Goal: Task Accomplishment & Management: Complete application form

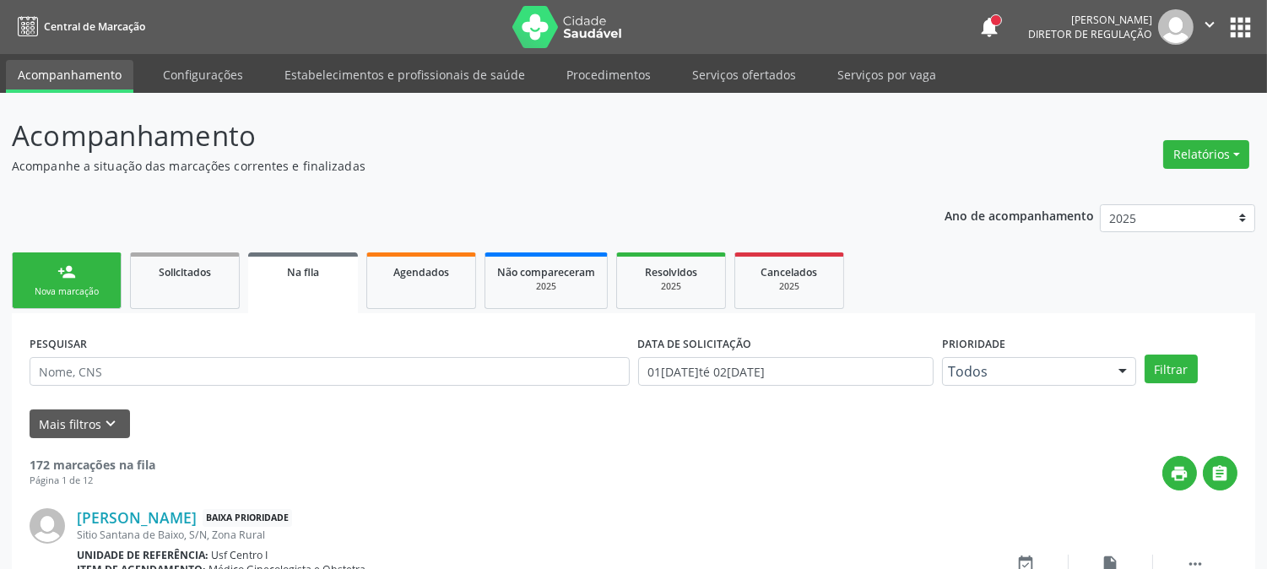
click at [87, 302] on link "person_add Nova marcação" at bounding box center [67, 280] width 110 height 57
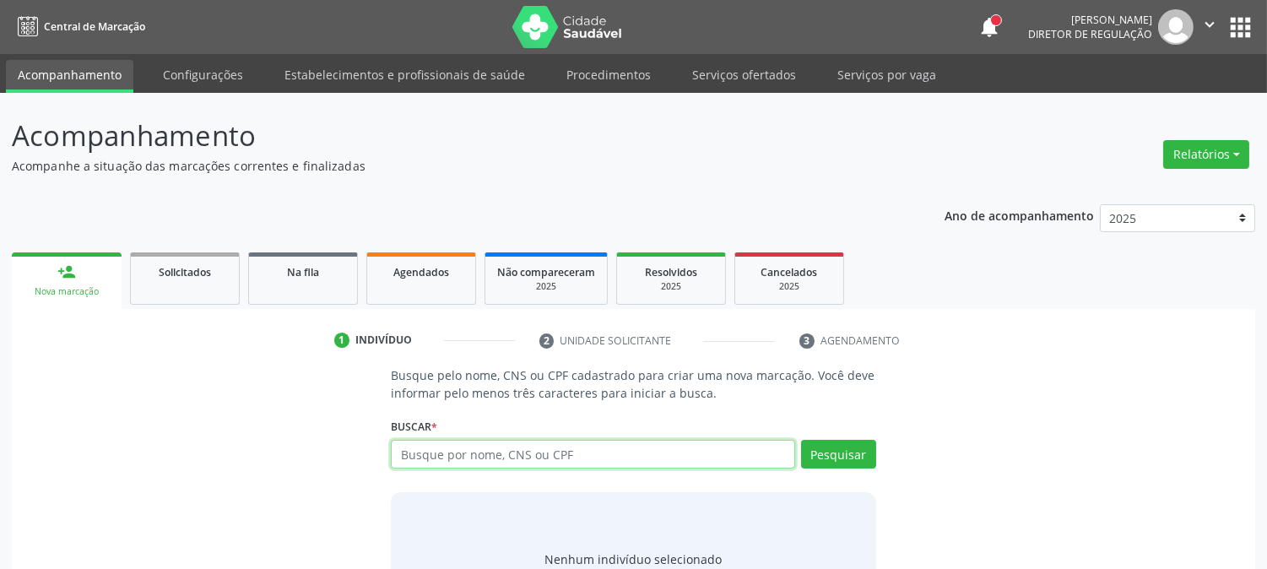
click at [550, 458] on input "text" at bounding box center [593, 454] width 404 height 29
type input "702405018779222"
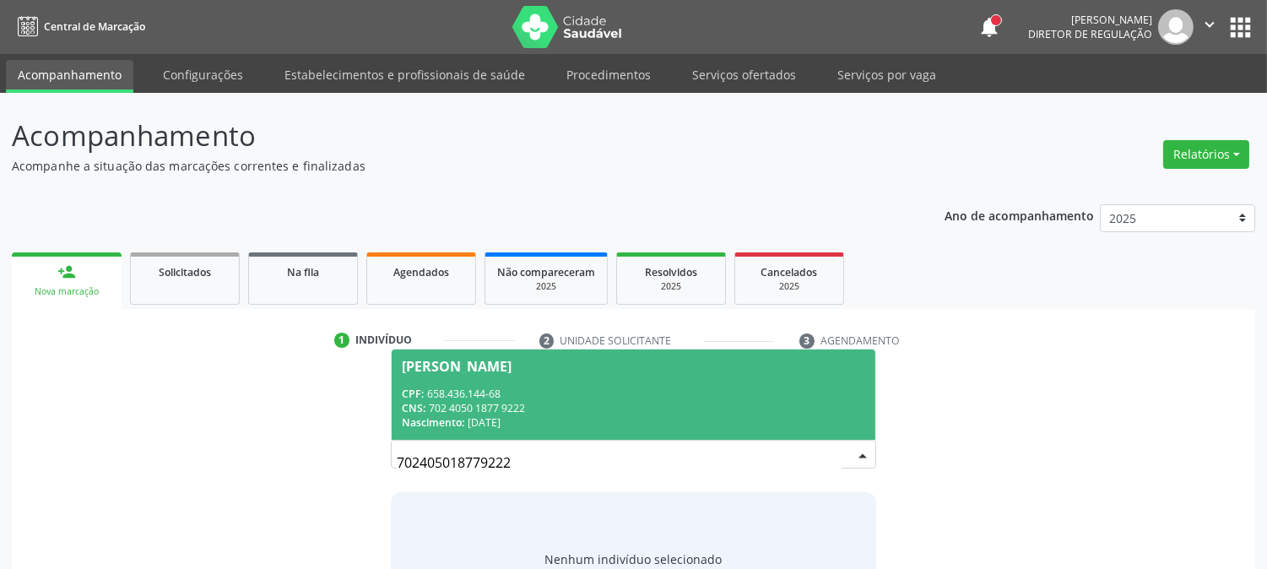
click at [541, 422] on div "Nascimento: 15/10/1968" at bounding box center [633, 422] width 463 height 14
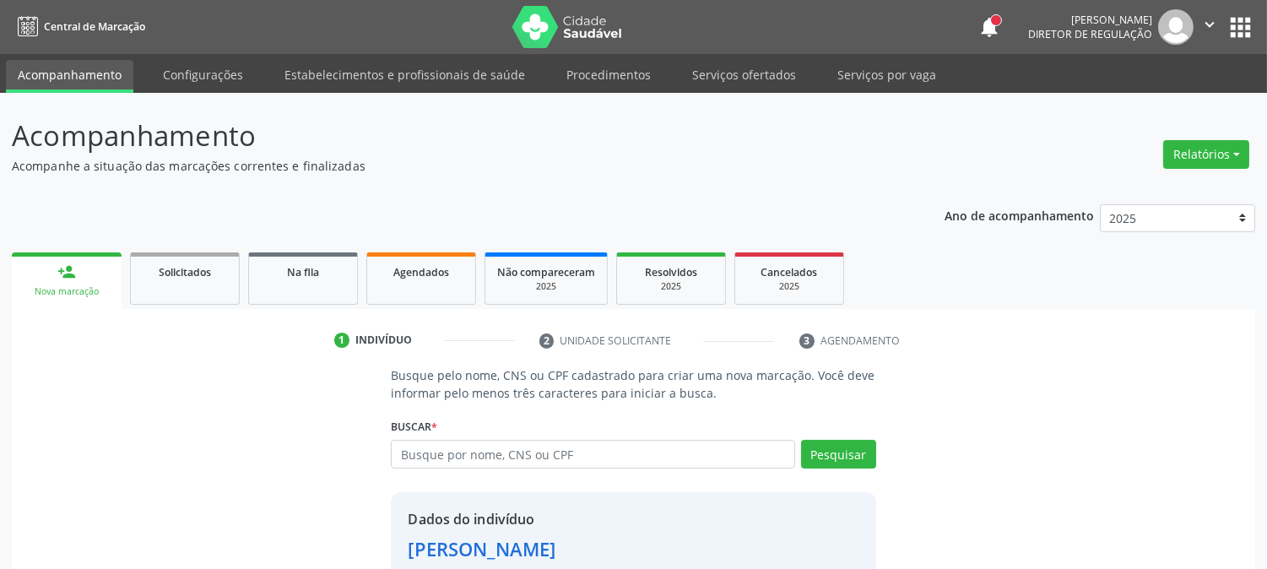
scroll to position [106, 0]
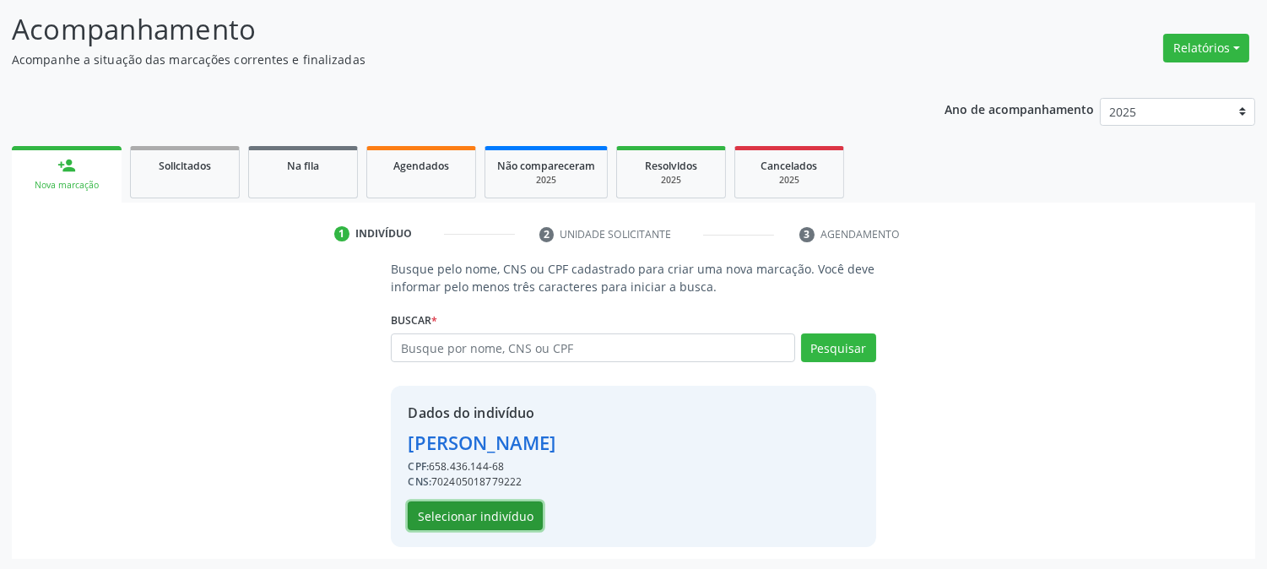
click at [521, 505] on button "Selecionar indivíduo" at bounding box center [475, 515] width 135 height 29
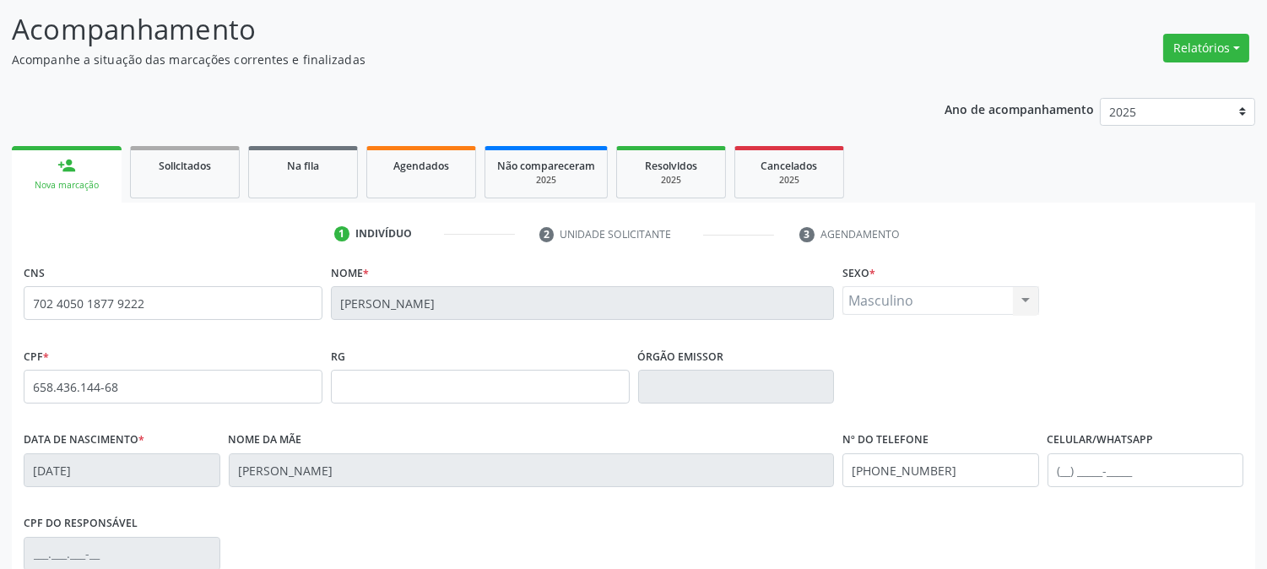
scroll to position [344, 0]
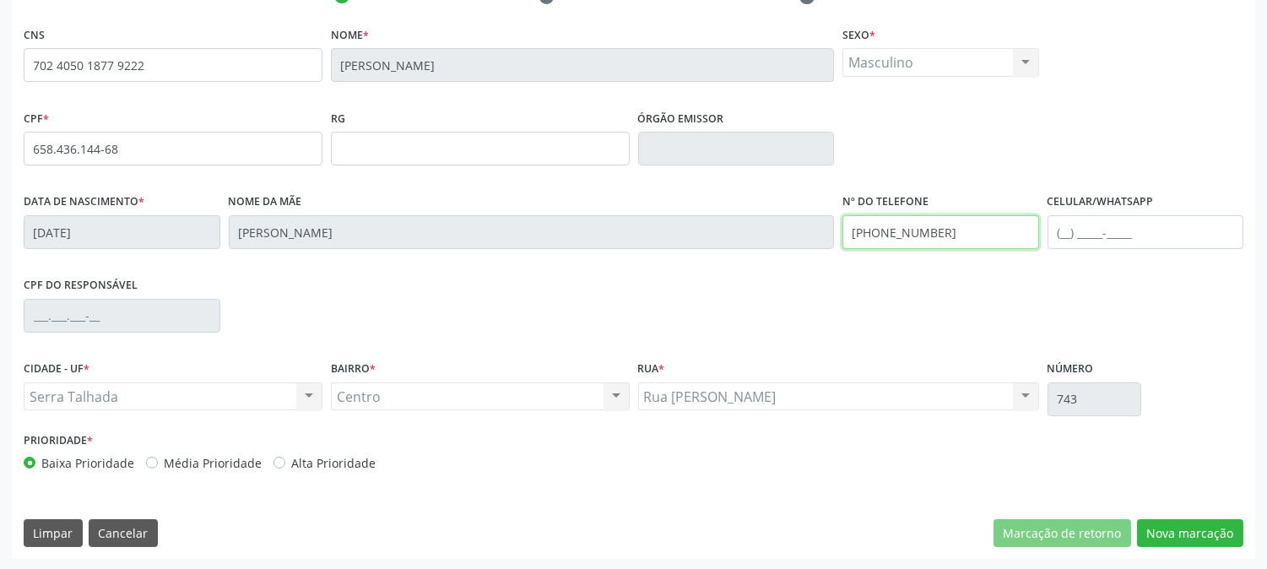
click at [623, 235] on div "Data de nascimento * 15/10/1968 Nome da mãe Maria Ferreira Cavalcanti Nº do Tel…" at bounding box center [633, 231] width 1228 height 84
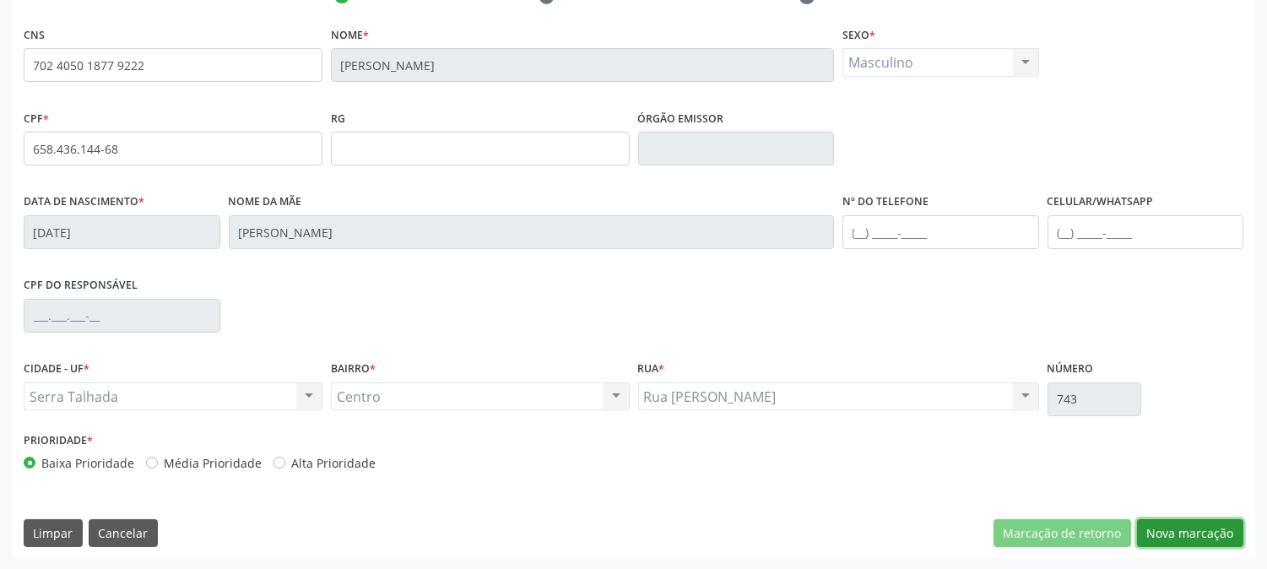
click at [1202, 532] on button "Nova marcação" at bounding box center [1190, 533] width 106 height 29
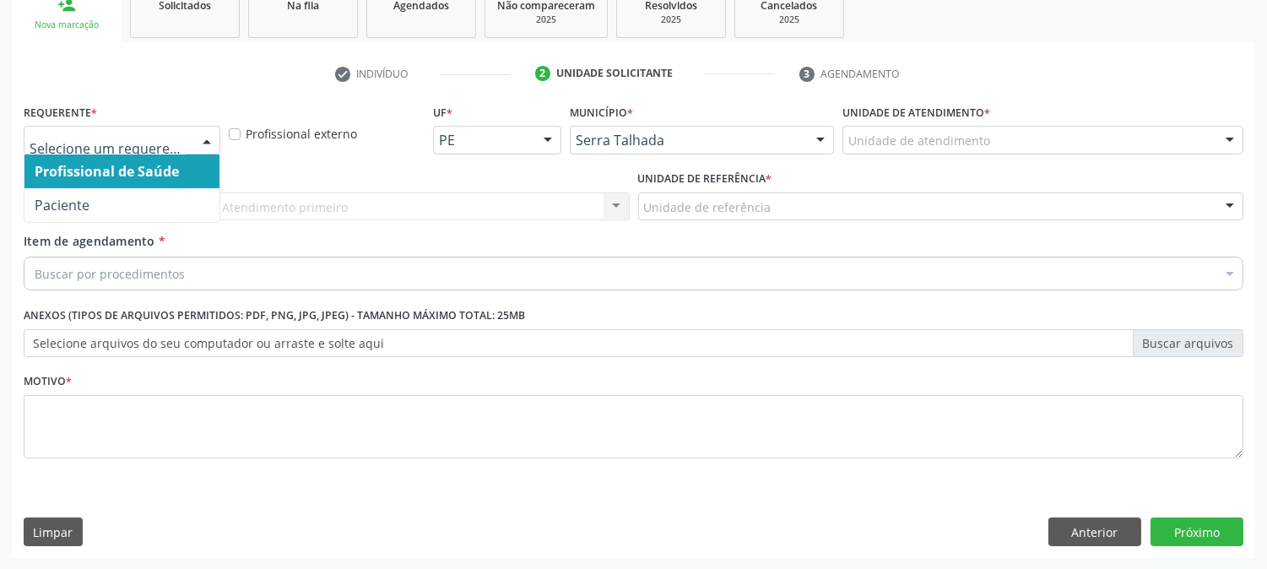
click at [167, 149] on div at bounding box center [122, 140] width 197 height 29
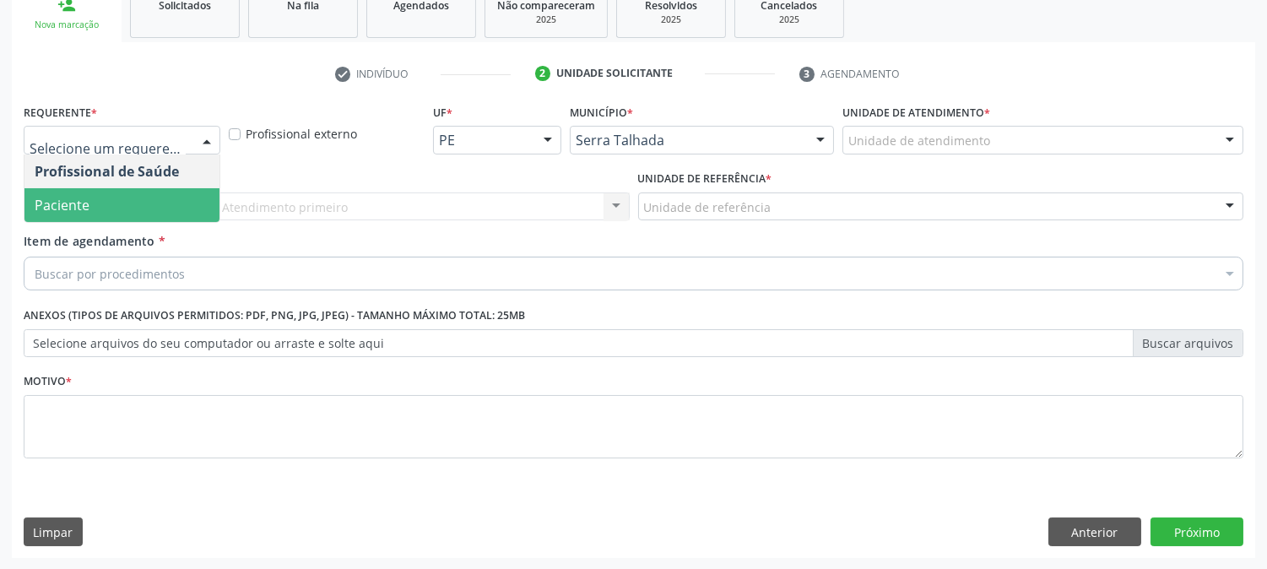
click at [135, 196] on span "Paciente" at bounding box center [121, 205] width 195 height 34
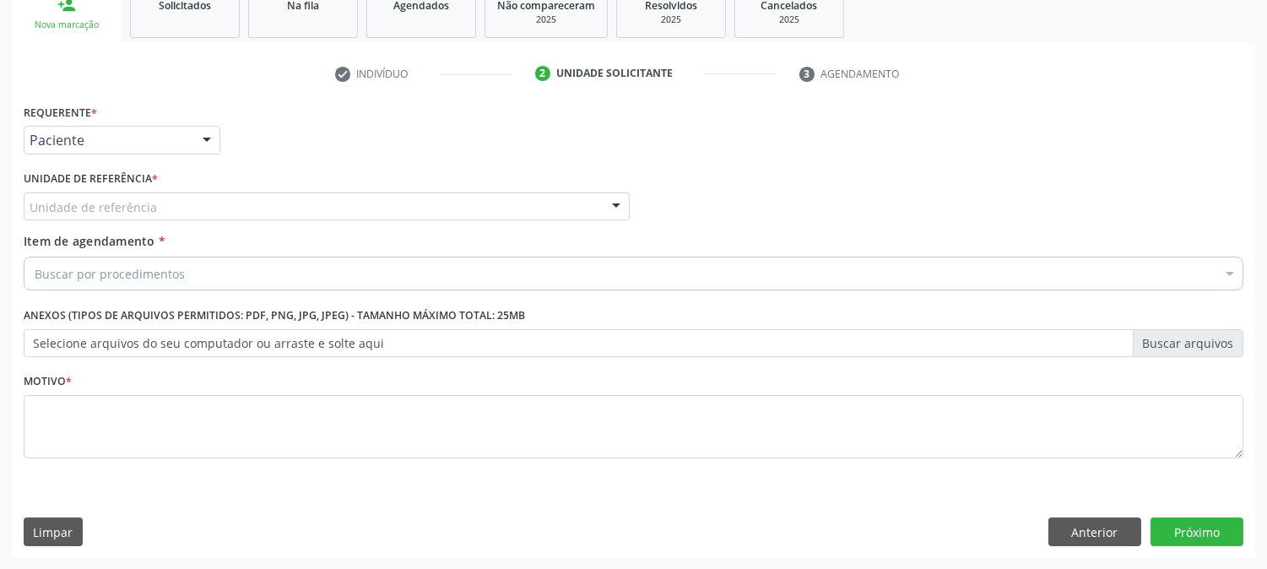
click at [135, 196] on div "Unidade de referência" at bounding box center [327, 206] width 606 height 29
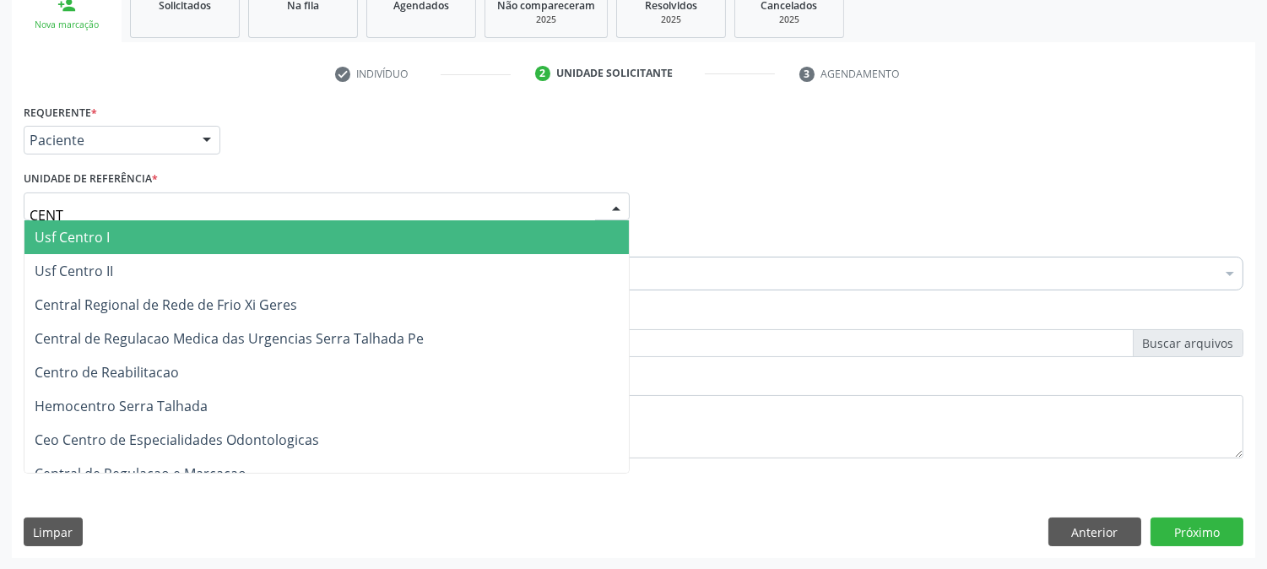
type input "CENTR"
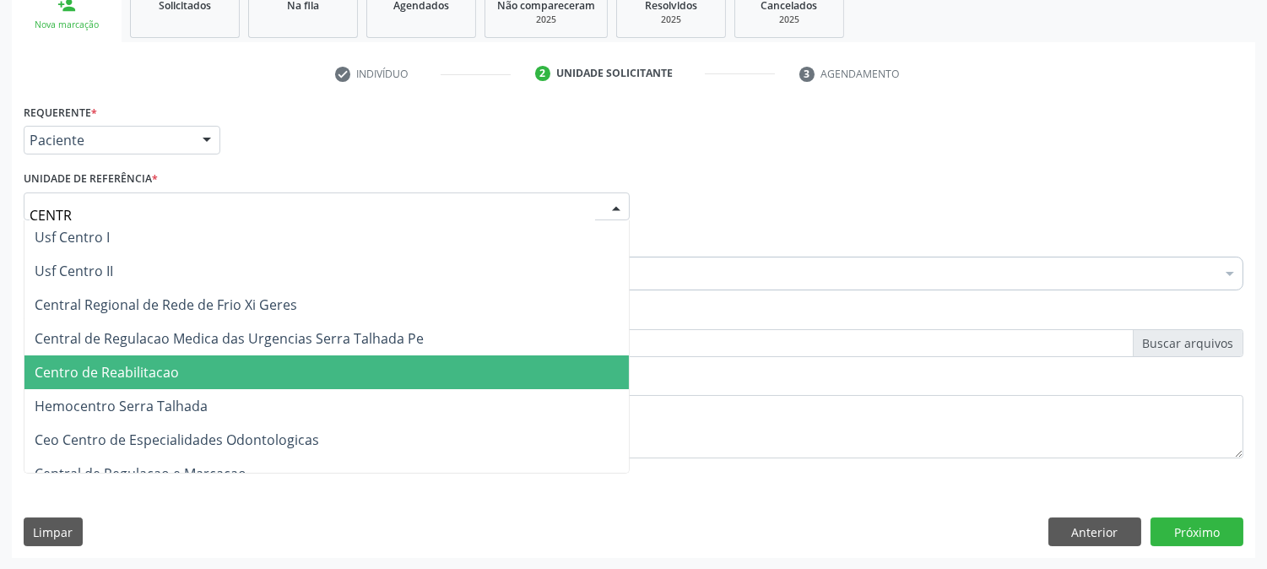
click at [170, 363] on span "Centro de Reabilitacao" at bounding box center [107, 372] width 144 height 19
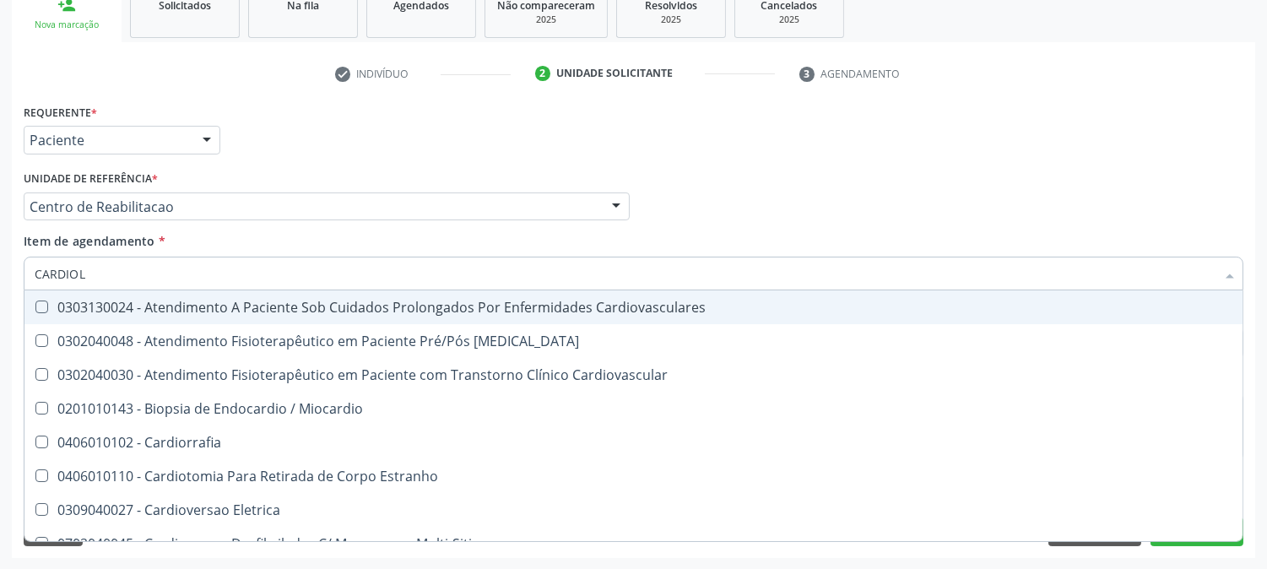
type input "CARDIOLO"
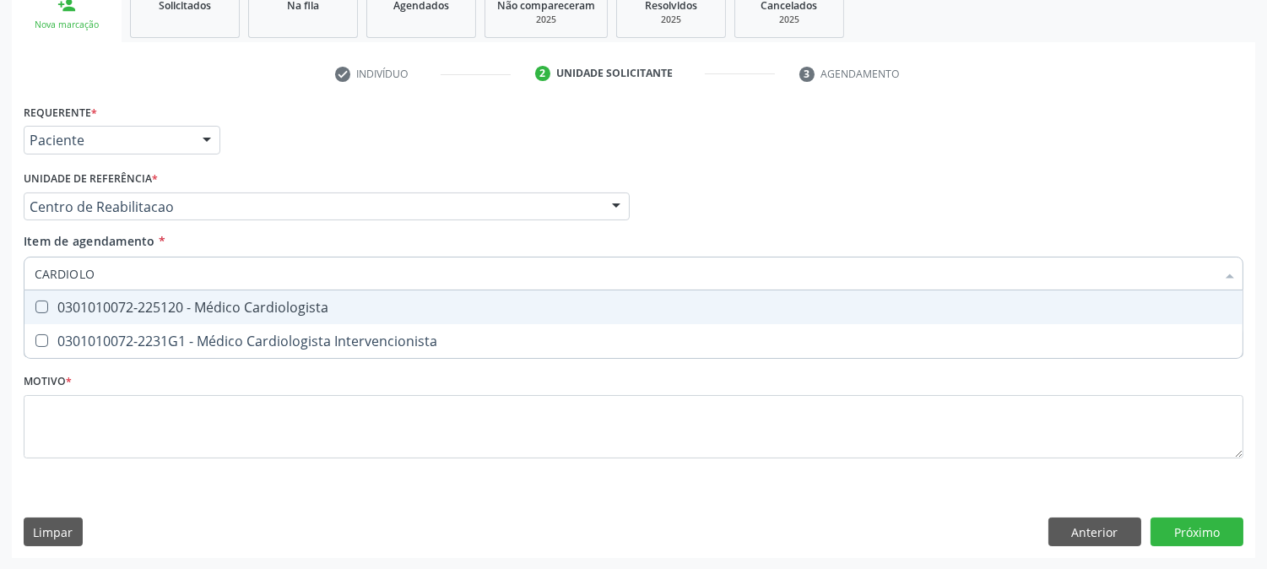
click at [181, 304] on div "0301010072-225120 - Médico Cardiologista" at bounding box center [634, 308] width 1198 height 14
checkbox Cardiologista "true"
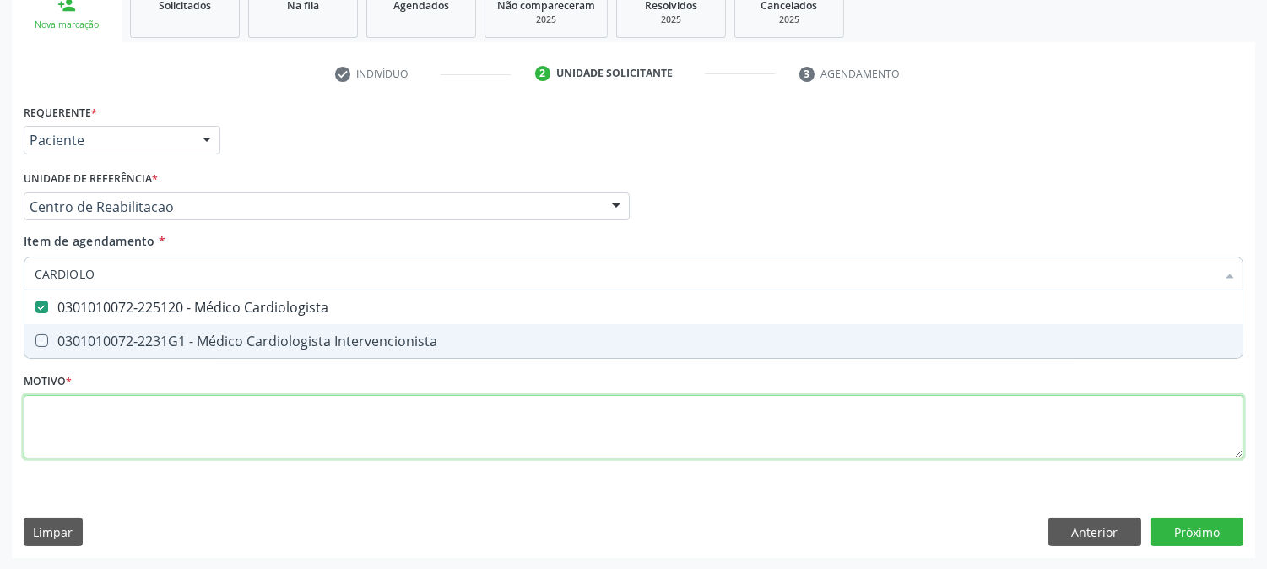
click at [171, 427] on div "Requerente * Paciente Profissional de Saúde Paciente Nenhum resultado encontrad…" at bounding box center [634, 291] width 1220 height 382
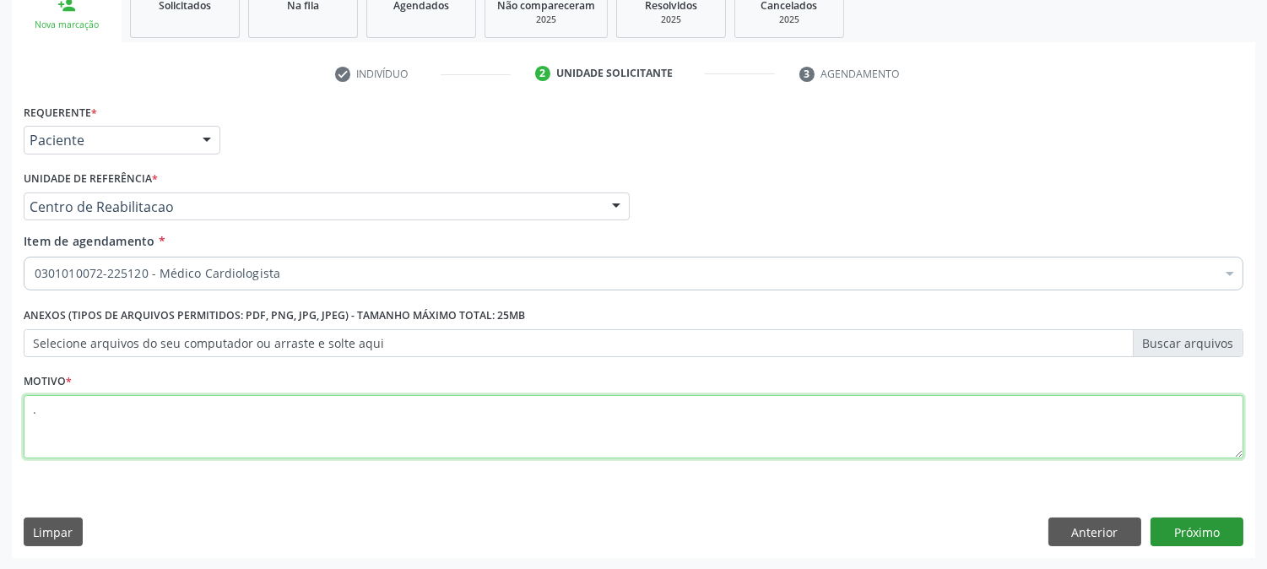
type textarea "."
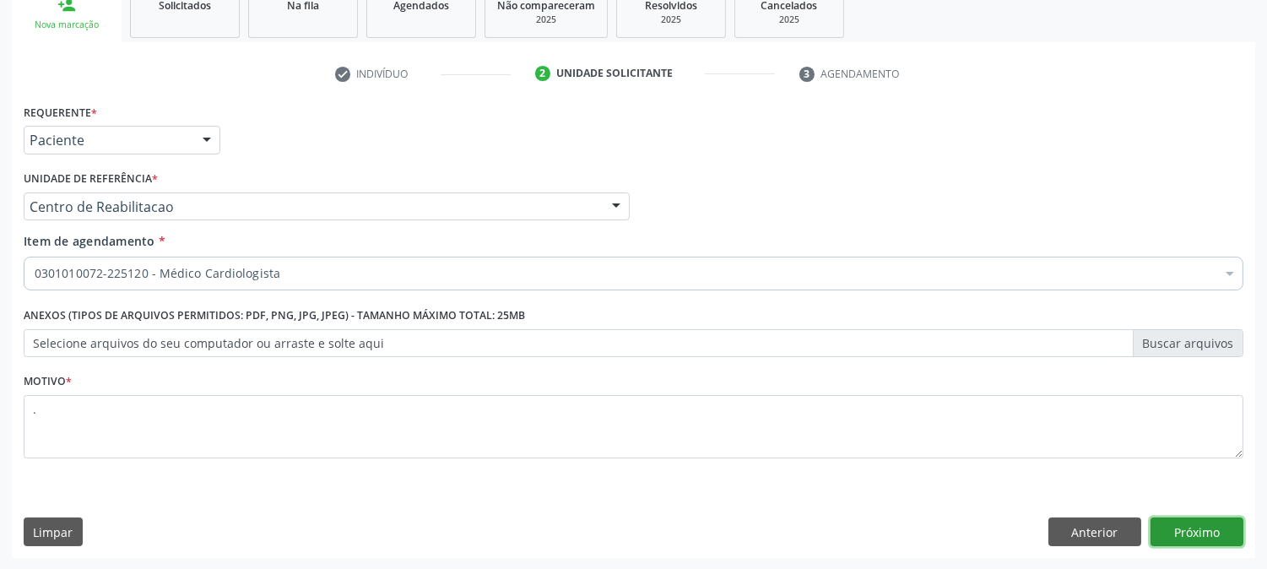
click at [1211, 544] on button "Próximo" at bounding box center [1197, 531] width 93 height 29
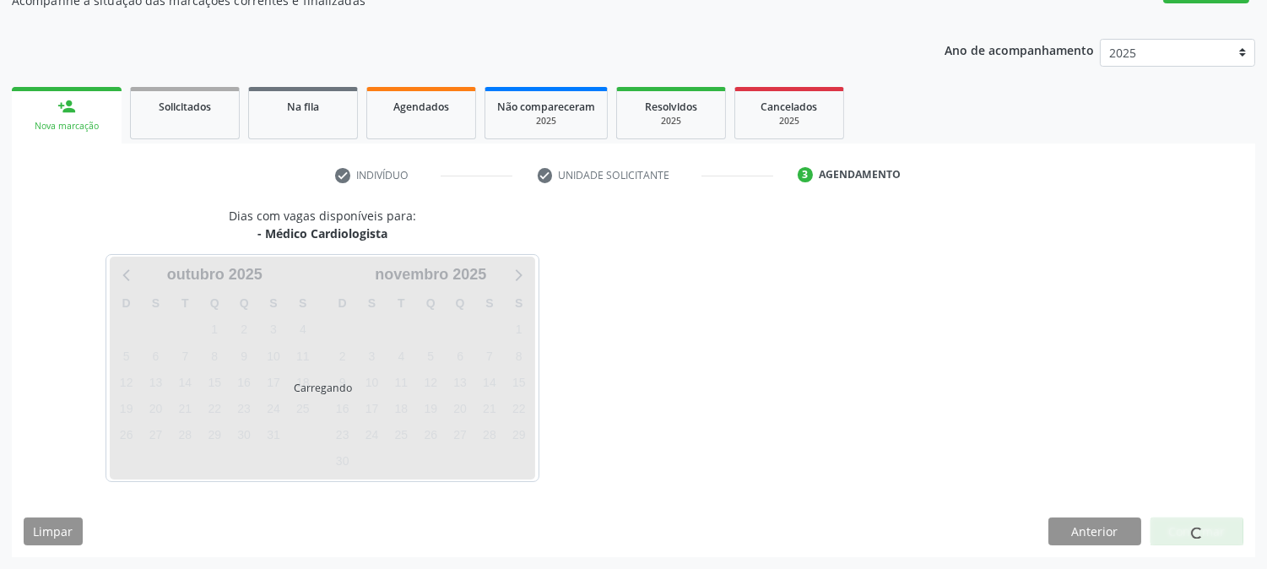
scroll to position [165, 0]
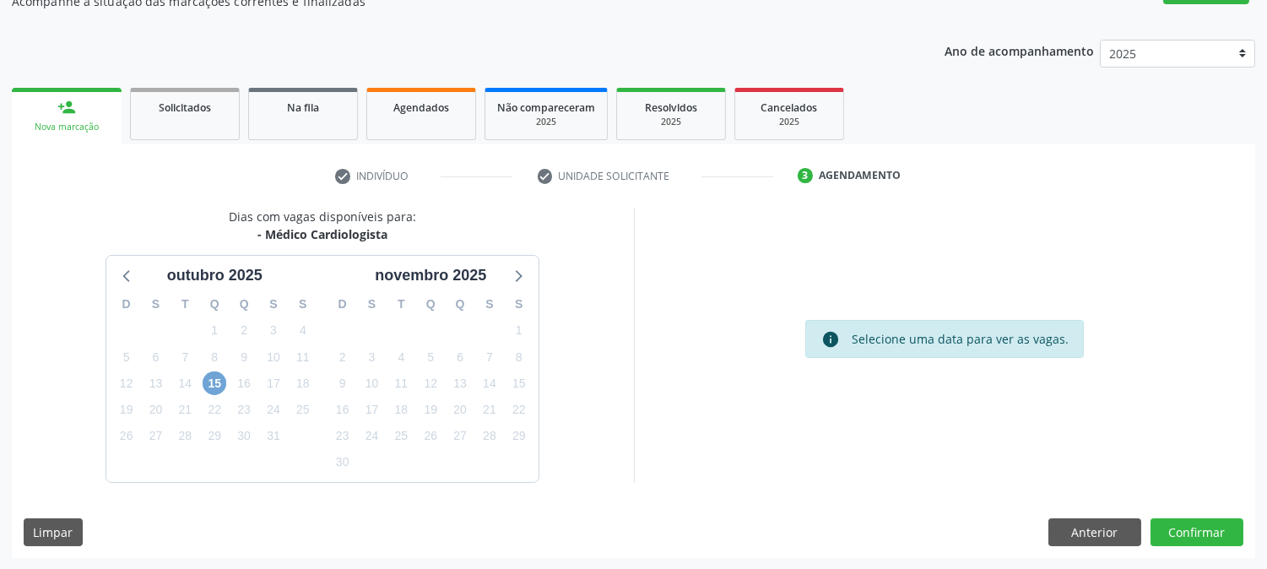
click at [215, 380] on span "15" at bounding box center [215, 383] width 24 height 24
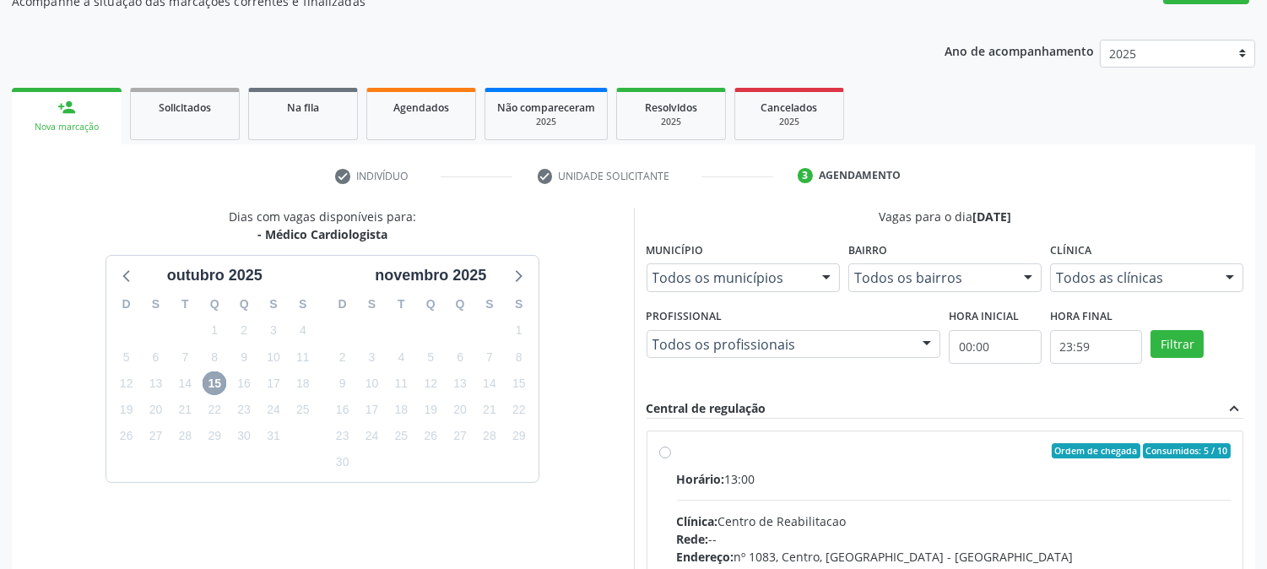
scroll to position [409, 0]
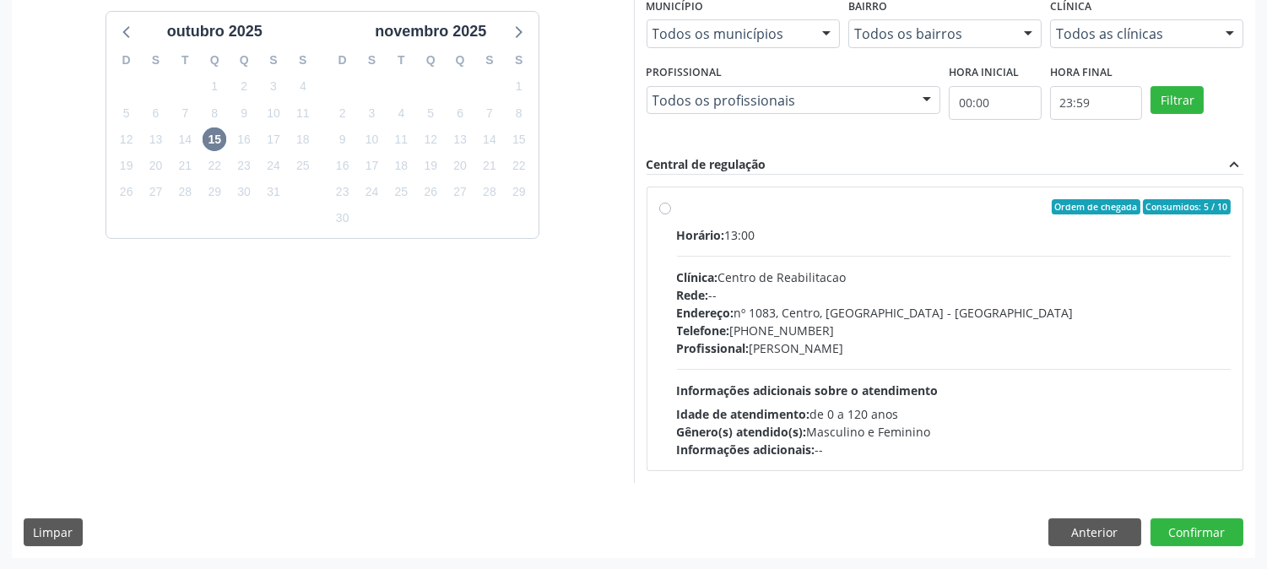
click at [907, 306] on div "Endereço: nº 1083, Centro, Serra Talhada - PE" at bounding box center [954, 313] width 555 height 18
click at [671, 214] on input "Ordem de chegada Consumidos: 5 / 10 Horário: 13:00 Clínica: Centro de Reabilita…" at bounding box center [665, 206] width 12 height 15
radio input "true"
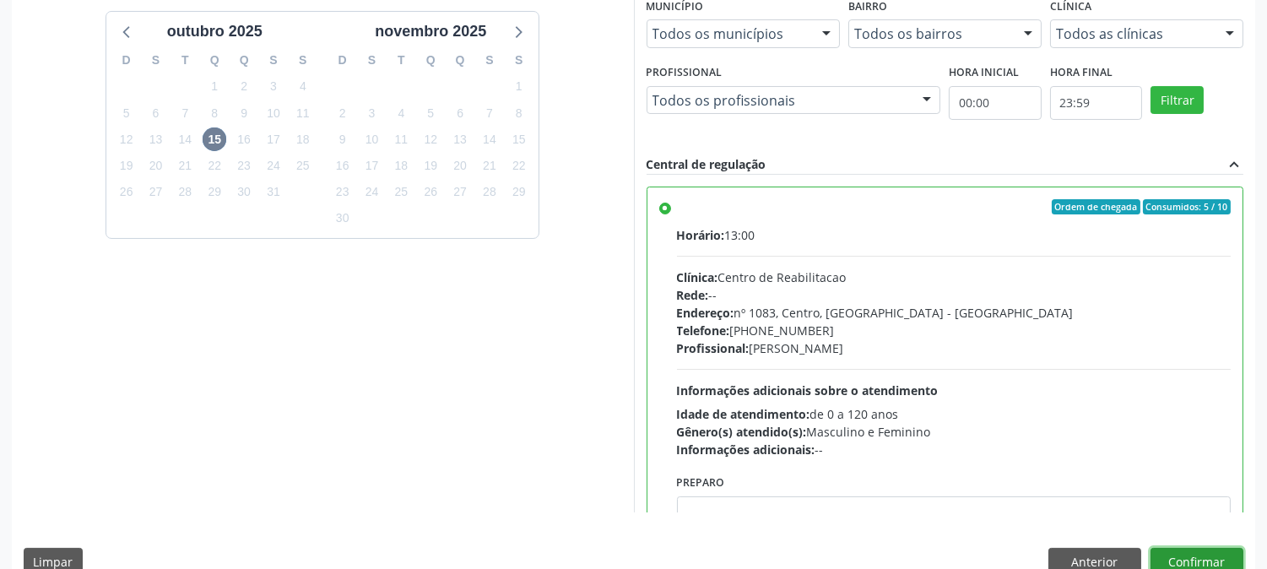
click at [1184, 568] on button "Confirmar" at bounding box center [1197, 562] width 93 height 29
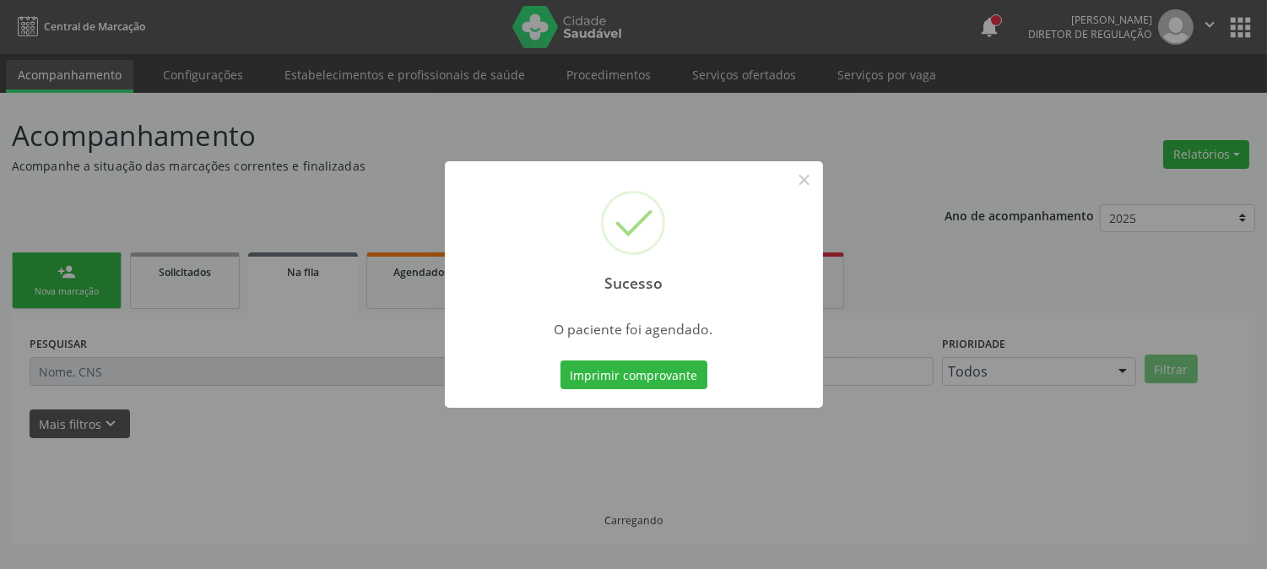
scroll to position [0, 0]
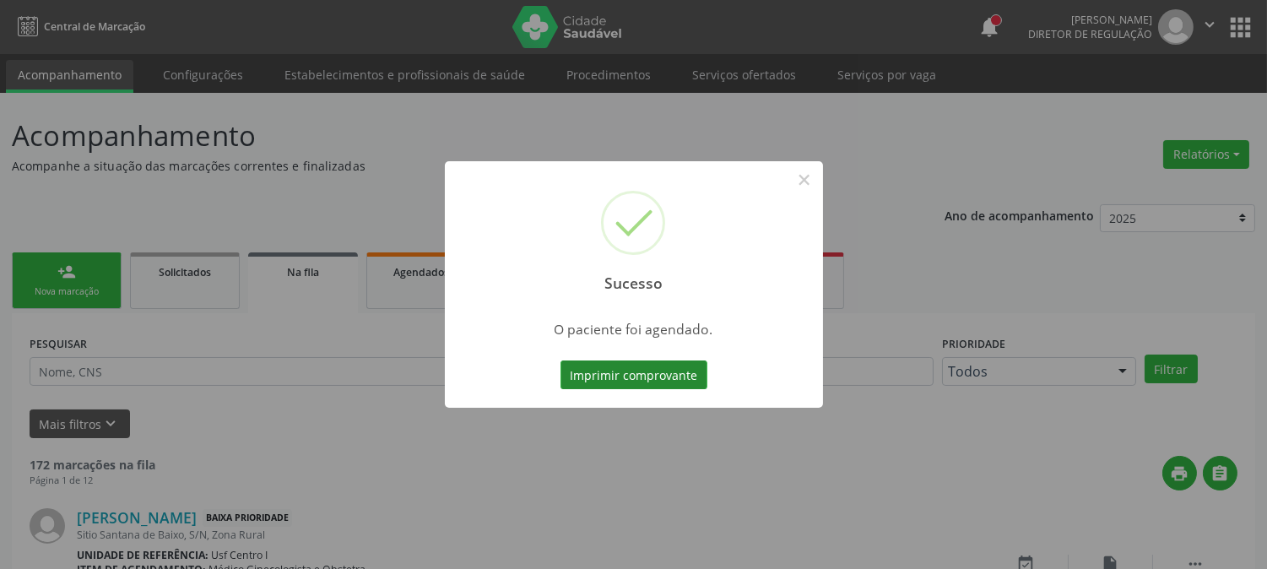
click at [620, 378] on button "Imprimir comprovante" at bounding box center [634, 374] width 147 height 29
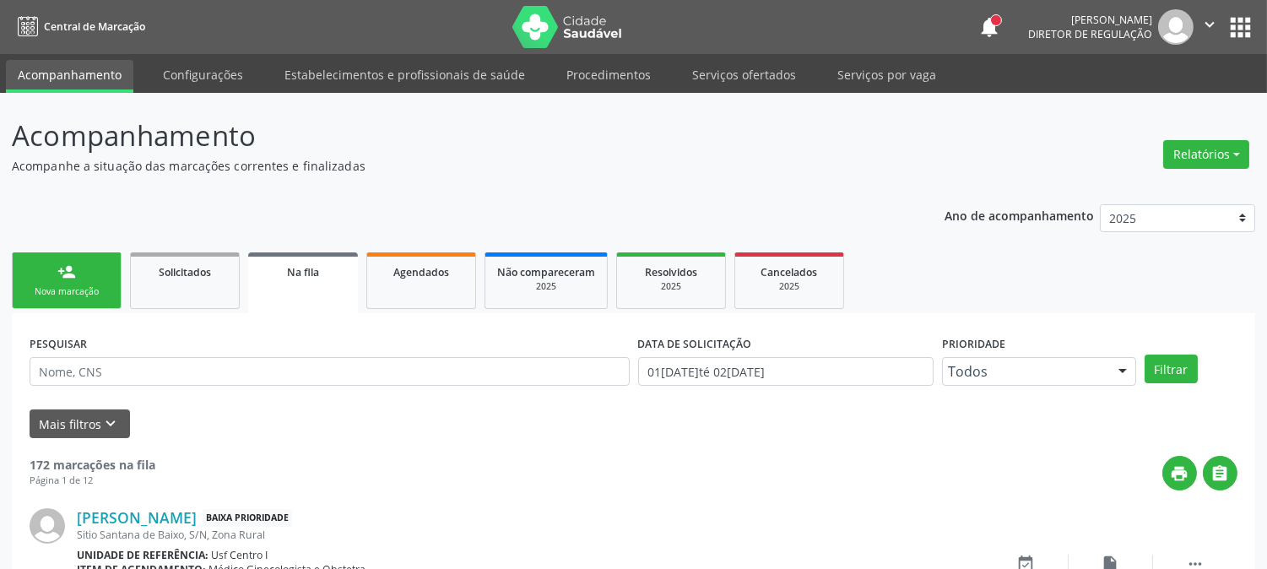
click at [73, 280] on link "person_add Nova marcação" at bounding box center [67, 280] width 110 height 57
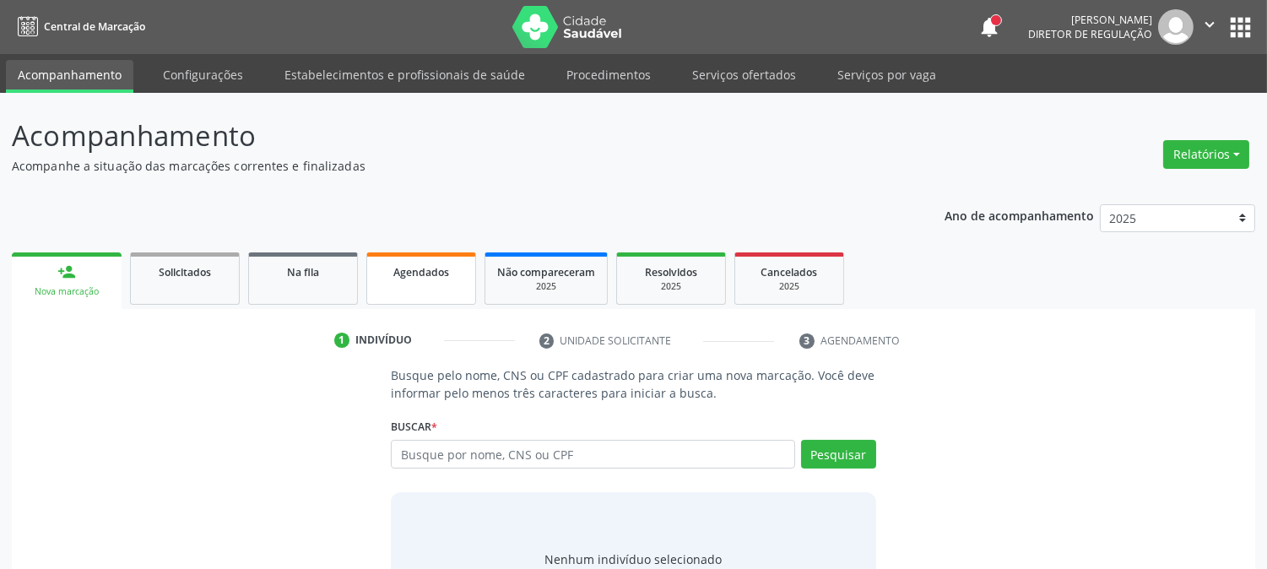
click at [409, 274] on span "Agendados" at bounding box center [421, 272] width 56 height 14
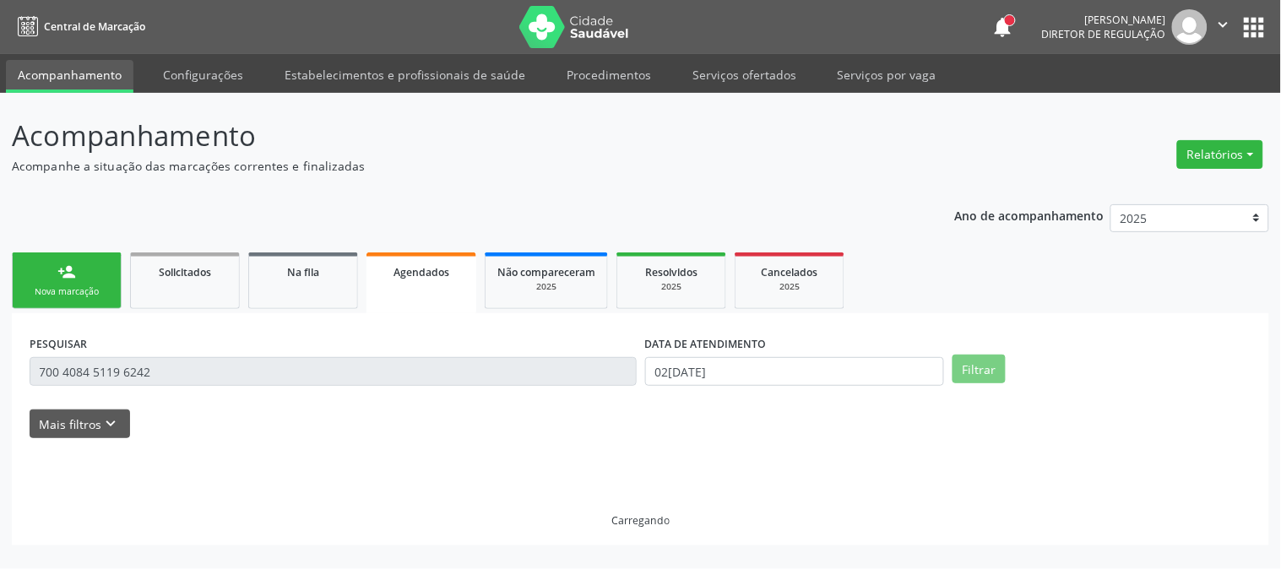
click at [86, 279] on link "person_add Nova marcação" at bounding box center [67, 280] width 110 height 57
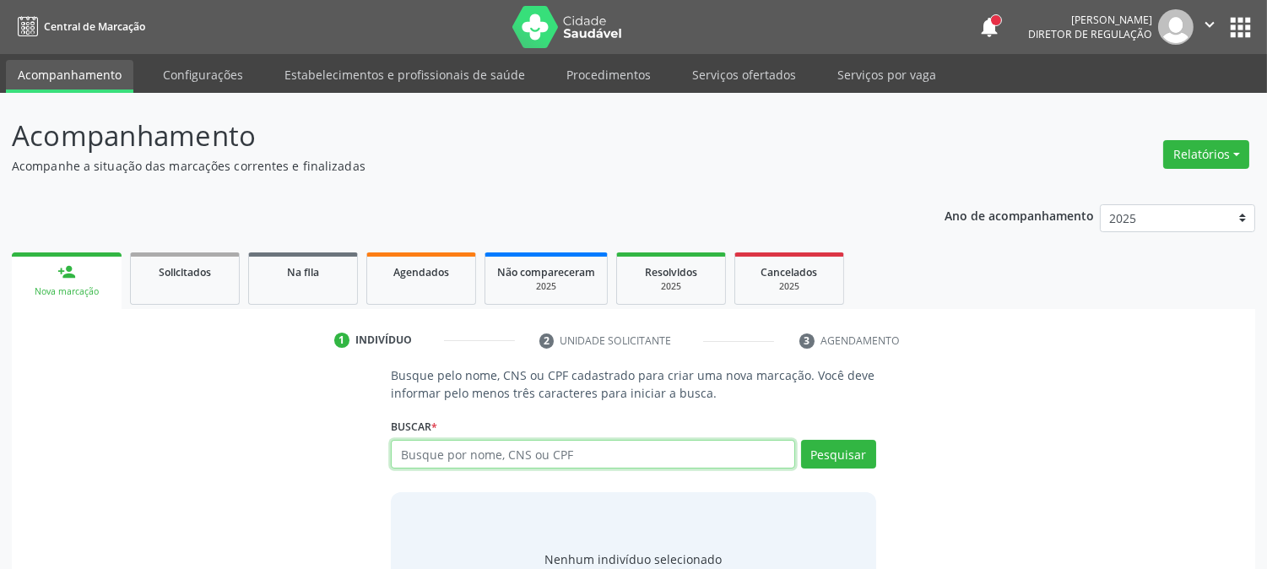
click at [428, 445] on input "text" at bounding box center [593, 454] width 404 height 29
paste input "702 4050 1877 9222"
type input "702 4050 1877 9222"
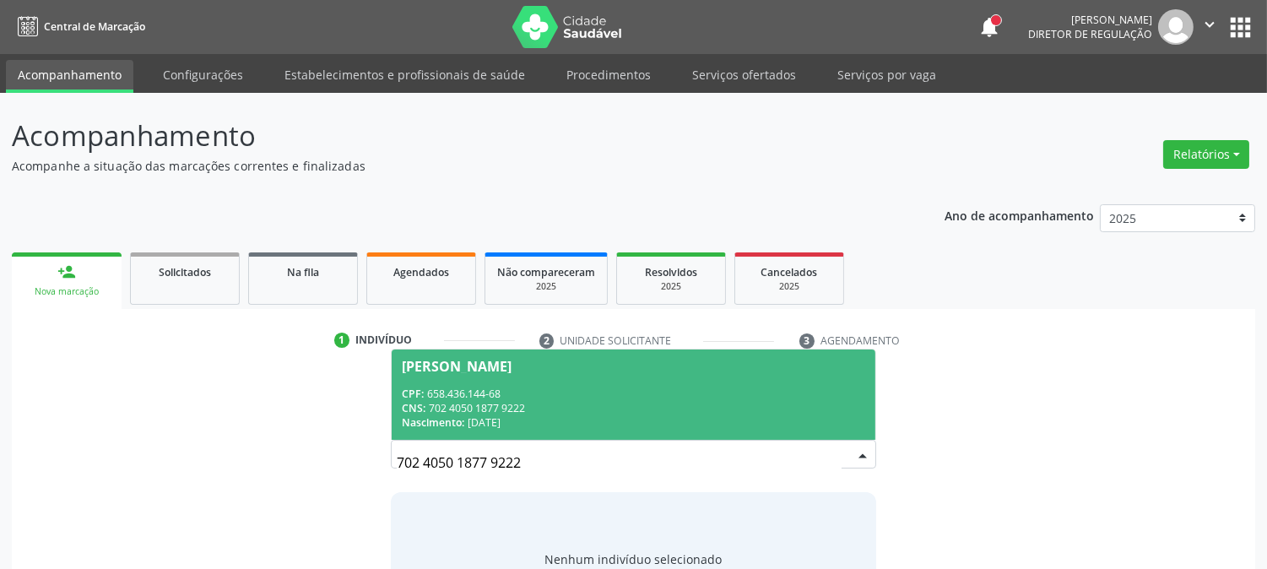
click at [452, 410] on div "CNS: 702 4050 1877 9222" at bounding box center [633, 408] width 463 height 14
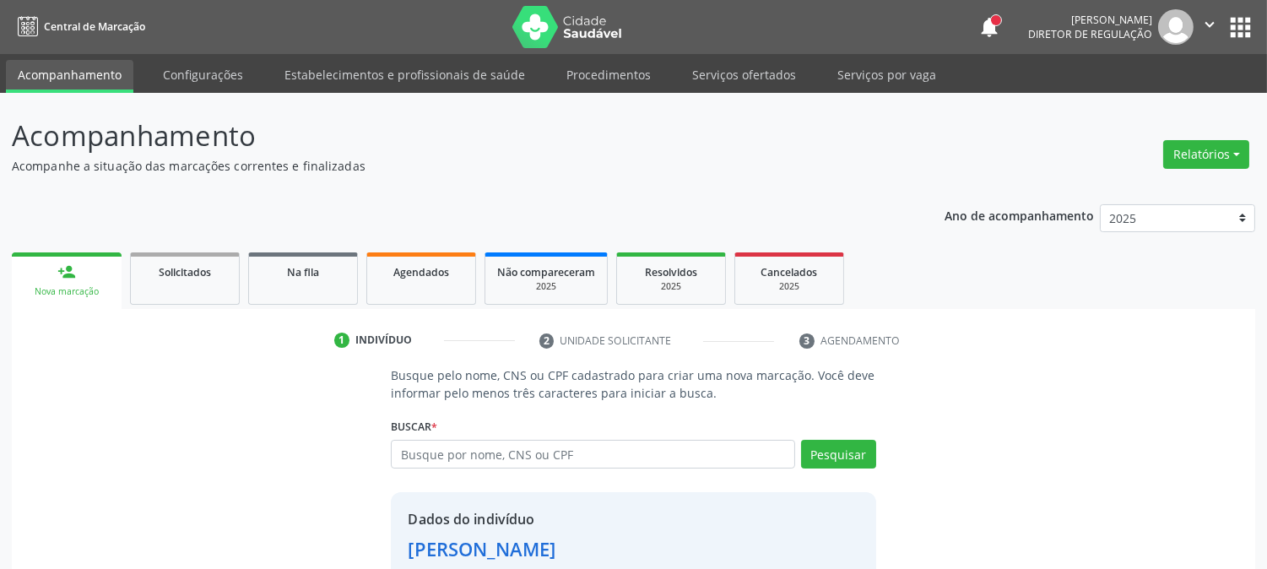
scroll to position [106, 0]
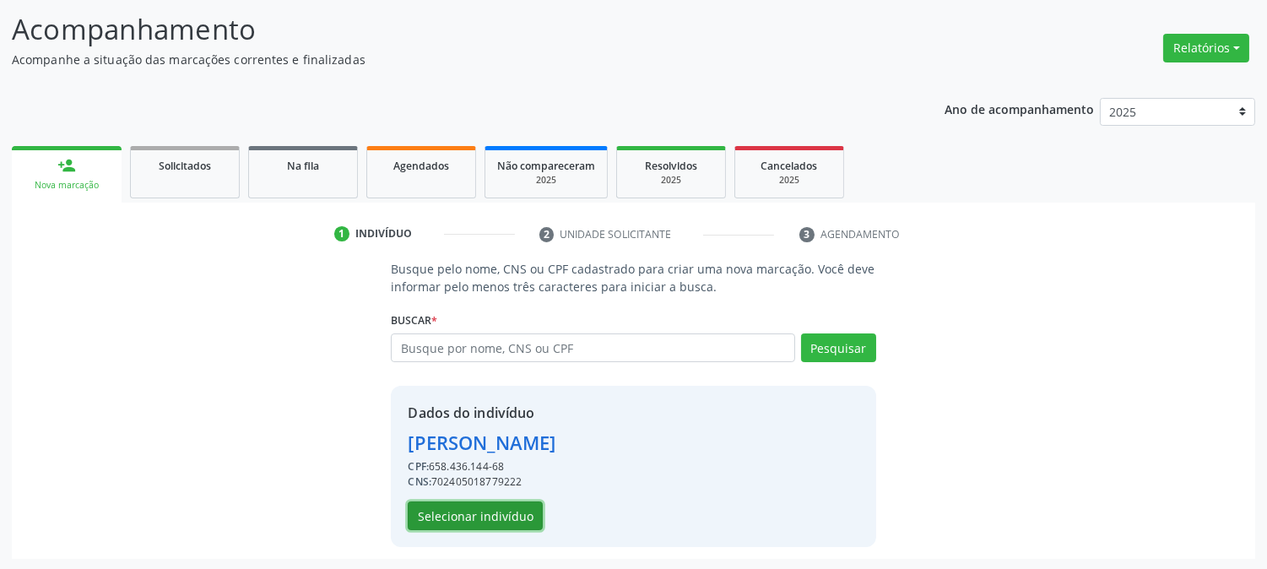
click at [469, 508] on button "Selecionar indivíduo" at bounding box center [475, 515] width 135 height 29
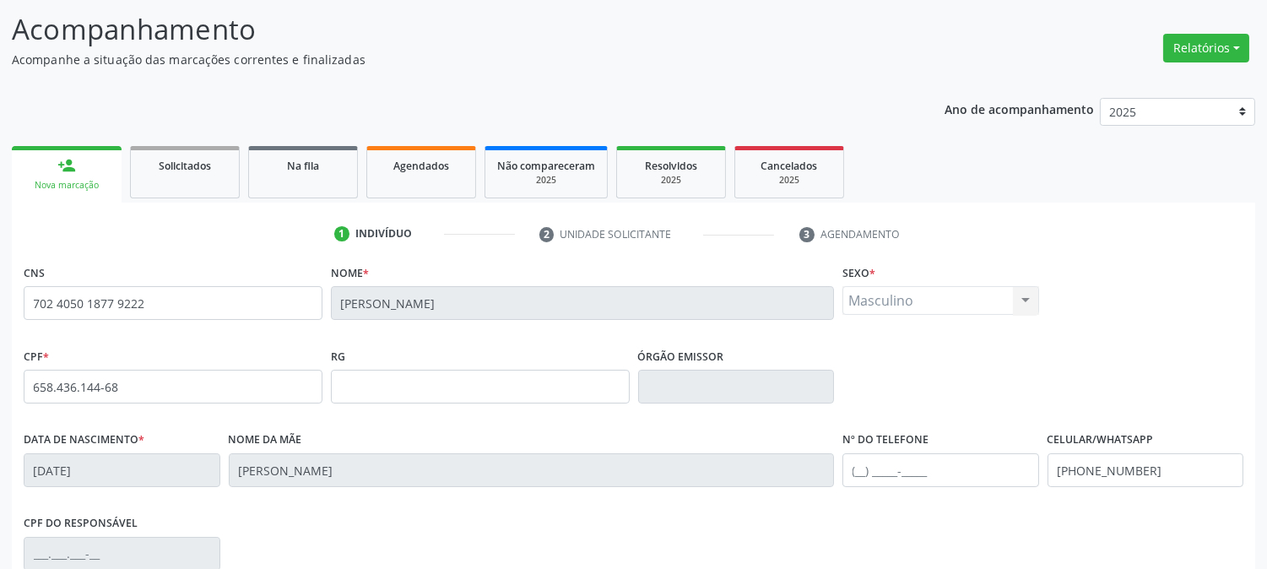
scroll to position [344, 0]
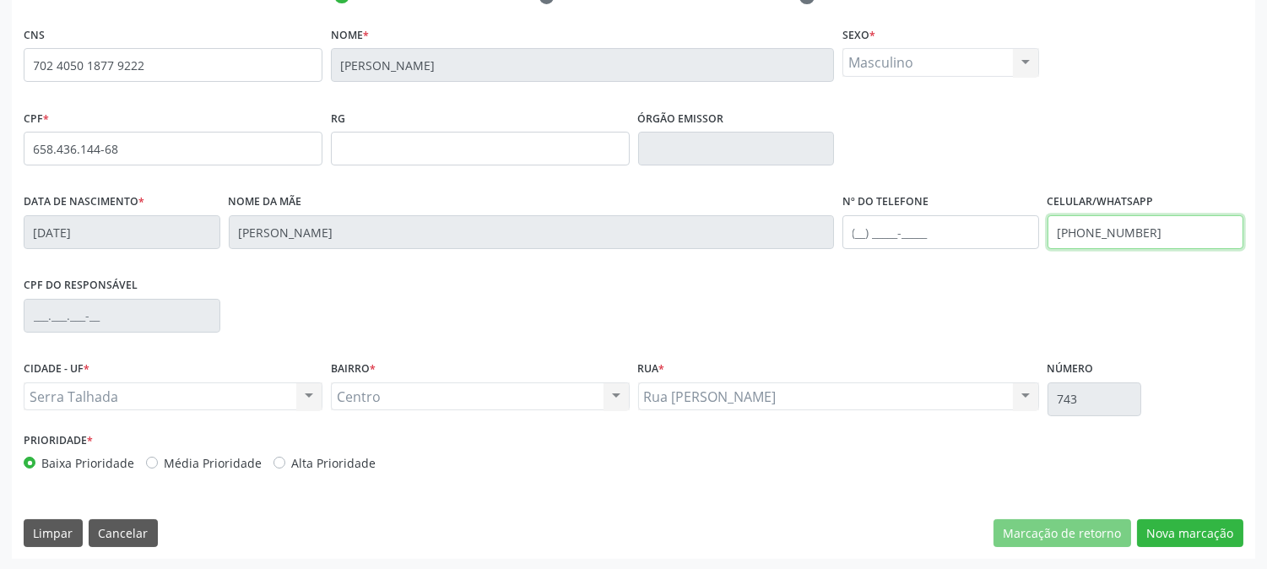
drag, startPoint x: 1151, startPoint y: 233, endPoint x: 972, endPoint y: 241, distance: 180.0
click at [972, 241] on div "Data de nascimento * 15/10/1968 Nome da mãe Maria Ferreira Cavalcanti Nº do Tel…" at bounding box center [633, 231] width 1228 height 84
click at [1190, 528] on button "Nova marcação" at bounding box center [1190, 533] width 106 height 29
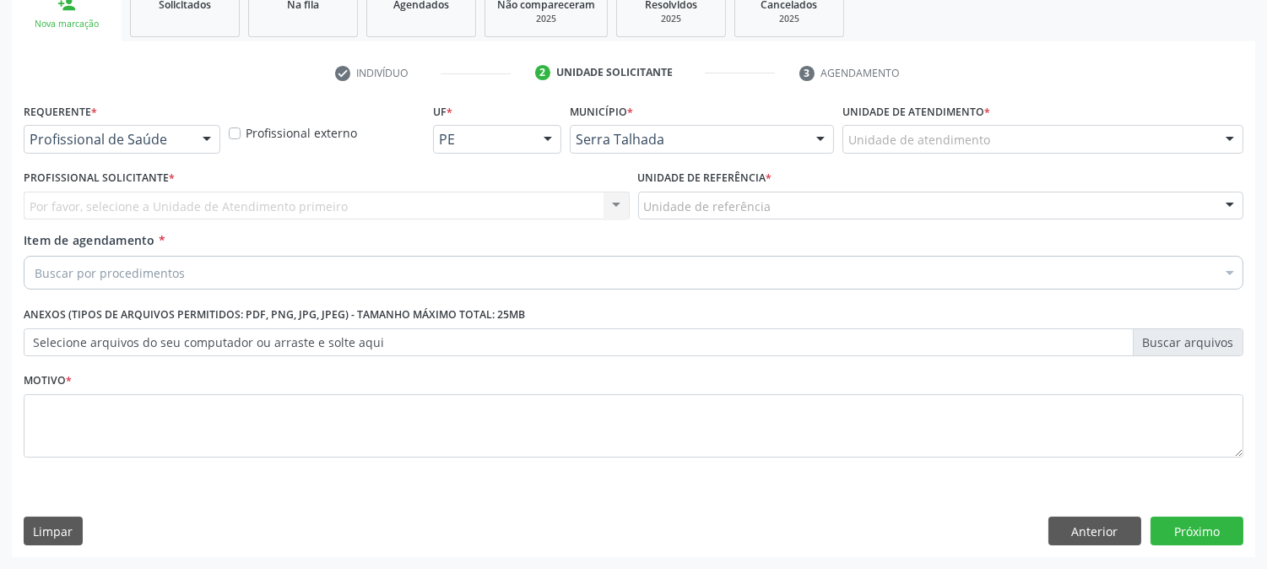
scroll to position [267, 0]
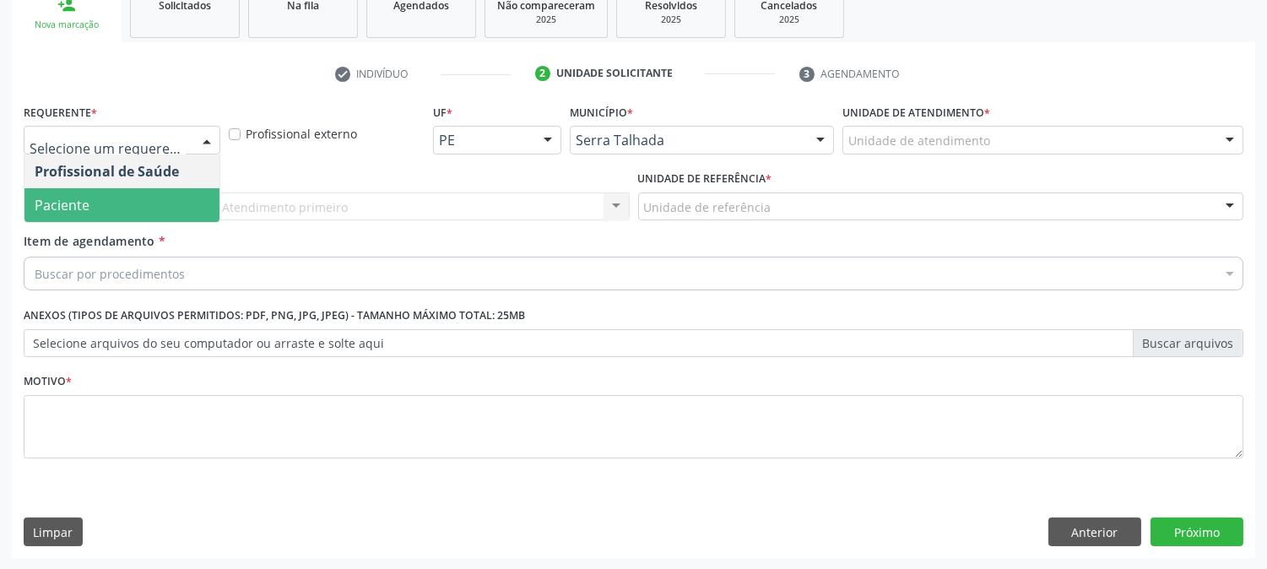
click at [93, 197] on span "Paciente" at bounding box center [121, 205] width 195 height 34
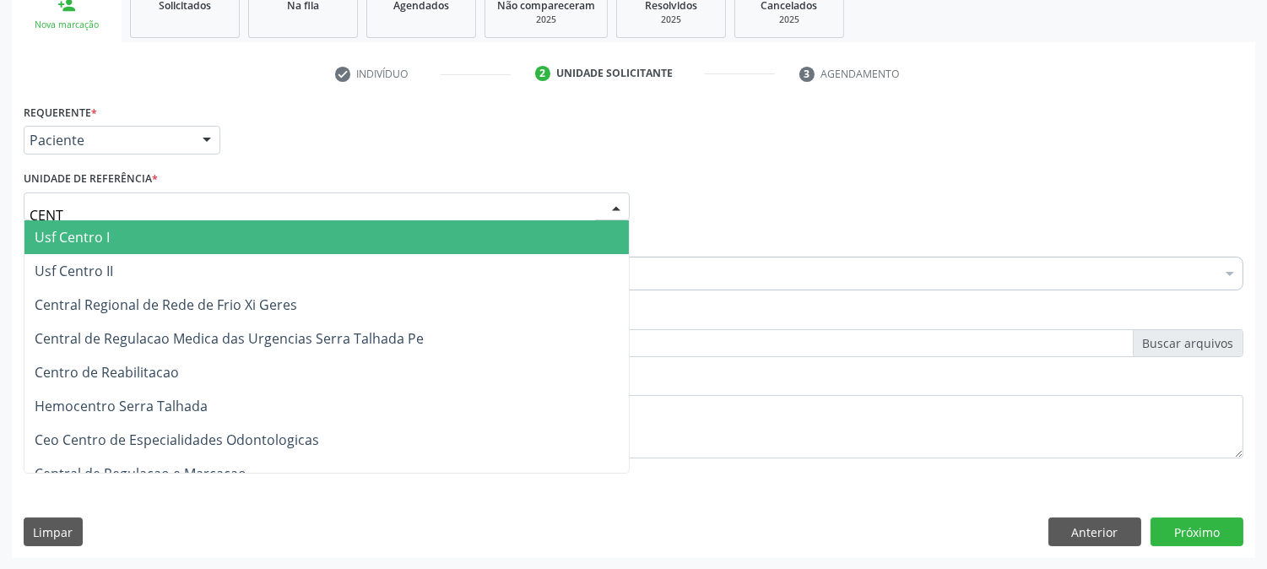
type input "CENTR"
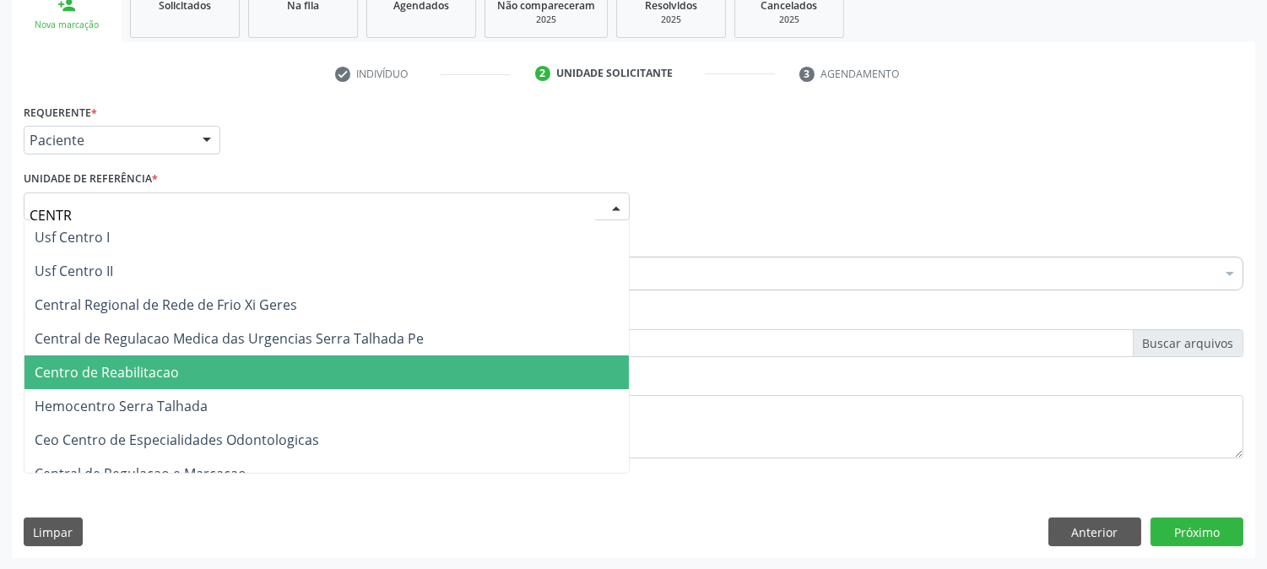
drag, startPoint x: 150, startPoint y: 367, endPoint x: 144, endPoint y: 285, distance: 82.1
click at [152, 367] on span "Centro de Reabilitacao" at bounding box center [107, 372] width 144 height 19
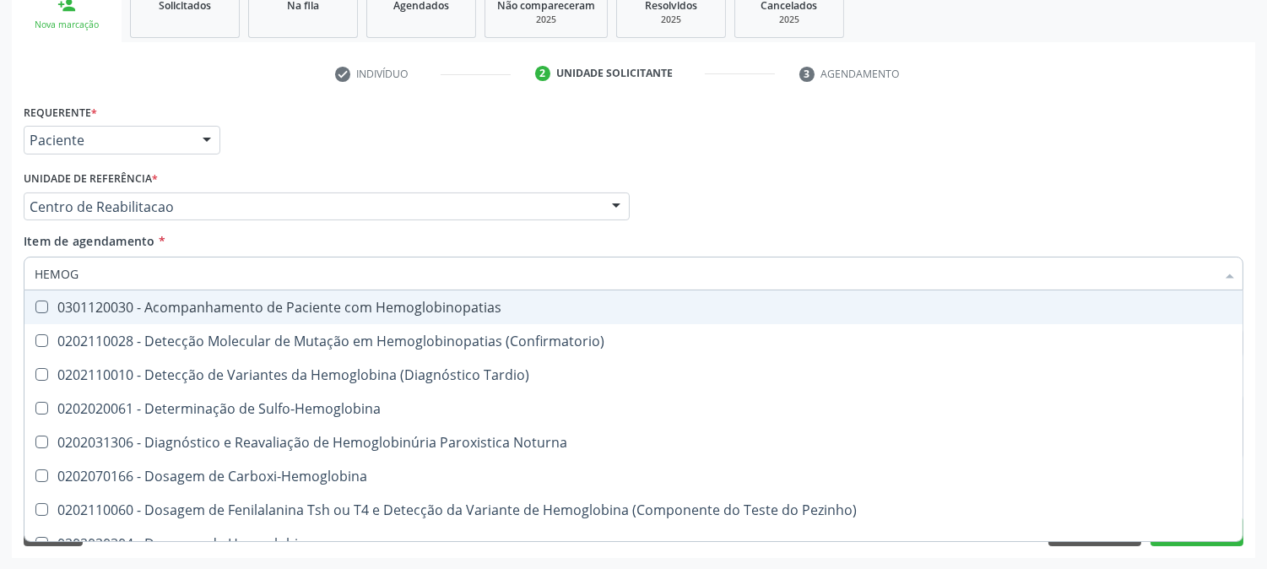
type input "HEMOGR"
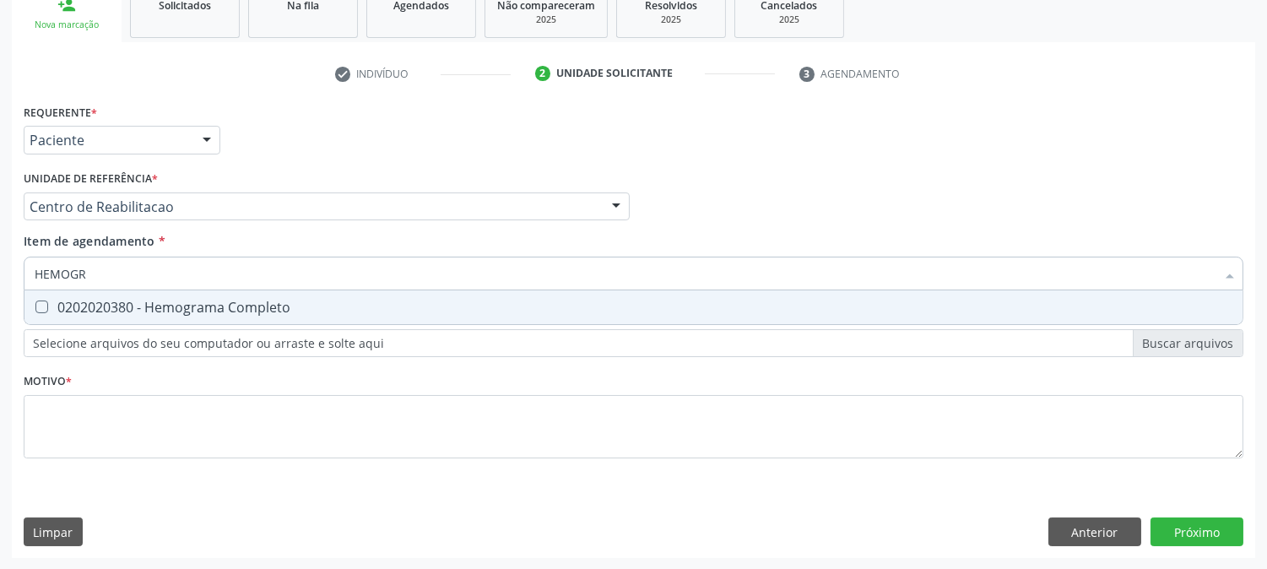
click at [247, 301] on div "0202020380 - Hemograma Completo" at bounding box center [634, 308] width 1198 height 14
checkbox Completo "true"
drag, startPoint x: 90, startPoint y: 277, endPoint x: 15, endPoint y: 268, distance: 75.7
click at [15, 268] on div "Requerente * Paciente Profissional de Saúde Paciente Nenhum resultado encontrad…" at bounding box center [633, 329] width 1243 height 458
type input "GL"
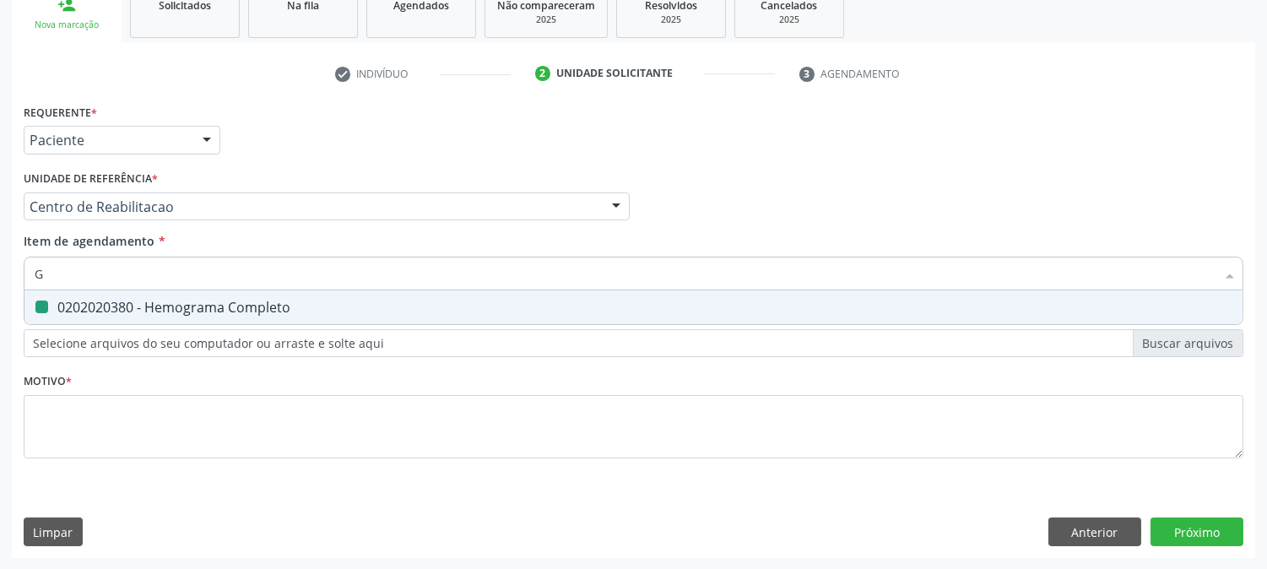
checkbox Completo "false"
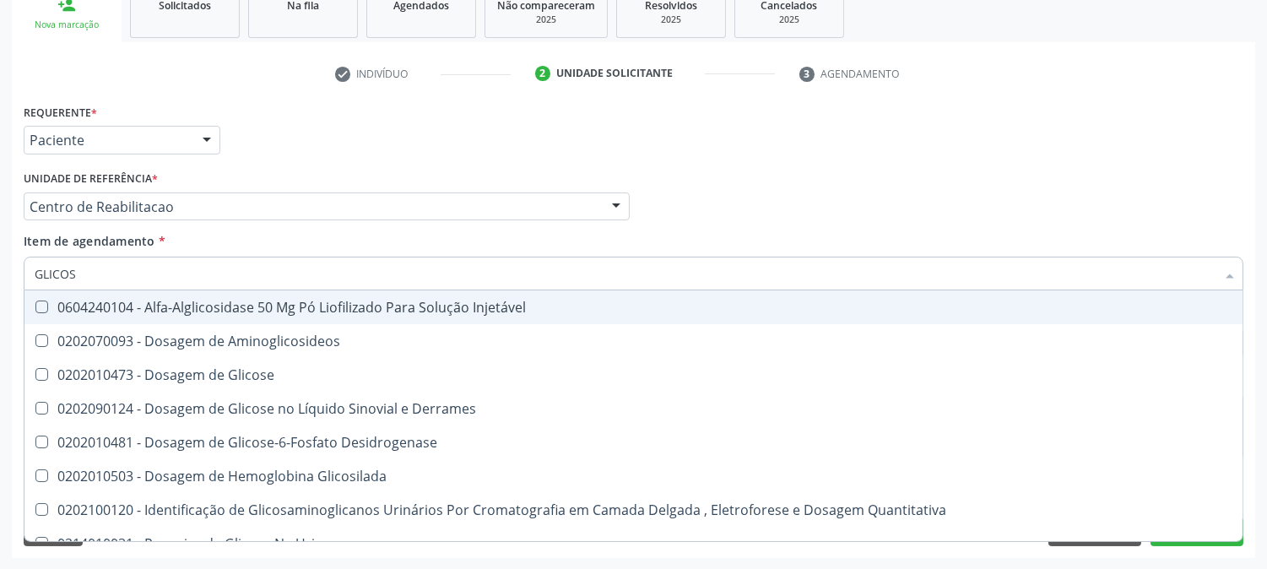
type input "GLICOSE"
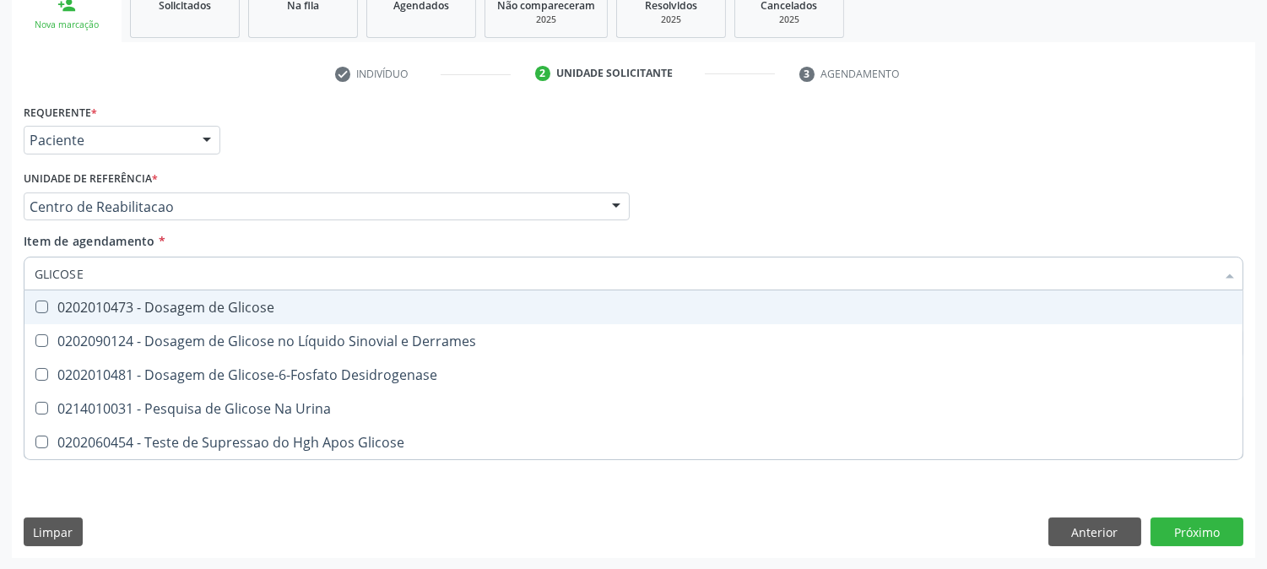
drag, startPoint x: 113, startPoint y: 317, endPoint x: 87, endPoint y: 284, distance: 42.1
click at [112, 317] on span "0202010473 - Dosagem de Glicose" at bounding box center [633, 307] width 1218 height 34
checkbox Glicose "true"
drag, startPoint x: 95, startPoint y: 268, endPoint x: 0, endPoint y: 263, distance: 95.5
click at [0, 263] on div "Acompanhamento Acompanhe a situação das marcações correntes e finalizadas Relat…" at bounding box center [633, 198] width 1267 height 744
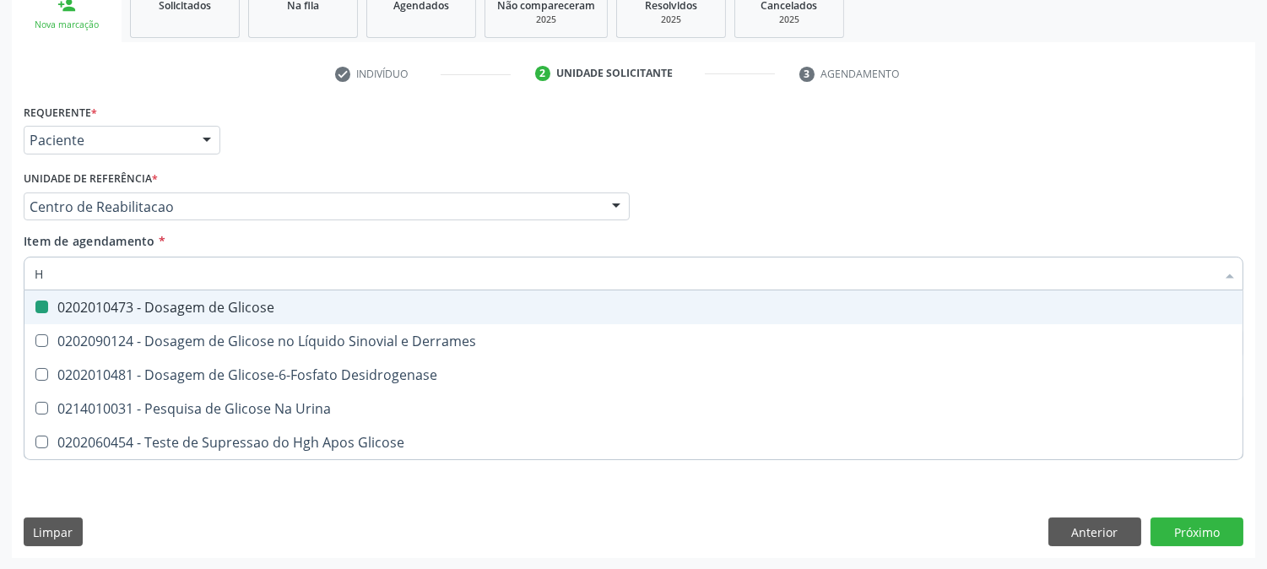
type input "HE"
checkbox Glicose "false"
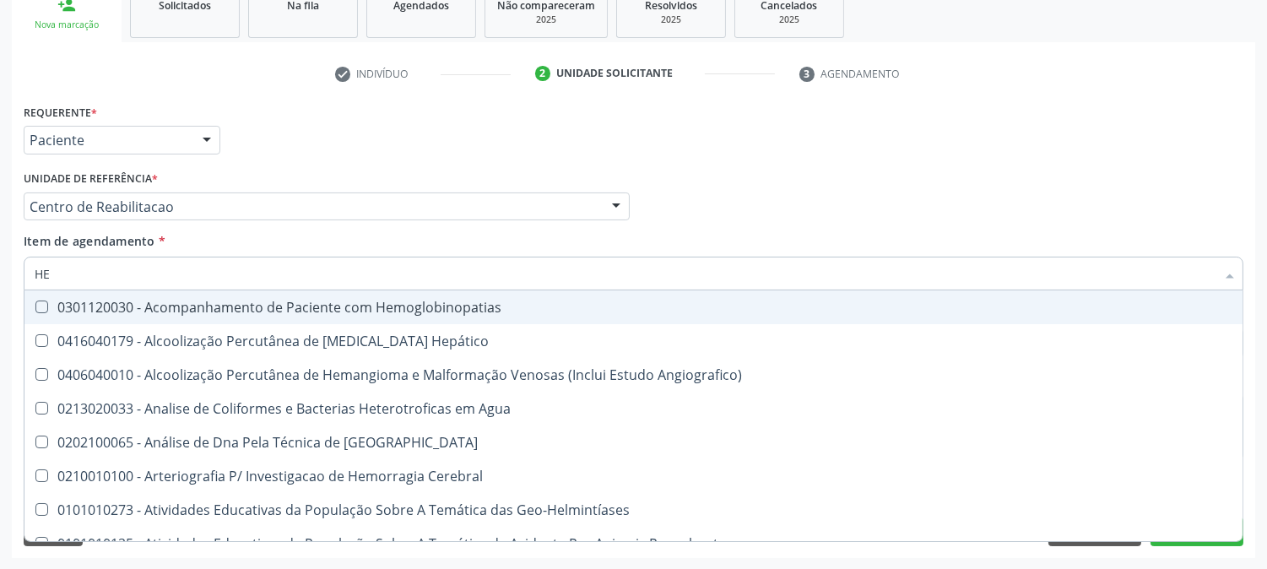
type input "HEM"
checkbox II "true"
checkbox Completo "false"
type input "HEMO"
checkbox Hemácias "true"
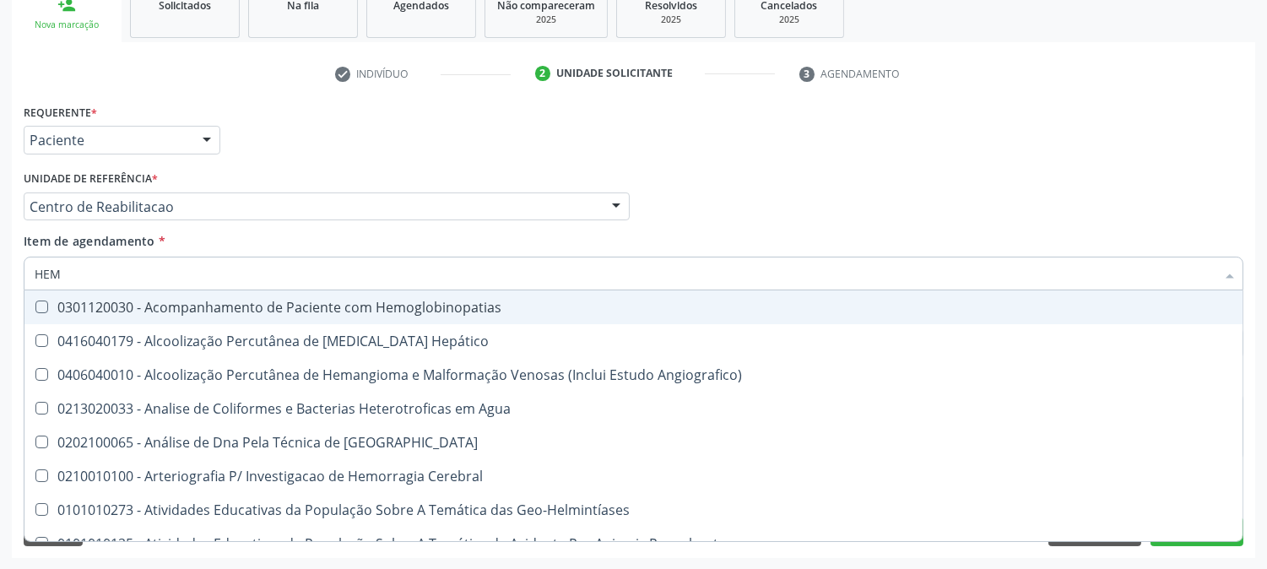
checkbox II "false"
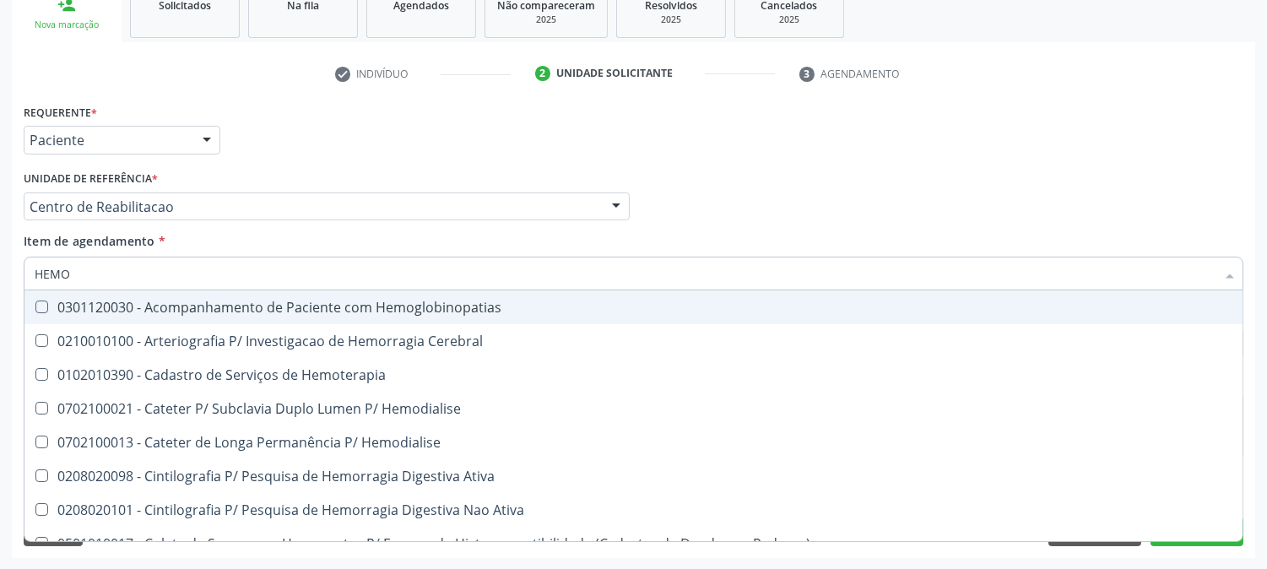
type input "HEMOG"
checkbox Carboxi-Hemoglobina "true"
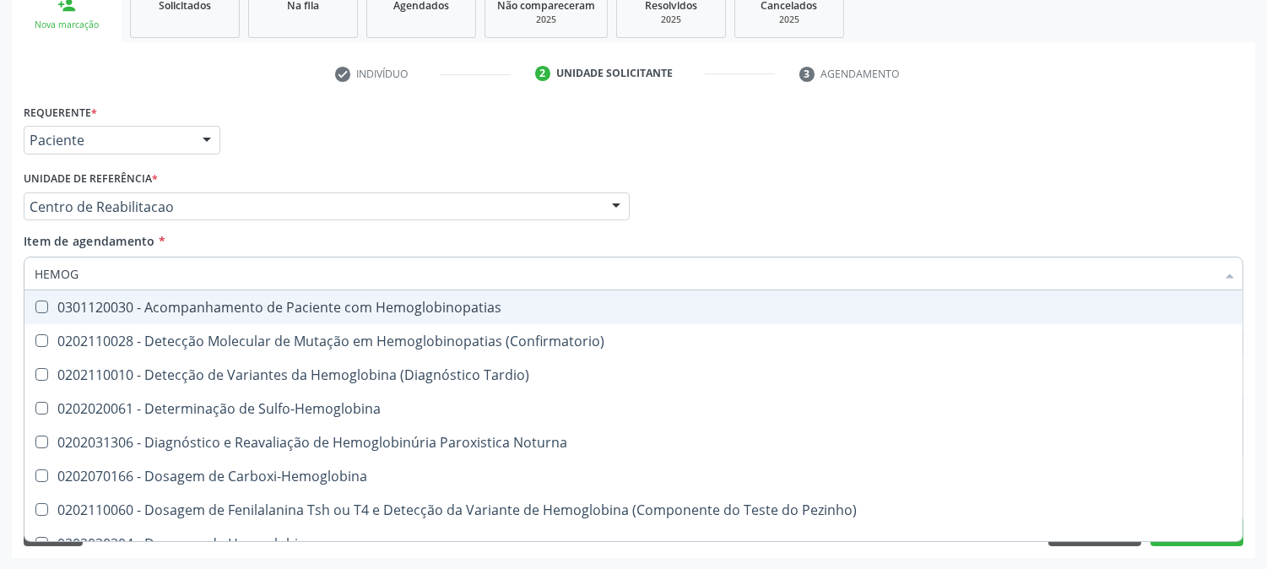
type input "HEMOGL"
checkbox Completo "false"
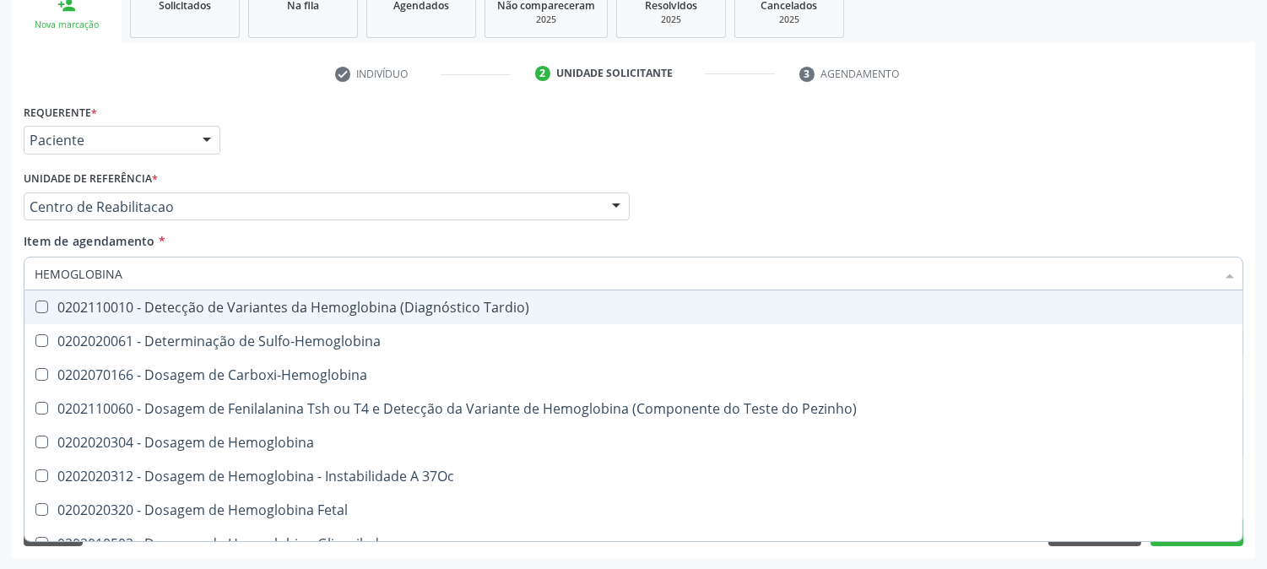
type input "HEMOGLOBINA G"
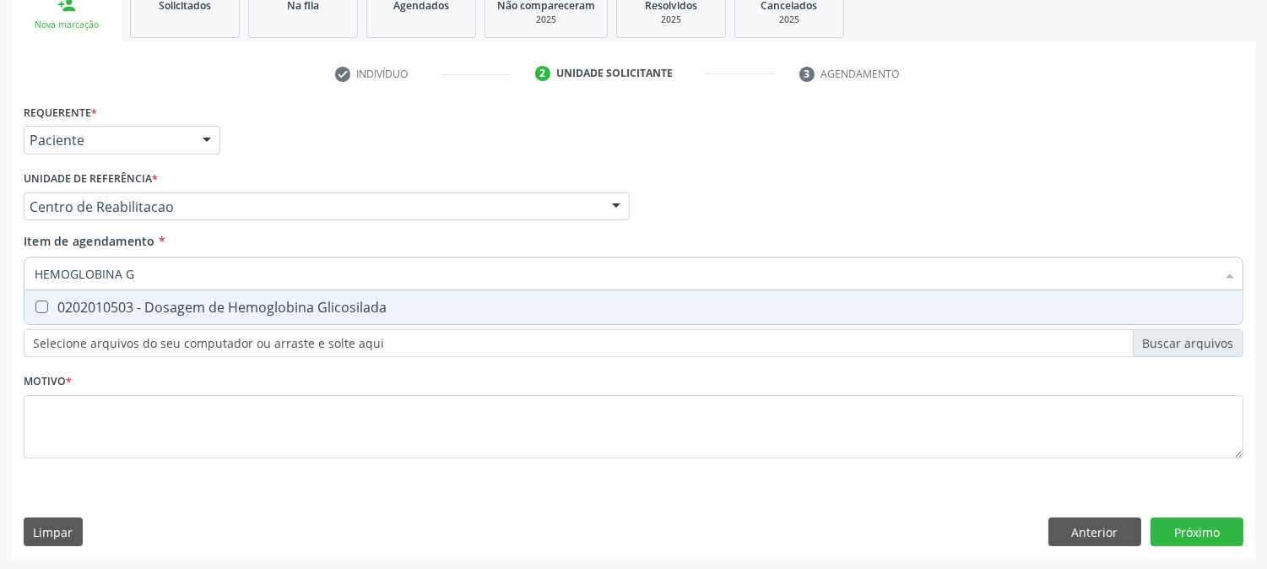
click at [163, 302] on div "0202010503 - Dosagem de Hemoglobina Glicosilada" at bounding box center [634, 308] width 1198 height 14
checkbox Glicosilada "true"
drag, startPoint x: 160, startPoint y: 276, endPoint x: 0, endPoint y: 268, distance: 160.6
click at [0, 268] on div "Acompanhamento Acompanhe a situação das marcações correntes e finalizadas Relat…" at bounding box center [633, 198] width 1267 height 744
type input "T"
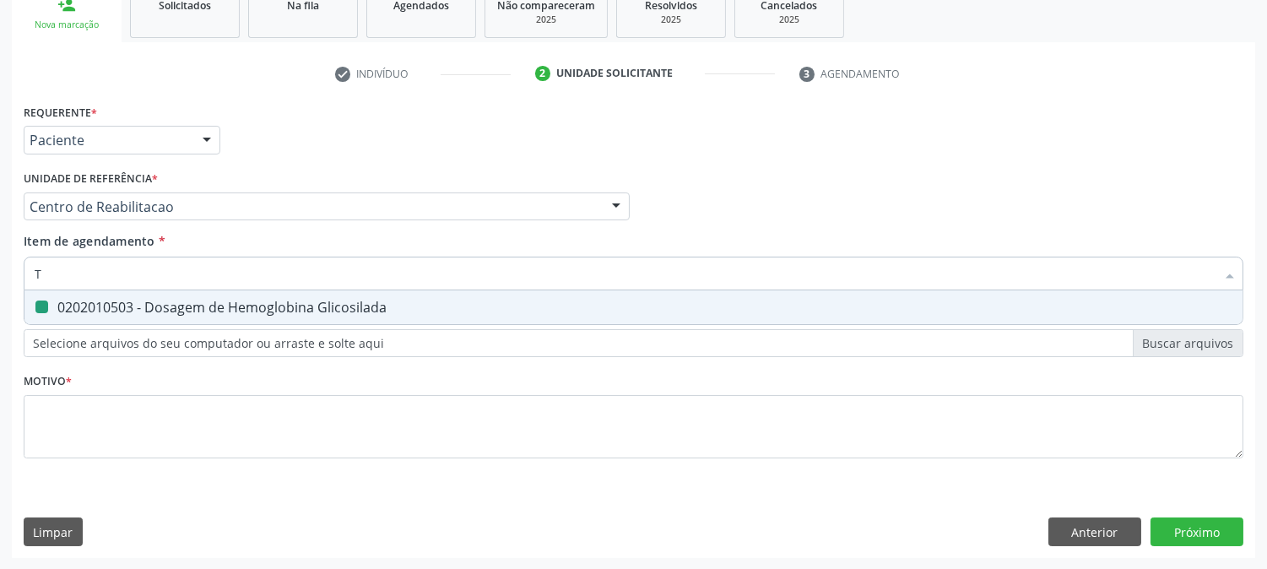
checkbox Glicosilada "false"
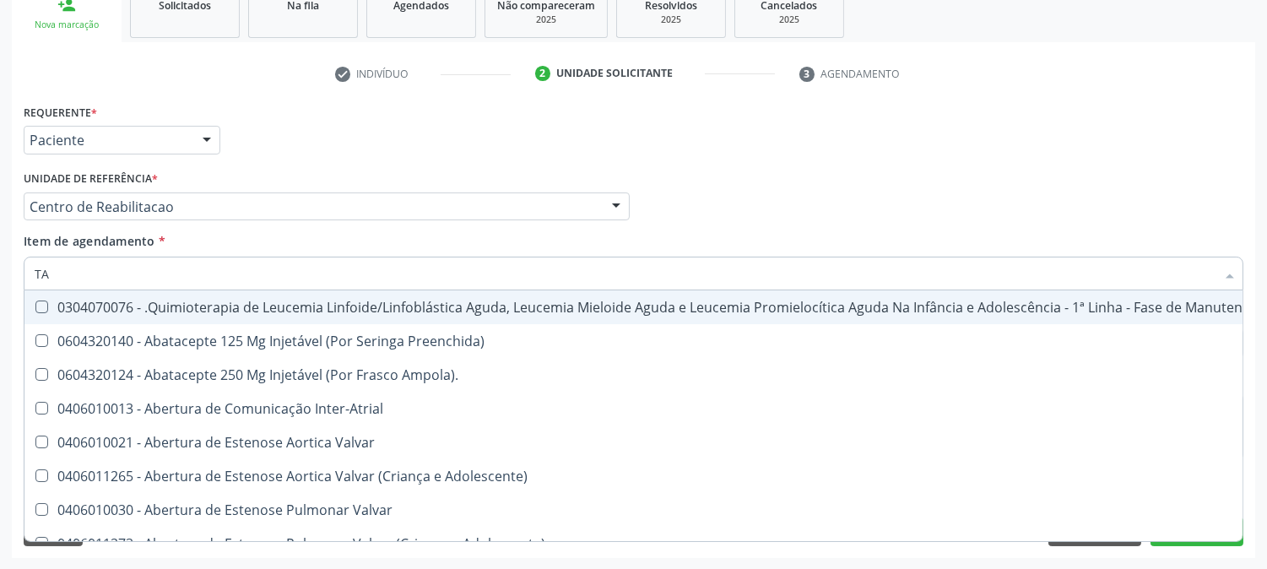
type input "TAP"
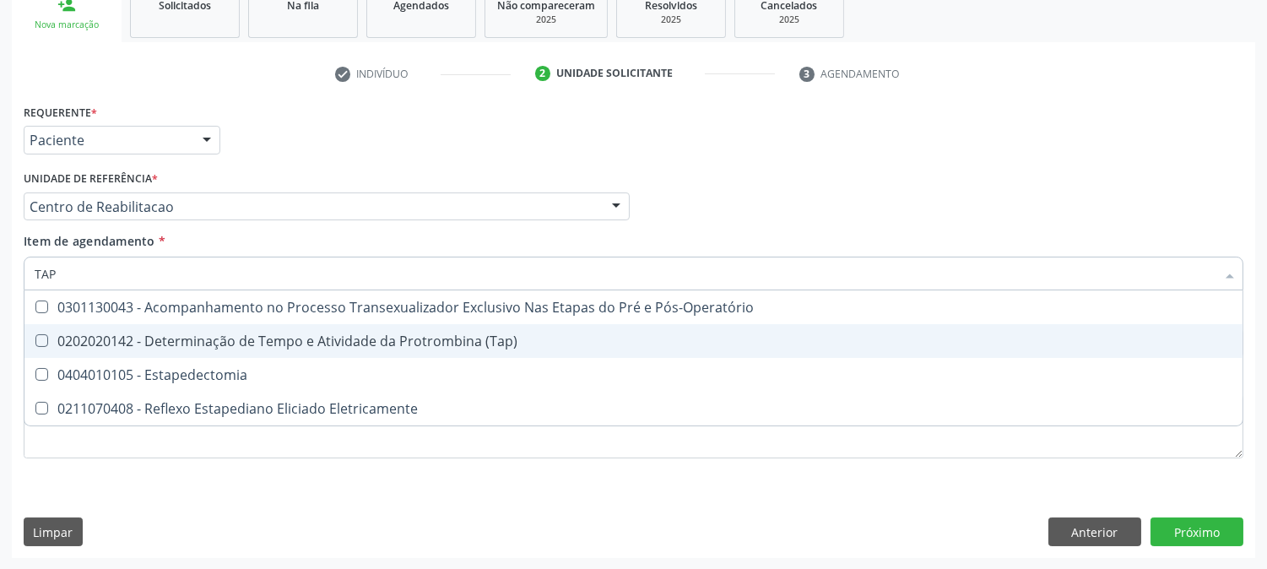
click at [94, 342] on div "0202020142 - Determinação de Tempo e Atividade da Protrombina (Tap)" at bounding box center [634, 341] width 1198 height 14
checkbox \(Tap\) "true"
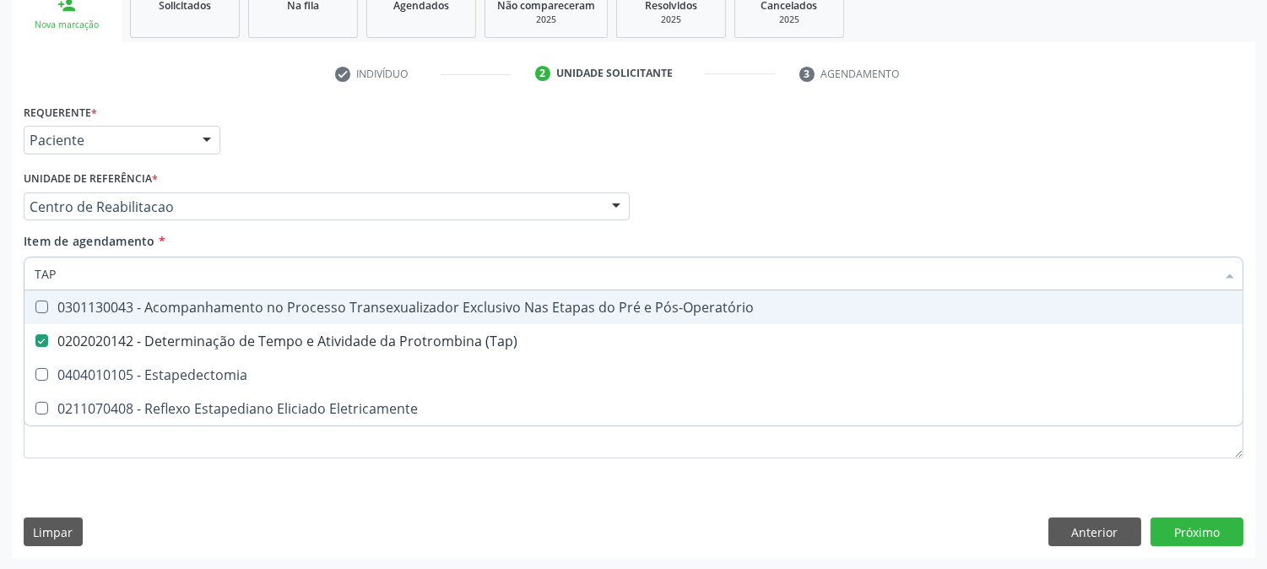
drag, startPoint x: 72, startPoint y: 271, endPoint x: 0, endPoint y: 274, distance: 71.8
click at [0, 274] on div "Acompanhamento Acompanhe a situação das marcações correntes e finalizadas Relat…" at bounding box center [633, 198] width 1267 height 744
type input "TEM"
checkbox \(Tap\) "false"
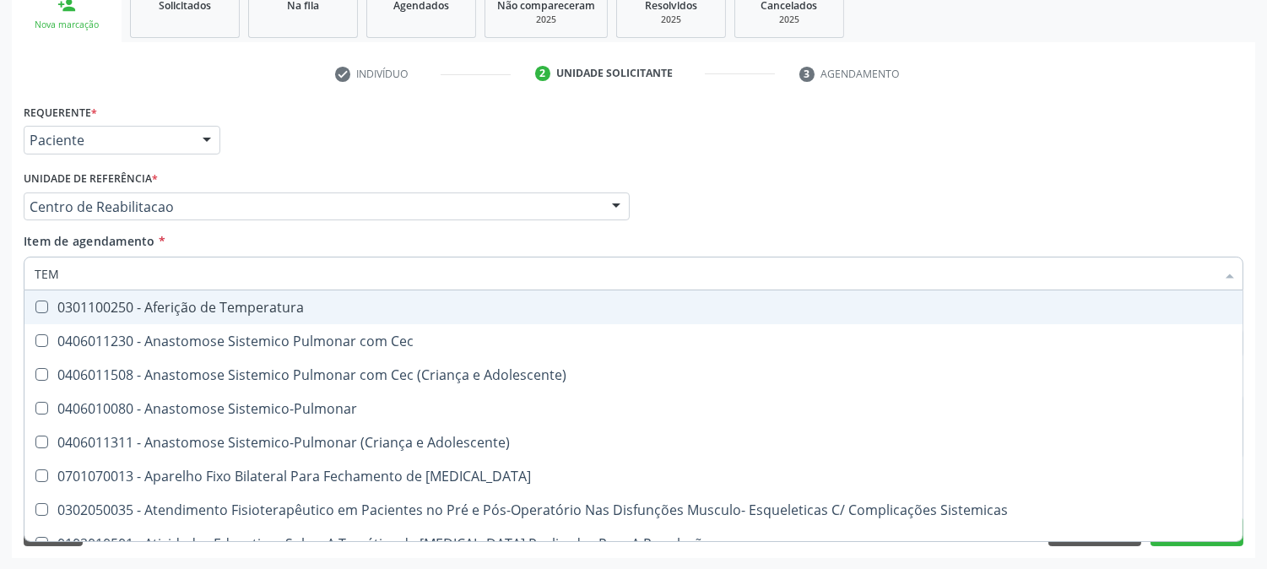
type input "TEMP"
checkbox Visceral\ "true"
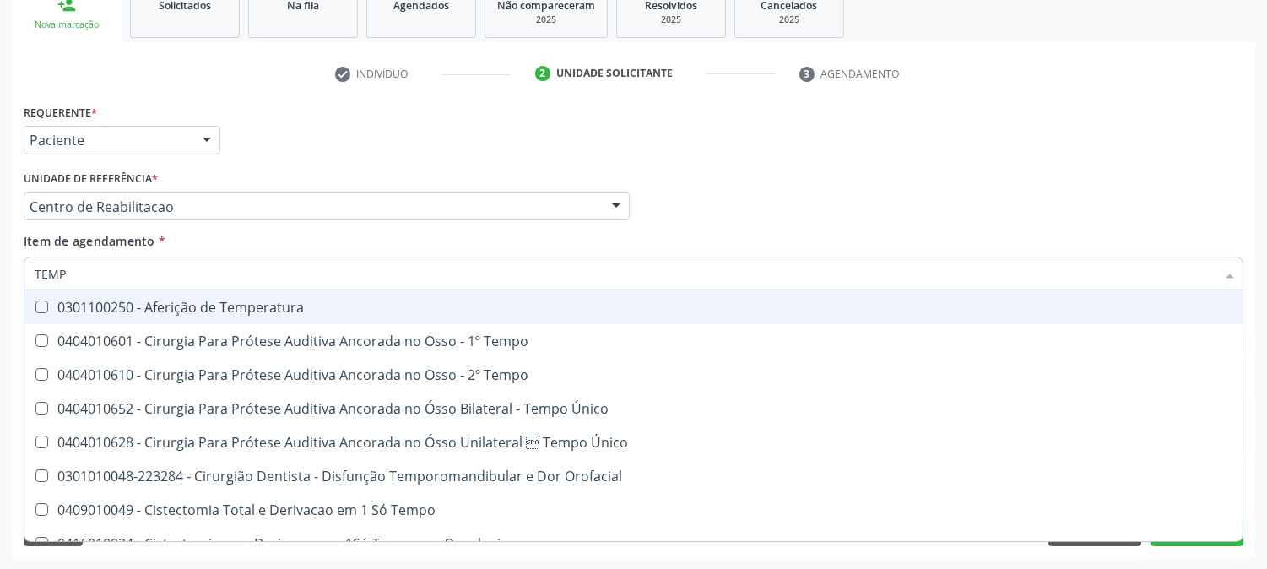
type input "TEMPO"
checkbox Ativada\) "true"
checkbox \(Tap\) "false"
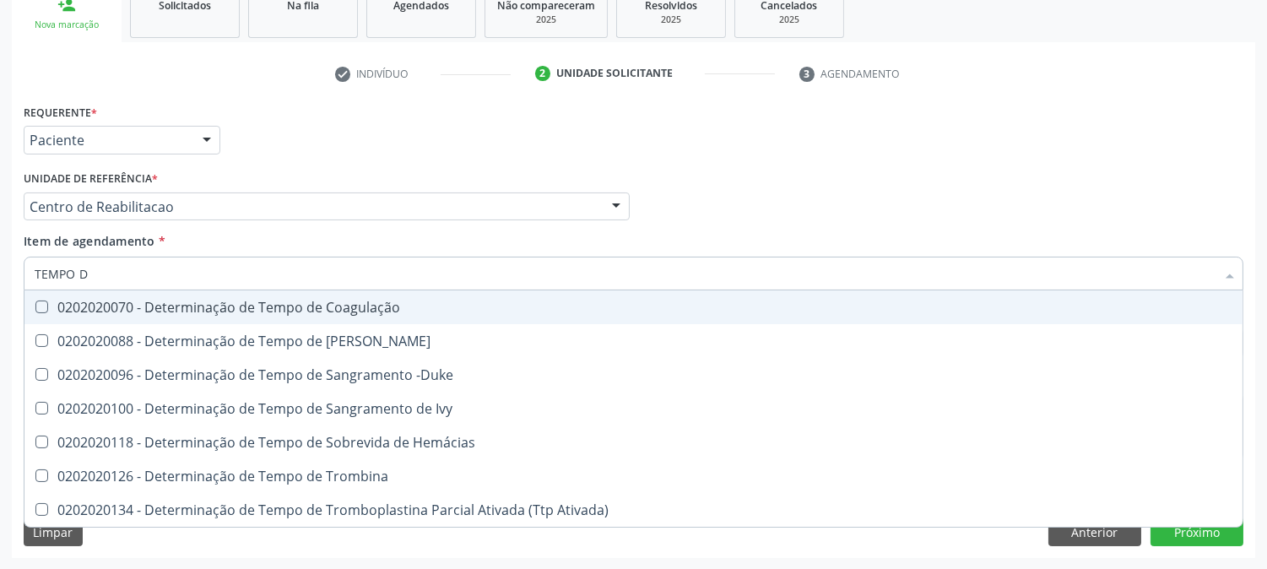
type input "TEMPO DE"
click at [222, 306] on div "0202020070 - Determinação de Tempo de Coagulação" at bounding box center [634, 308] width 1198 height 14
checkbox Coagulação "true"
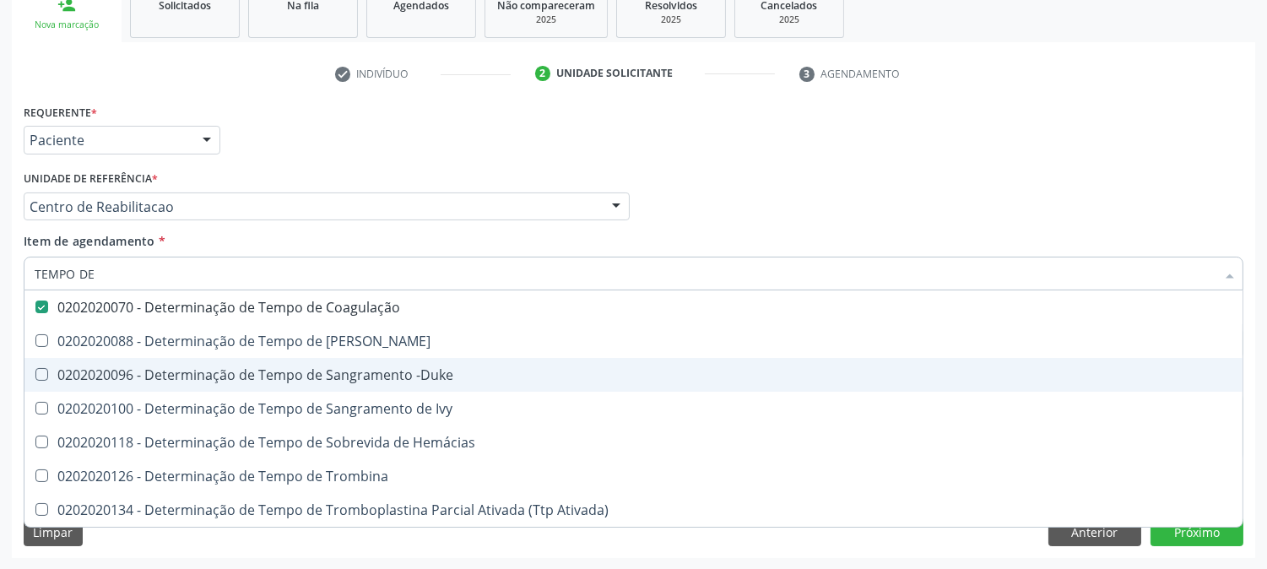
click at [230, 376] on div "0202020096 - Determinação de Tempo de Sangramento -Duke" at bounding box center [634, 375] width 1198 height 14
checkbox -Duke "true"
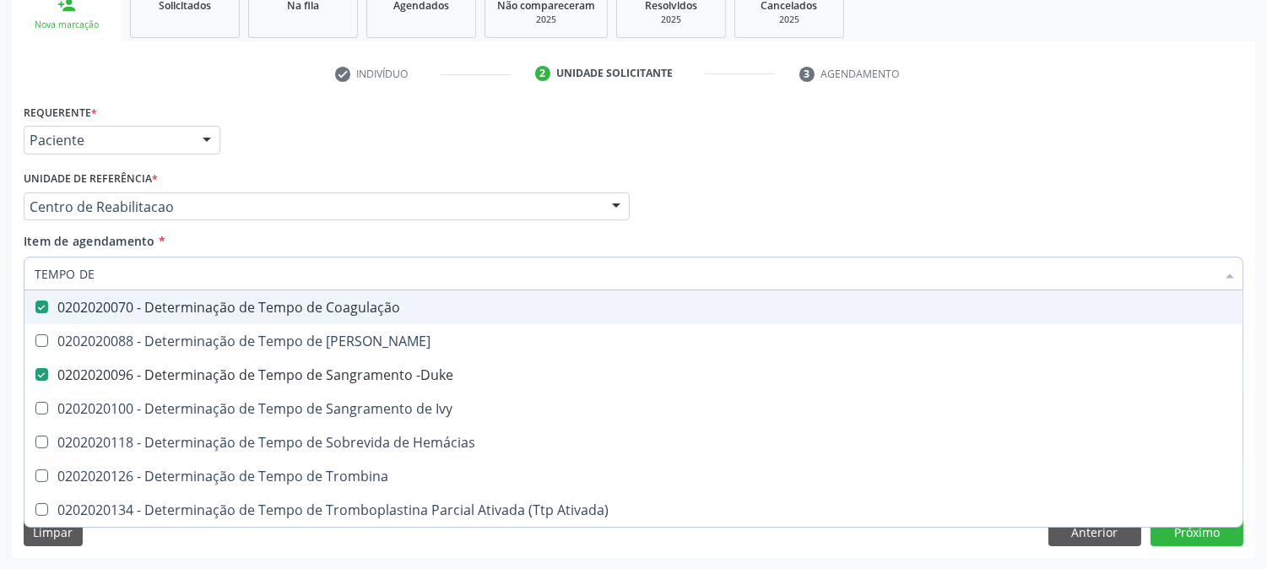
drag, startPoint x: 106, startPoint y: 275, endPoint x: 6, endPoint y: 268, distance: 99.8
click at [6, 268] on div "Acompanhamento Acompanhe a situação das marcações correntes e finalizadas Relat…" at bounding box center [633, 198] width 1267 height 744
click at [0, 290] on div "Acompanhamento Acompanhe a situação das marcações correntes e finalizadas Relat…" at bounding box center [633, 198] width 1267 height 744
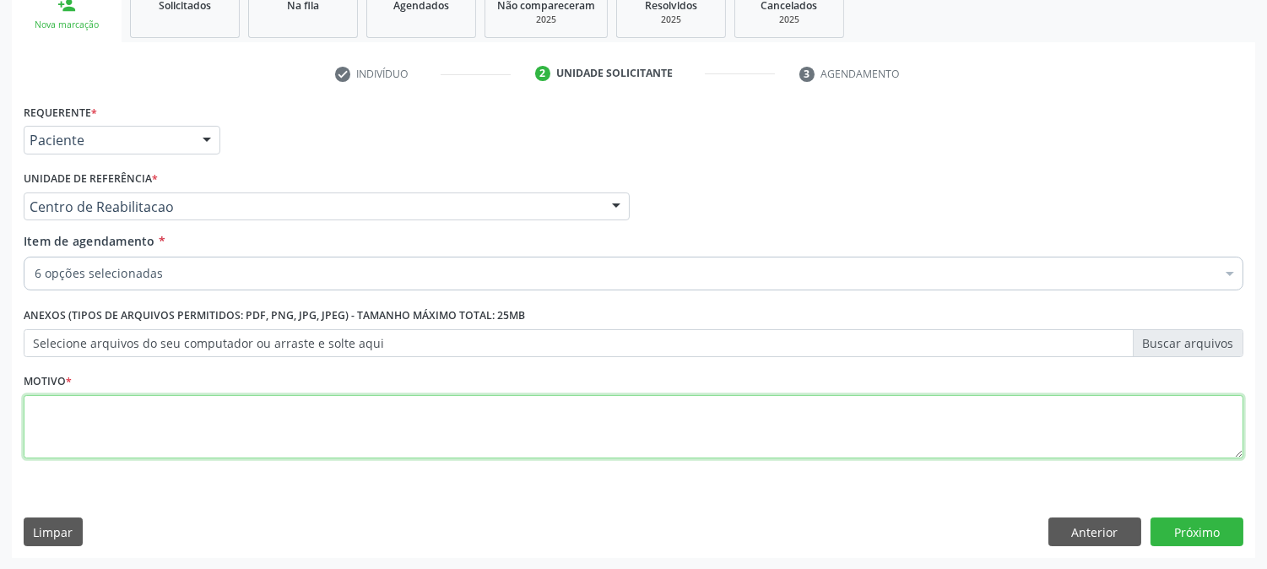
click at [298, 443] on textarea at bounding box center [634, 427] width 1220 height 64
type textarea "."
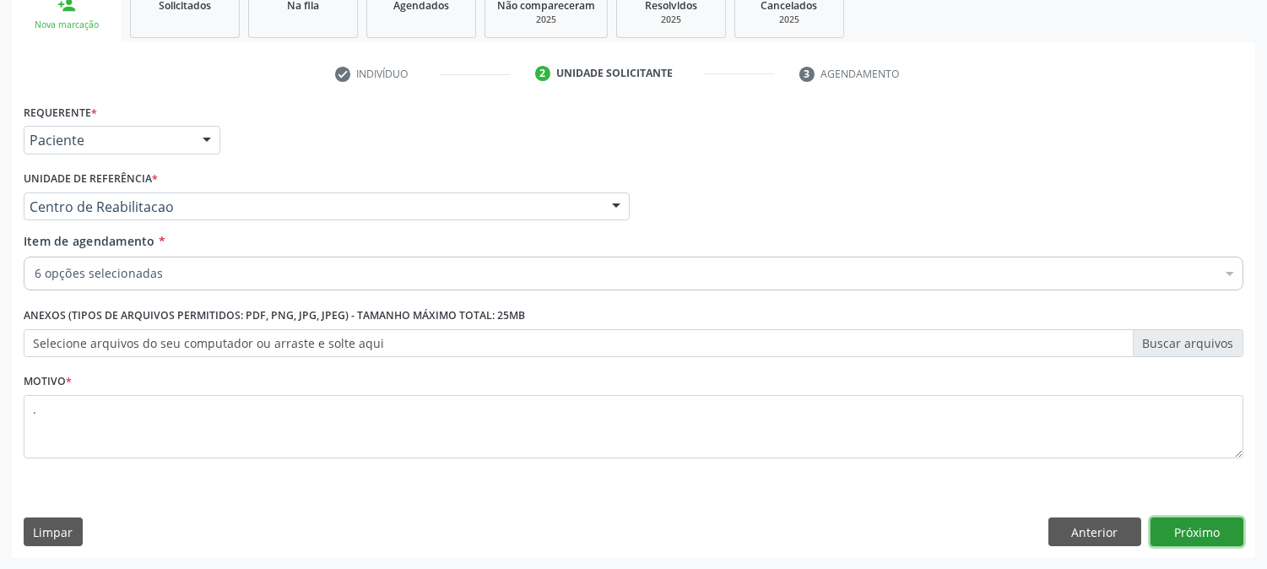
click at [1222, 530] on button "Próximo" at bounding box center [1197, 531] width 93 height 29
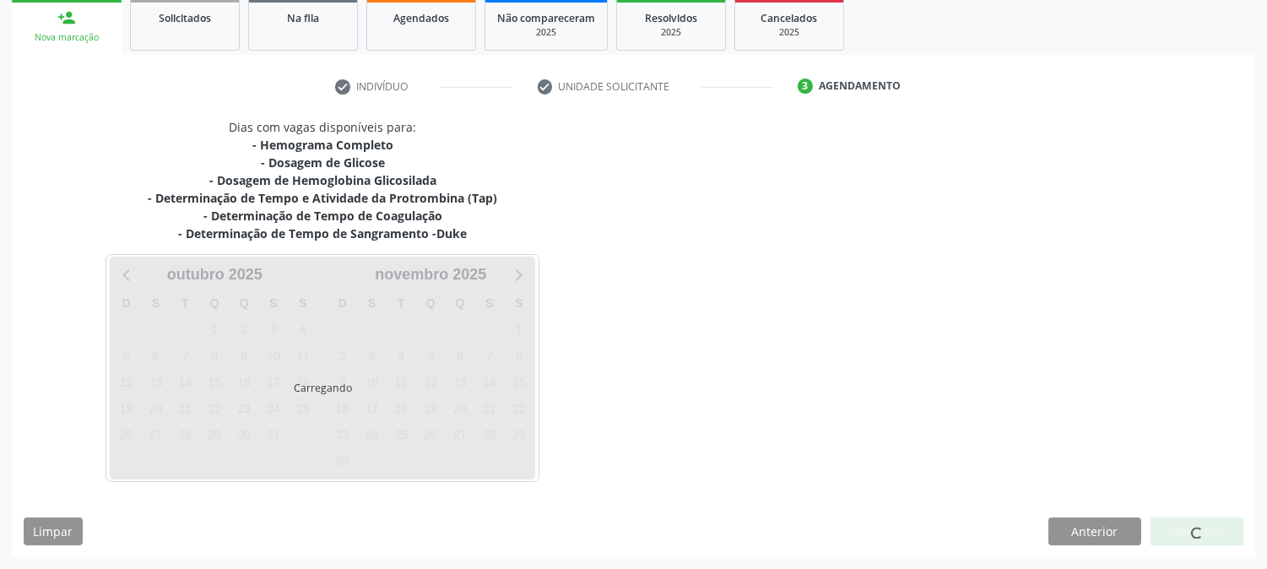
scroll to position [253, 0]
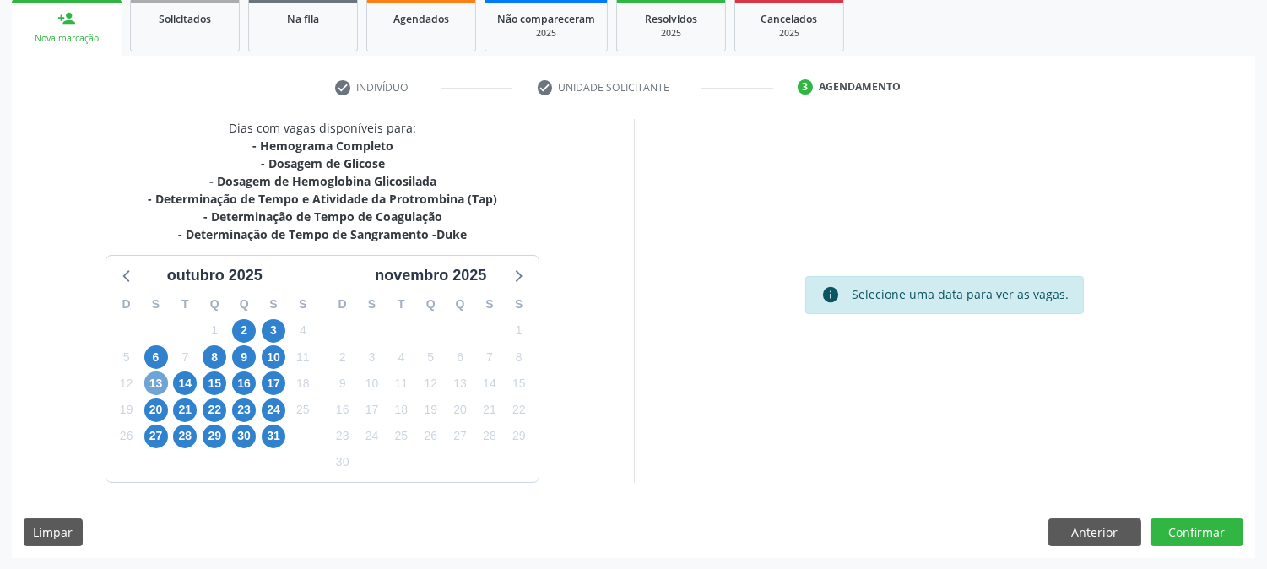
click at [169, 389] on div "13" at bounding box center [156, 384] width 30 height 26
click at [156, 387] on span "13" at bounding box center [156, 383] width 24 height 24
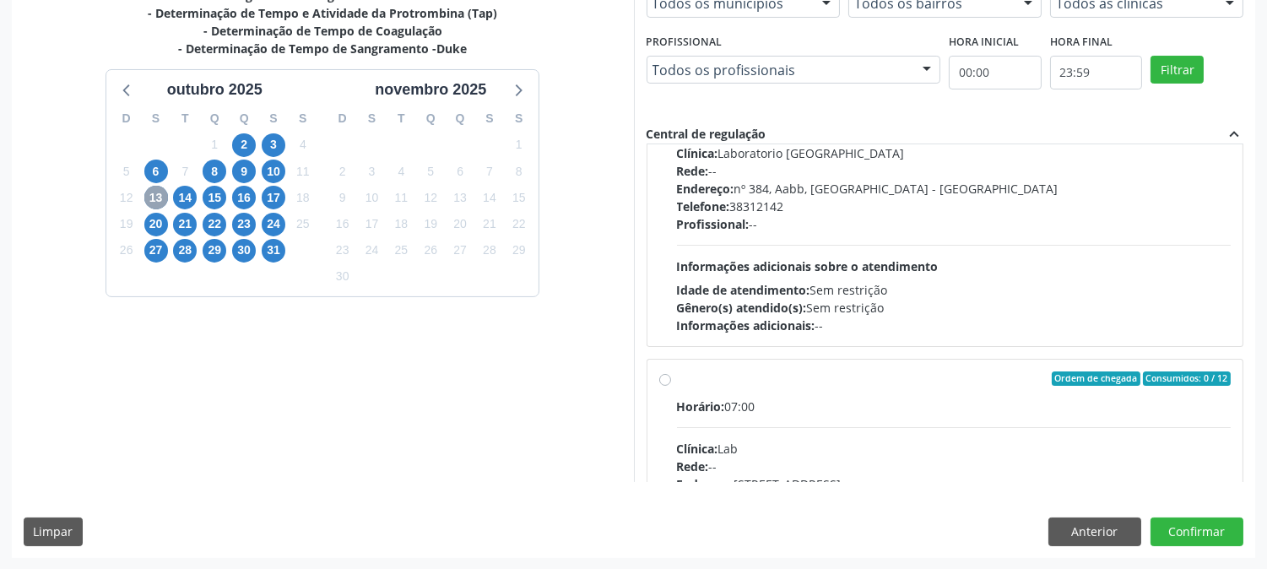
scroll to position [592, 0]
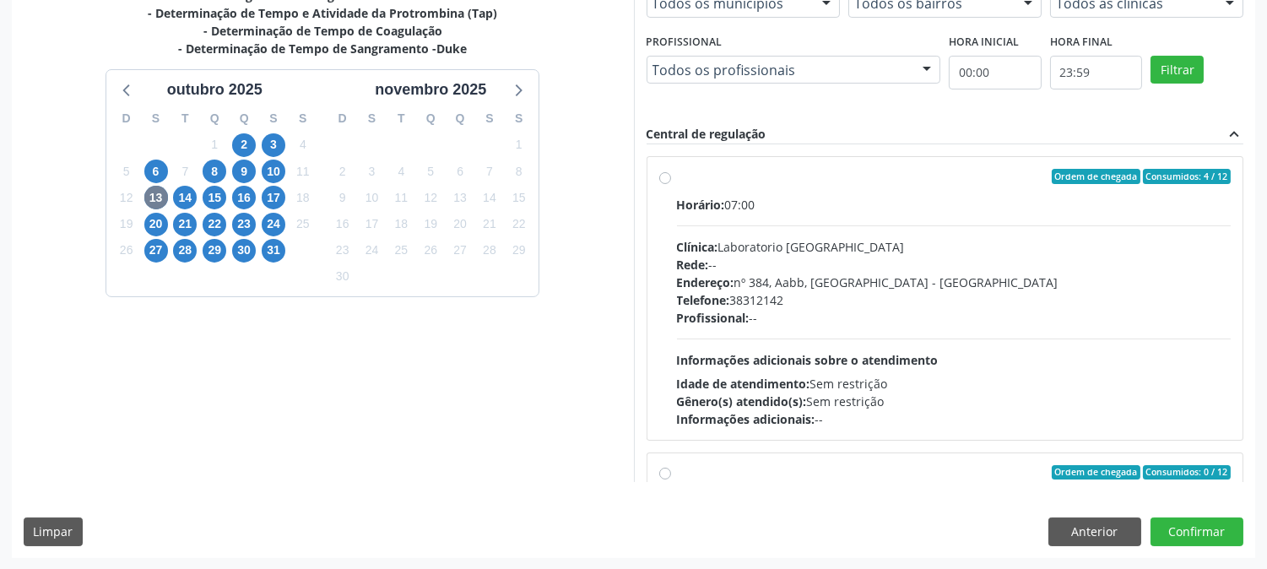
click at [857, 339] on hr at bounding box center [954, 339] width 555 height 1
click at [671, 184] on input "Ordem de chegada Consumidos: 4 / 12 Horário: 07:00 Clínica: Laboratorio Sao Fra…" at bounding box center [665, 176] width 12 height 15
radio input "true"
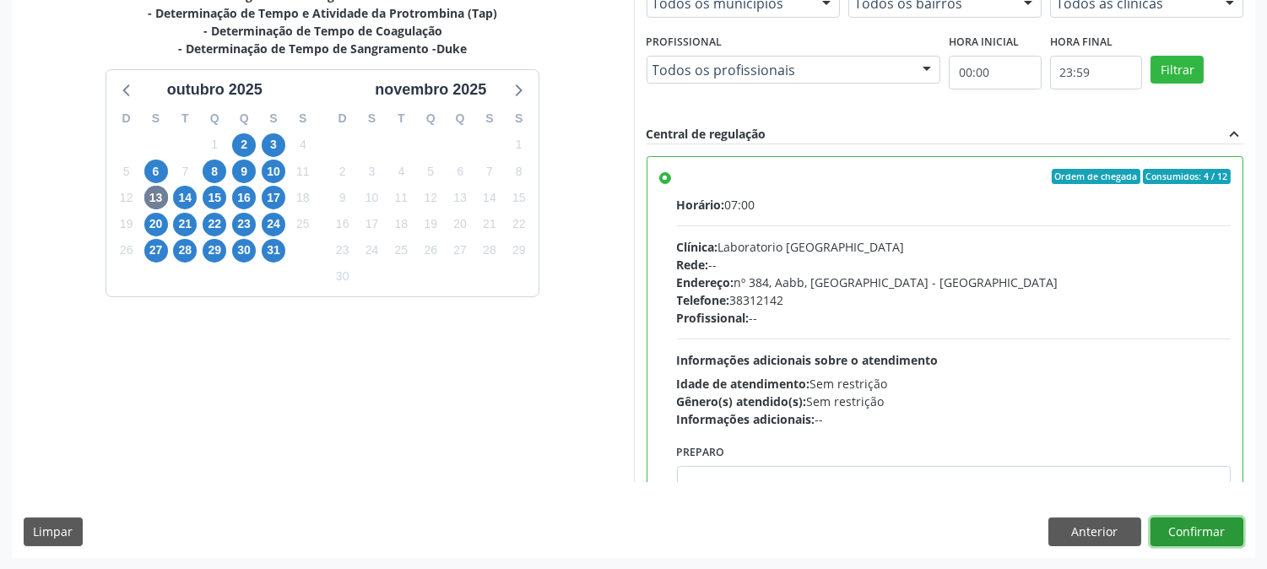
click at [1177, 522] on button "Confirmar" at bounding box center [1197, 531] width 93 height 29
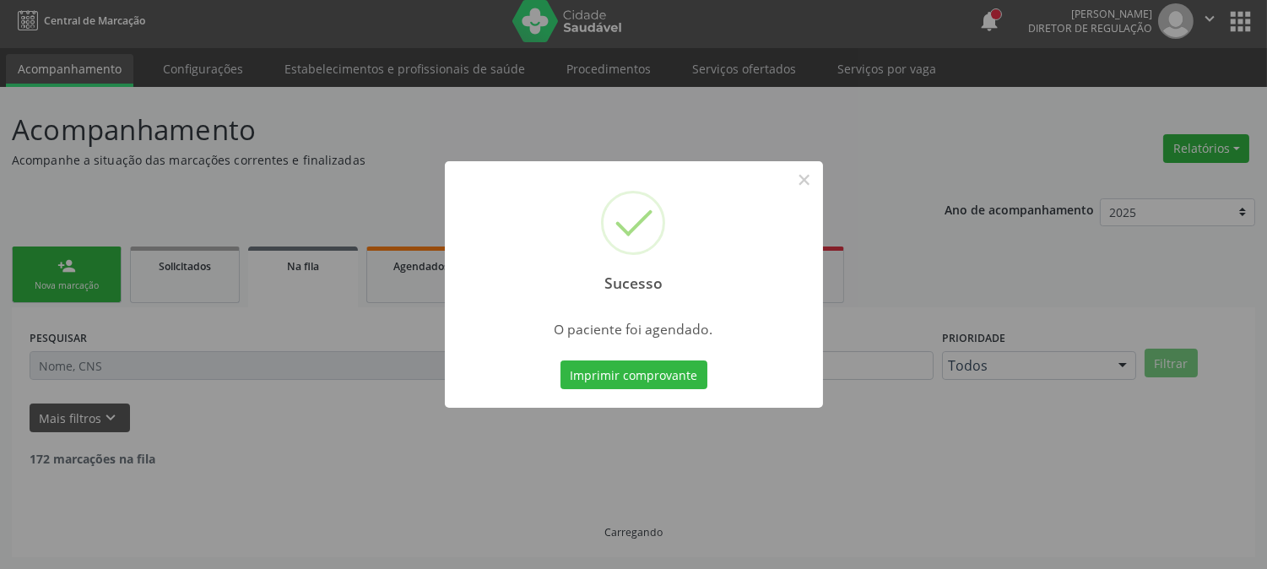
scroll to position [0, 0]
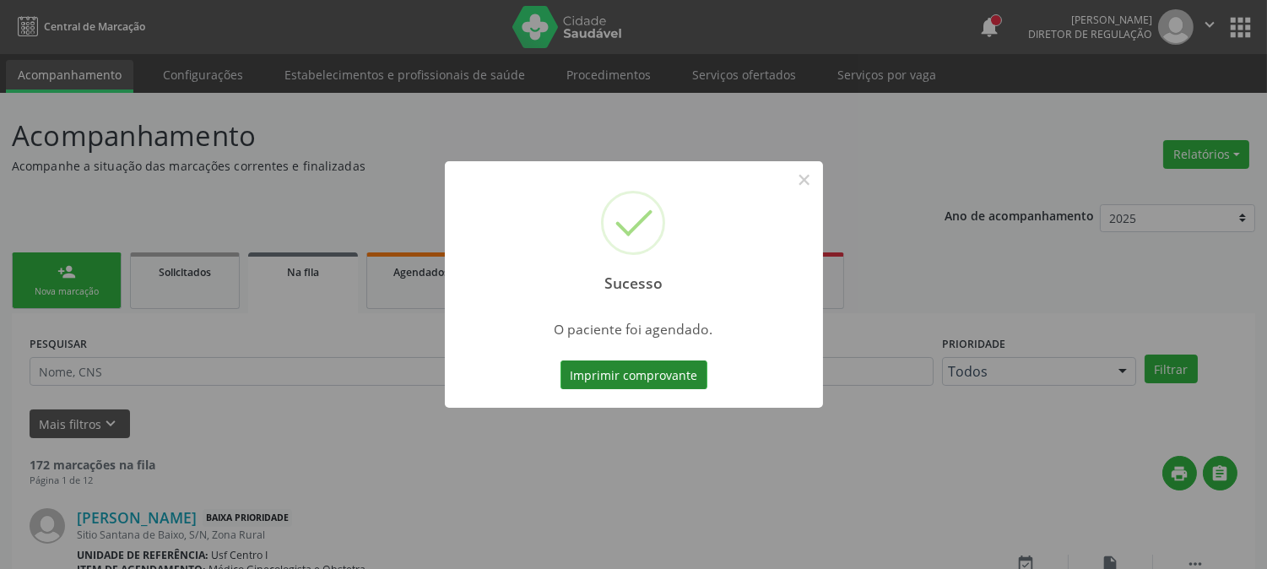
click at [647, 384] on button "Imprimir comprovante" at bounding box center [634, 374] width 147 height 29
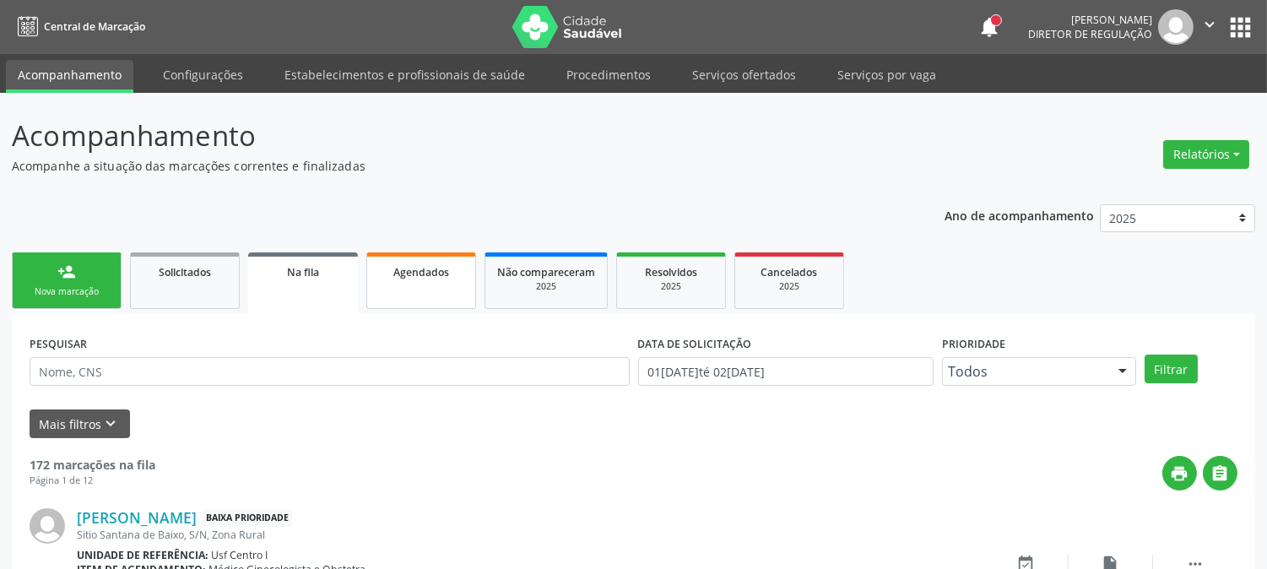
click at [417, 287] on link "Agendados" at bounding box center [421, 280] width 110 height 57
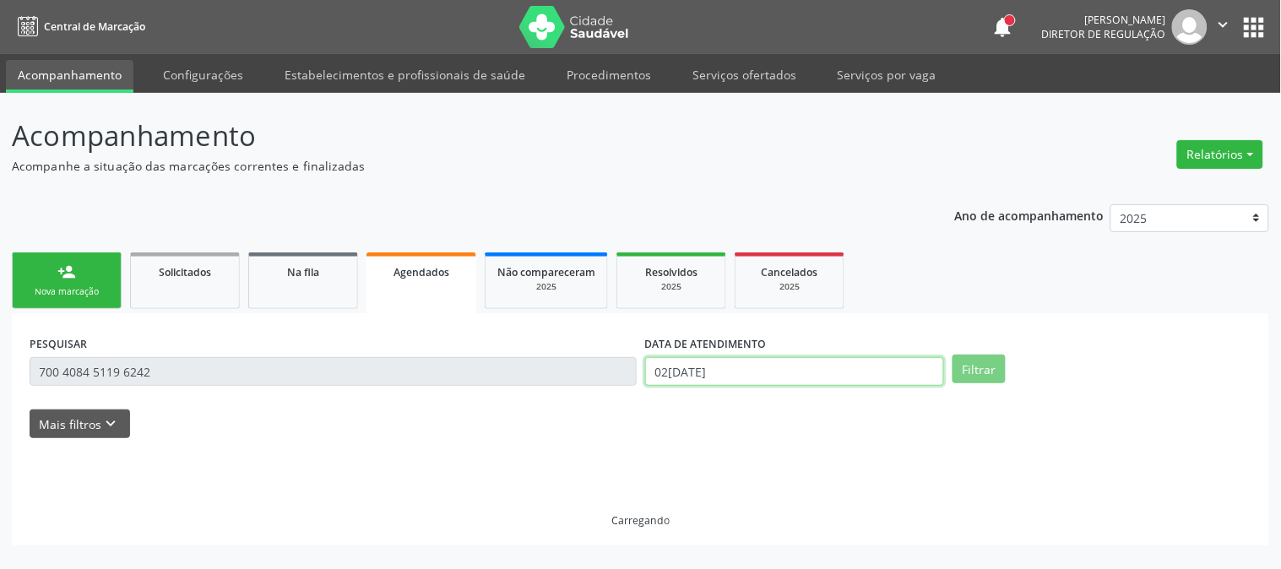
click at [701, 373] on input "02/10/2025" at bounding box center [794, 371] width 299 height 29
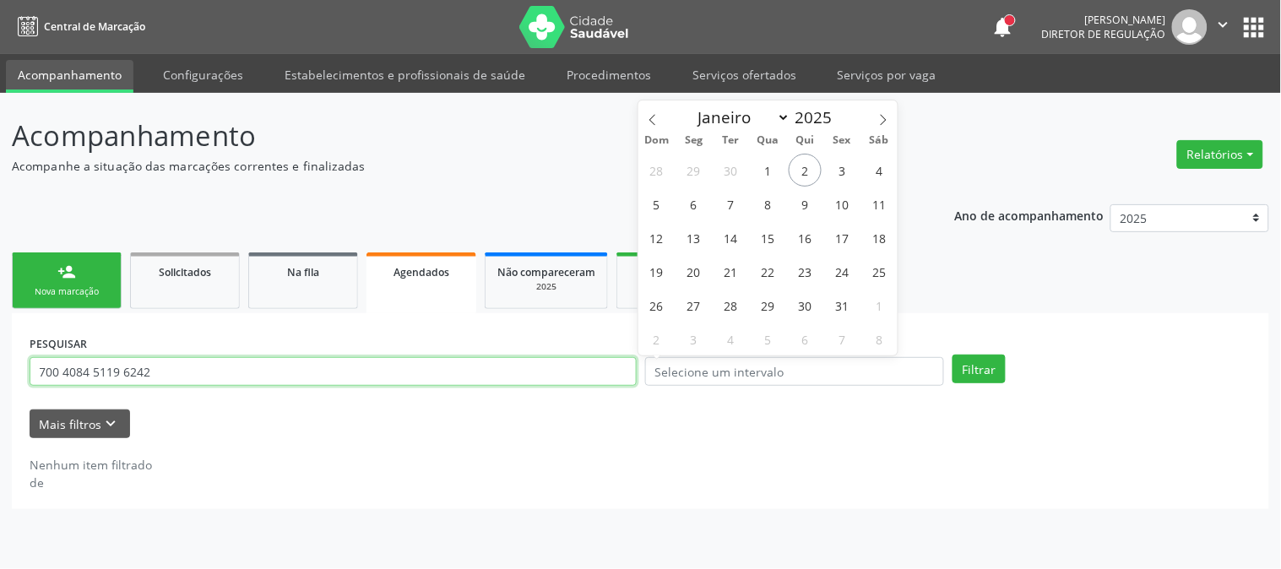
click at [411, 363] on input "700 4084 5119 6242" at bounding box center [333, 371] width 607 height 29
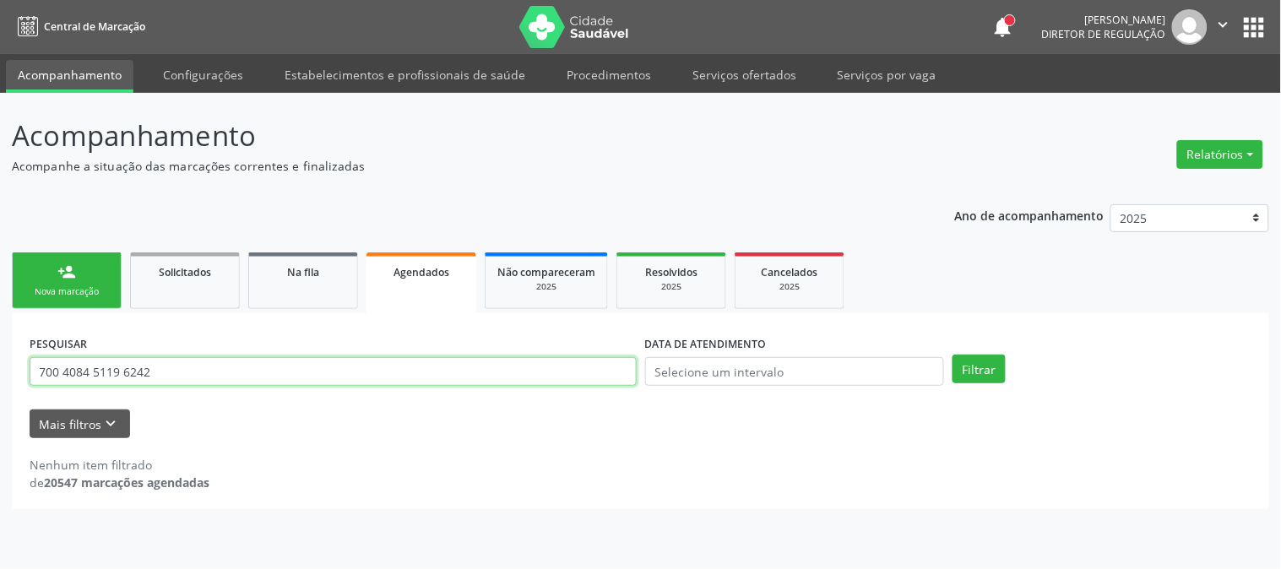
click at [411, 363] on input "700 4084 5119 6242" at bounding box center [333, 371] width 607 height 29
paste input "702 4050 1877 922"
type input "702 4050 1877 9222"
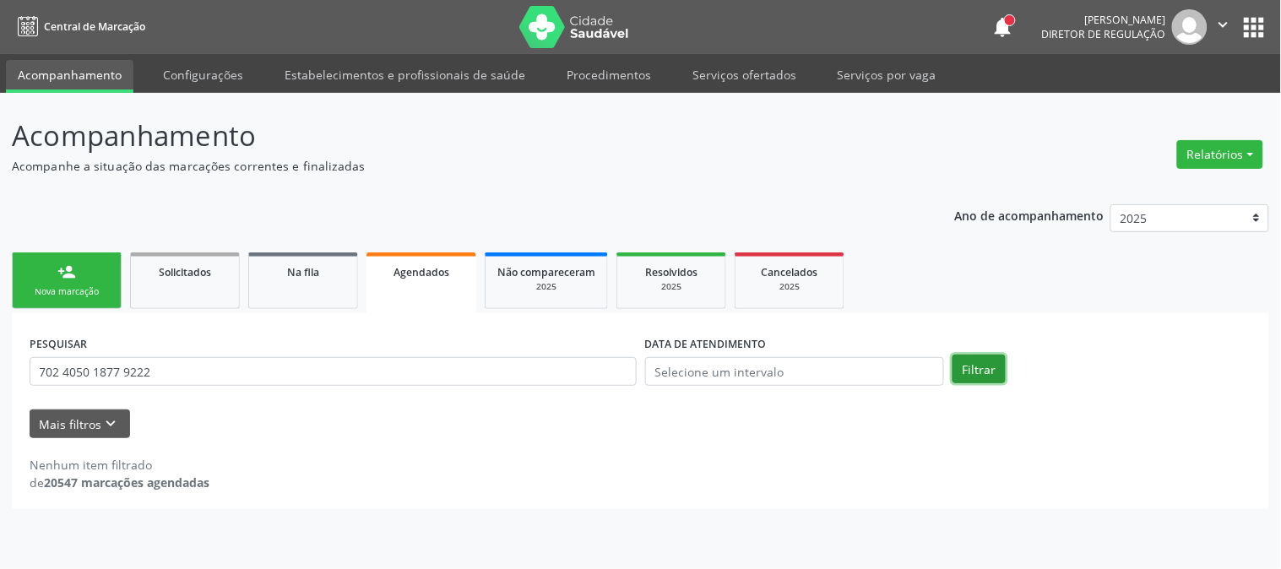
click at [963, 372] on button "Filtrar" at bounding box center [978, 369] width 53 height 29
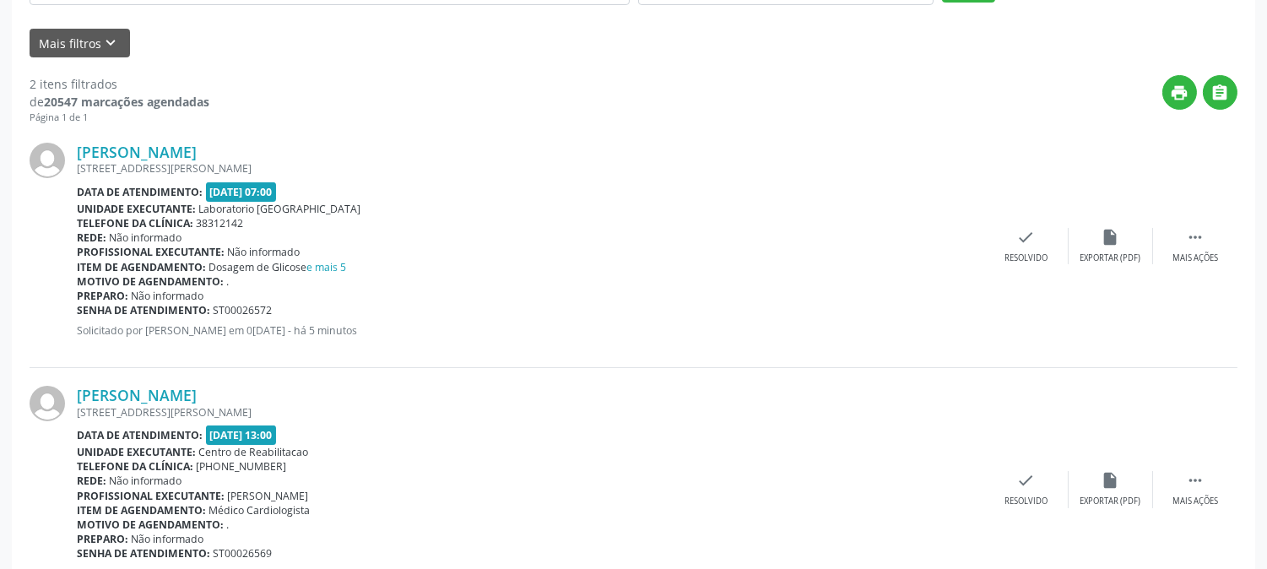
scroll to position [451, 0]
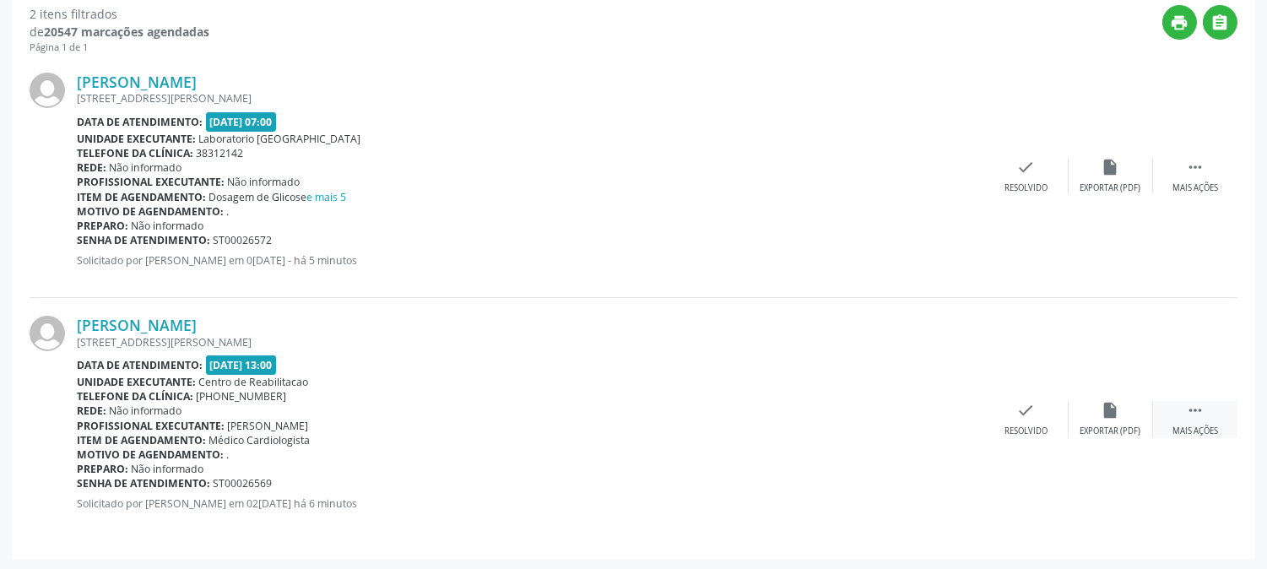
click at [1189, 425] on div "Mais ações" at bounding box center [1196, 431] width 46 height 12
click at [875, 414] on div "print Imprimir" at bounding box center [857, 419] width 84 height 36
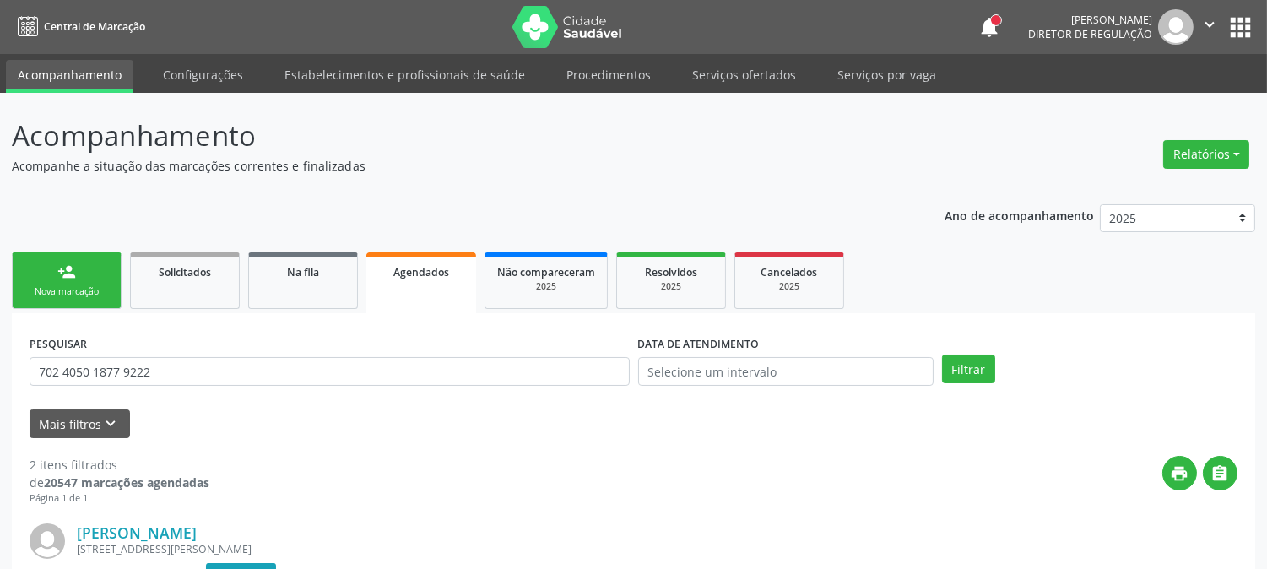
click at [29, 279] on link "person_add Nova marcação" at bounding box center [67, 280] width 110 height 57
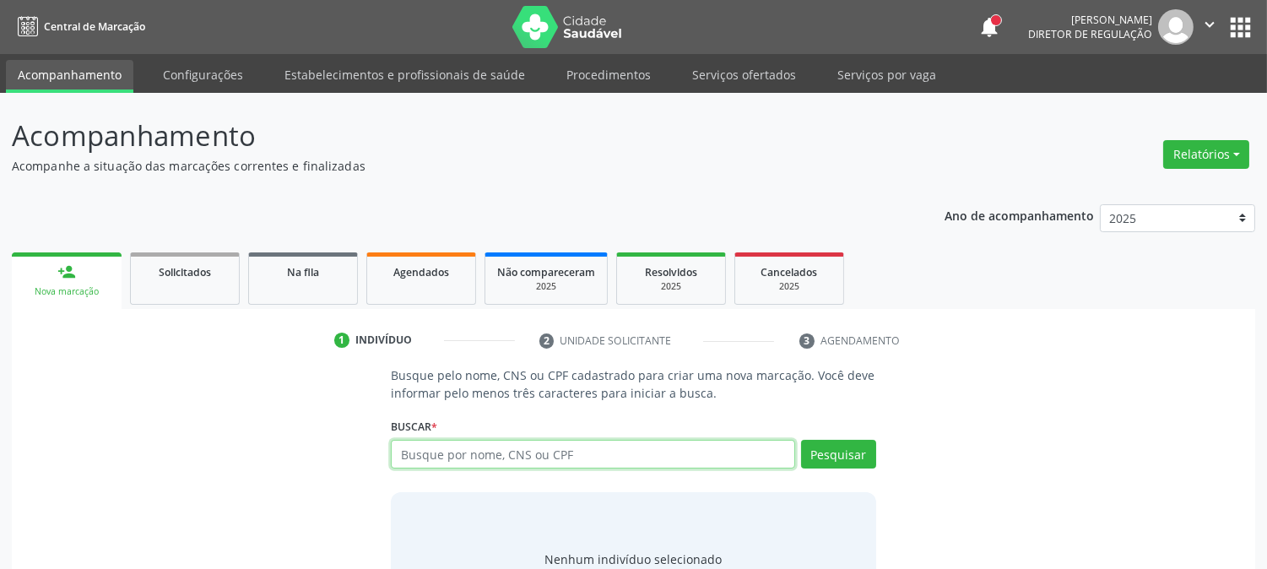
click at [468, 461] on input "text" at bounding box center [593, 454] width 404 height 29
type input "JOAO BOSCO CADU"
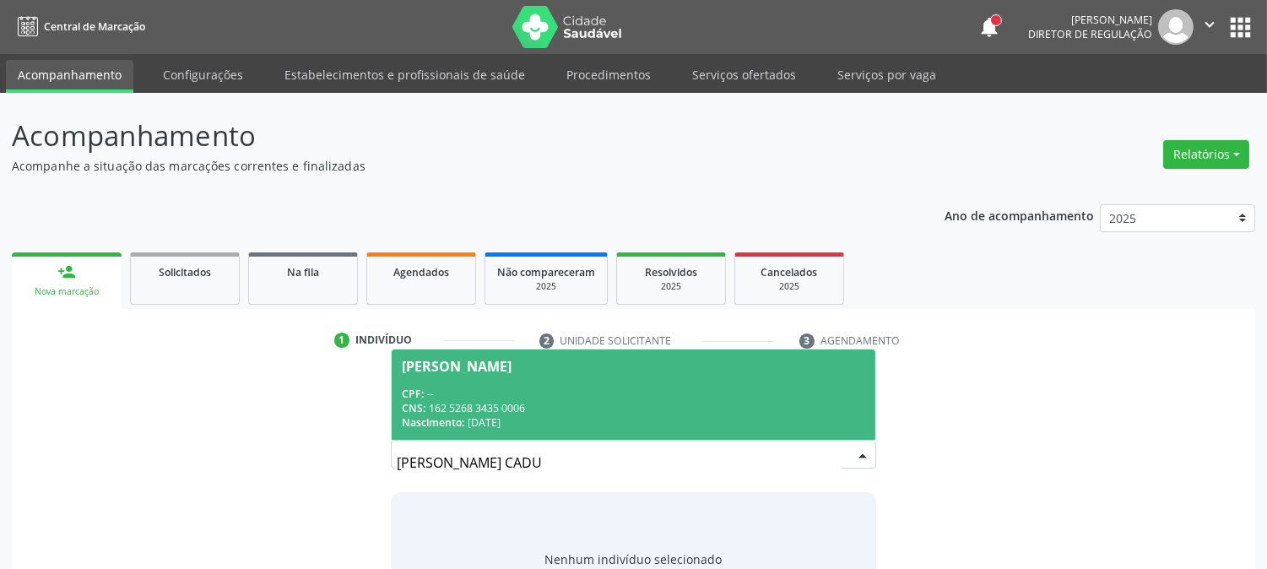
click at [546, 411] on div "CNS: 162 5268 3435 0006" at bounding box center [633, 408] width 463 height 14
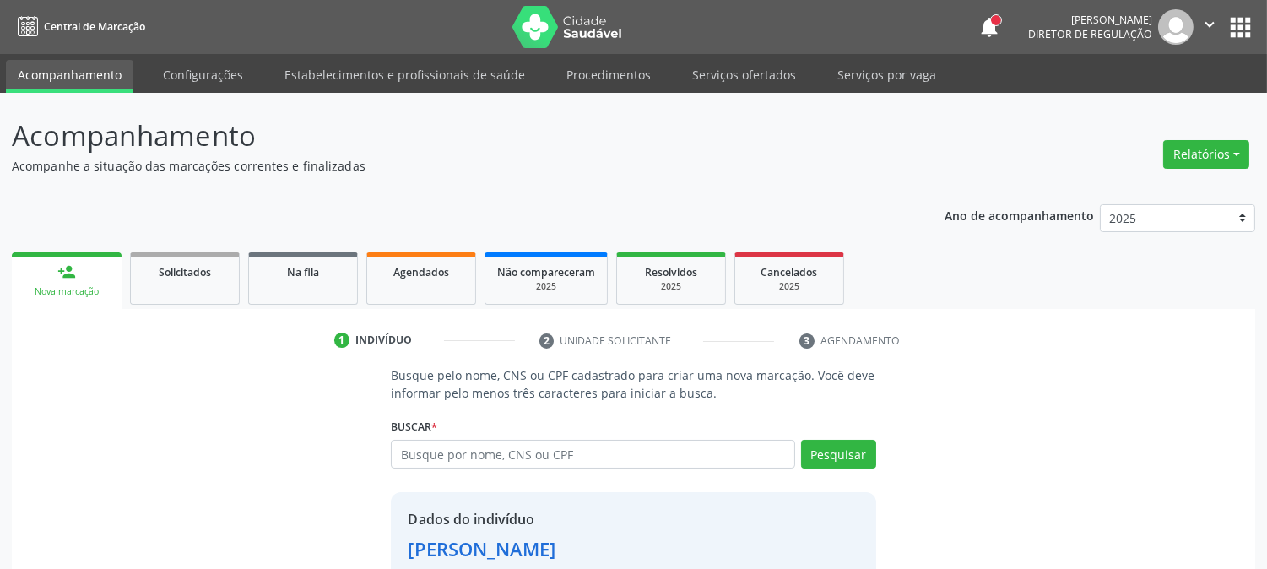
scroll to position [106, 0]
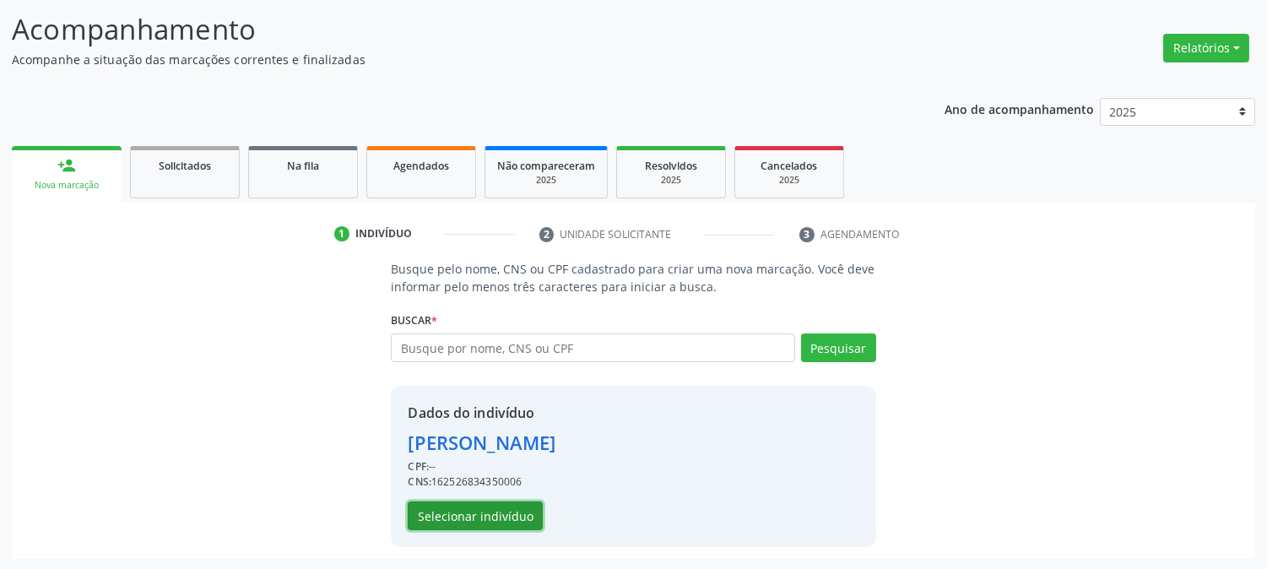
click at [434, 511] on button "Selecionar indivíduo" at bounding box center [475, 515] width 135 height 29
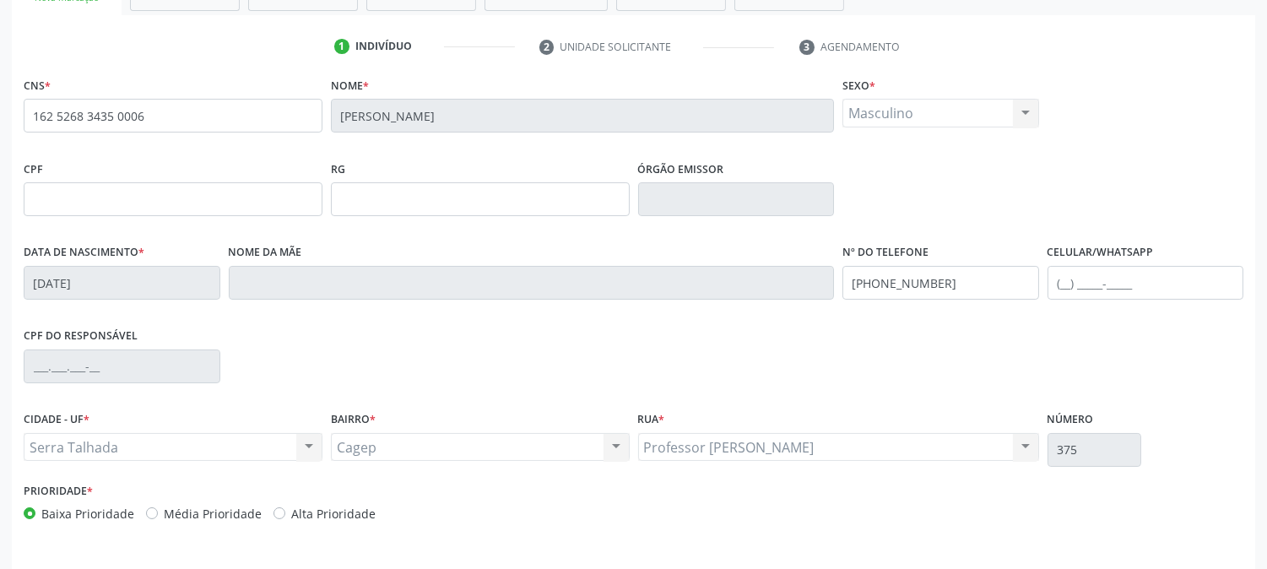
scroll to position [344, 0]
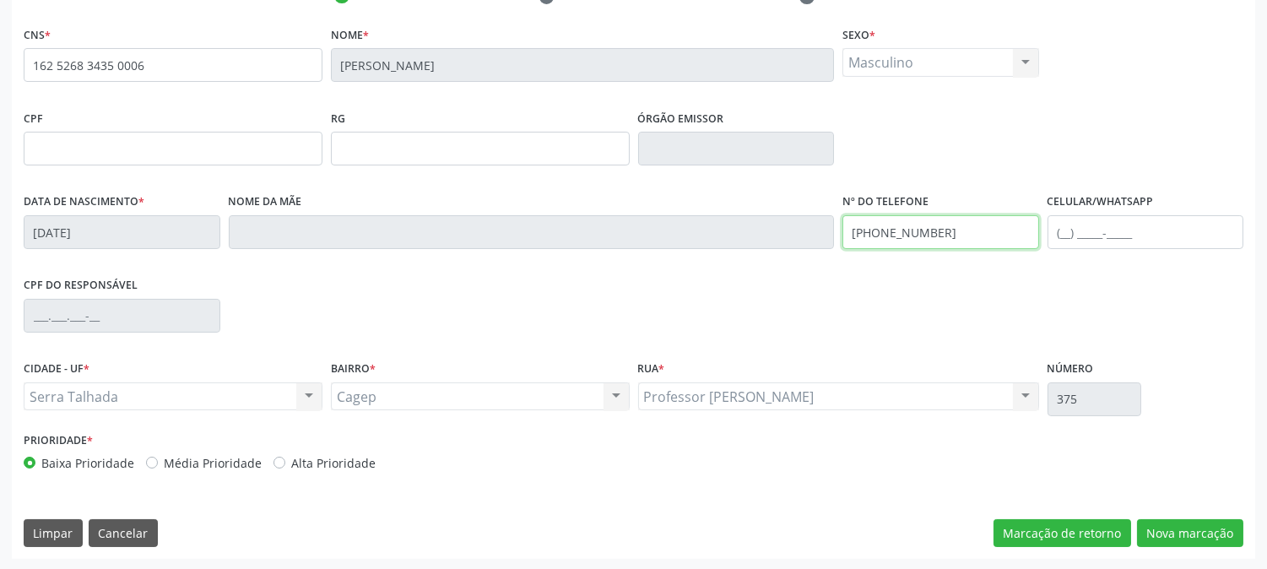
click at [747, 246] on div "Data de nascimento * 16/03/1982 Nome da mãe Nº do Telefone (87) 99948-4080 Celu…" at bounding box center [633, 231] width 1228 height 84
click at [1230, 422] on div "CIDADE - UF * Serra Talhada Serra Talhada Nenhum resultado encontrado para: " "…" at bounding box center [633, 392] width 1228 height 72
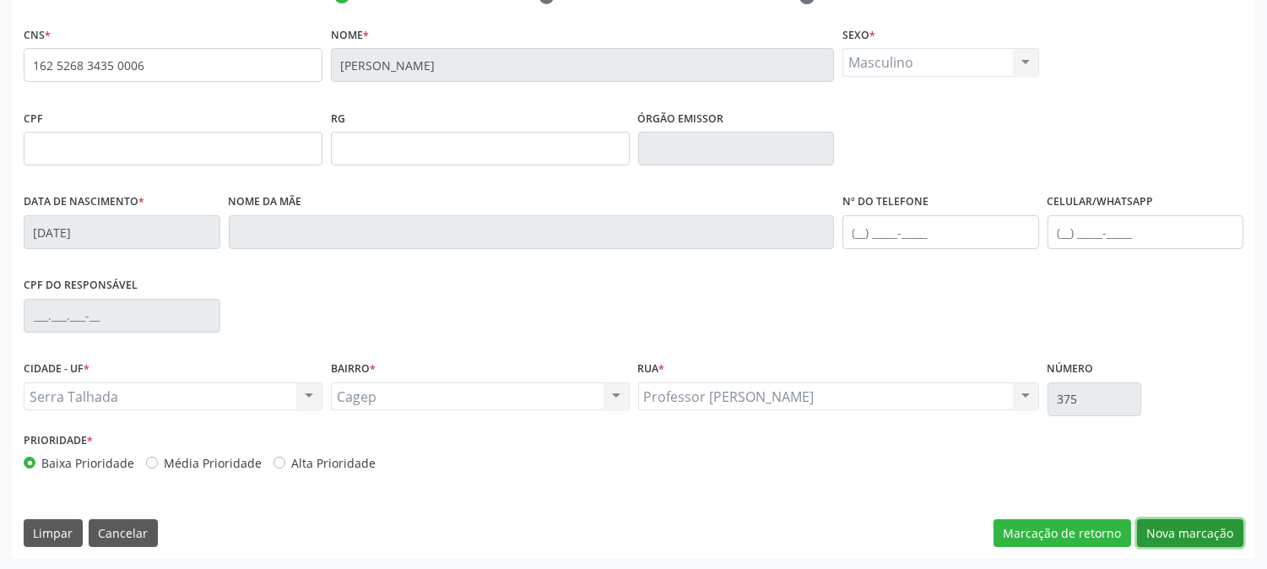
click at [1174, 543] on button "Nova marcação" at bounding box center [1190, 533] width 106 height 29
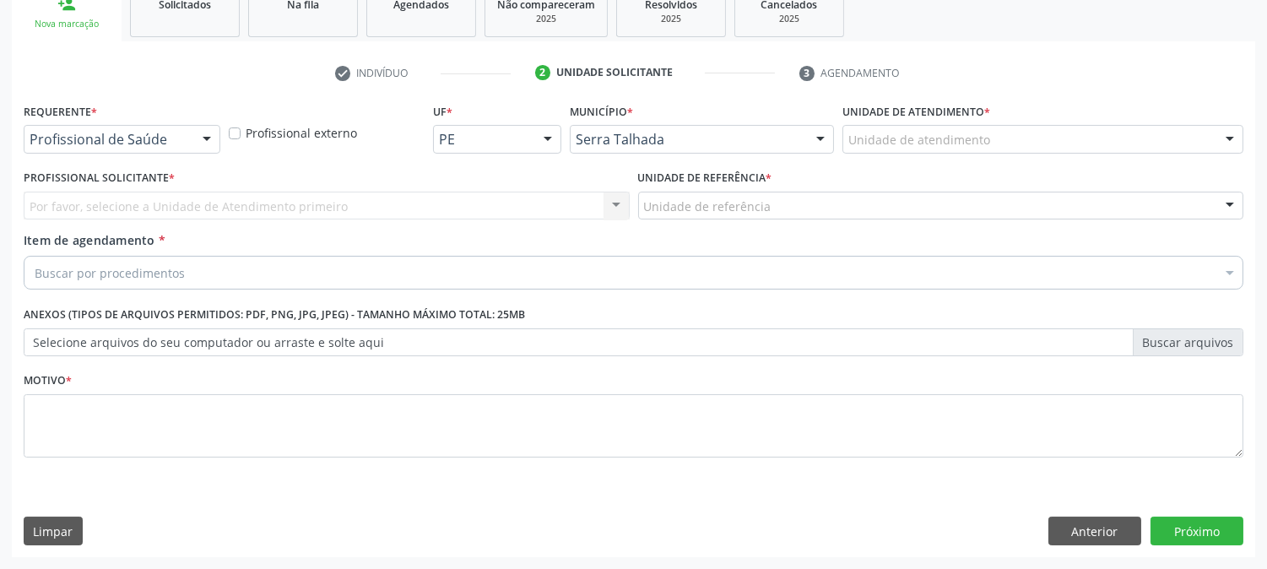
scroll to position [267, 0]
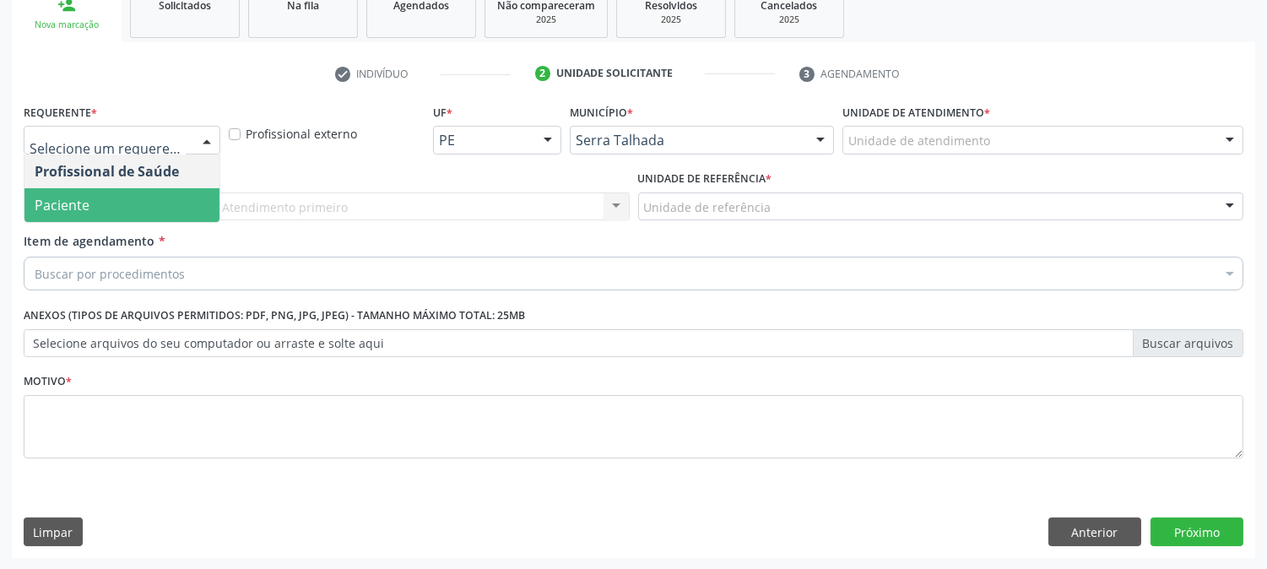
click at [172, 190] on span "Paciente" at bounding box center [121, 205] width 195 height 34
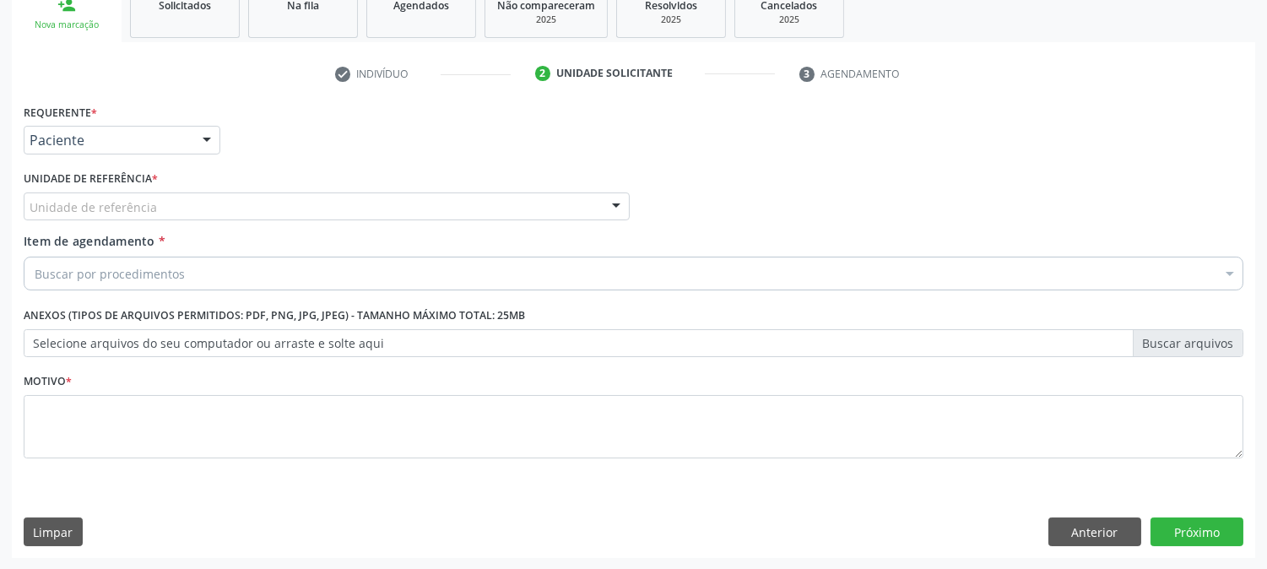
click at [172, 192] on div "Unidade de referência" at bounding box center [327, 206] width 606 height 29
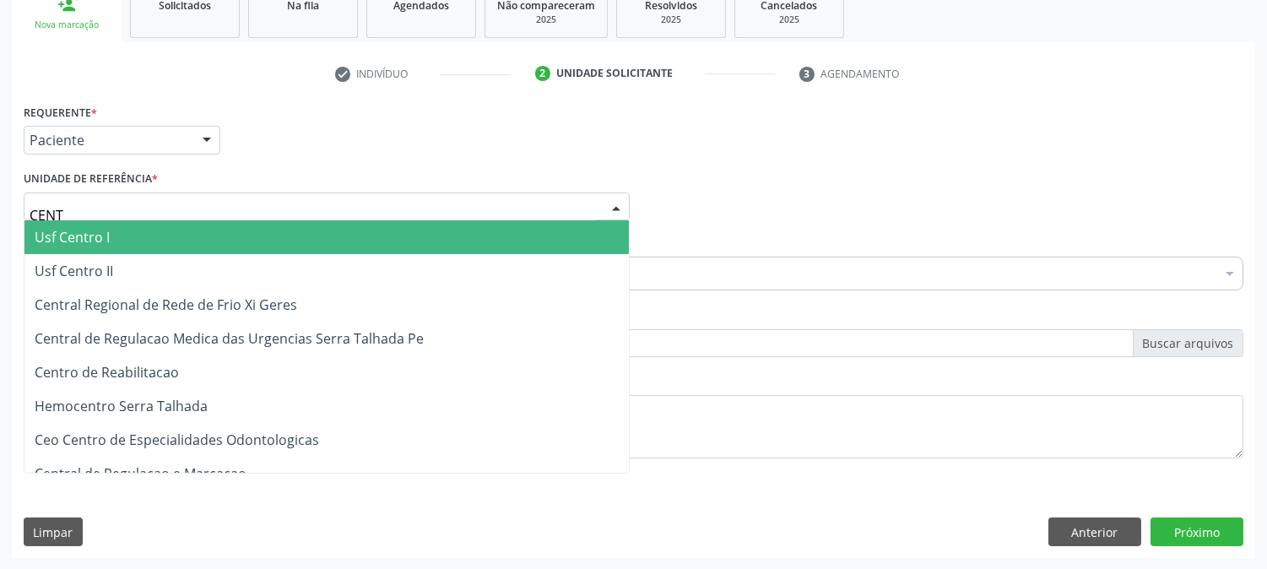
type input "CENTR"
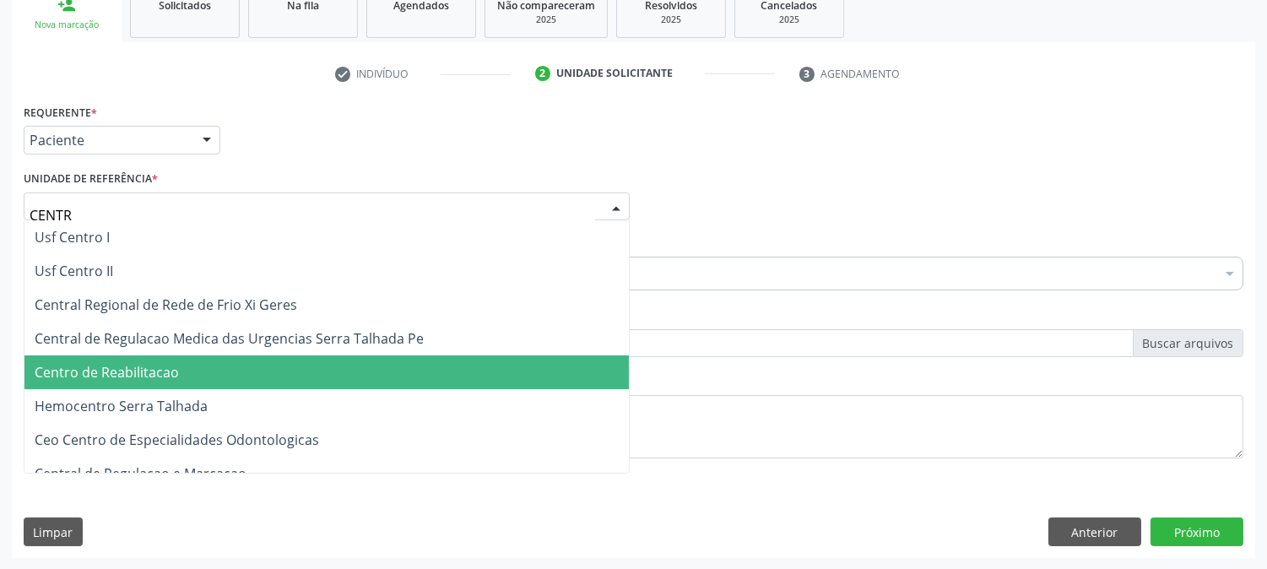
click at [212, 358] on span "Centro de Reabilitacao" at bounding box center [326, 372] width 604 height 34
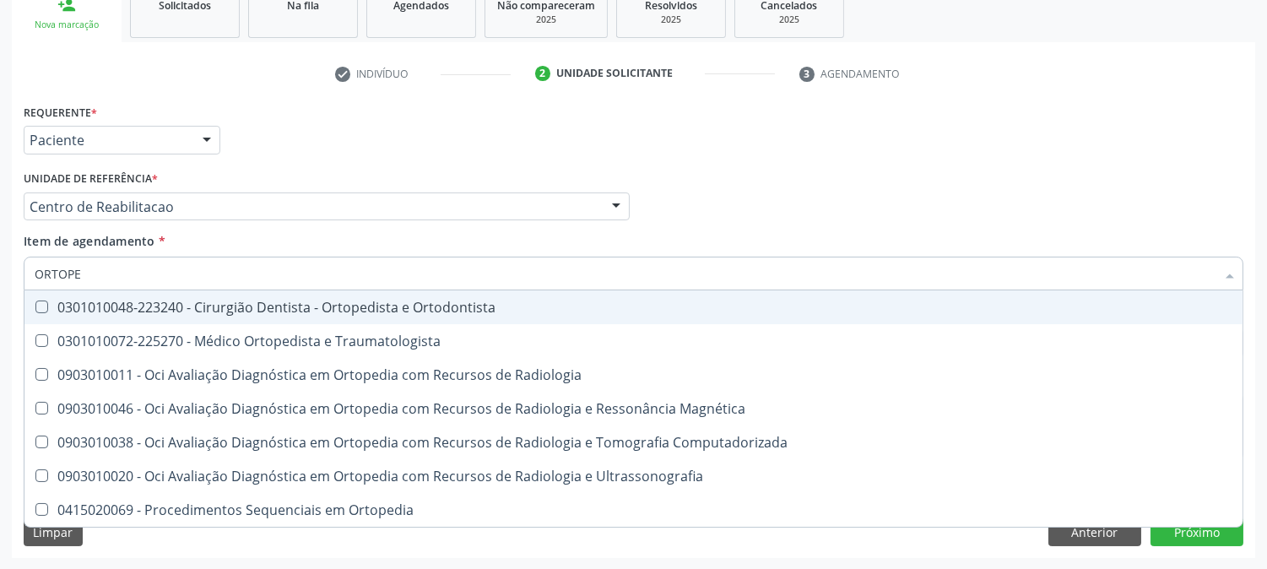
type input "ORTOPED"
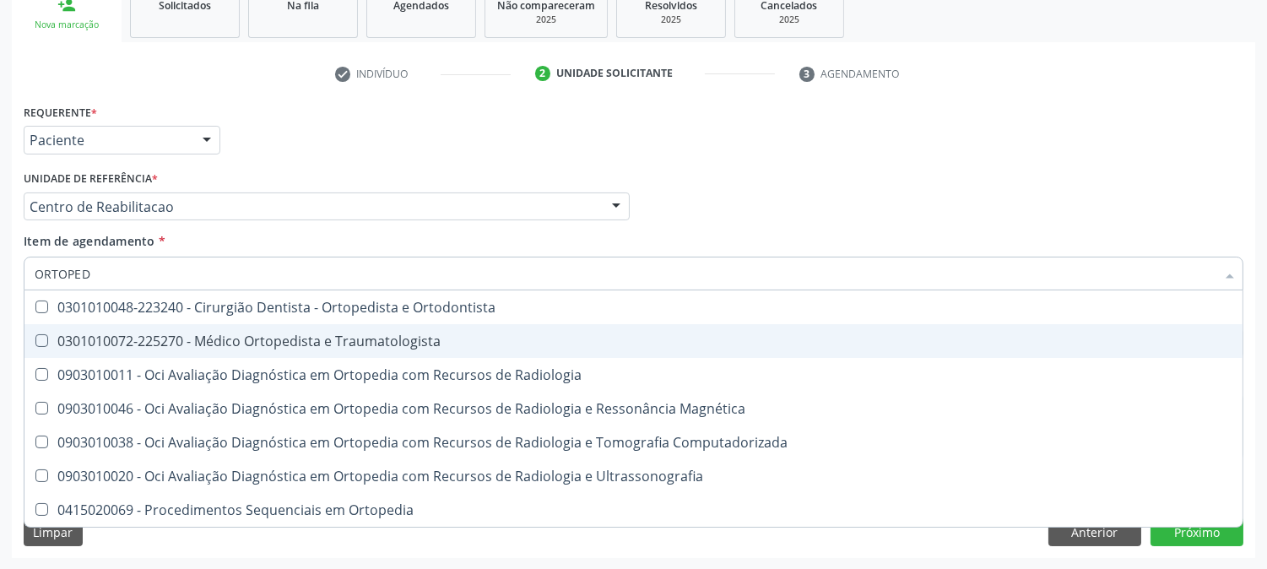
click at [192, 334] on div "0301010072-225270 - Médico Ortopedista e Traumatologista" at bounding box center [634, 341] width 1198 height 14
checkbox Traumatologista "true"
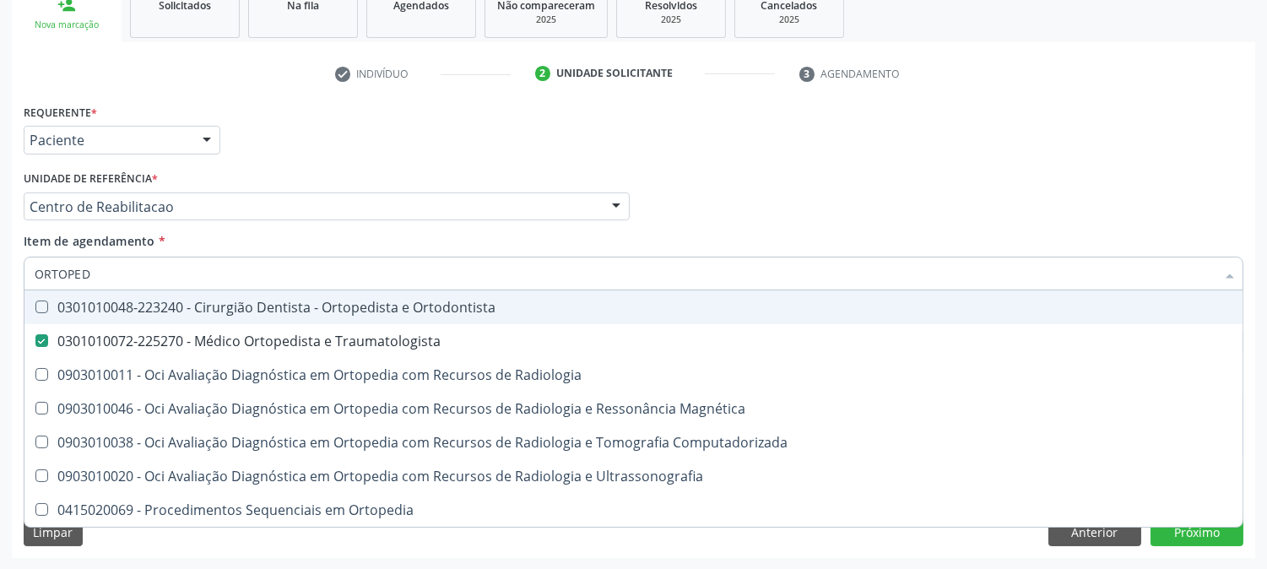
click at [0, 279] on div "Acompanhamento Acompanhe a situação das marcações correntes e finalizadas Relat…" at bounding box center [633, 198] width 1267 height 744
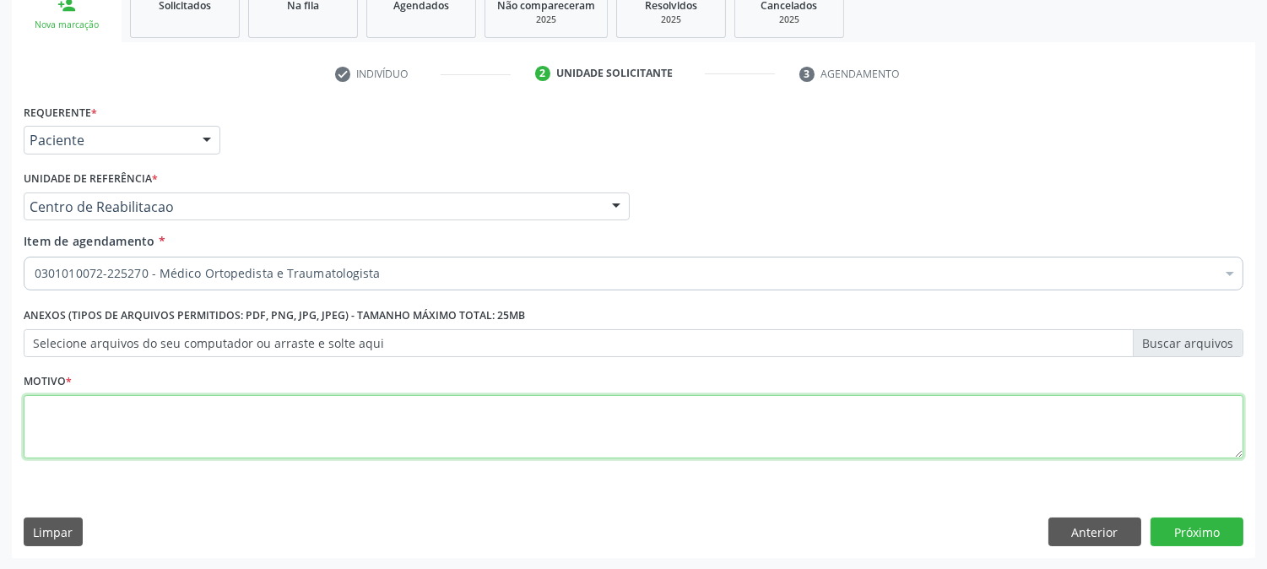
click at [159, 431] on textarea at bounding box center [634, 427] width 1220 height 64
type textarea "."
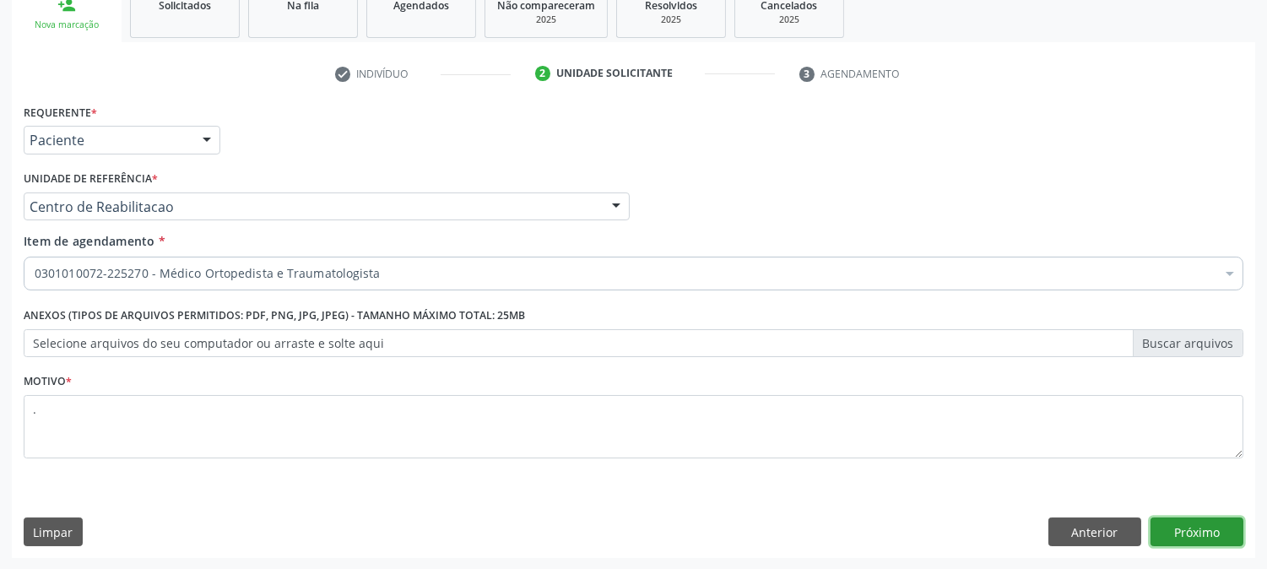
click at [1232, 523] on button "Próximo" at bounding box center [1197, 531] width 93 height 29
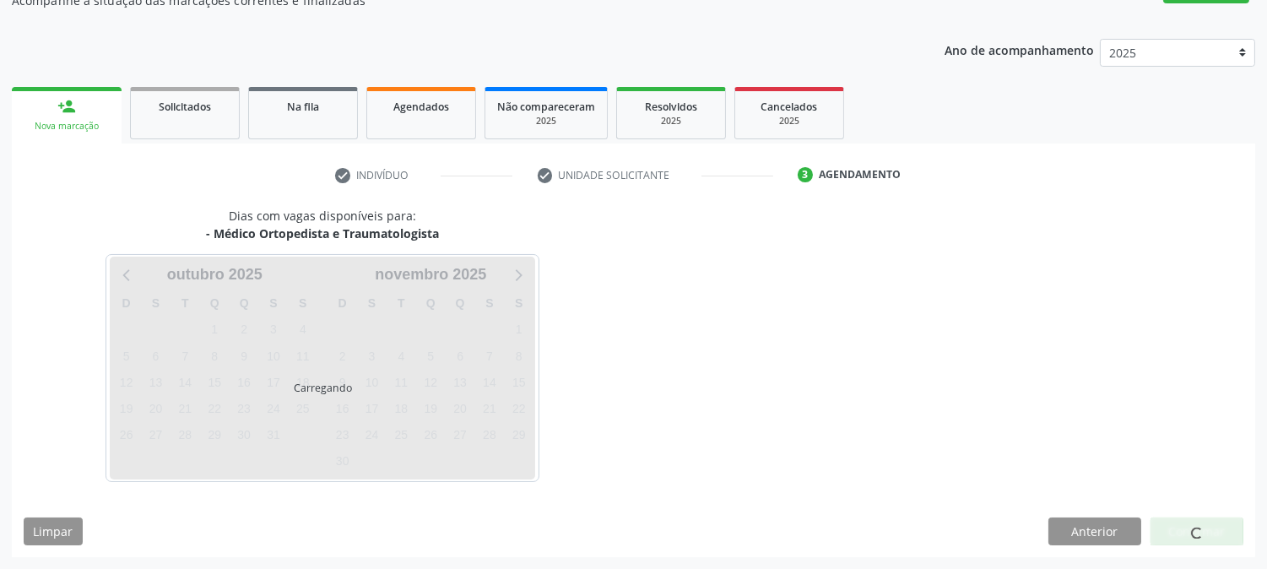
scroll to position [165, 0]
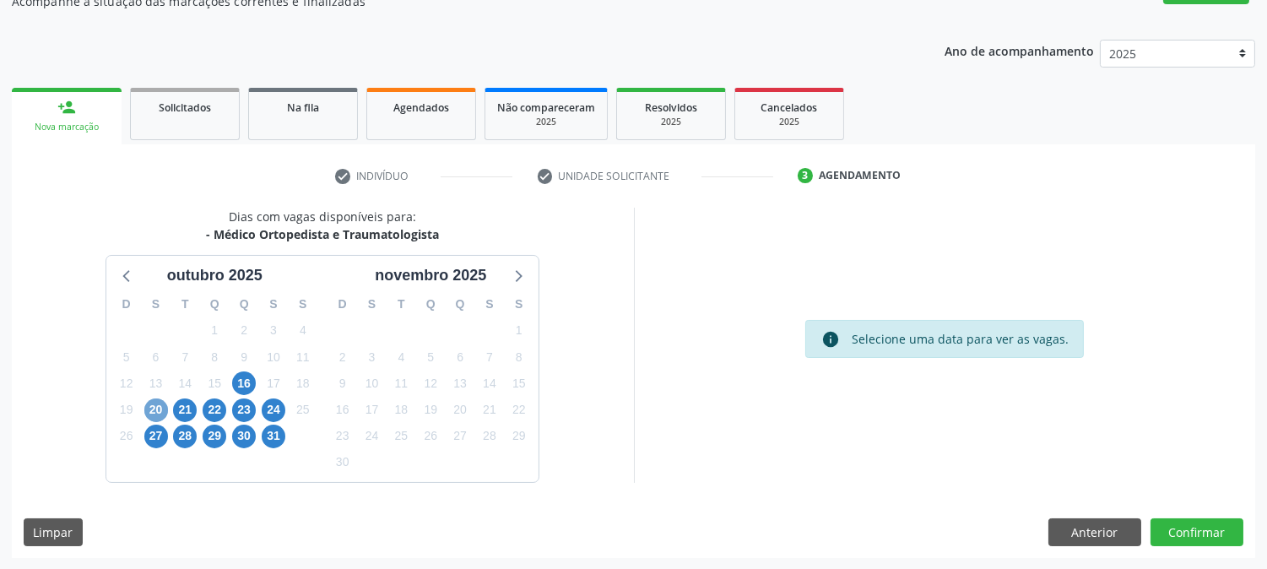
click at [154, 407] on span "20" at bounding box center [156, 410] width 24 height 24
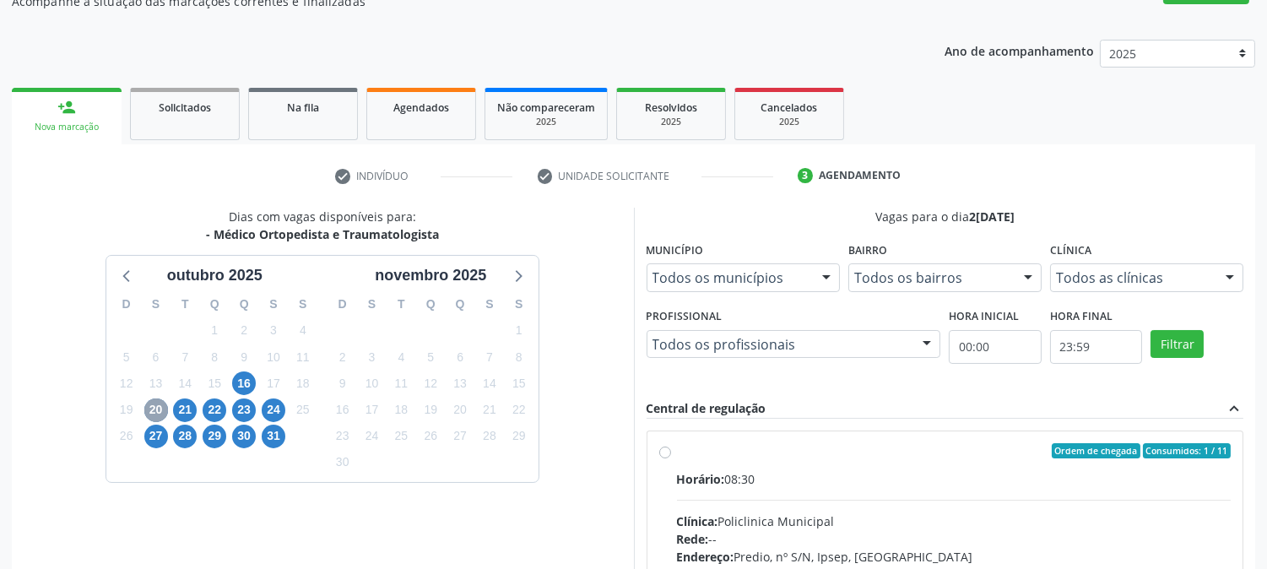
scroll to position [352, 0]
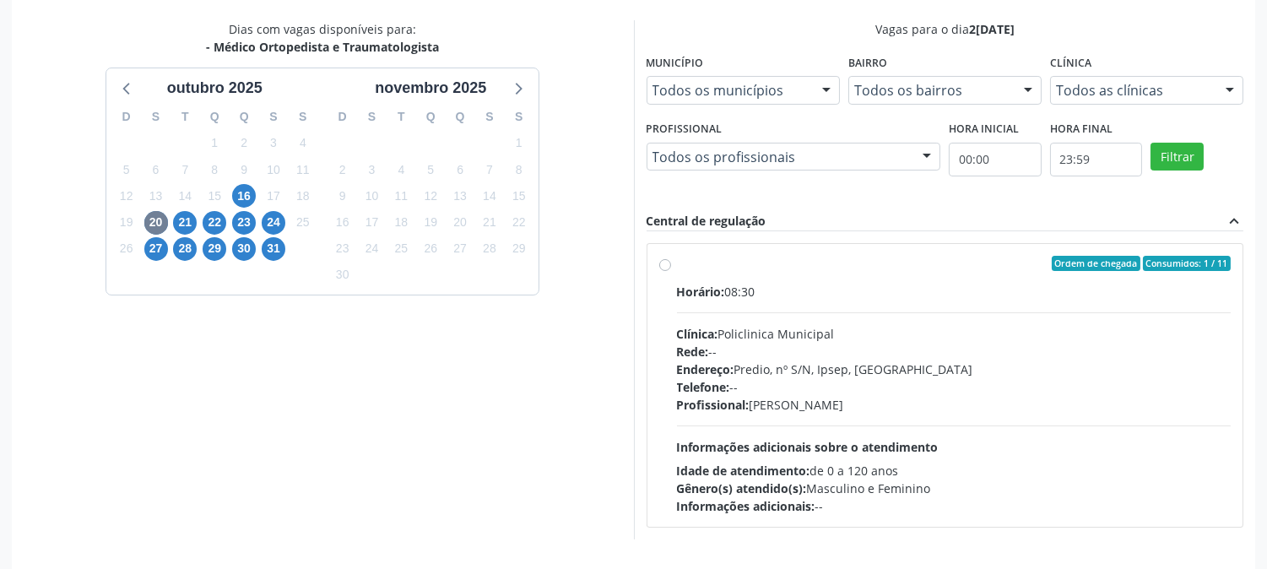
click at [967, 391] on div "Telefone: --" at bounding box center [954, 387] width 555 height 18
click at [671, 271] on input "Ordem de chegada Consumidos: 1 / 11 Horário: 08:30 Clínica: Policlinica Municip…" at bounding box center [665, 263] width 12 height 15
radio input "true"
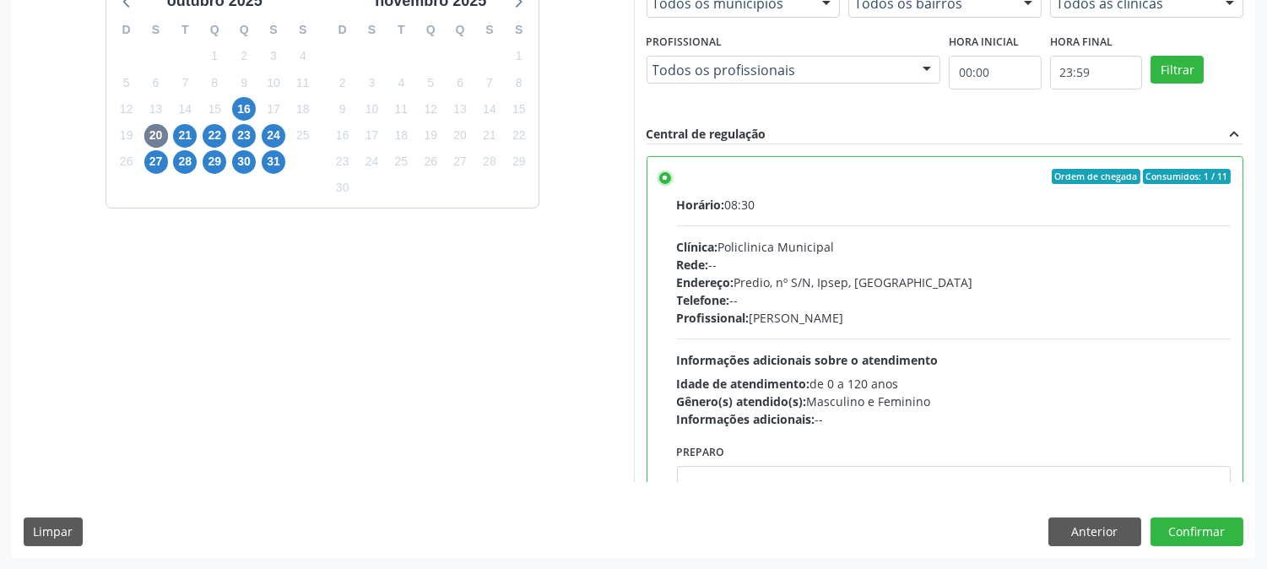
scroll to position [83, 0]
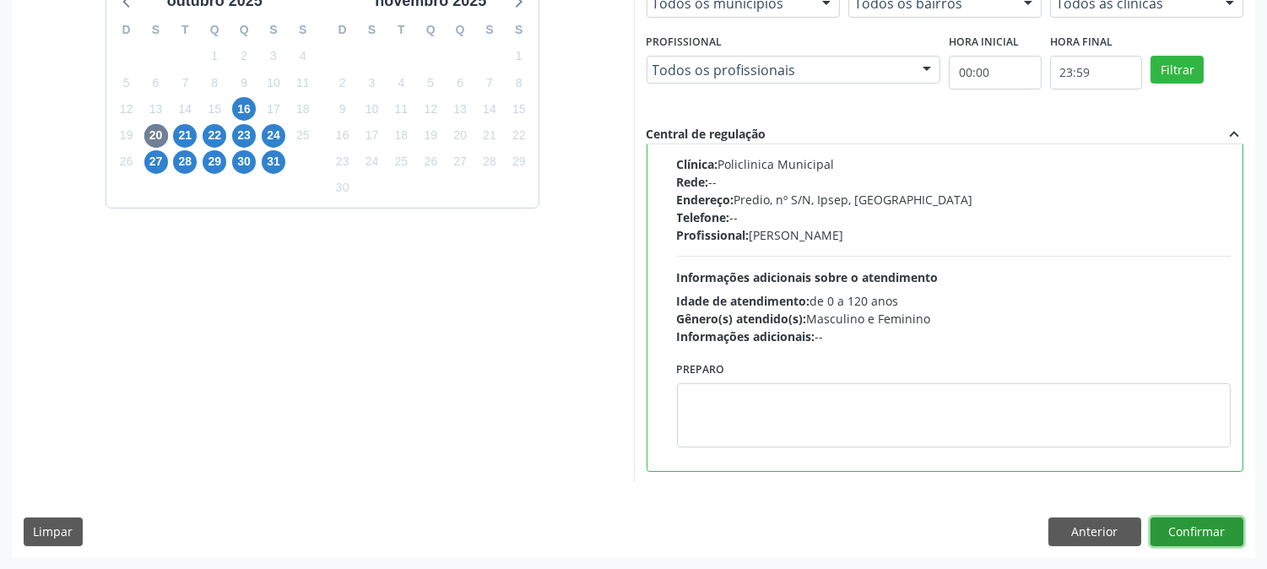
click at [1202, 539] on button "Confirmar" at bounding box center [1197, 531] width 93 height 29
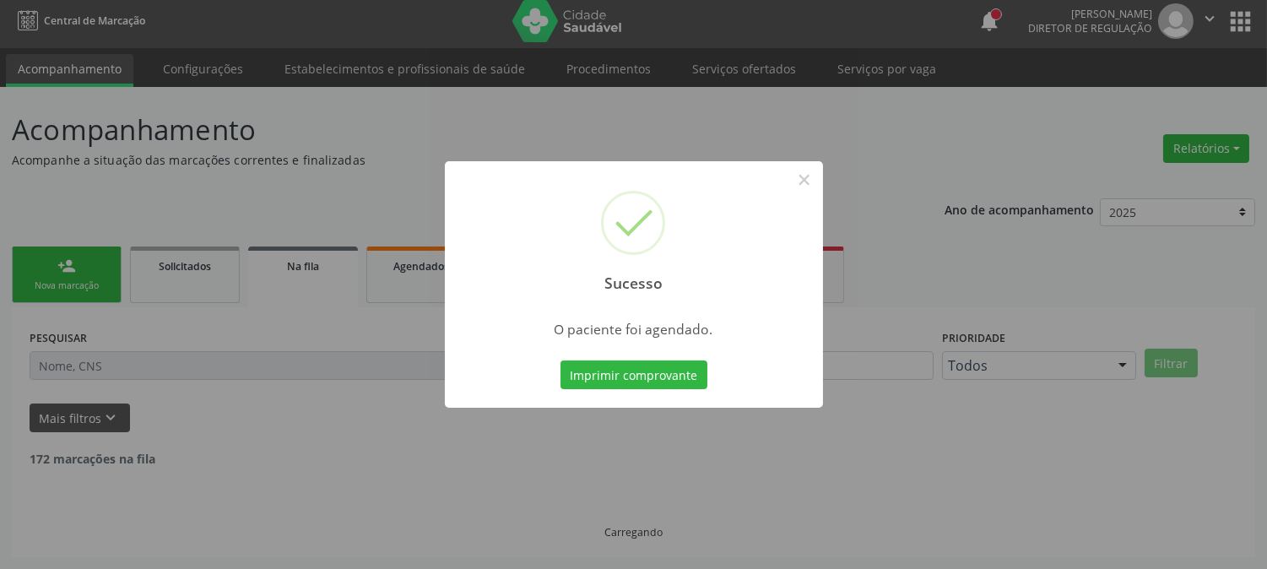
scroll to position [0, 0]
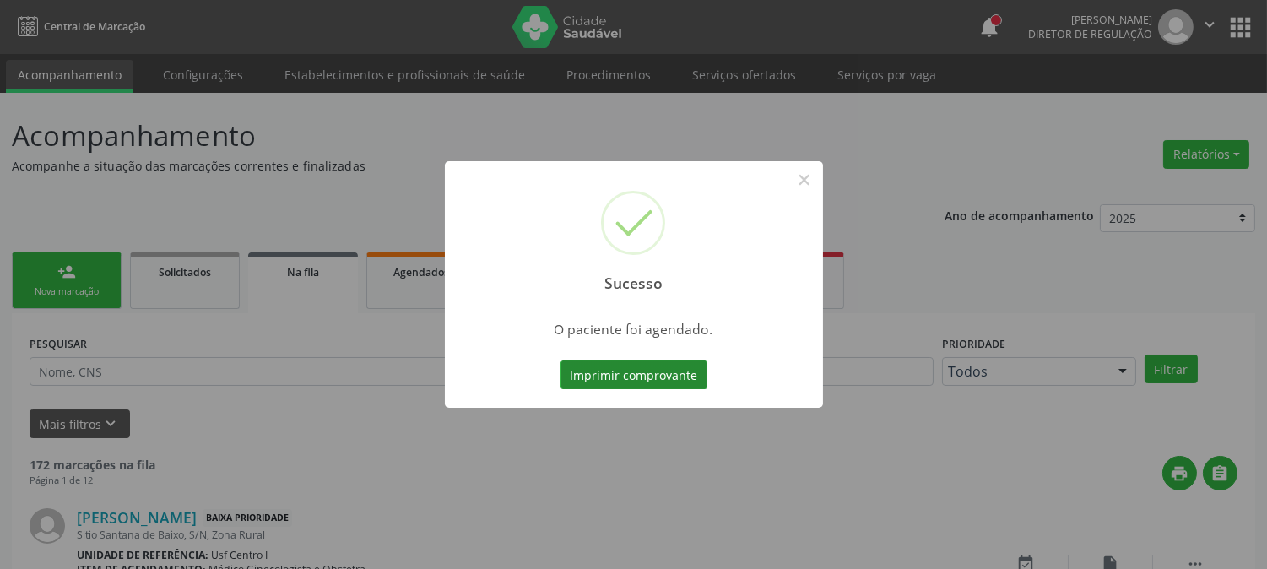
click at [636, 376] on button "Imprimir comprovante" at bounding box center [634, 374] width 147 height 29
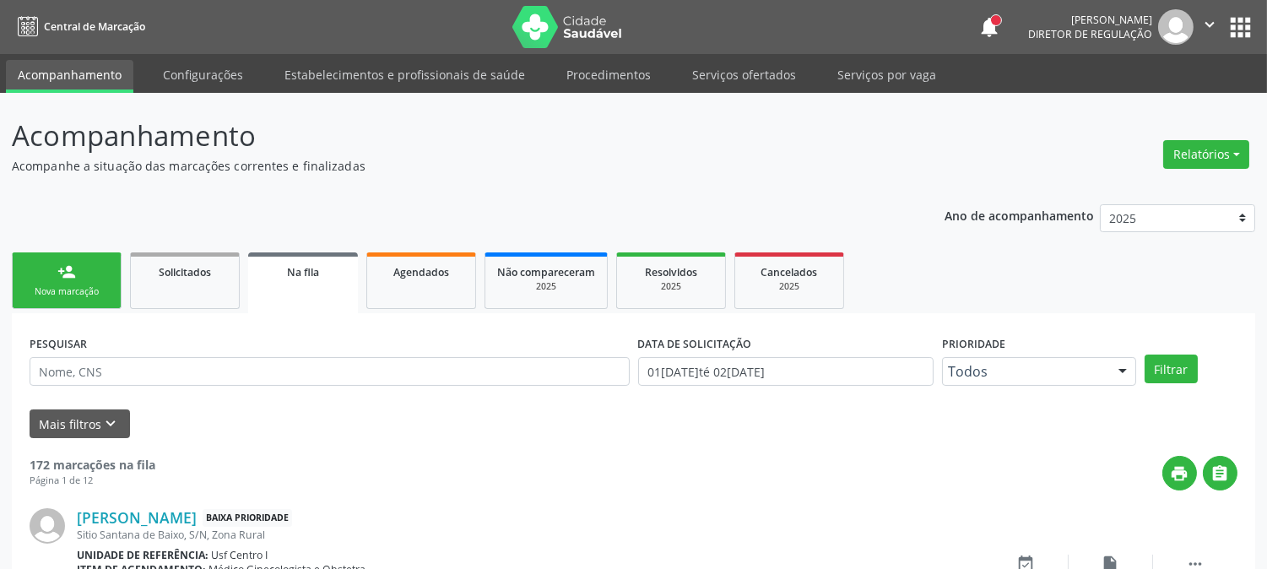
click at [51, 282] on link "person_add Nova marcação" at bounding box center [67, 280] width 110 height 57
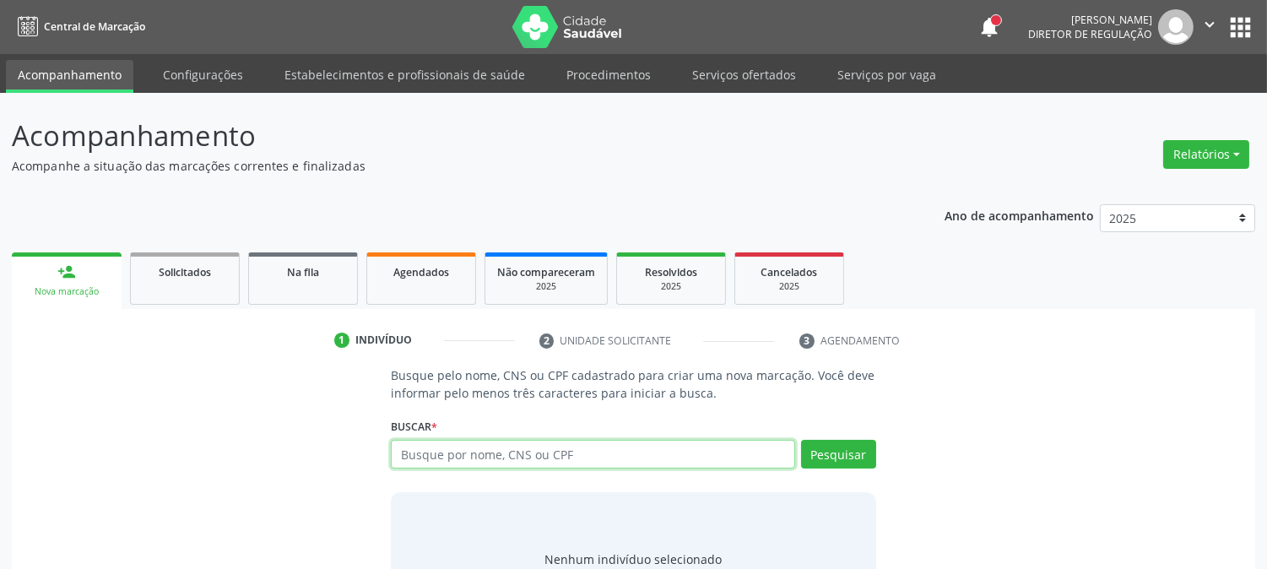
click at [521, 450] on input "text" at bounding box center [593, 454] width 404 height 29
type input "JULIANE DE SOU"
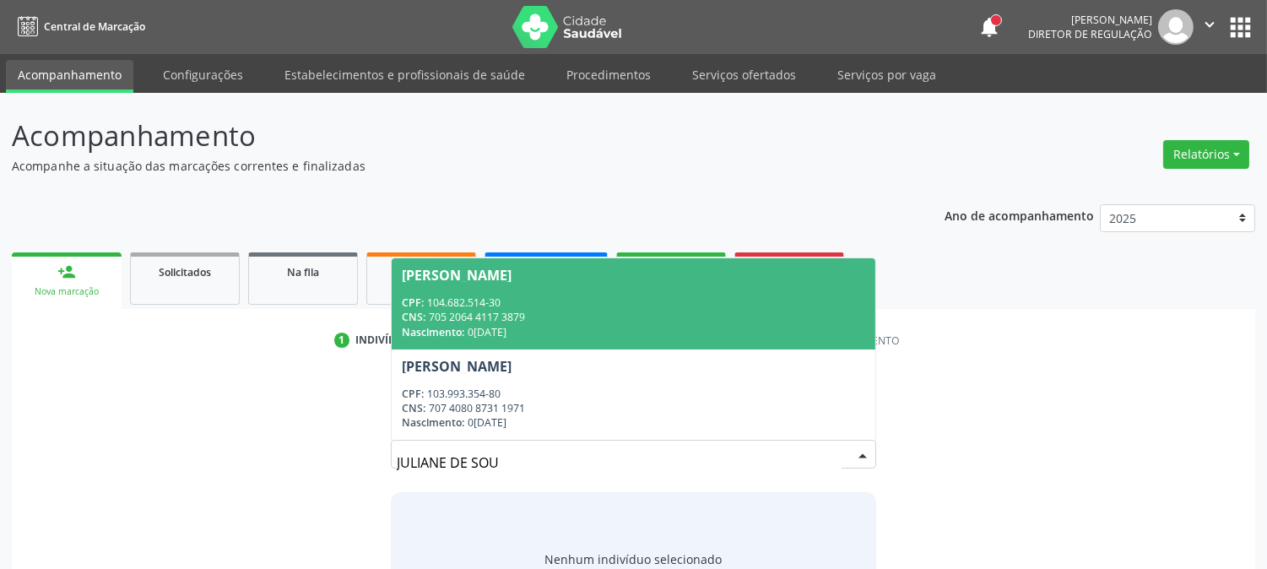
click at [541, 307] on div "CPF: 104.682.514-30" at bounding box center [633, 302] width 463 height 14
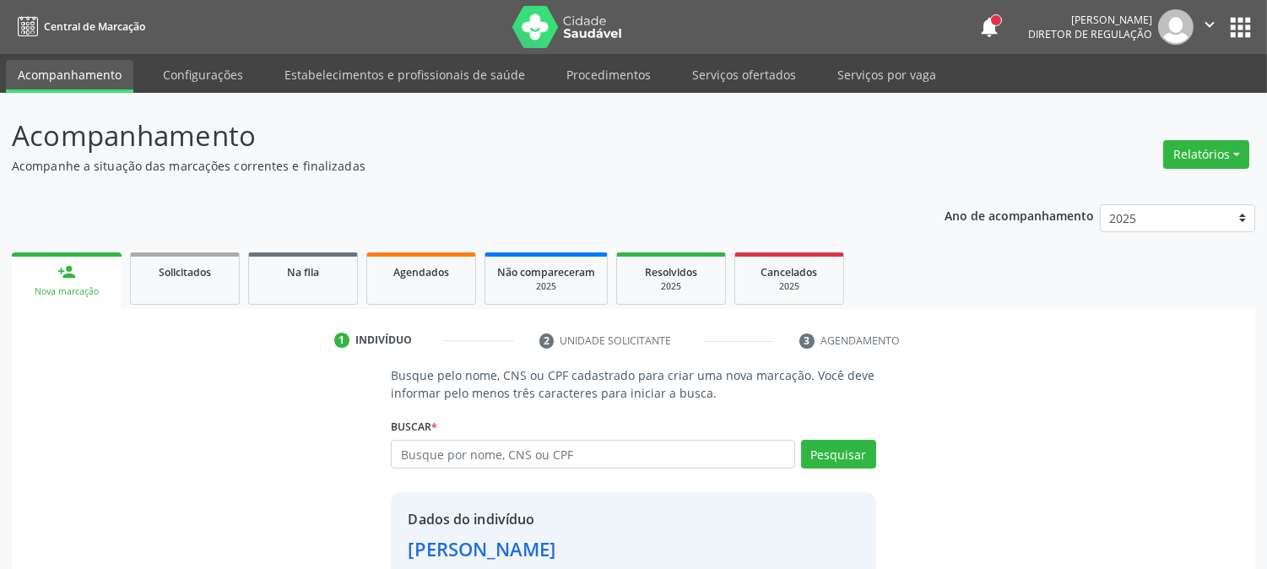
scroll to position [106, 0]
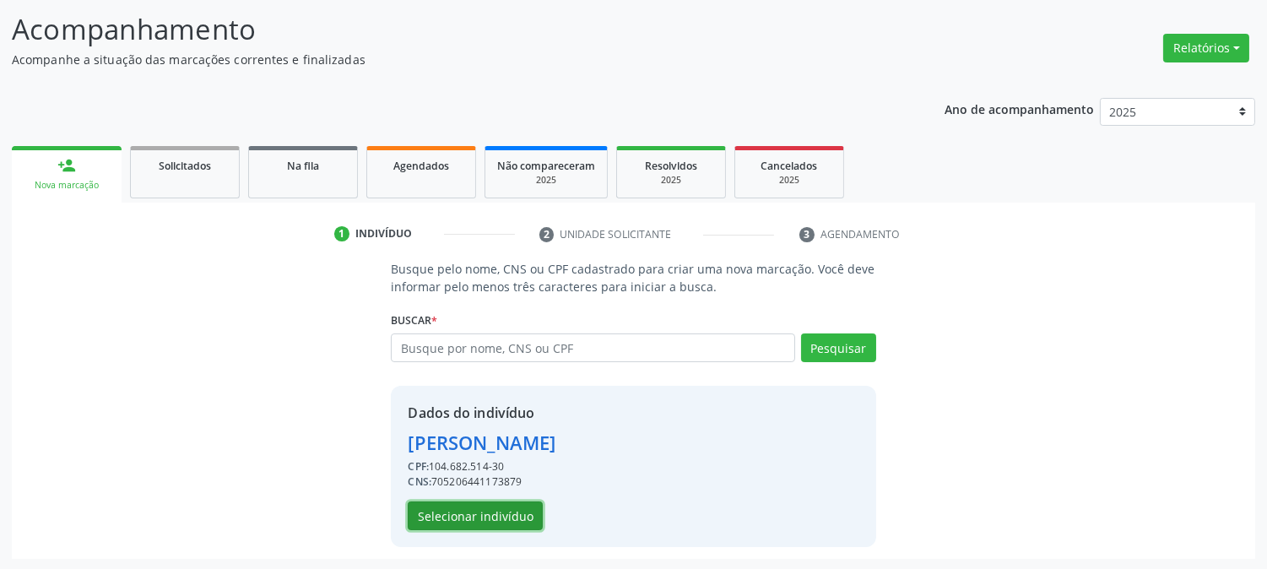
click at [505, 512] on button "Selecionar indivíduo" at bounding box center [475, 515] width 135 height 29
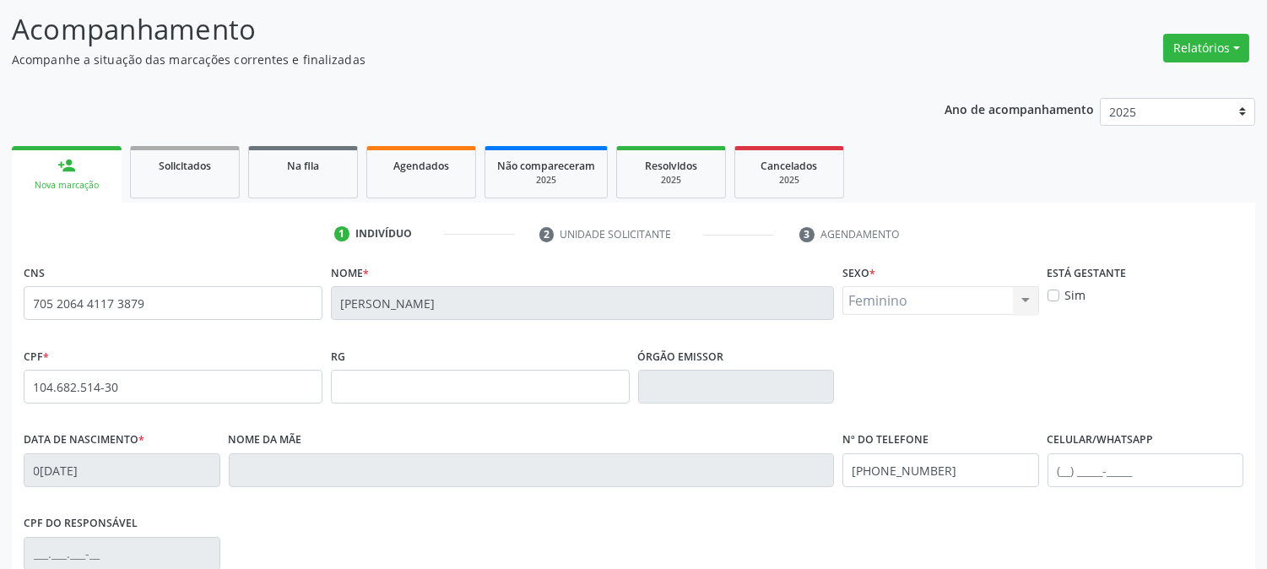
scroll to position [294, 0]
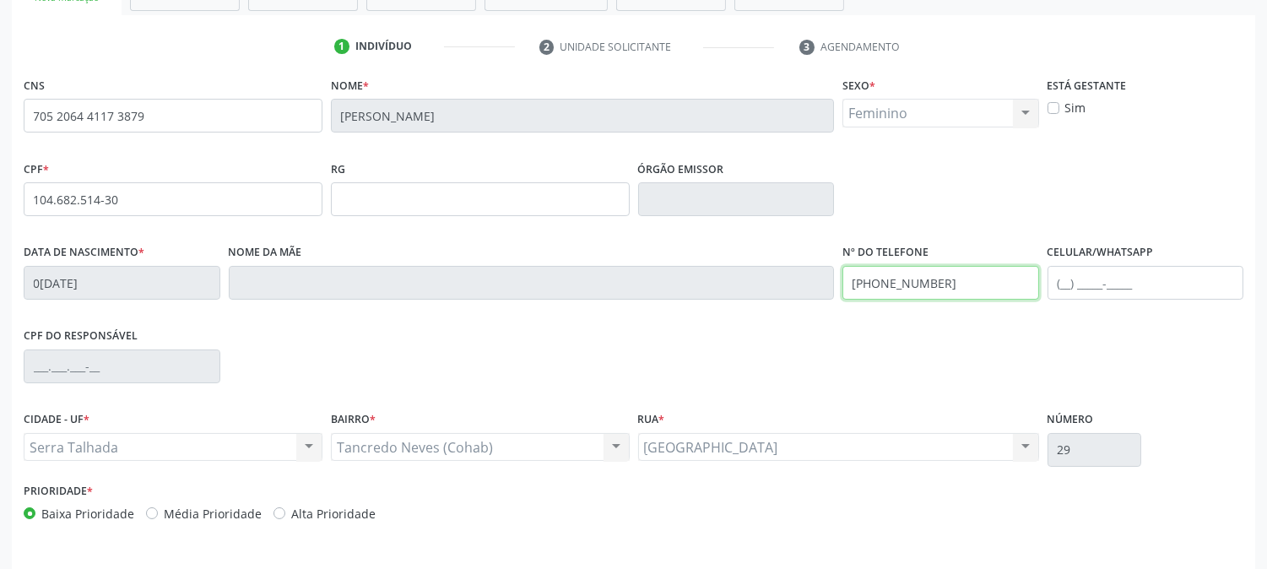
drag, startPoint x: 961, startPoint y: 290, endPoint x: 681, endPoint y: 336, distance: 283.2
click at [681, 336] on div "CNS 705 2064 4117 3879 Nome * Juliane de Souza Alves Sexo * Feminino Masculino …" at bounding box center [634, 303] width 1220 height 461
click at [875, 367] on div "CPF do responsável" at bounding box center [633, 365] width 1228 height 84
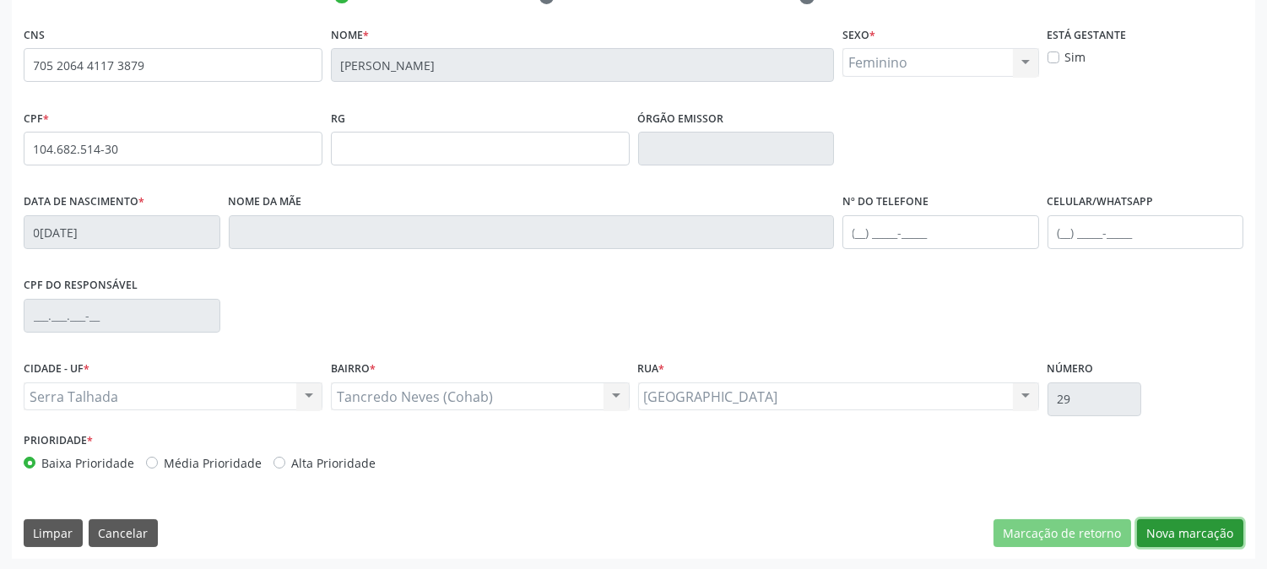
click at [1203, 527] on button "Nova marcação" at bounding box center [1190, 533] width 106 height 29
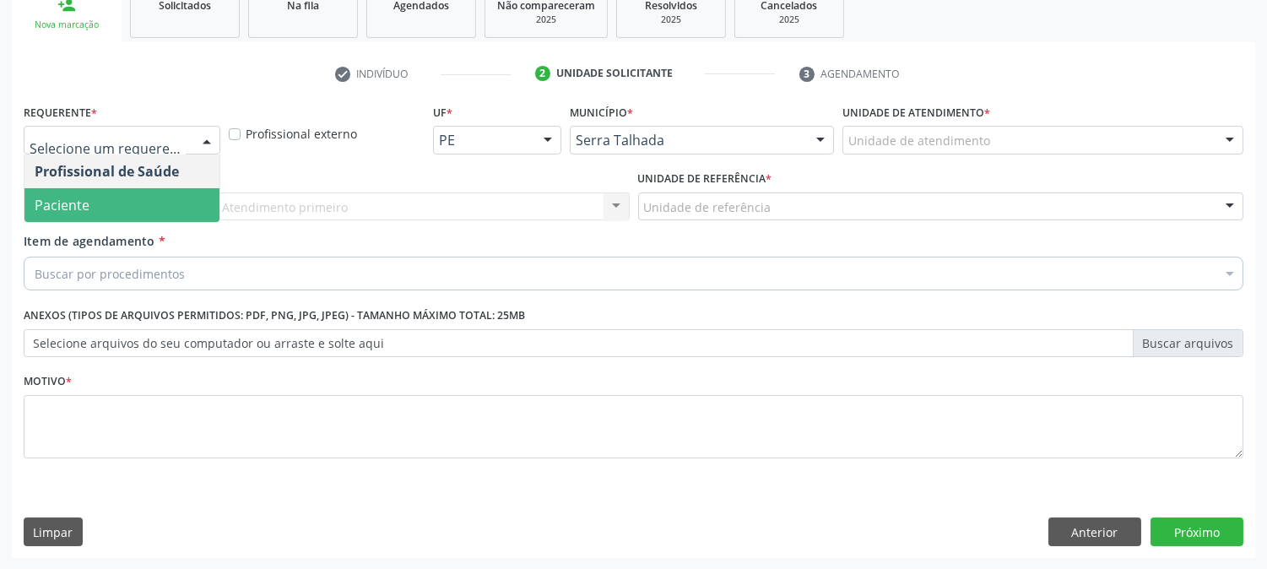
click at [159, 196] on span "Paciente" at bounding box center [121, 205] width 195 height 34
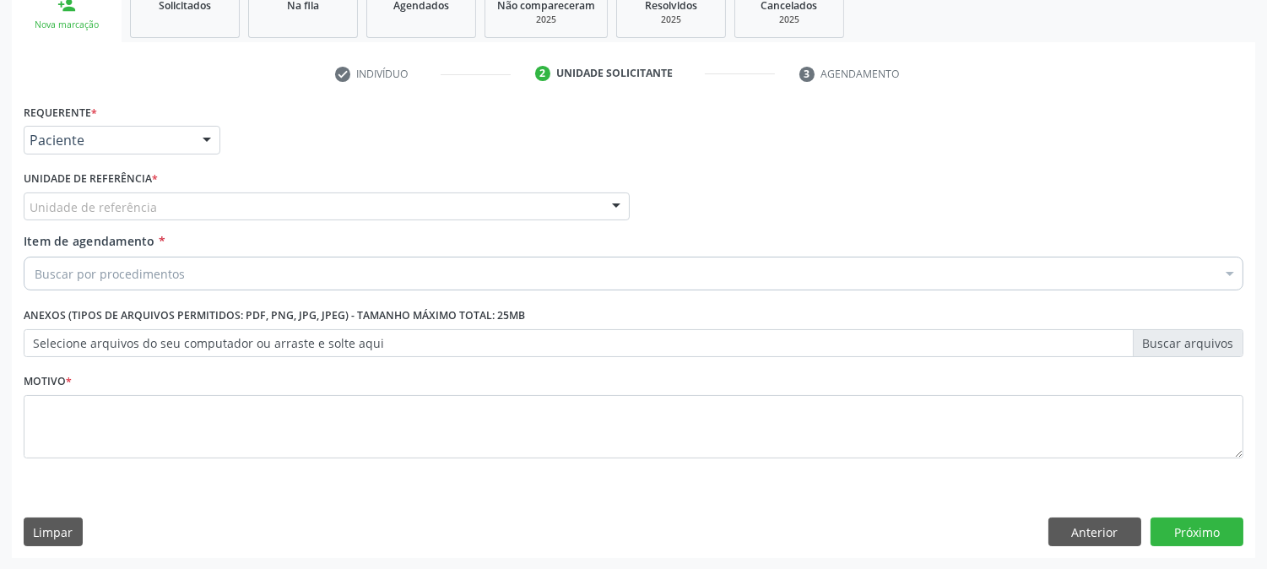
click at [161, 207] on div "Unidade de referência" at bounding box center [327, 206] width 606 height 29
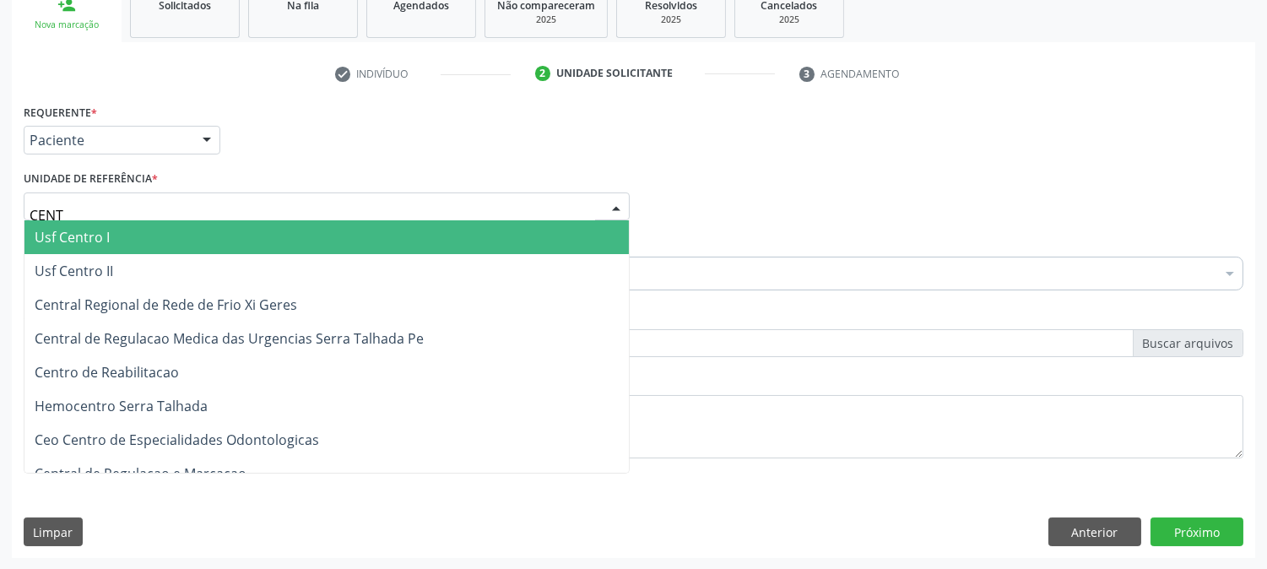
type input "CENTR"
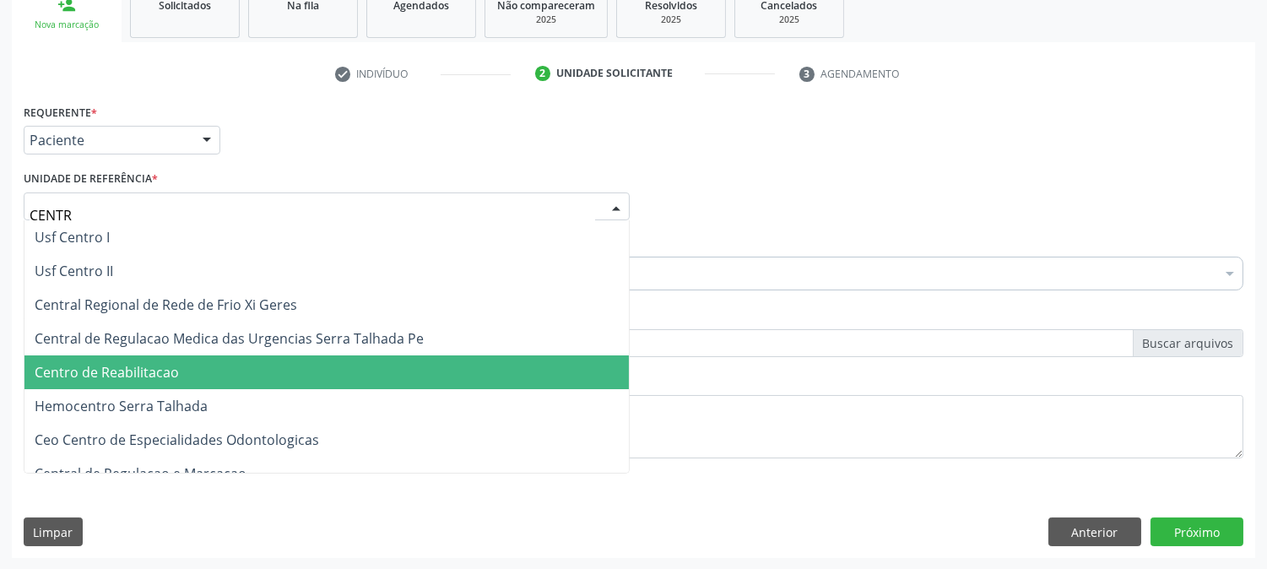
click at [149, 380] on span "Centro de Reabilitacao" at bounding box center [326, 372] width 604 height 34
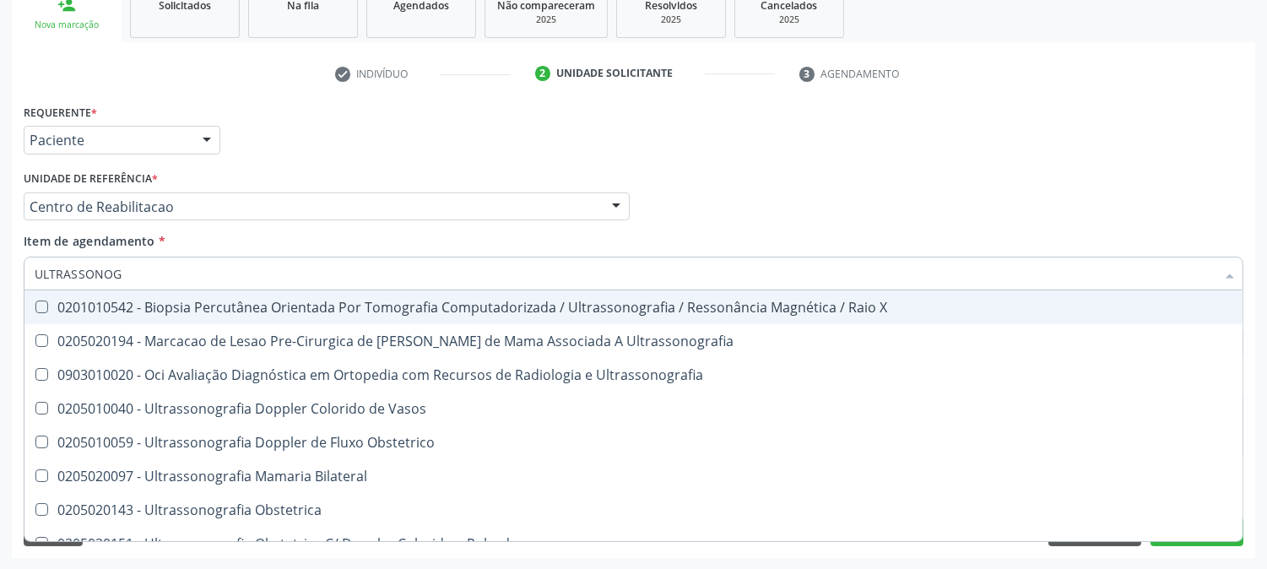
type input "ULTRASSONOGR"
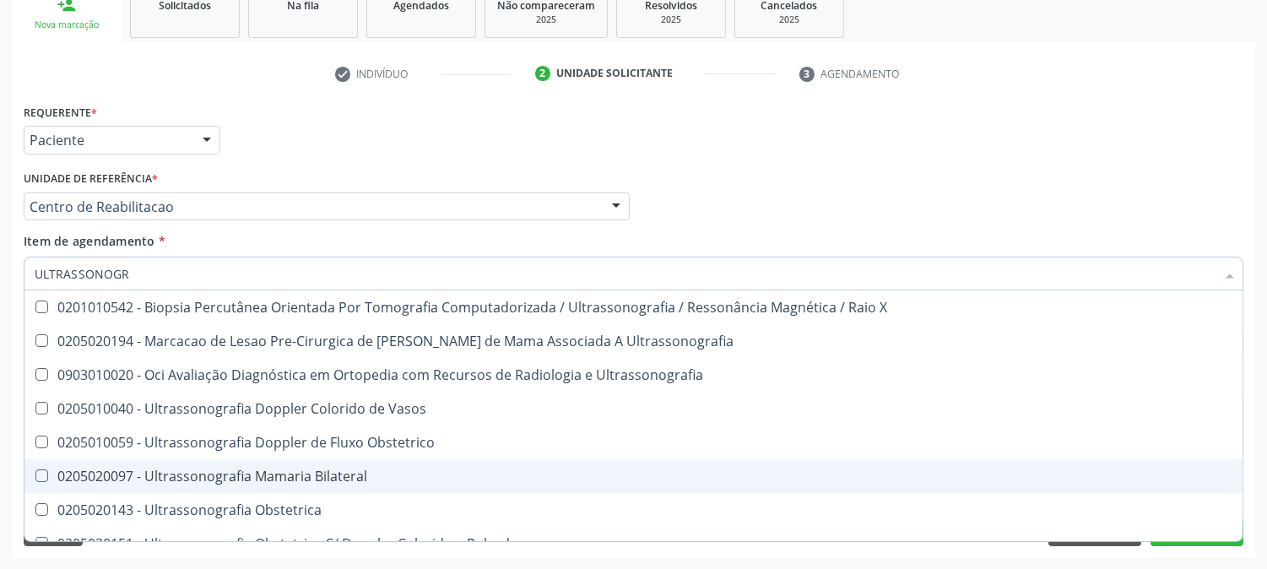
click at [173, 483] on span "0205020097 - Ultrassonografia Mamaria Bilateral" at bounding box center [633, 476] width 1218 height 34
checkbox Bilateral "true"
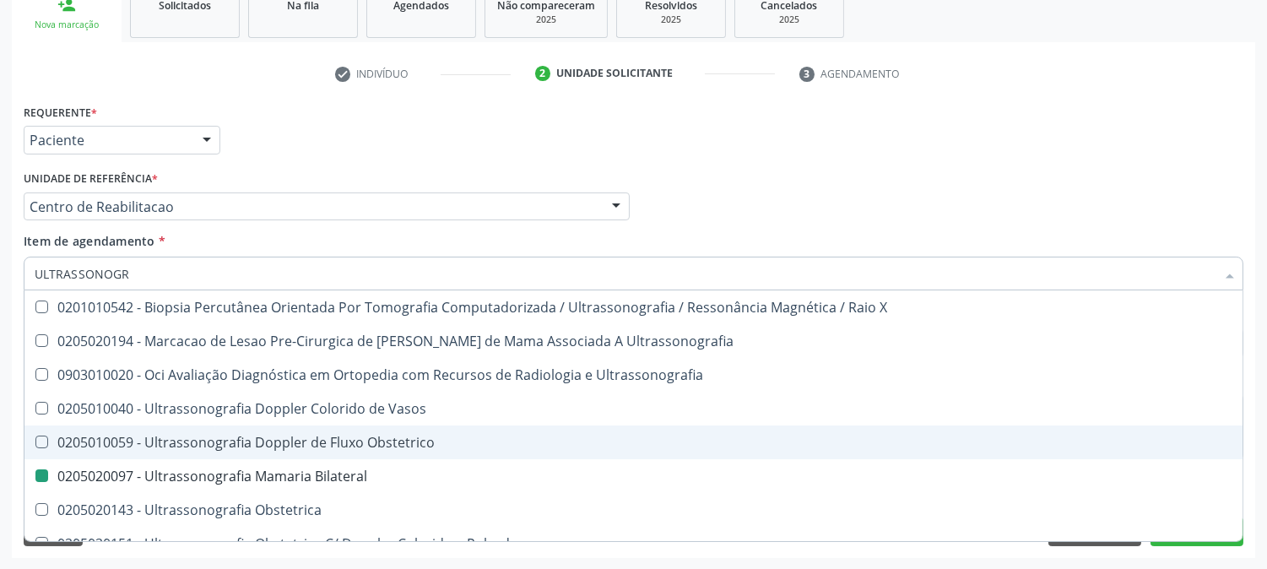
click at [0, 350] on div "Acompanhamento Acompanhe a situação das marcações correntes e finalizadas Relat…" at bounding box center [633, 198] width 1267 height 744
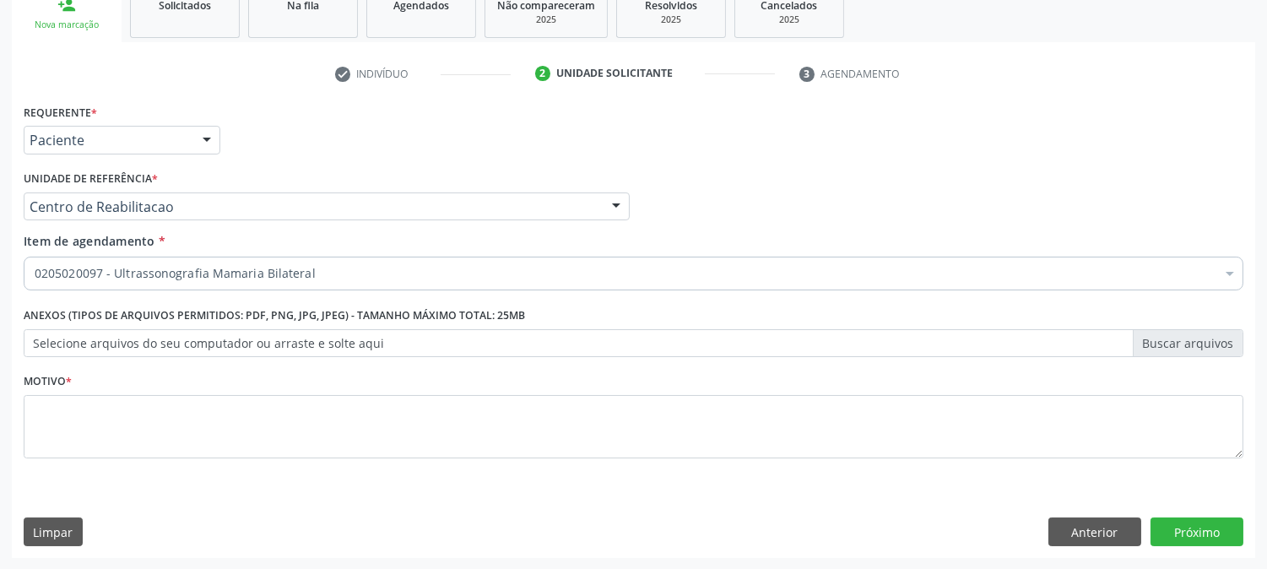
checkbox Bilateral "true"
checkbox Ampola\)\ "false"
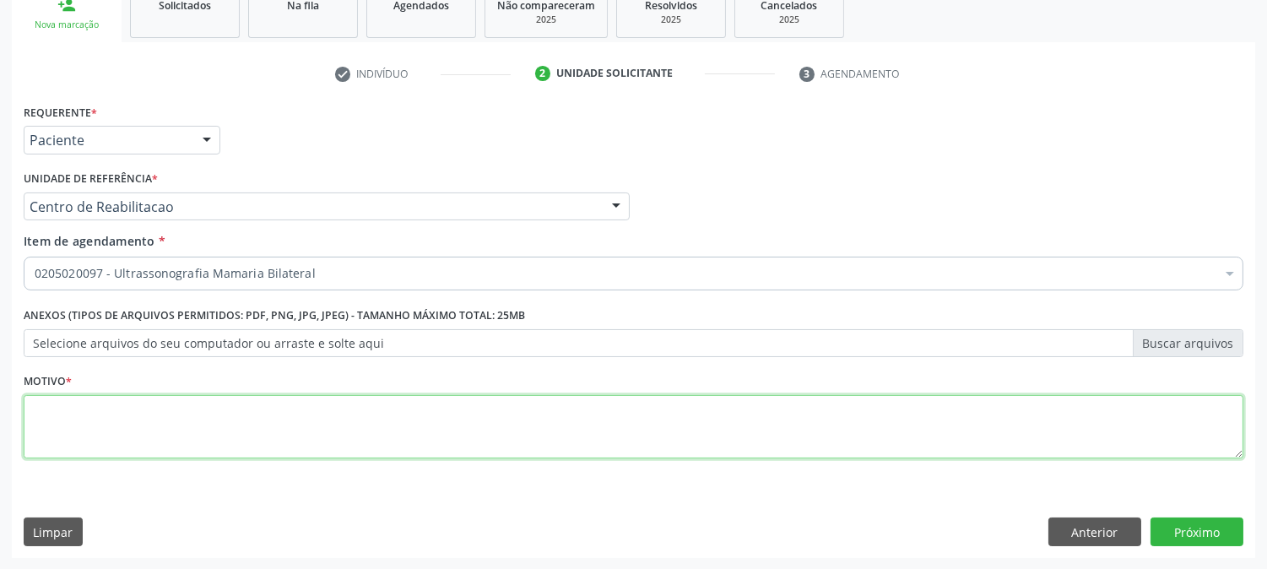
click at [209, 431] on textarea at bounding box center [634, 427] width 1220 height 64
type textarea "."
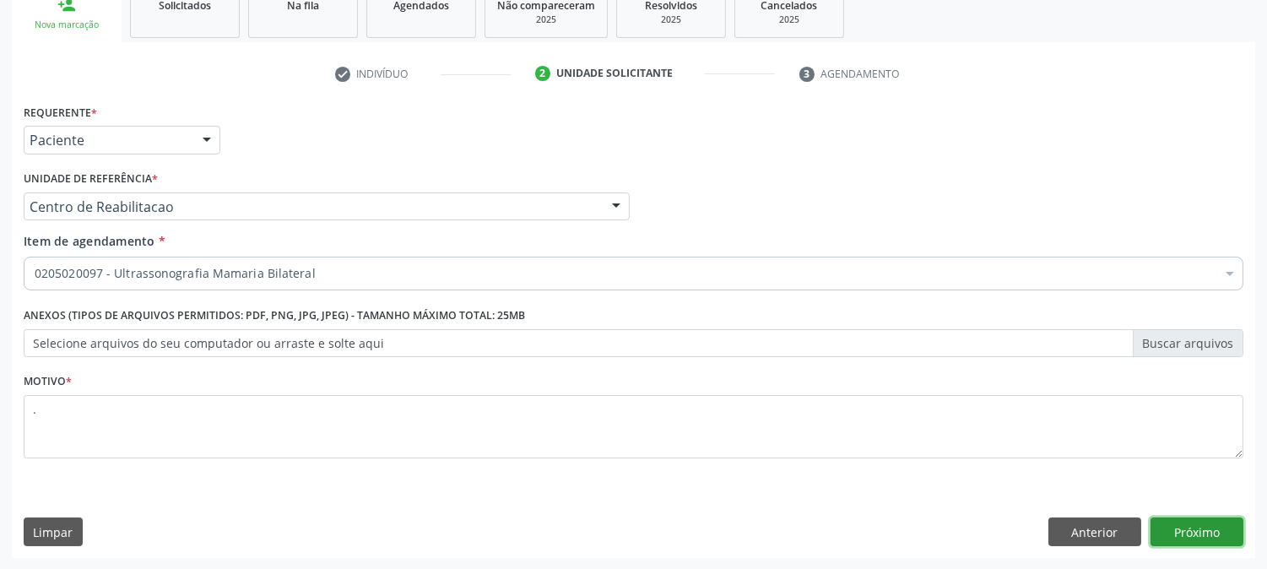
click at [1205, 526] on button "Próximo" at bounding box center [1197, 531] width 93 height 29
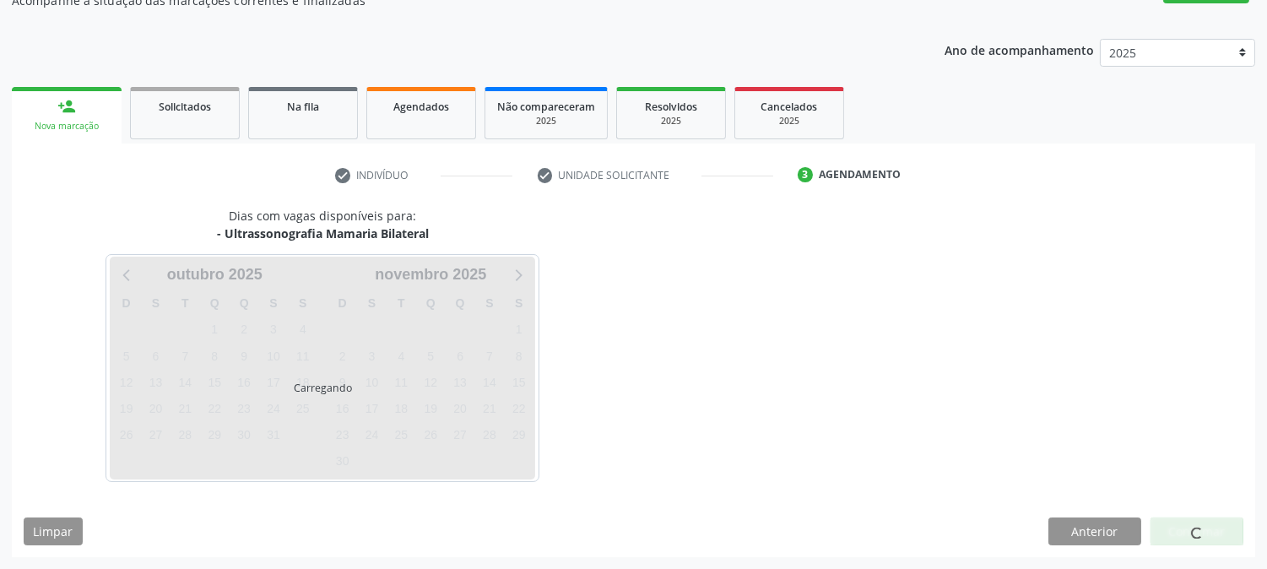
scroll to position [165, 0]
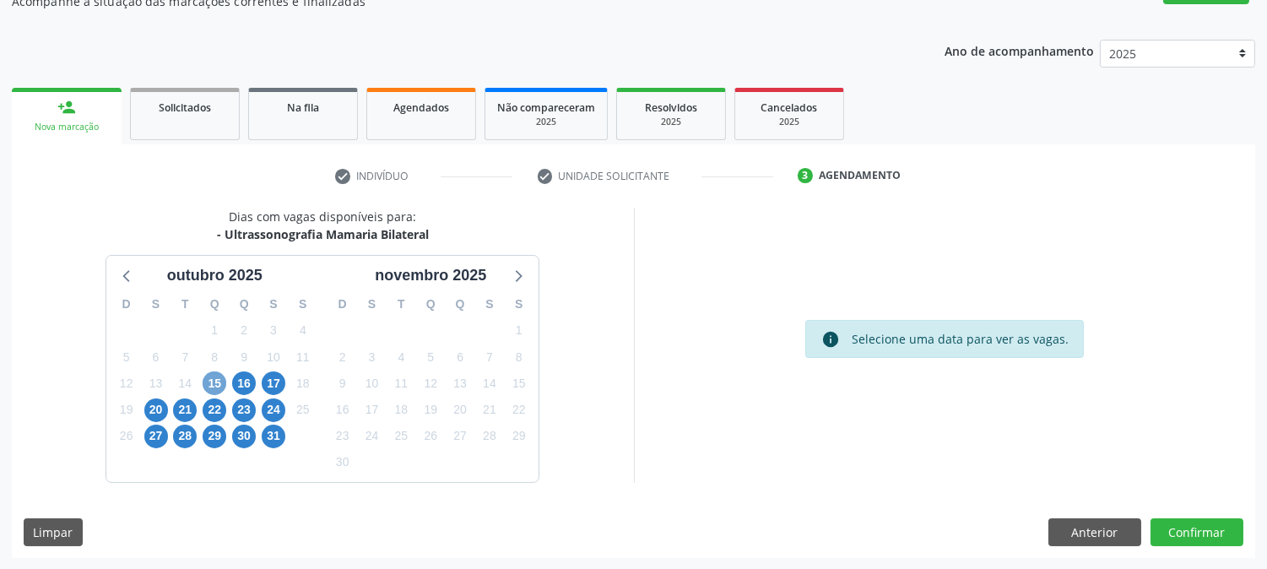
click at [214, 382] on span "15" at bounding box center [215, 383] width 24 height 24
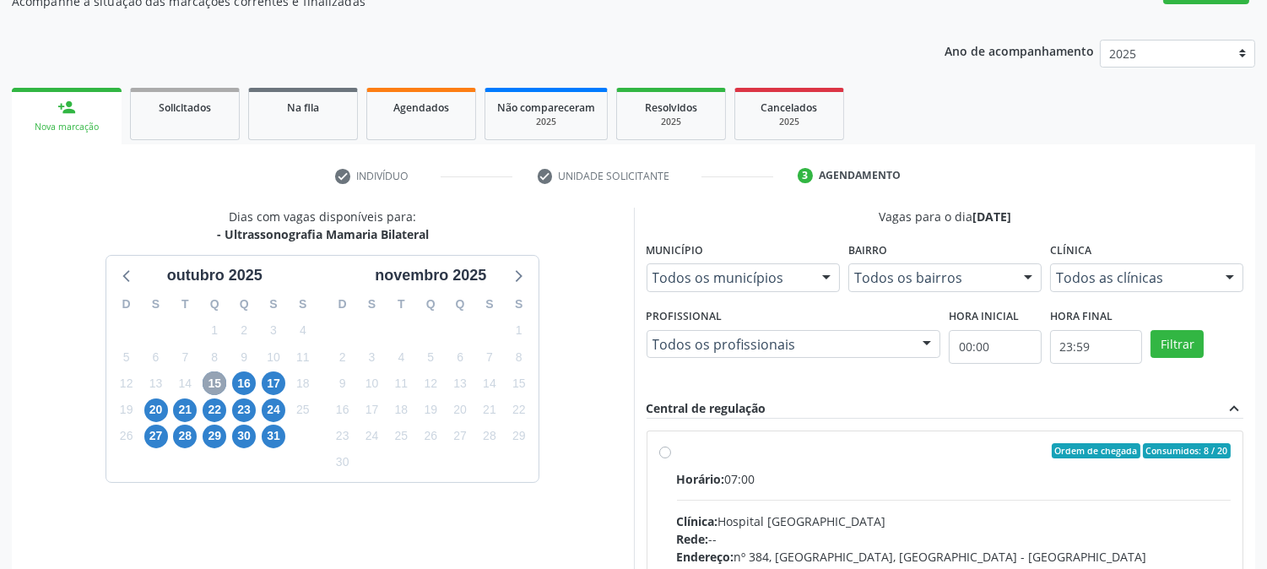
scroll to position [409, 0]
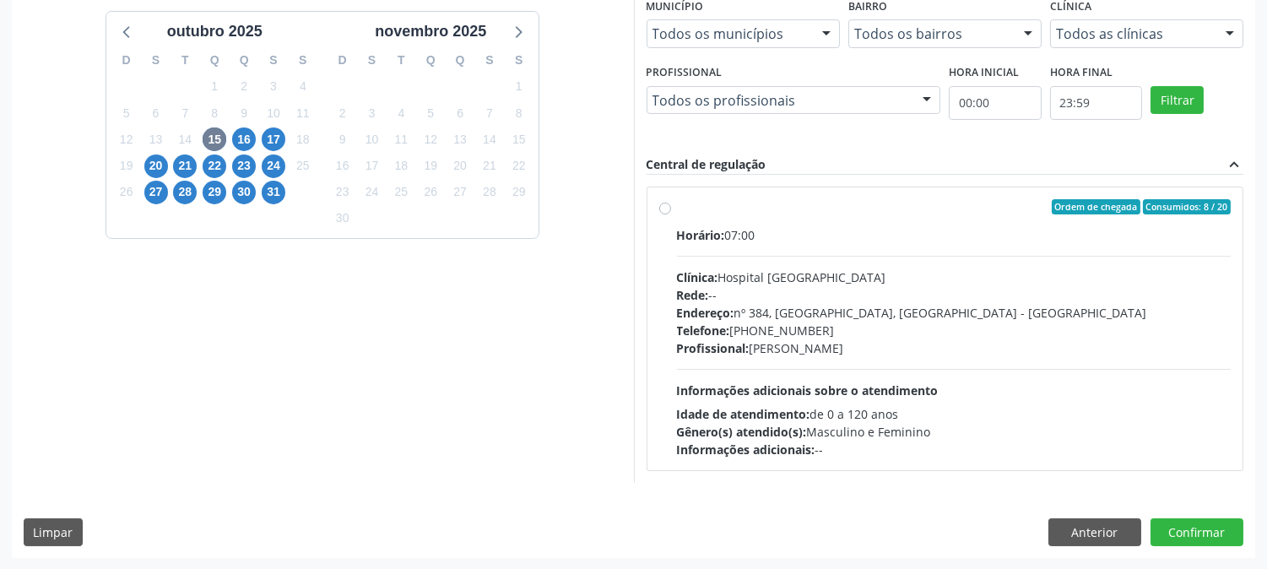
click at [1002, 433] on div "Gênero(s) atendido(s): Masculino e Feminino" at bounding box center [954, 432] width 555 height 18
click at [671, 214] on input "Ordem de chegada Consumidos: 8 / 20 Horário: 07:00 Clínica: Hospital Sao Franci…" at bounding box center [665, 206] width 12 height 15
radio input "true"
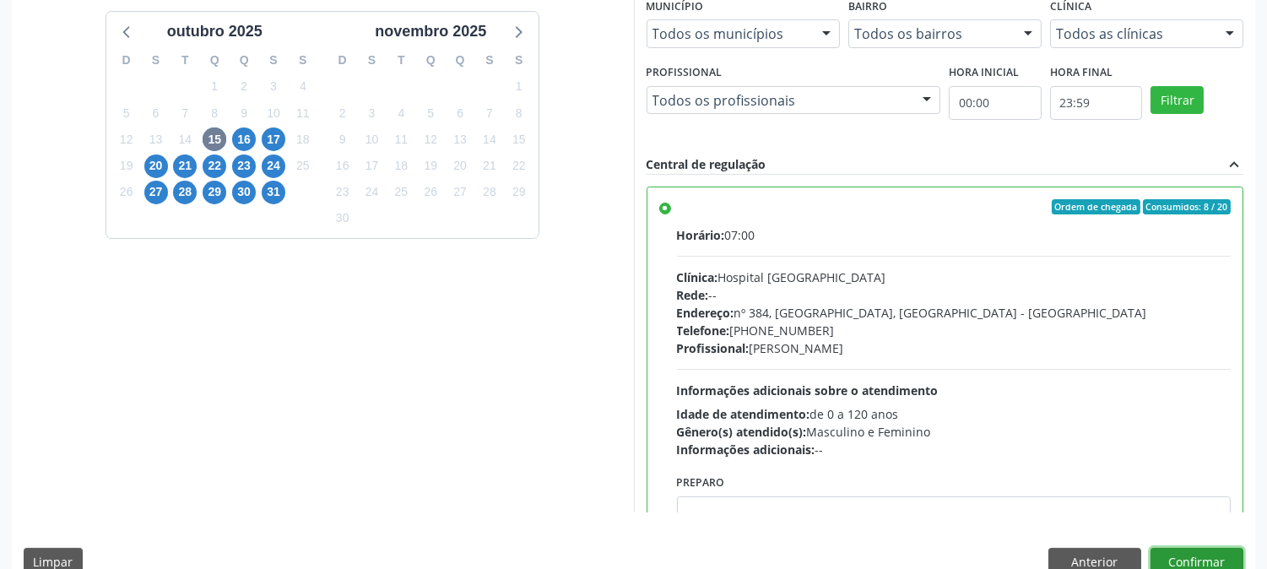
click at [1194, 553] on button "Confirmar" at bounding box center [1197, 562] width 93 height 29
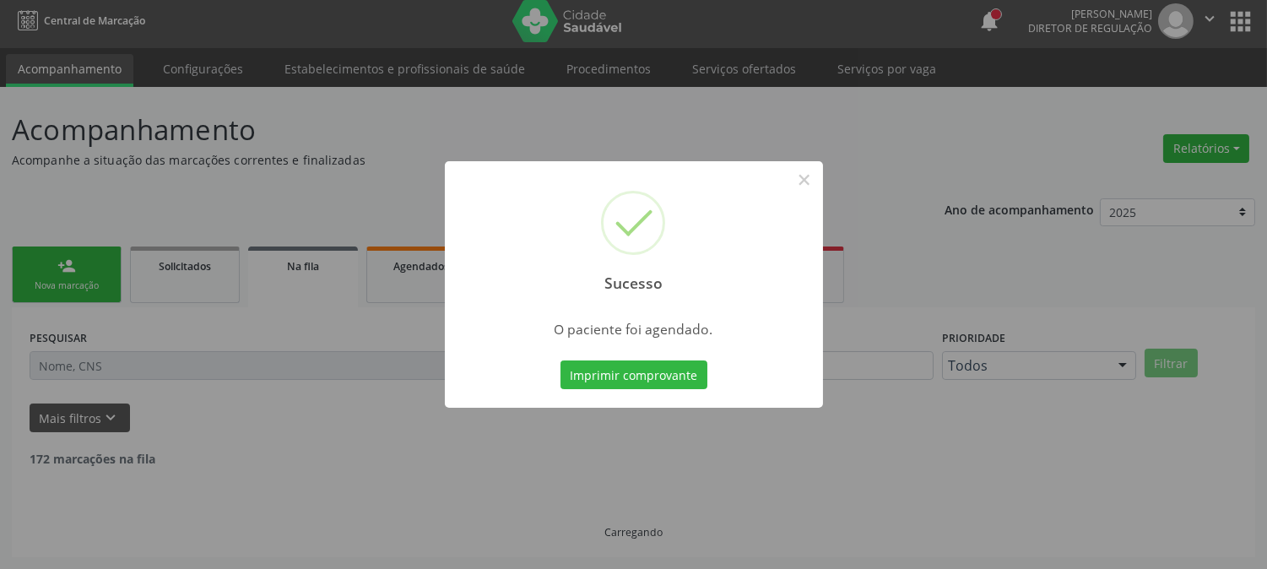
scroll to position [0, 0]
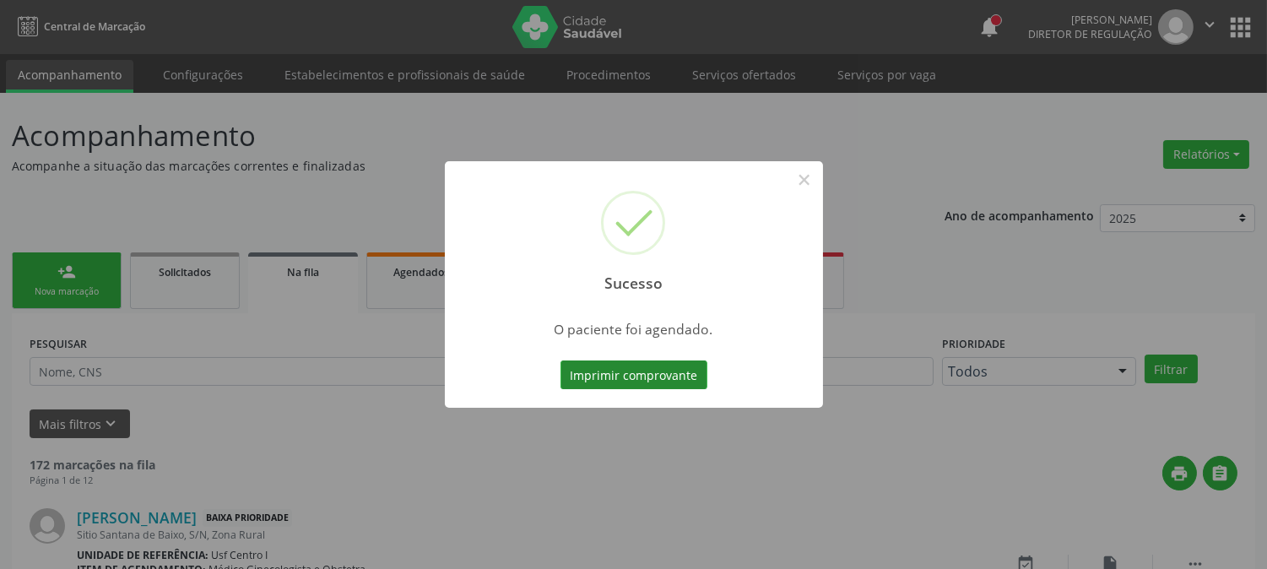
click at [626, 366] on button "Imprimir comprovante" at bounding box center [634, 374] width 147 height 29
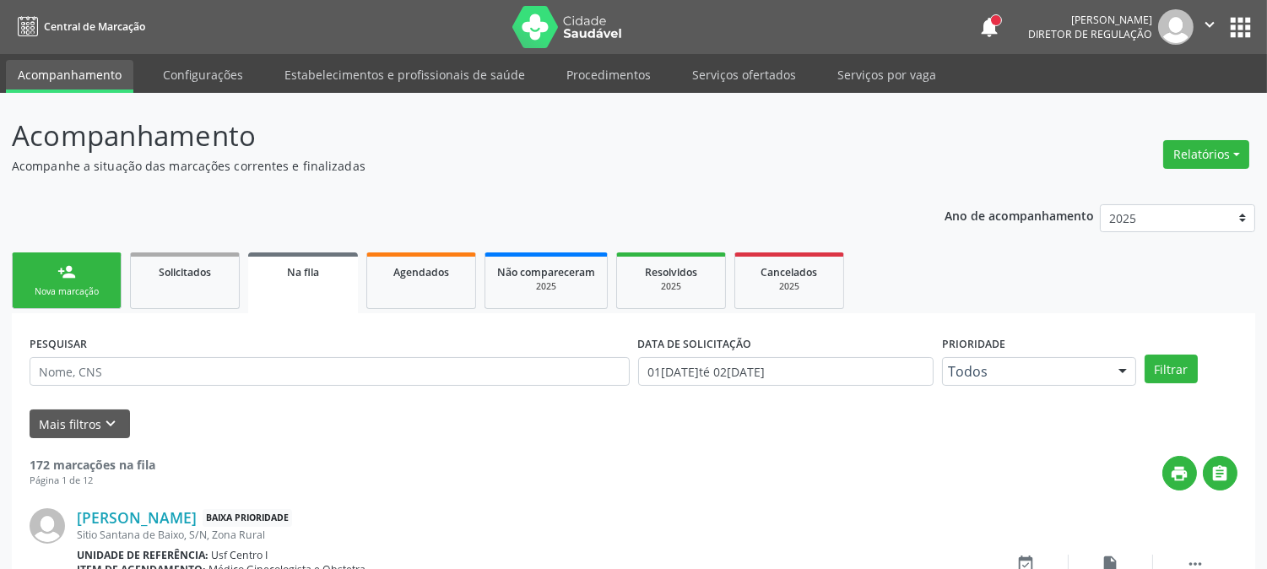
click at [94, 281] on link "person_add Nova marcação" at bounding box center [67, 280] width 110 height 57
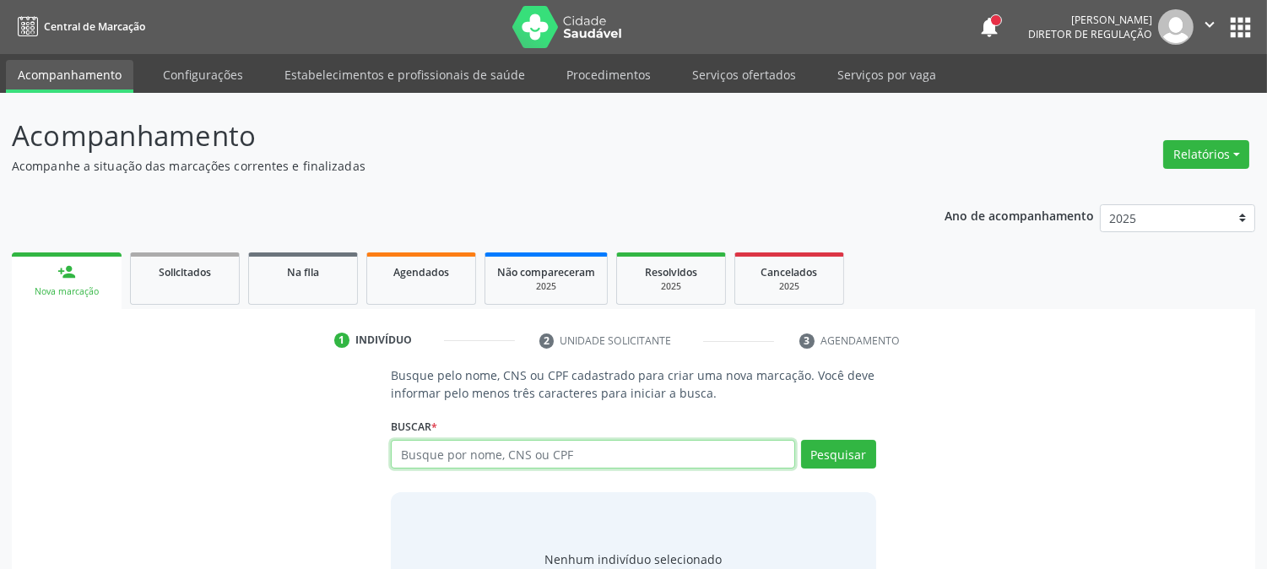
click at [473, 457] on input "text" at bounding box center [593, 454] width 404 height 29
type input "[PERSON_NAME]"
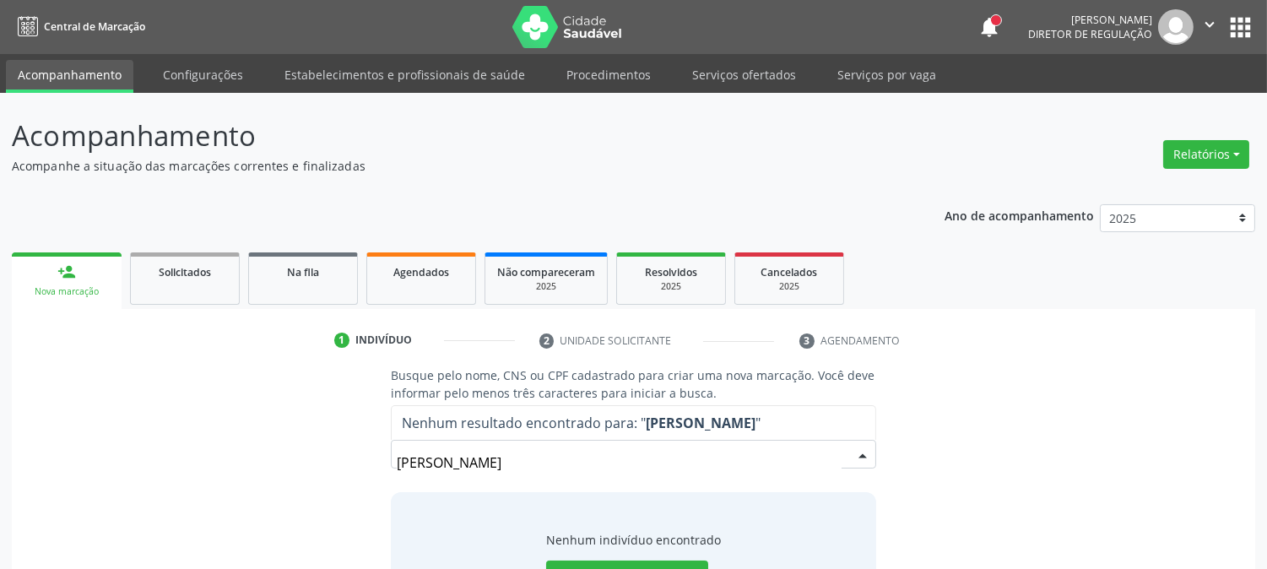
scroll to position [80, 0]
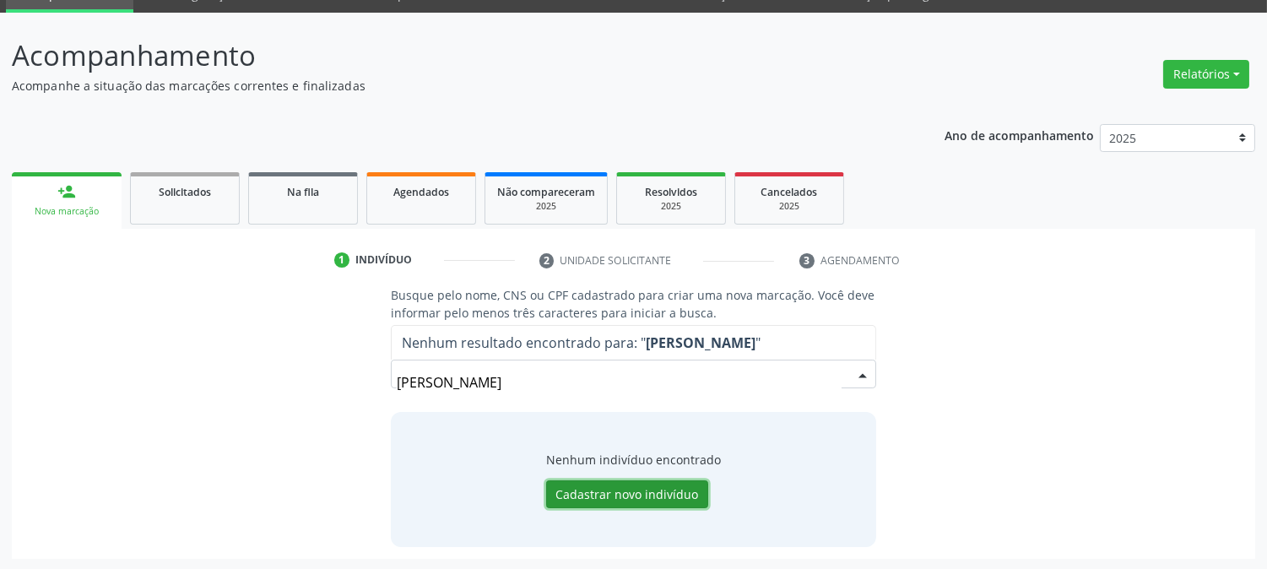
click at [661, 501] on button "Cadastrar novo indivíduo" at bounding box center [627, 494] width 162 height 29
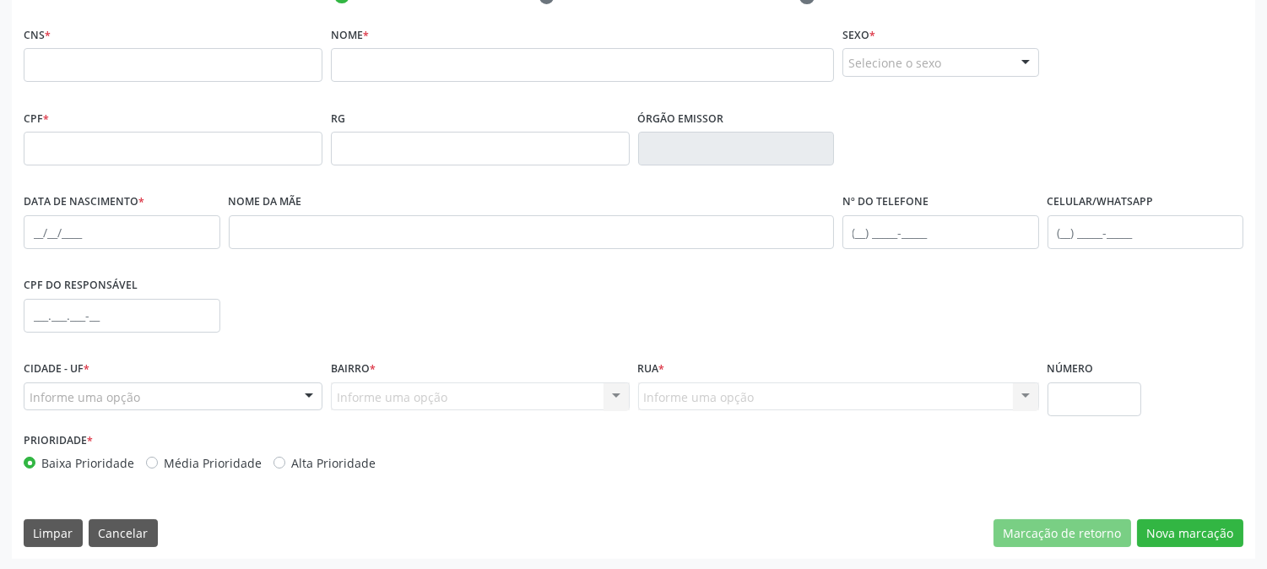
scroll to position [0, 0]
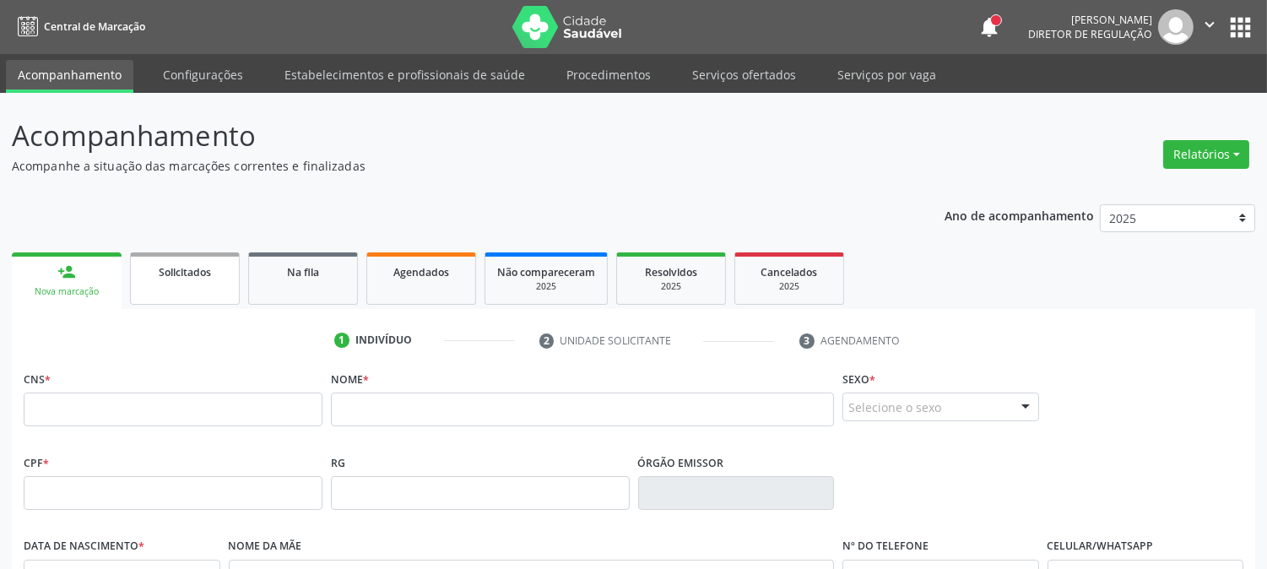
click at [211, 254] on link "Solicitados" at bounding box center [185, 278] width 110 height 52
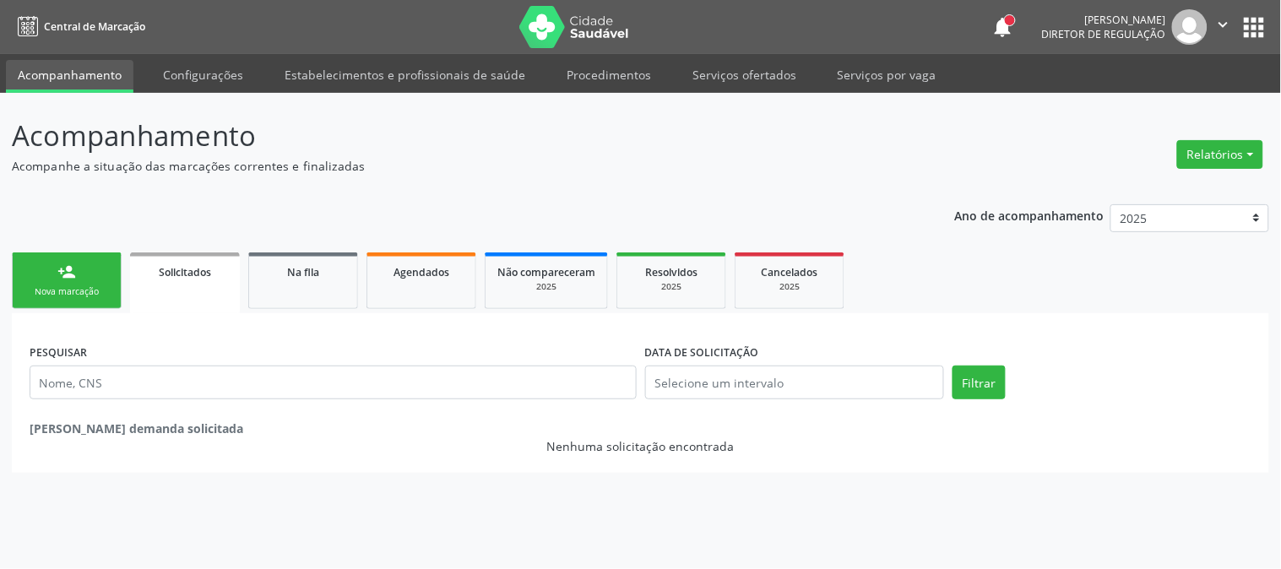
click at [53, 279] on link "person_add Nova marcação" at bounding box center [67, 280] width 110 height 57
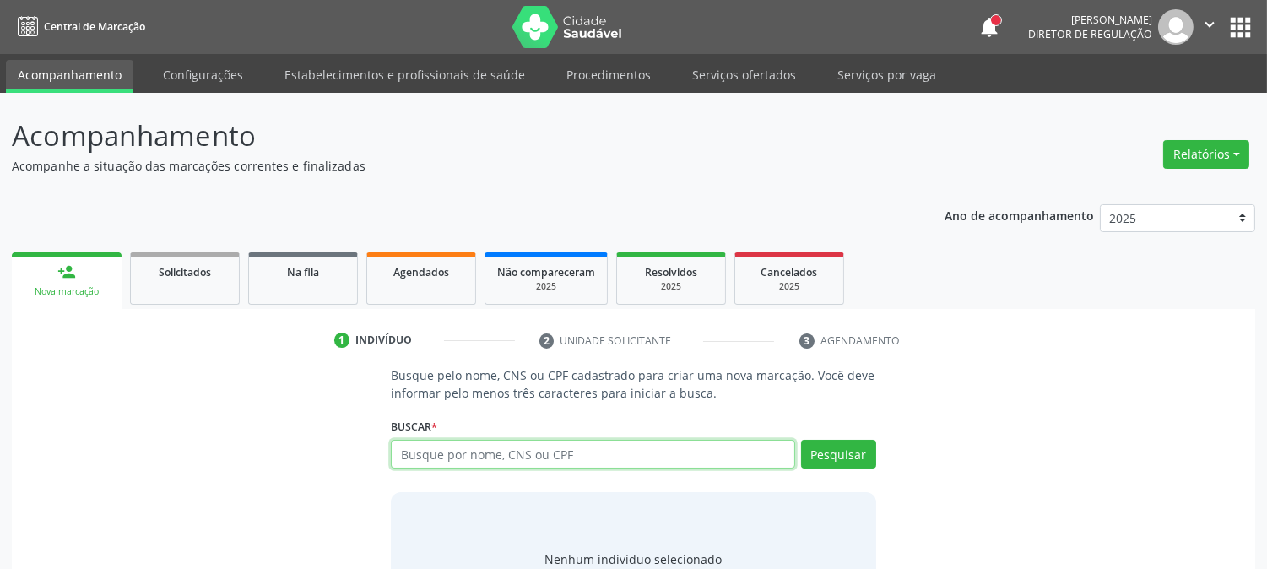
click at [452, 448] on input "text" at bounding box center [593, 454] width 404 height 29
type input "[PERSON_NAME]"
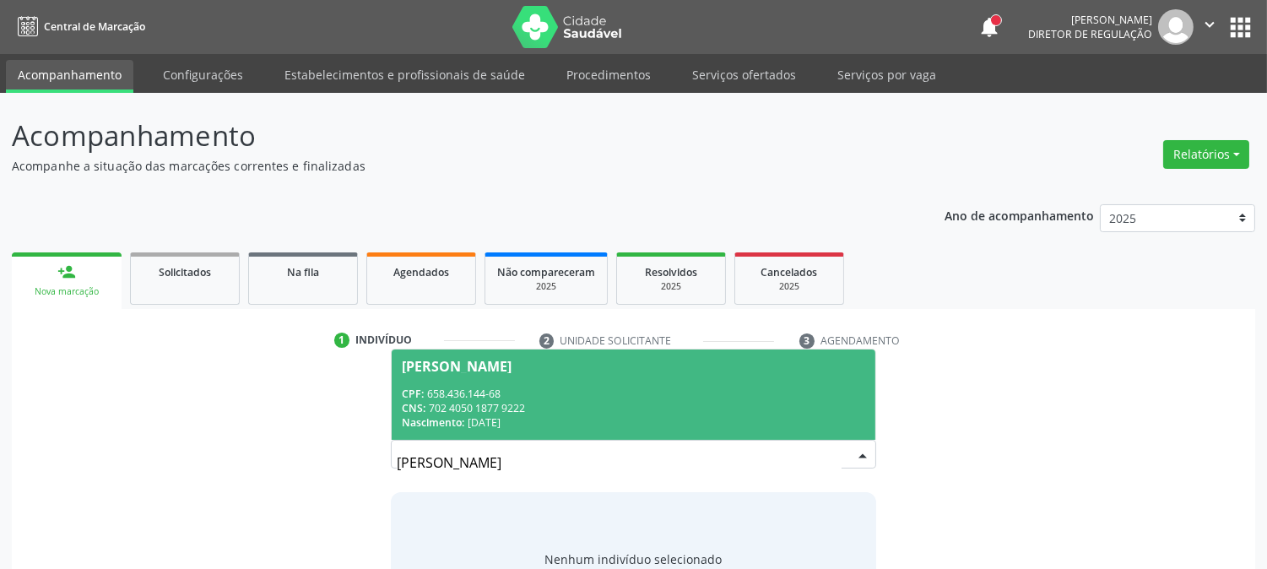
click at [468, 387] on div "CPF: 658.436.144-68" at bounding box center [633, 394] width 463 height 14
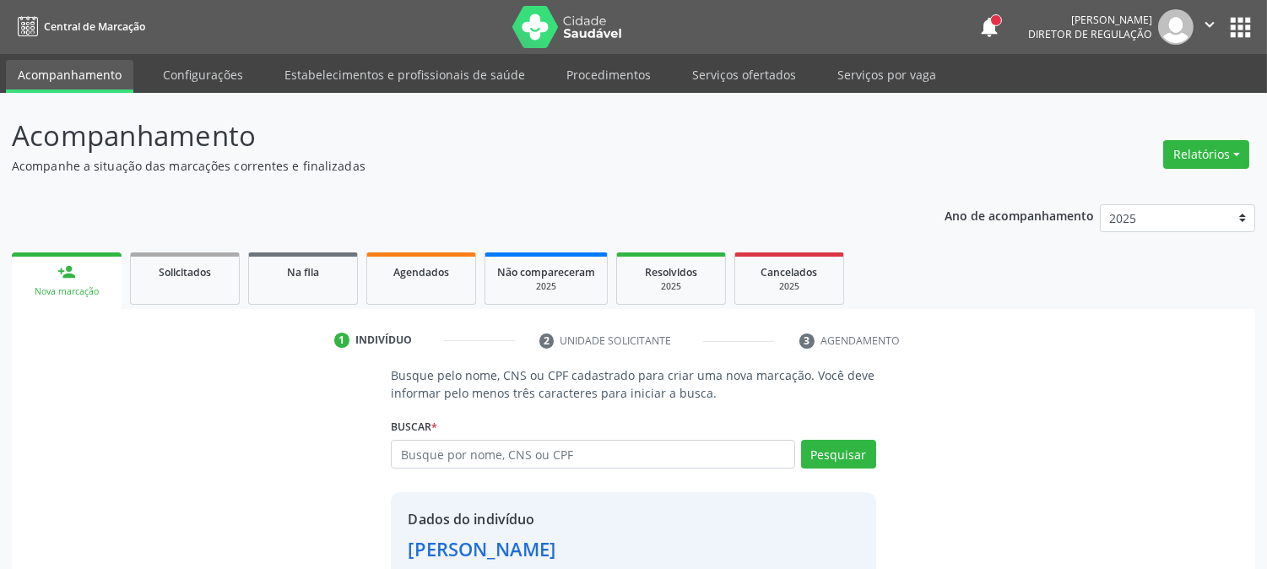
scroll to position [106, 0]
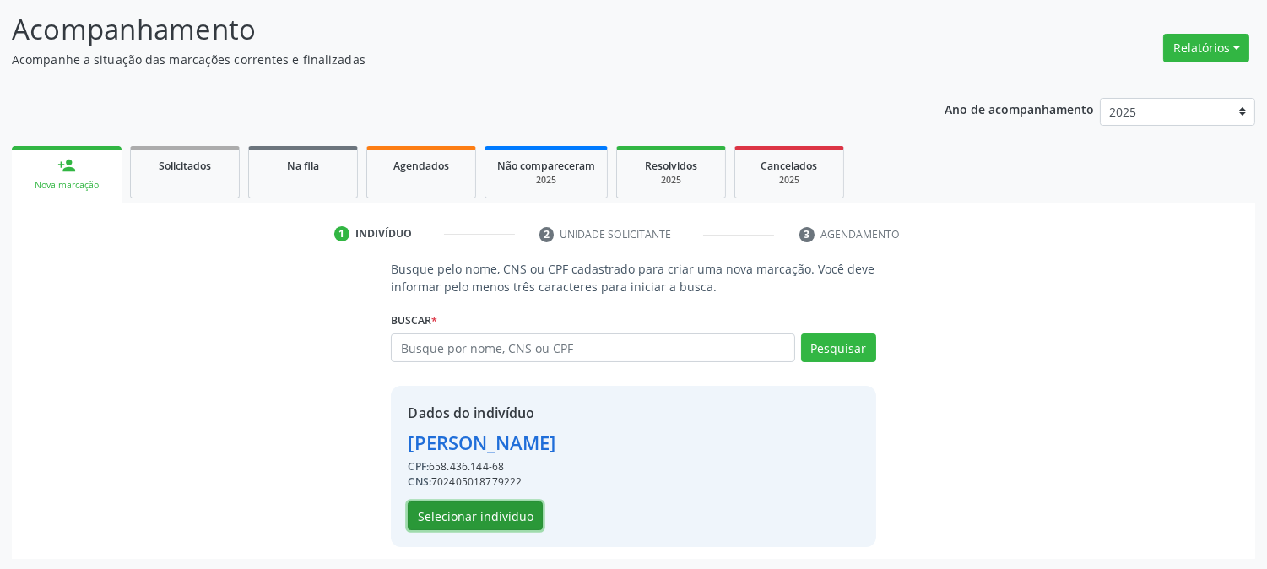
click at [503, 507] on button "Selecionar indivíduo" at bounding box center [475, 515] width 135 height 29
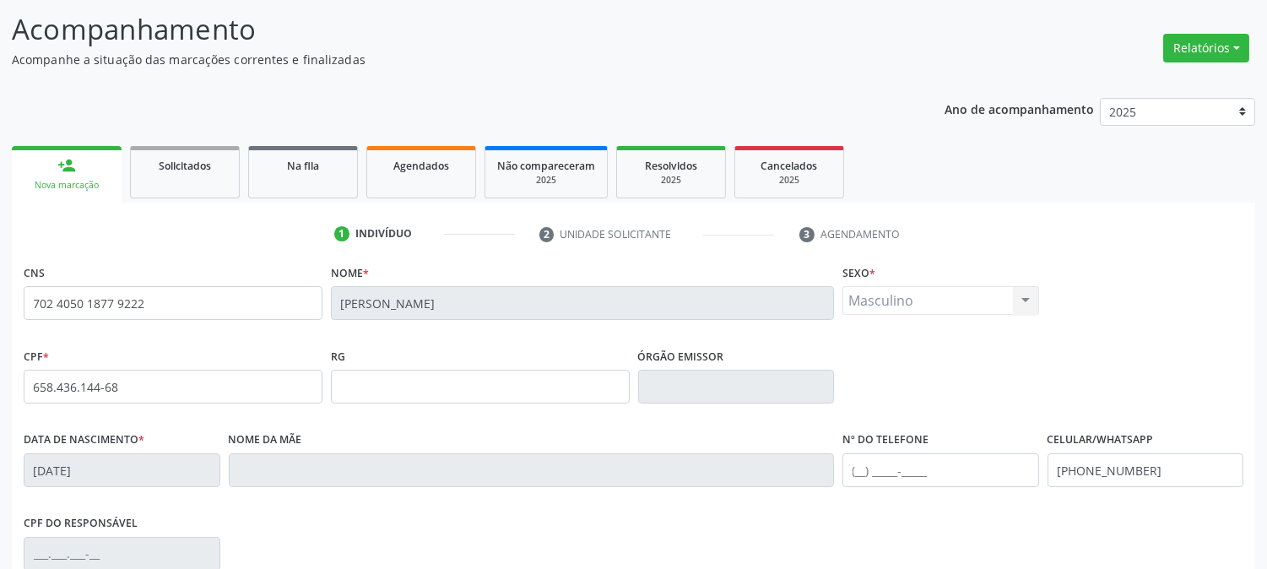
scroll to position [344, 0]
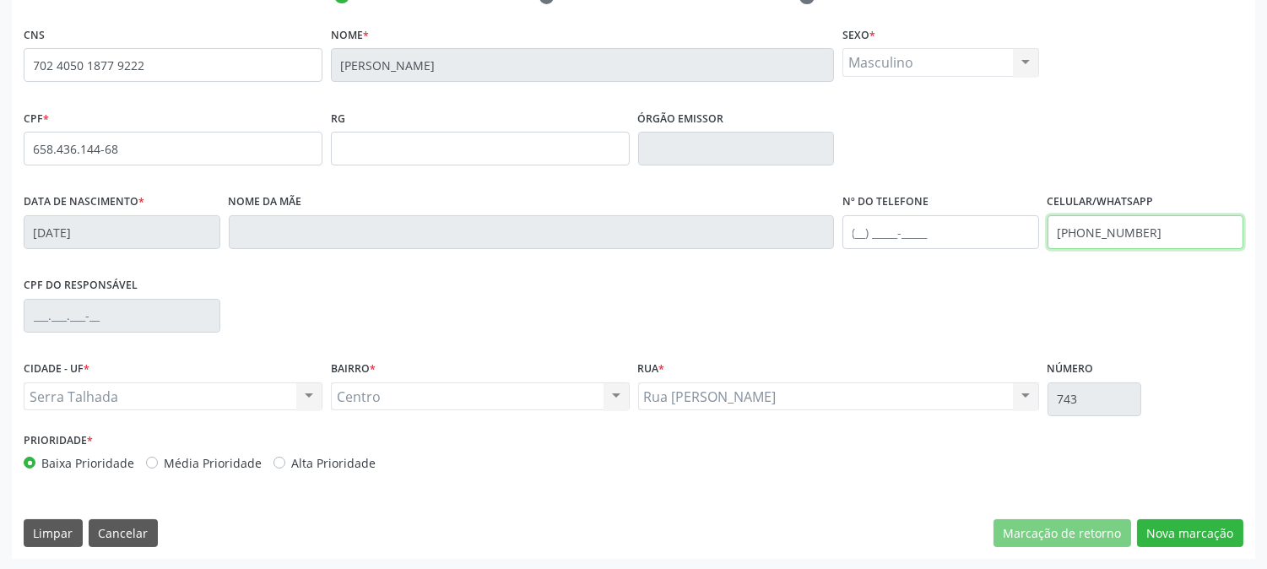
drag, startPoint x: 1174, startPoint y: 230, endPoint x: 969, endPoint y: 241, distance: 205.4
click at [975, 239] on div "Data de nascimento * [DATE] Nome da mãe Nº do Telefone Celular/WhatsApp [PHONE_…" at bounding box center [633, 231] width 1228 height 84
click at [1218, 415] on div "CIDADE - UF * Serra Talhada [GEOGRAPHIC_DATA] resultado encontrado para: " " Nã…" at bounding box center [633, 392] width 1228 height 72
click at [1218, 530] on button "Nova marcação" at bounding box center [1190, 533] width 106 height 29
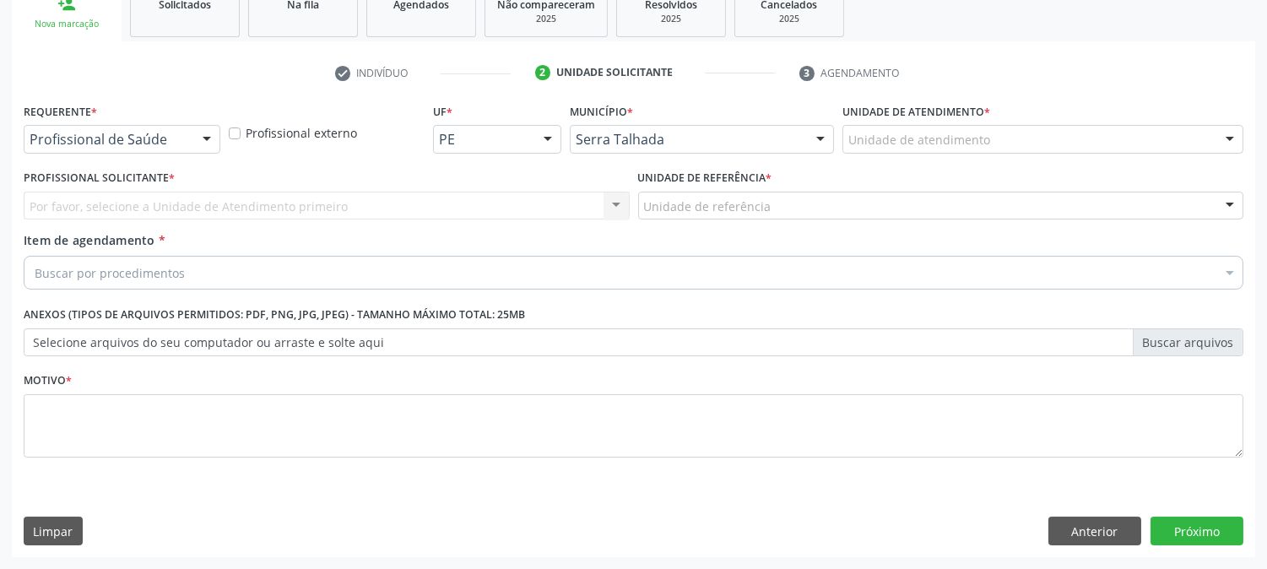
scroll to position [267, 0]
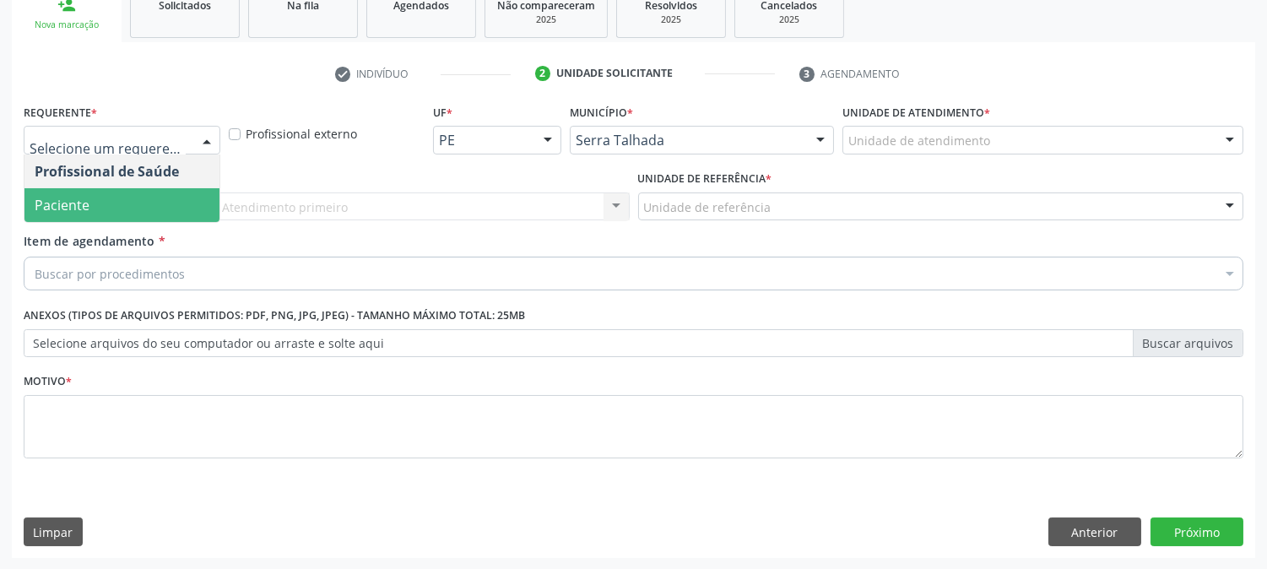
click at [156, 198] on span "Paciente" at bounding box center [121, 205] width 195 height 34
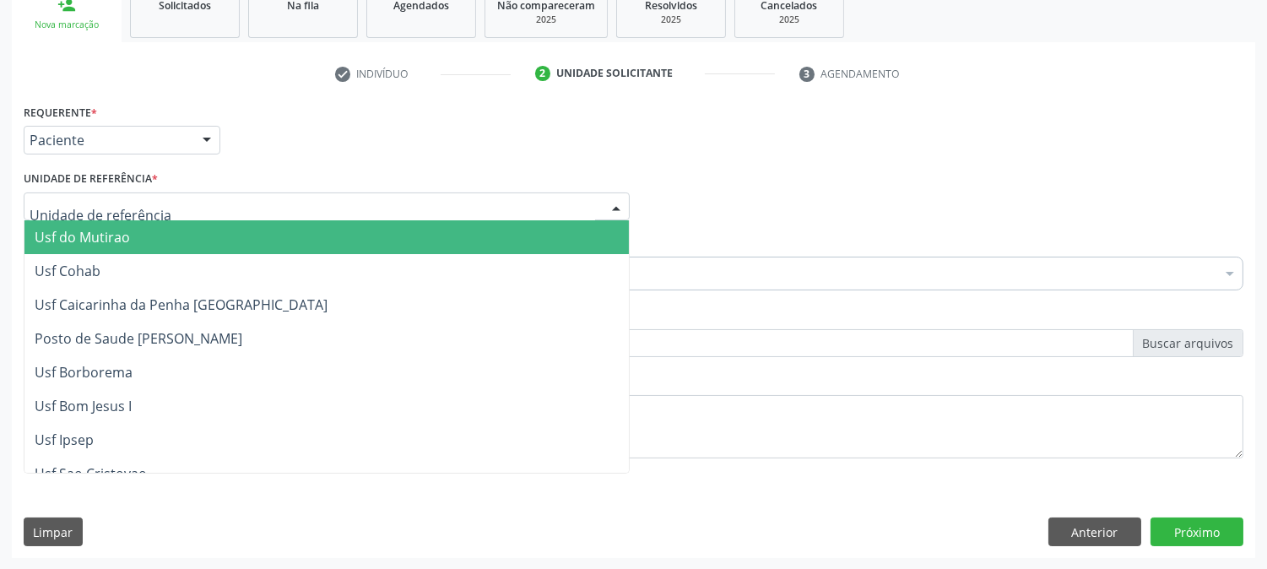
click at [180, 198] on div at bounding box center [327, 206] width 606 height 29
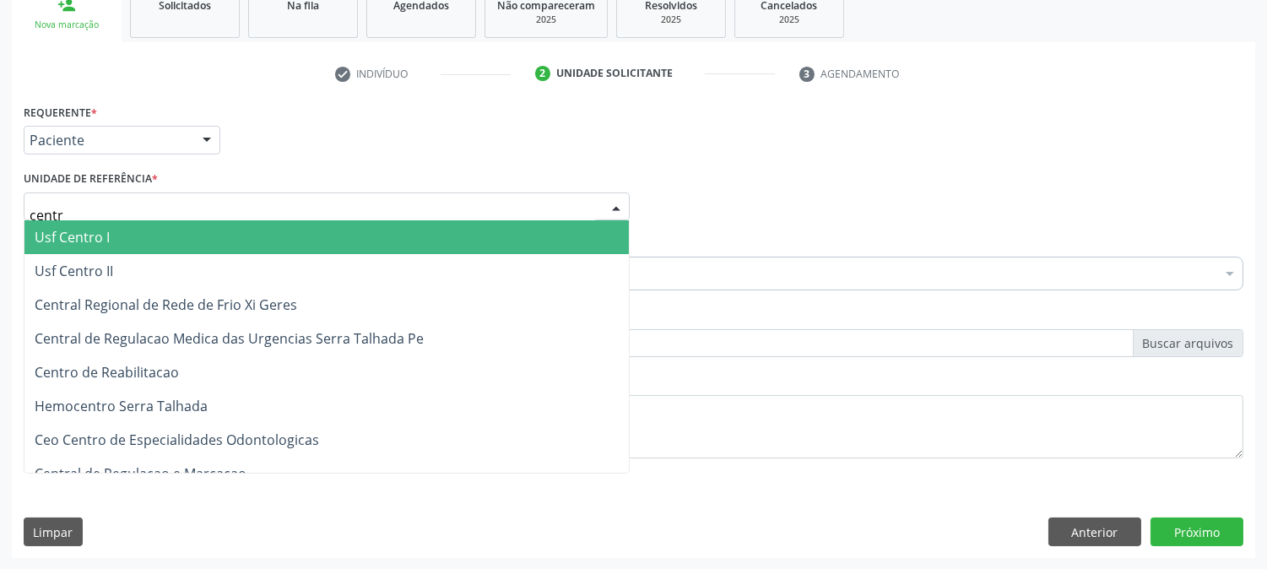
type input "centro"
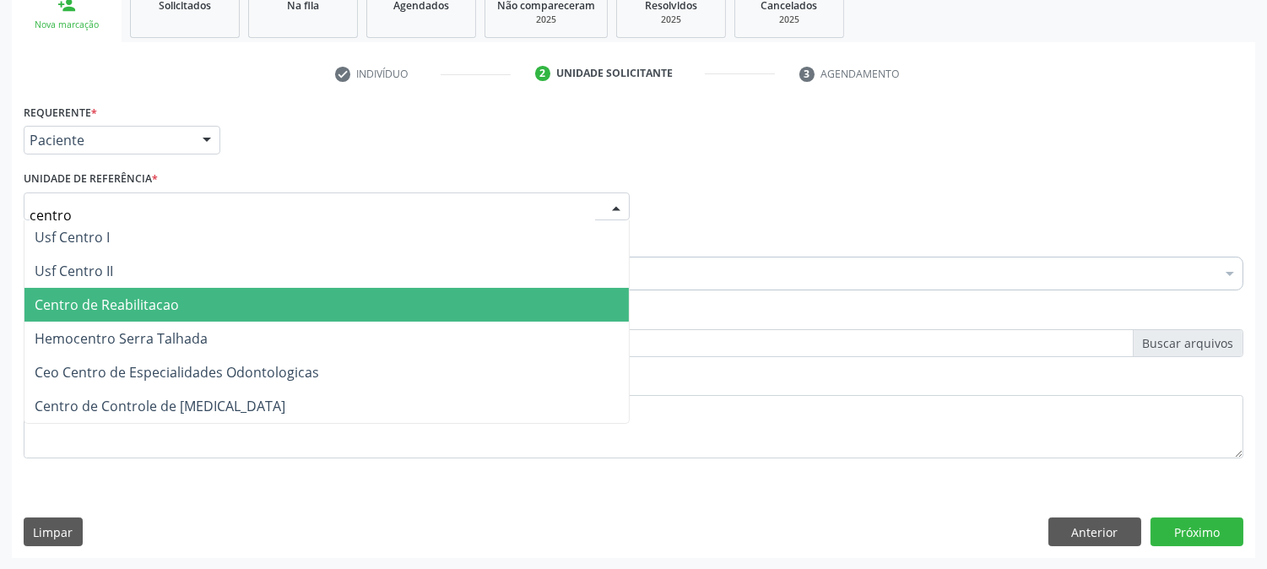
click at [164, 313] on span "Centro de Reabilitacao" at bounding box center [326, 305] width 604 height 34
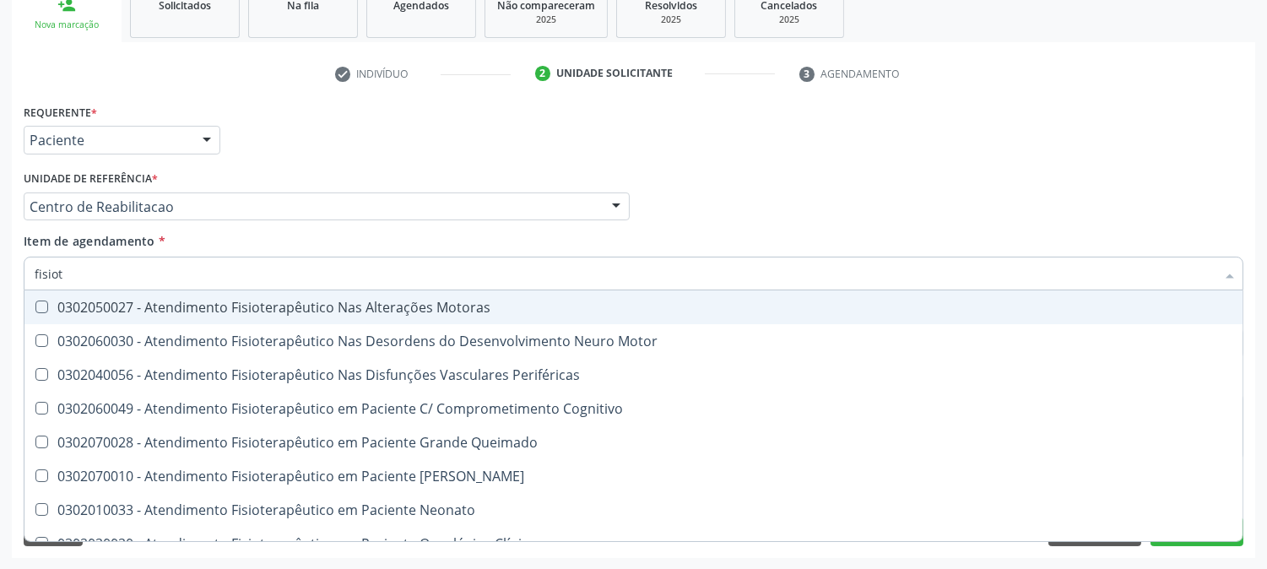
type input "fisiote"
click at [177, 316] on span "0302050027 - Atendimento Fisioterapêutico Nas Alterações Motoras" at bounding box center [633, 307] width 1218 height 34
checkbox Motoras "true"
click at [7, 333] on div "Acompanhamento Acompanhe a situação das marcações correntes e finalizadas Relat…" at bounding box center [633, 198] width 1267 height 744
checkbox Motor "true"
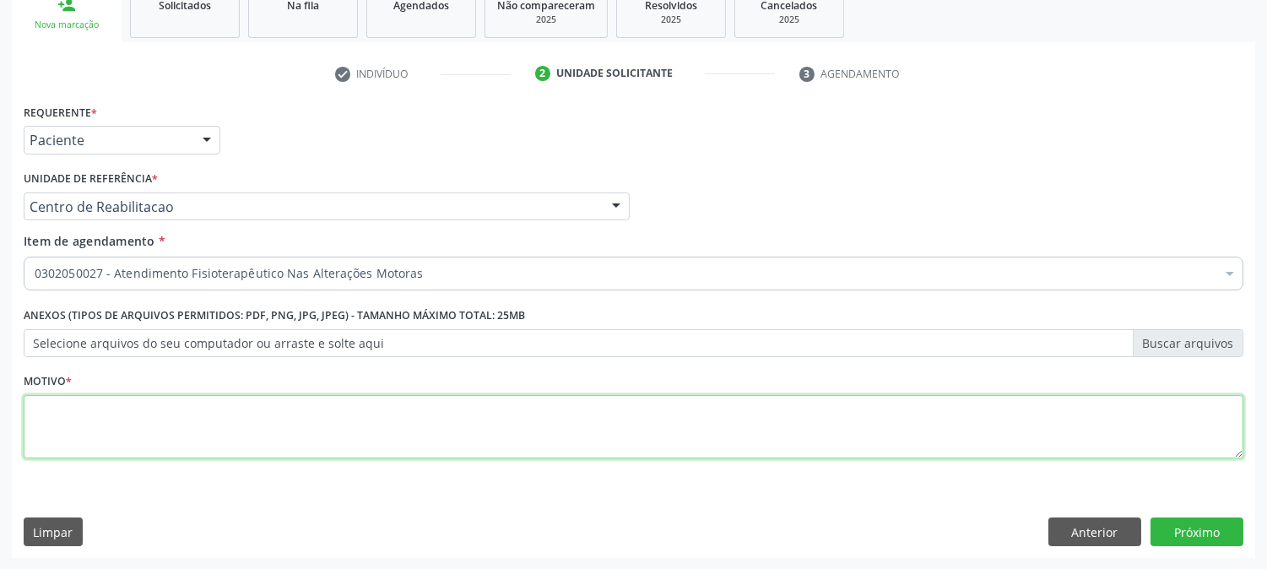
click at [161, 410] on textarea at bounding box center [634, 427] width 1220 height 64
type textarea "."
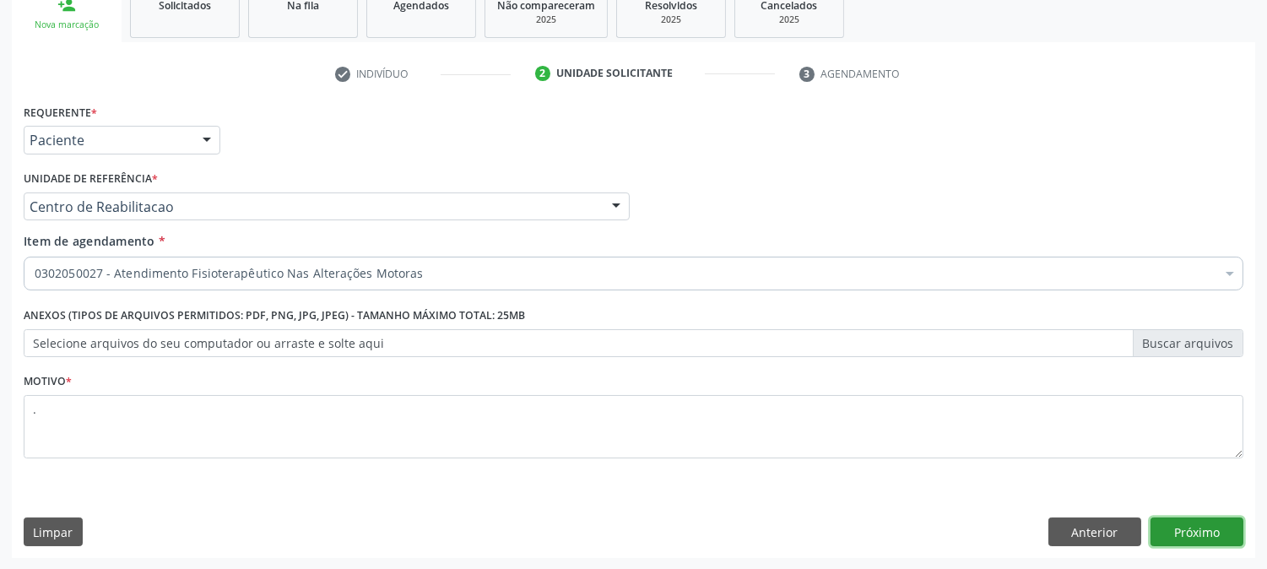
click at [1182, 524] on button "Próximo" at bounding box center [1197, 531] width 93 height 29
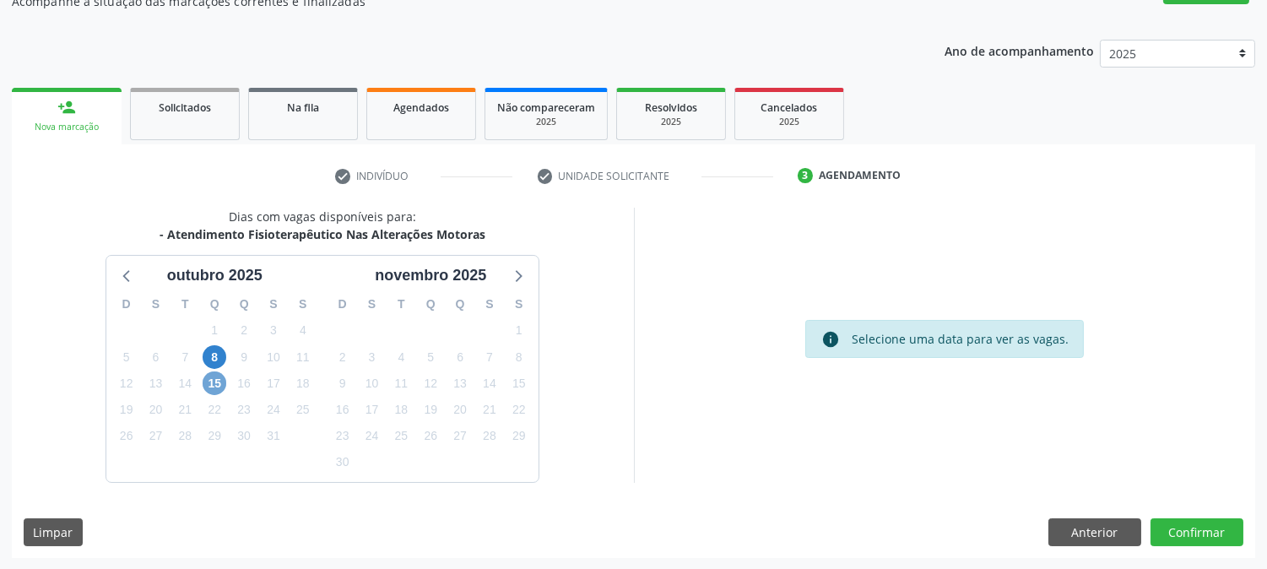
click at [211, 371] on span "15" at bounding box center [215, 383] width 24 height 24
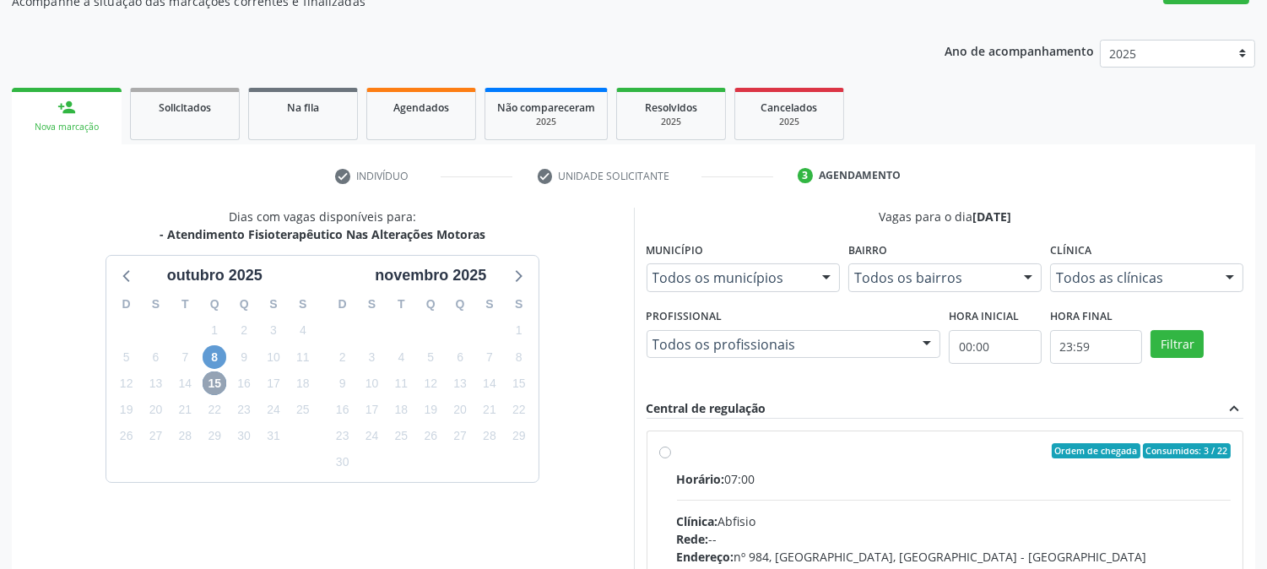
scroll to position [409, 0]
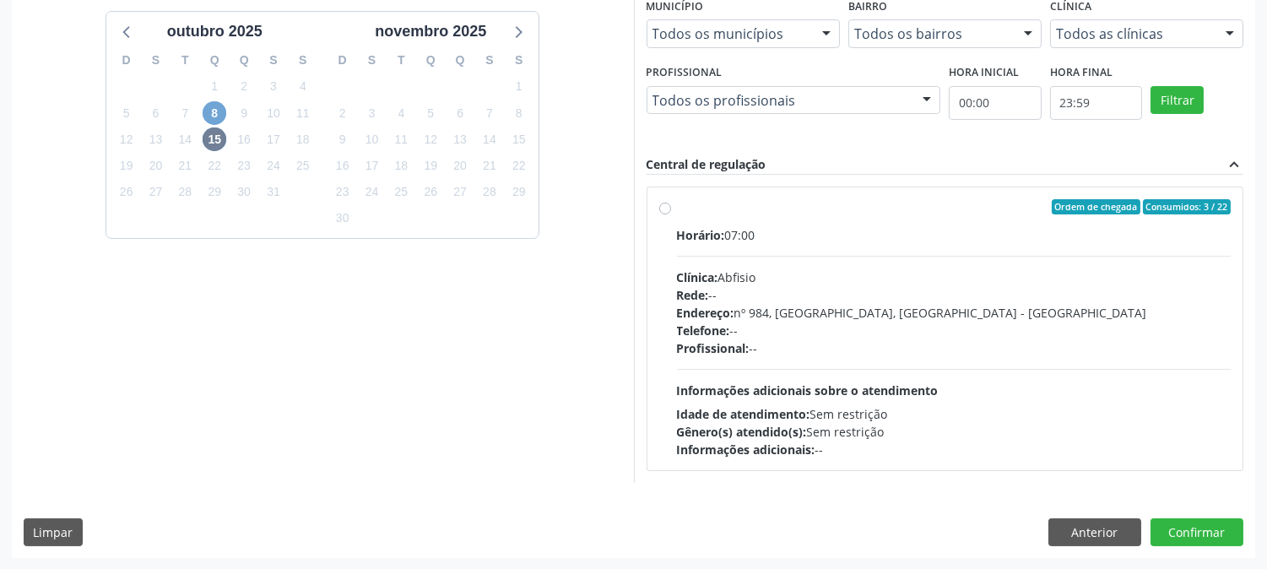
click at [216, 110] on span "8" at bounding box center [215, 113] width 24 height 24
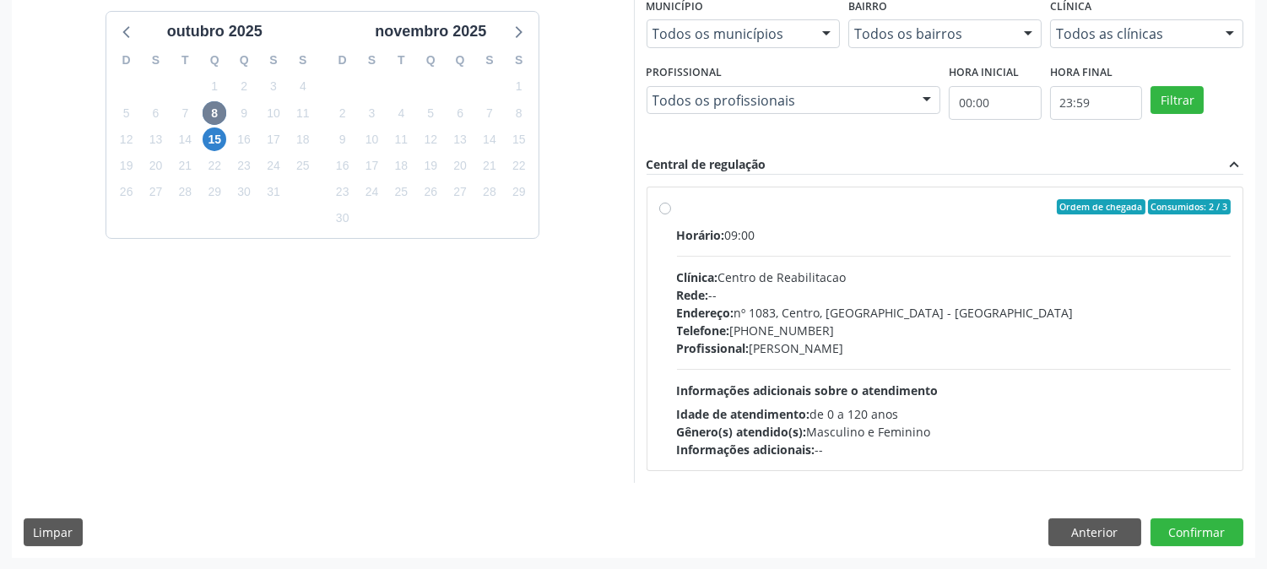
click at [1027, 411] on div "Idade de atendimento: de 0 a 120 anos" at bounding box center [954, 414] width 555 height 18
click at [671, 214] on input "Ordem de chegada Consumidos: 2 / 3 Horário: 09:00 Clínica: Centro de Reabilitac…" at bounding box center [665, 206] width 12 height 15
radio input "true"
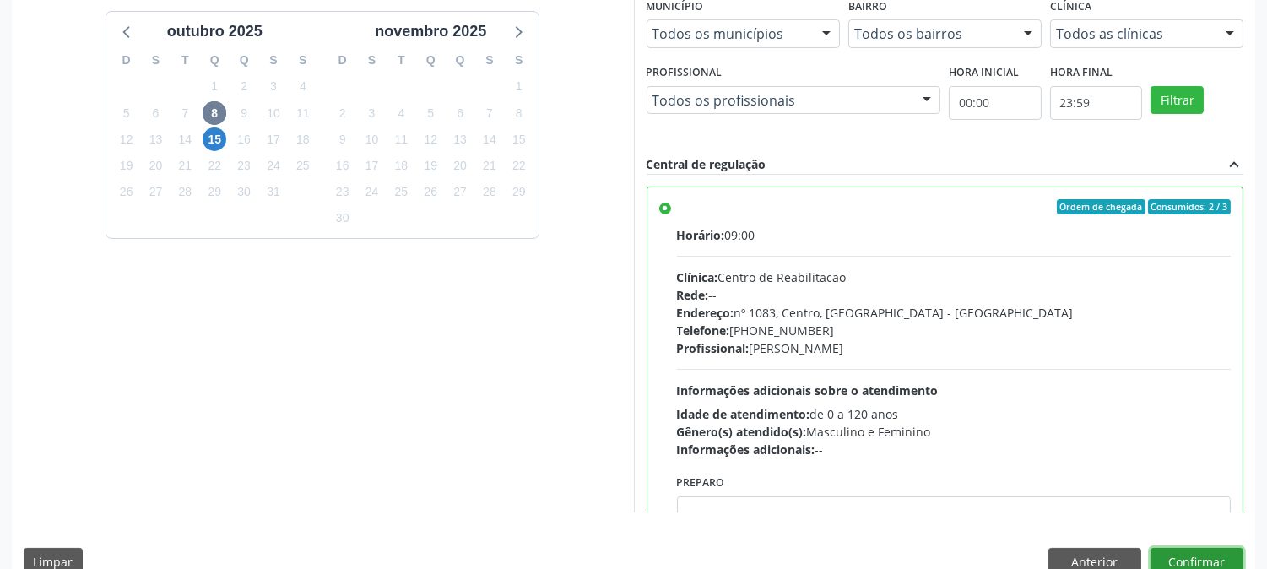
click at [1183, 558] on button "Confirmar" at bounding box center [1197, 562] width 93 height 29
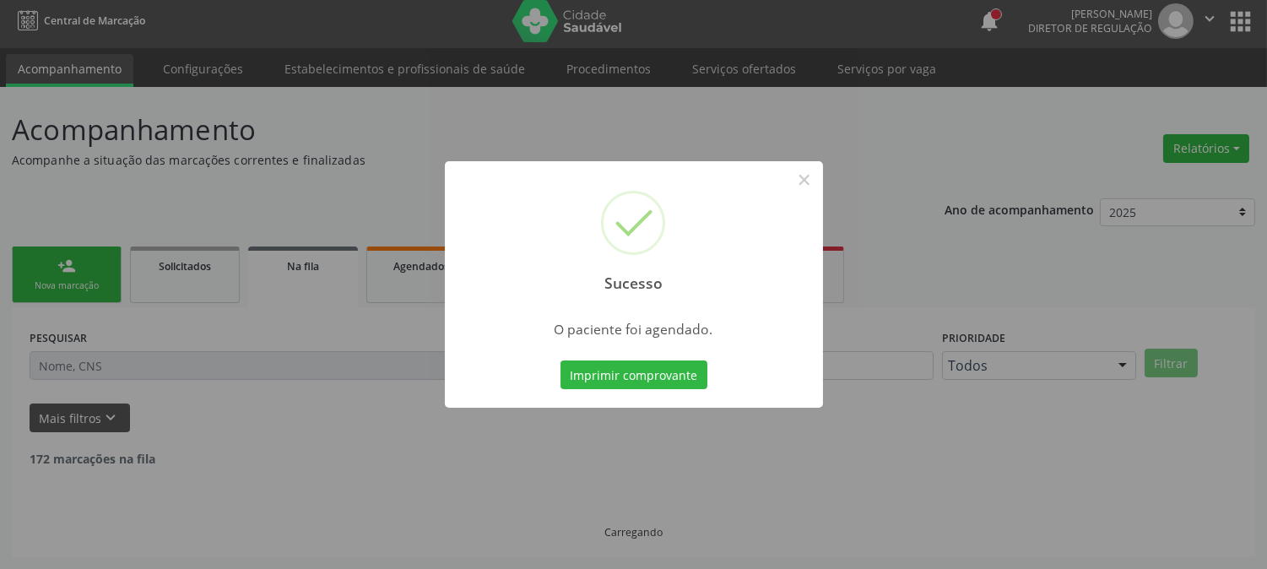
scroll to position [0, 0]
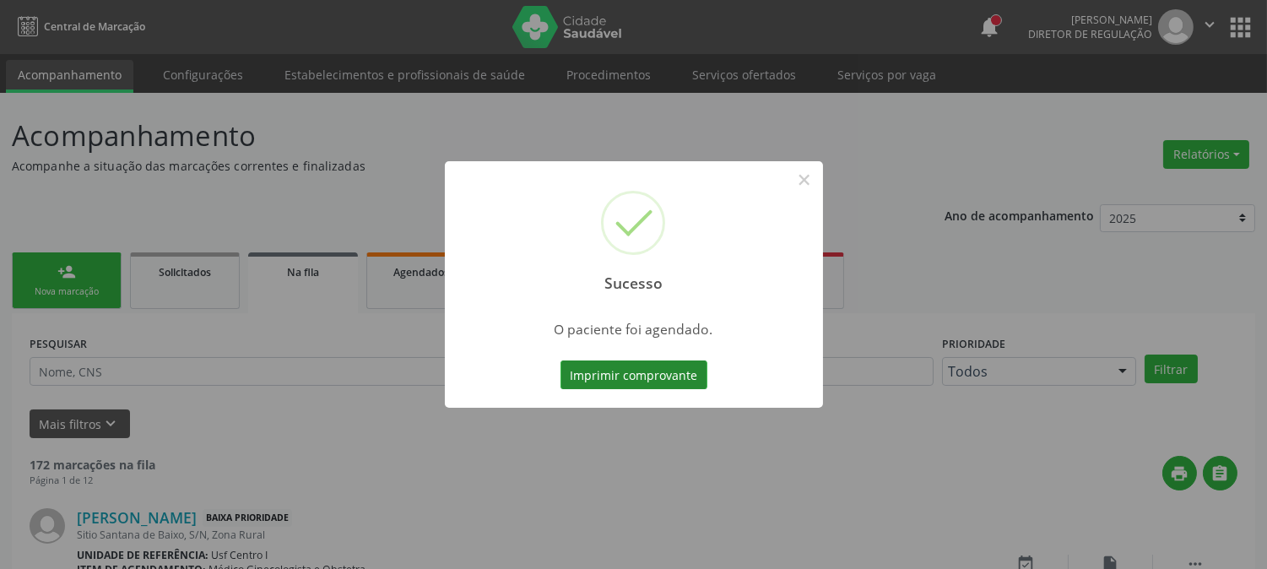
click at [626, 374] on button "Imprimir comprovante" at bounding box center [634, 374] width 147 height 29
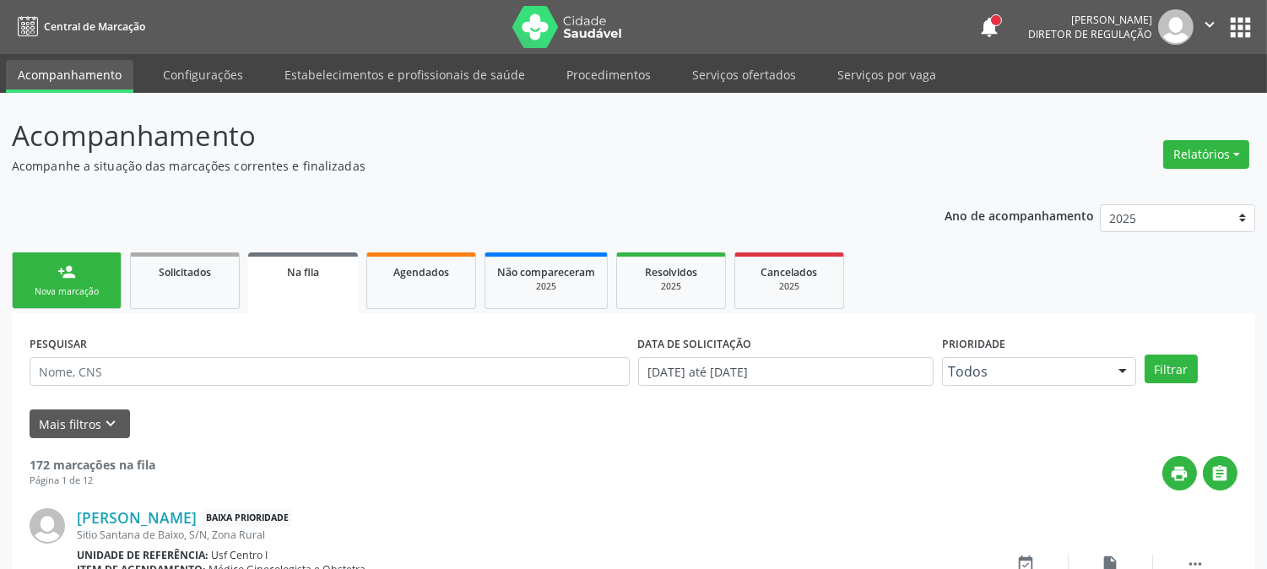
click at [78, 299] on link "person_add Nova marcação" at bounding box center [67, 280] width 110 height 57
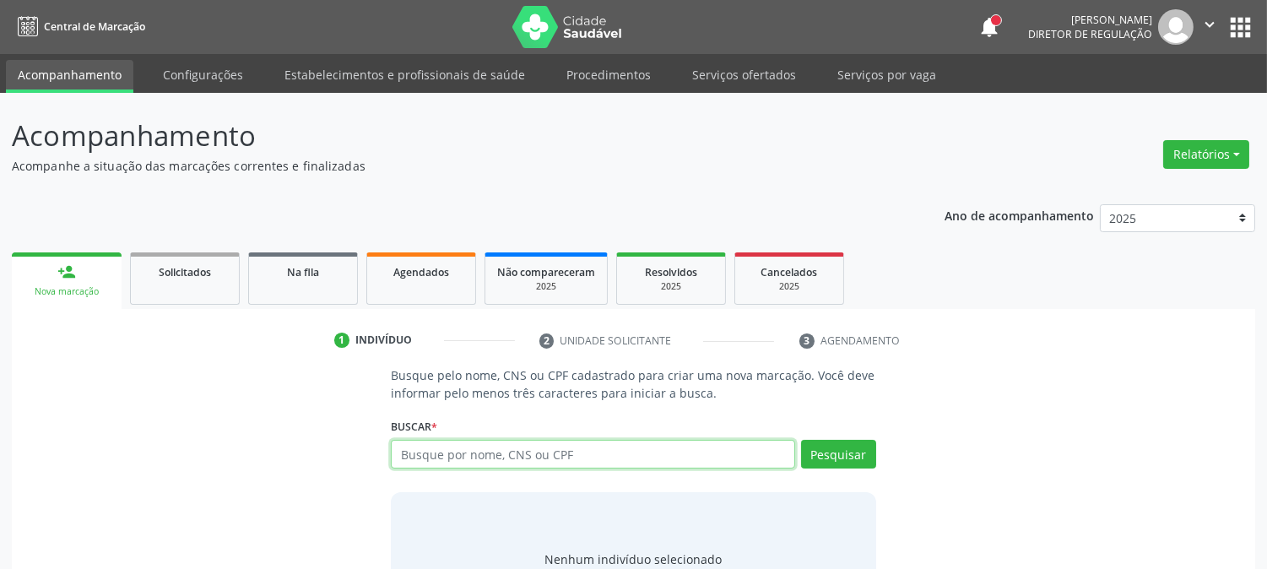
click at [437, 452] on input "text" at bounding box center [593, 454] width 404 height 29
type input "[PERSON_NAME]"
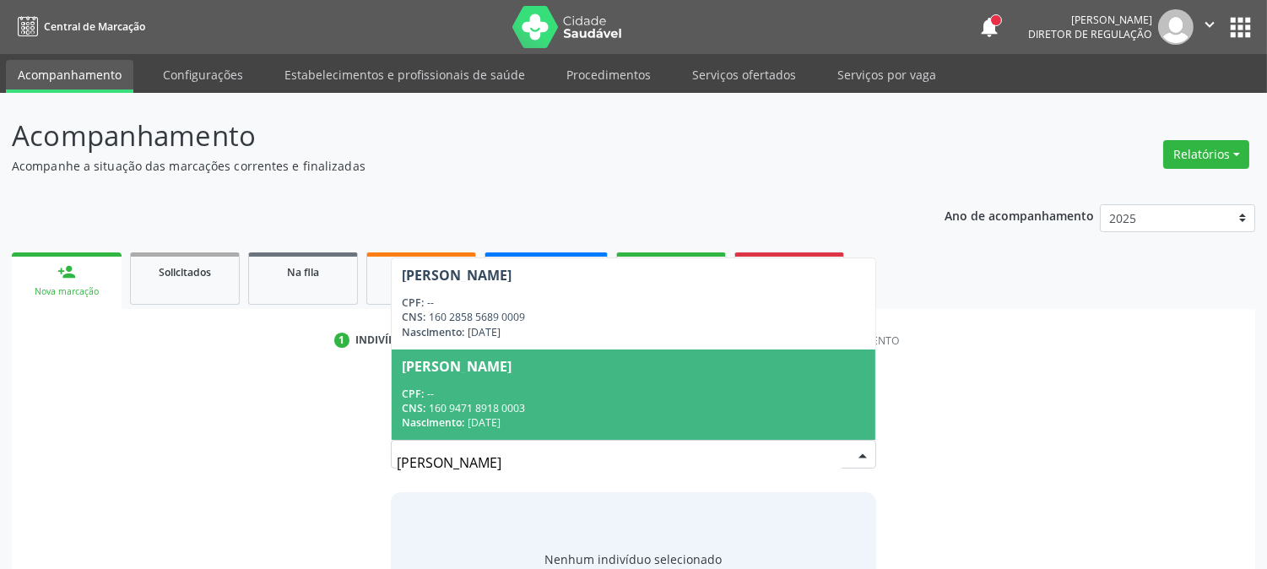
click at [436, 401] on div "CNS: 160 9471 8918 0003" at bounding box center [633, 408] width 463 height 14
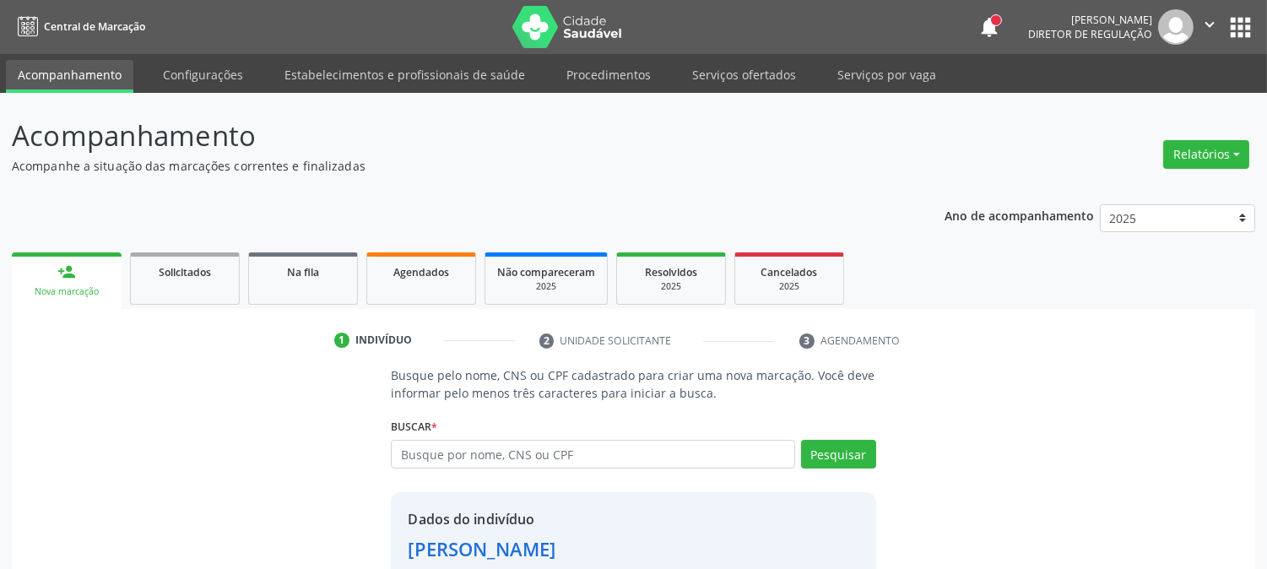
scroll to position [106, 0]
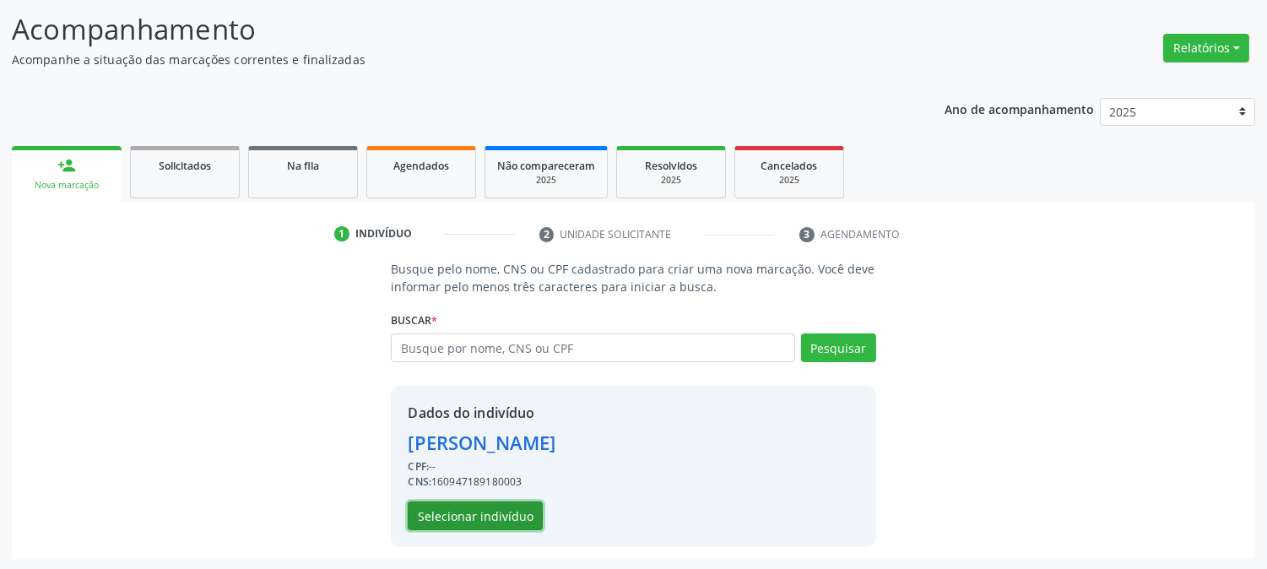
click at [459, 509] on button "Selecionar indivíduo" at bounding box center [475, 515] width 135 height 29
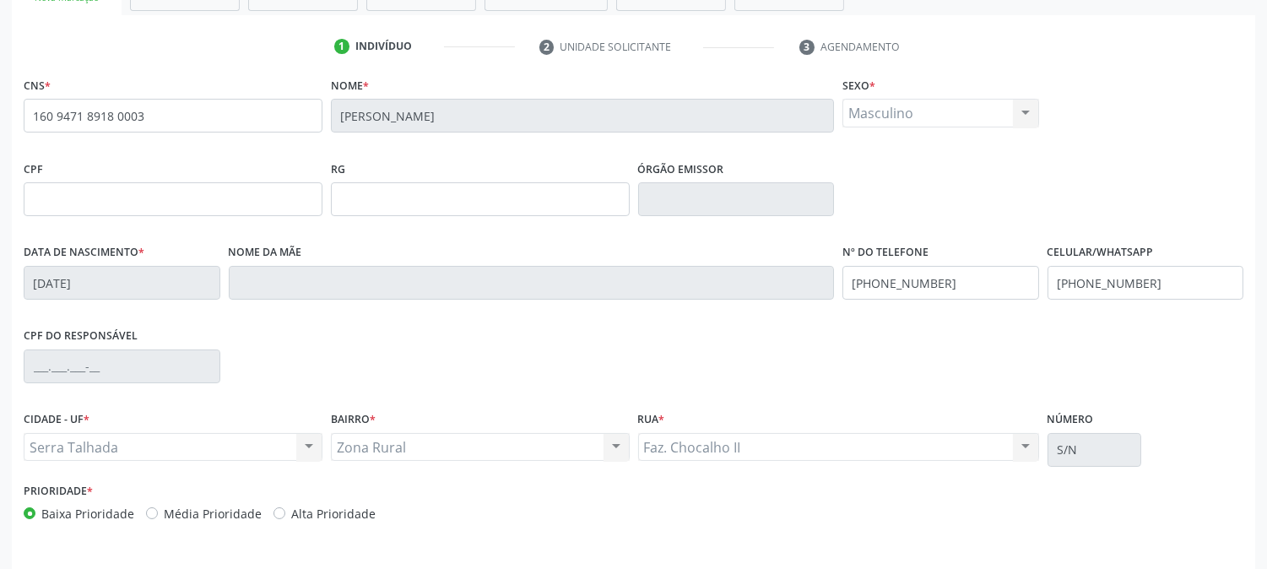
scroll to position [344, 0]
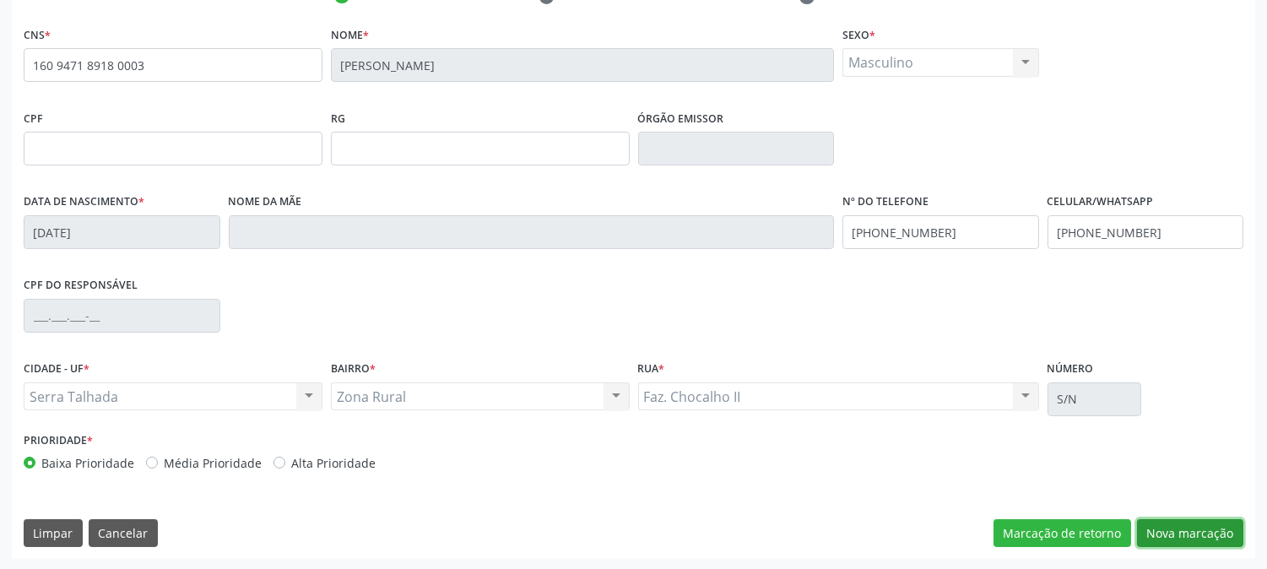
click at [1200, 523] on button "Nova marcação" at bounding box center [1190, 533] width 106 height 29
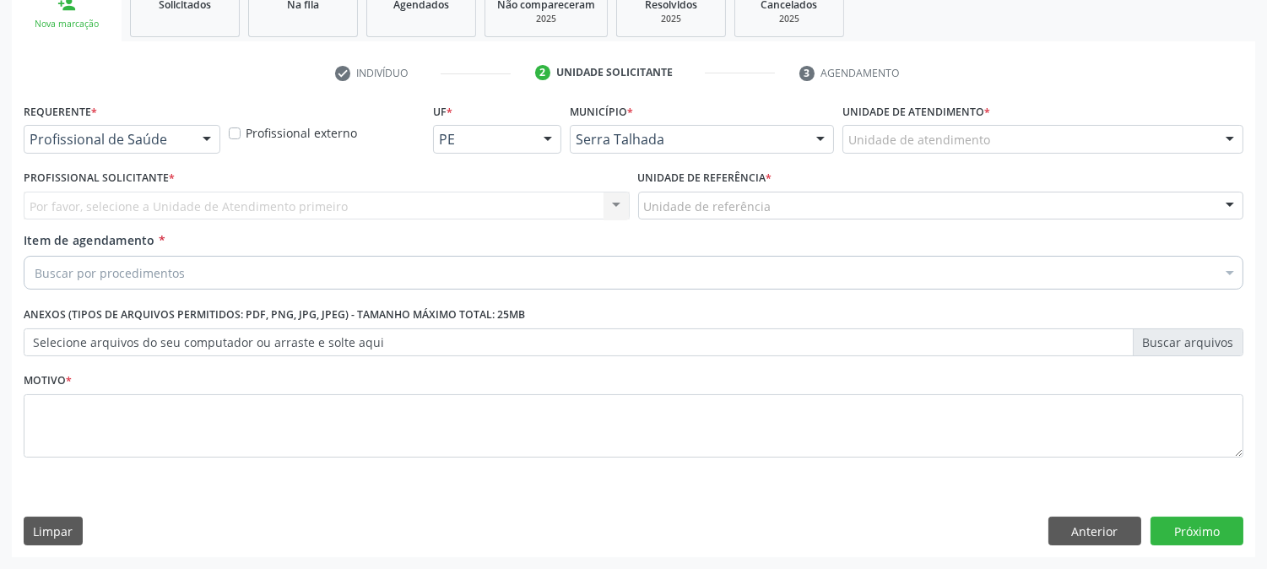
scroll to position [267, 0]
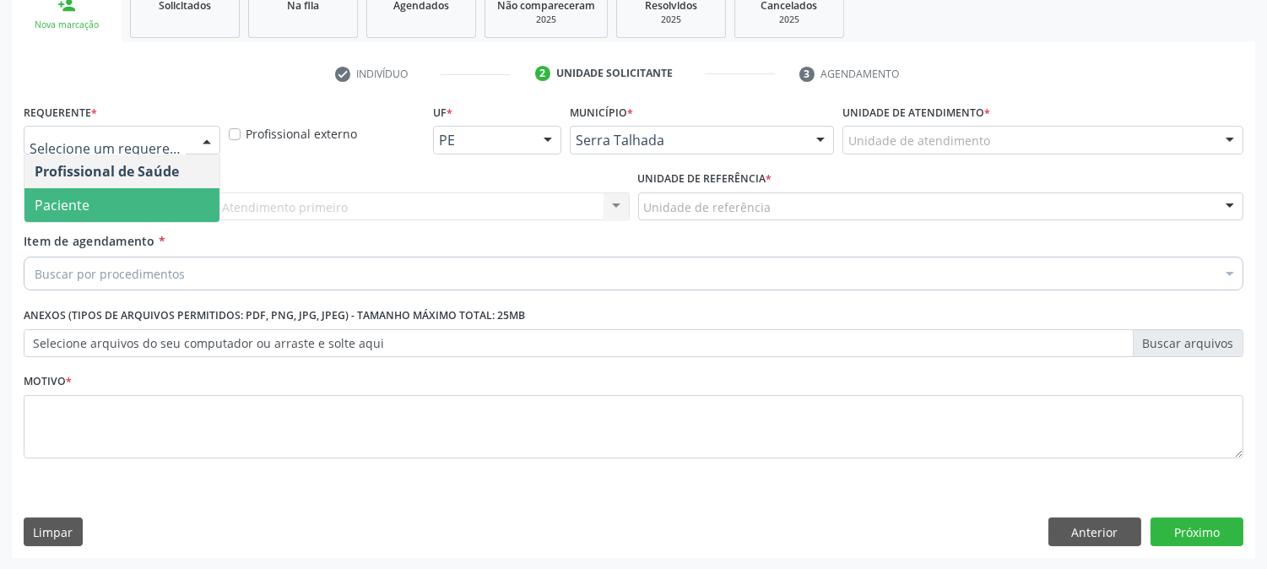
click at [165, 211] on span "Paciente" at bounding box center [121, 205] width 195 height 34
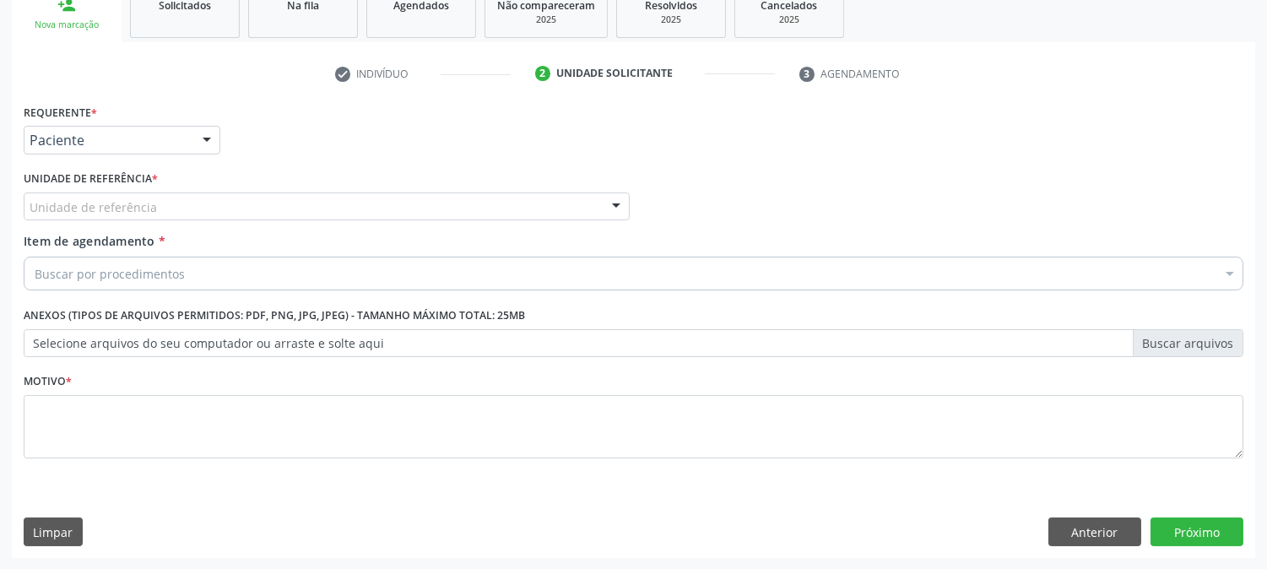
click at [161, 205] on div "Unidade de referência" at bounding box center [327, 206] width 606 height 29
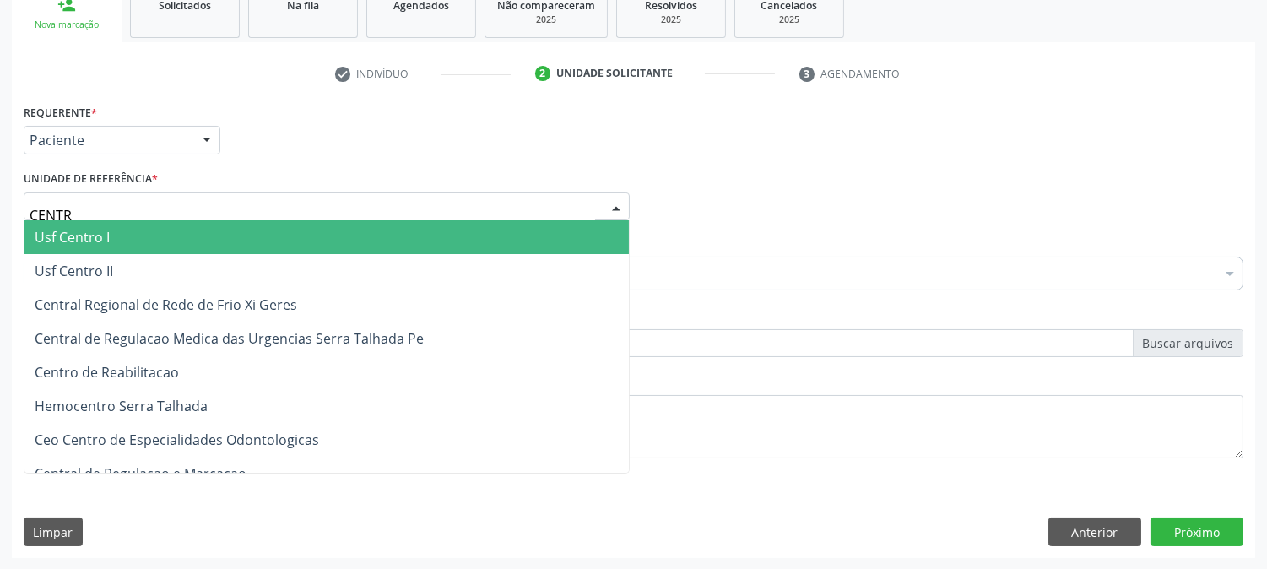
type input "CENTRO"
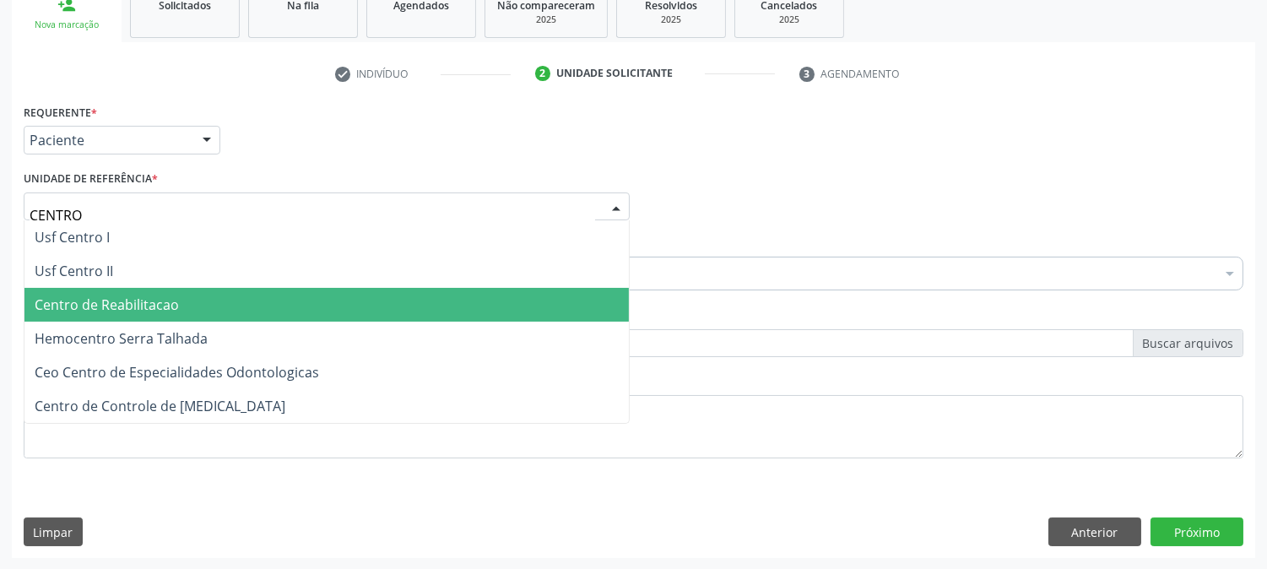
click at [175, 291] on span "Centro de Reabilitacao" at bounding box center [326, 305] width 604 height 34
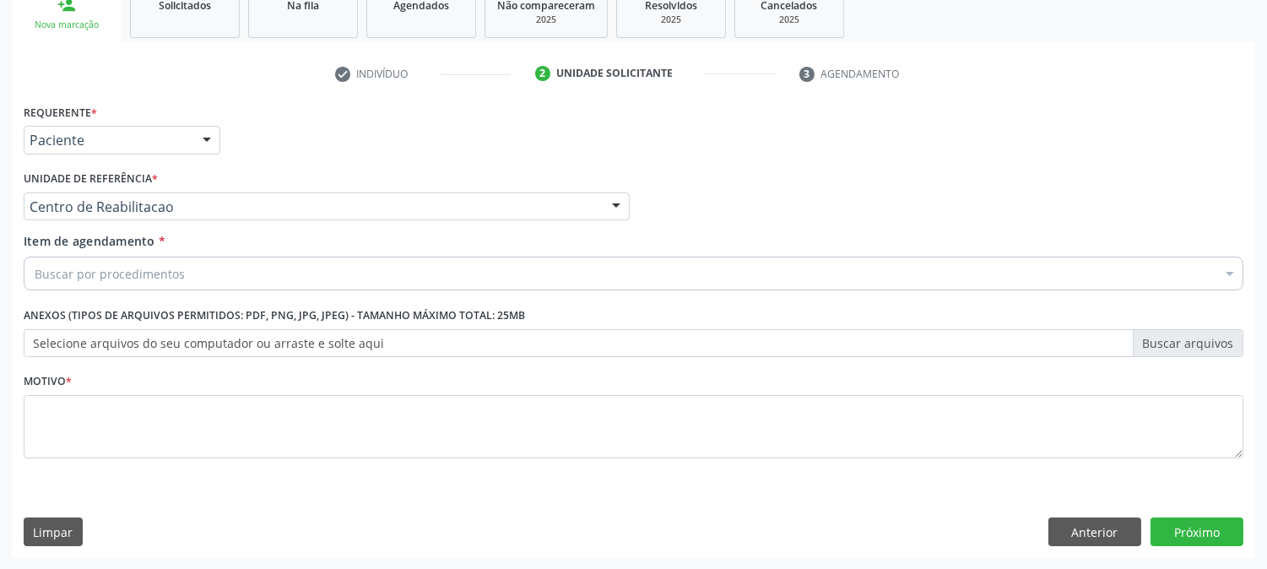
click at [190, 276] on div "Buscar por procedimentos" at bounding box center [634, 274] width 1220 height 34
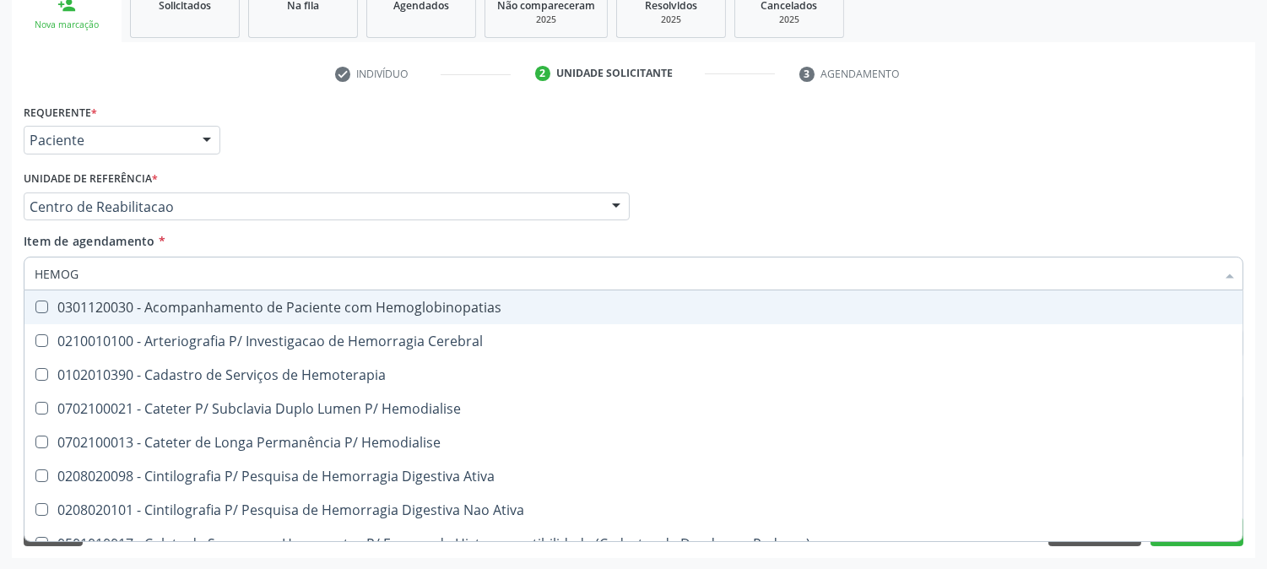
type input "HEMOGR"
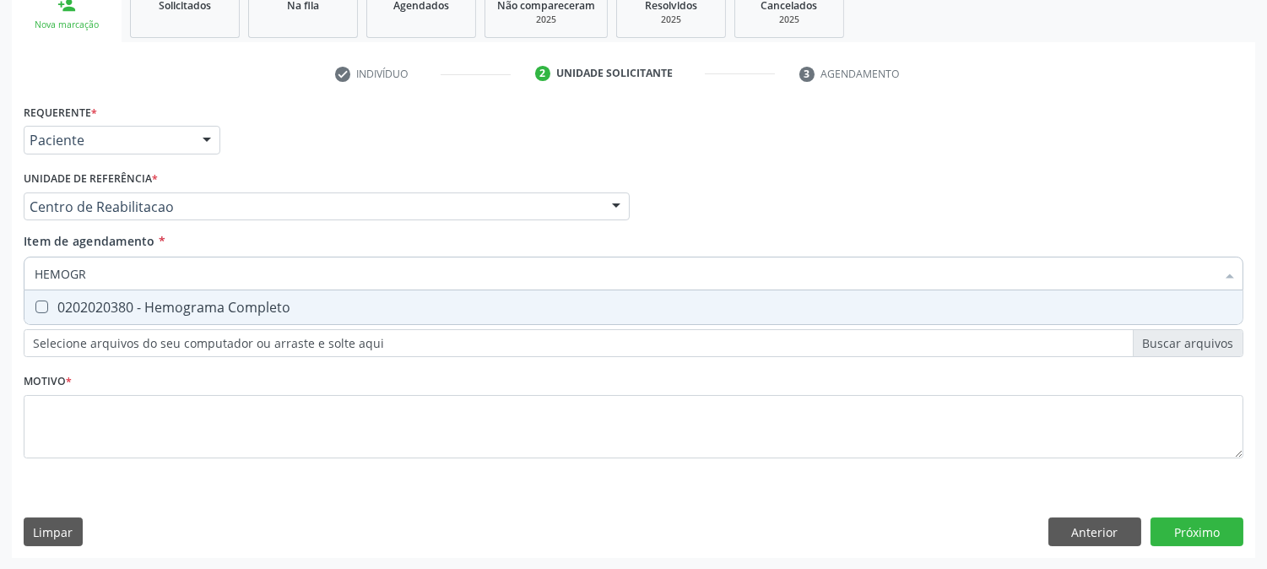
click at [145, 305] on div "0202020380 - Hemograma Completo" at bounding box center [634, 308] width 1198 height 14
checkbox Completo "true"
drag, startPoint x: 104, startPoint y: 279, endPoint x: 0, endPoint y: 267, distance: 104.6
click at [0, 267] on div "Acompanhamento Acompanhe a situação das marcações correntes e finalizadas Relat…" at bounding box center [633, 198] width 1267 height 744
type input "G"
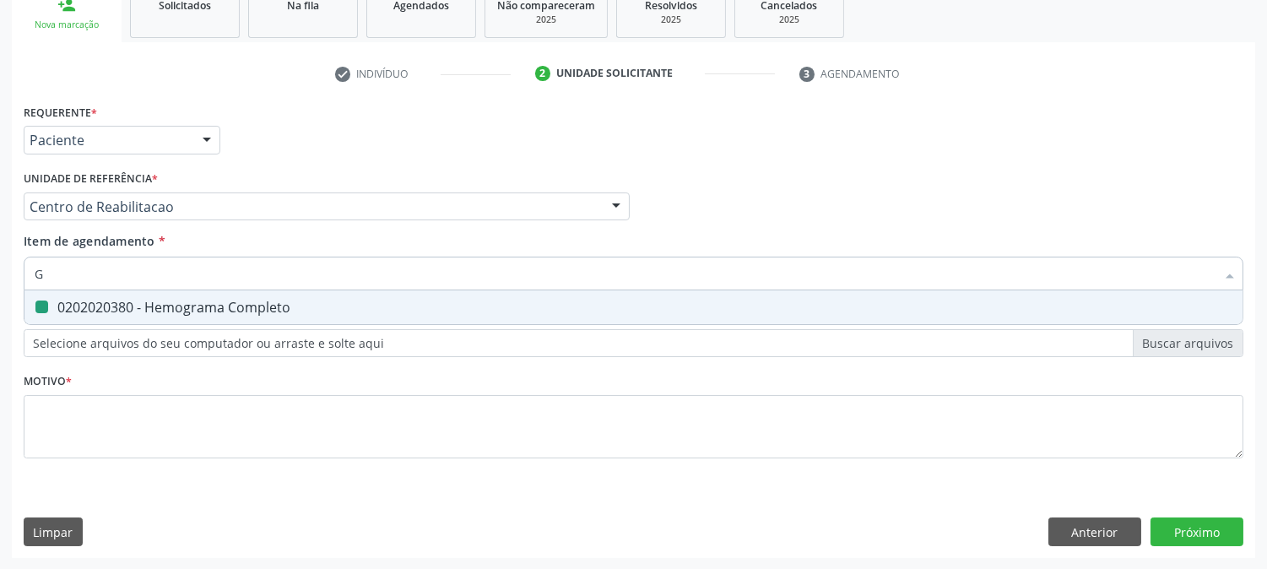
checkbox Completo "false"
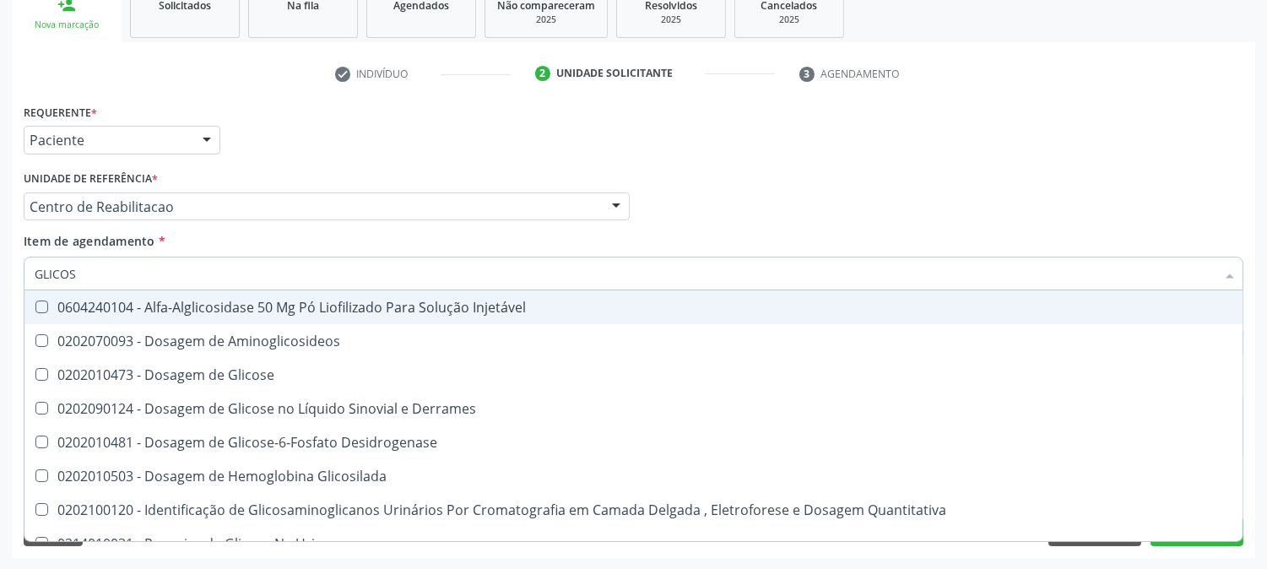
type input "GLICOSE"
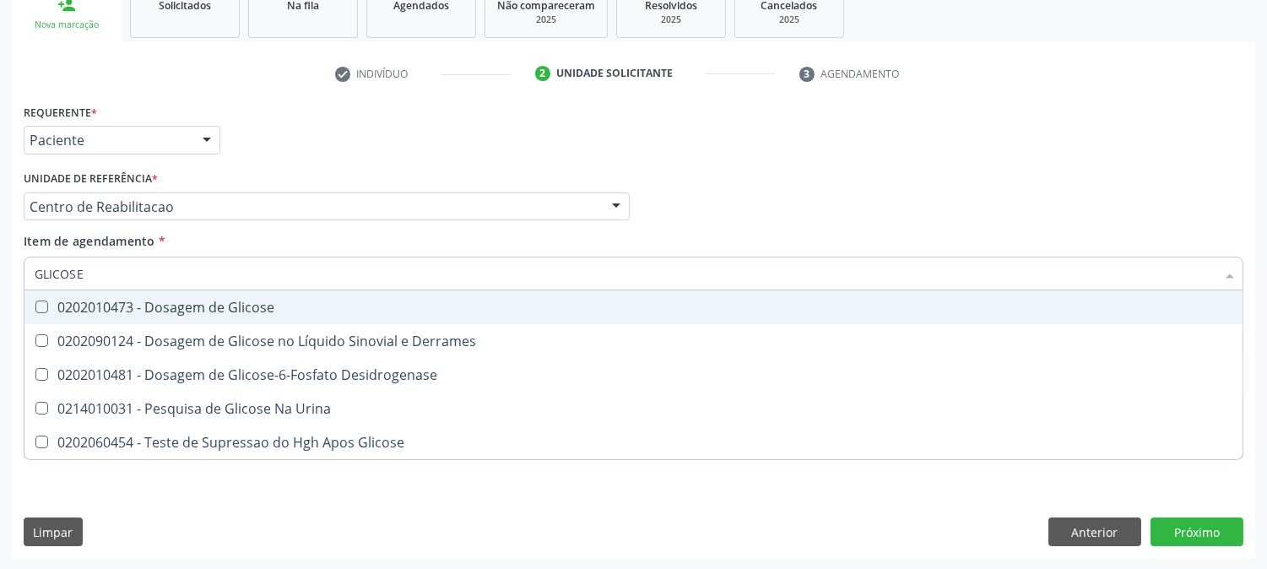
drag, startPoint x: 133, startPoint y: 313, endPoint x: 113, endPoint y: 291, distance: 29.9
click at [128, 310] on div "0202010473 - Dosagem de Glicose" at bounding box center [634, 308] width 1198 height 14
checkbox Glicose "true"
drag, startPoint x: 102, startPoint y: 267, endPoint x: 8, endPoint y: 252, distance: 94.9
click at [0, 250] on div "Acompanhamento Acompanhe a situação das marcações correntes e finalizadas Relat…" at bounding box center [633, 198] width 1267 height 744
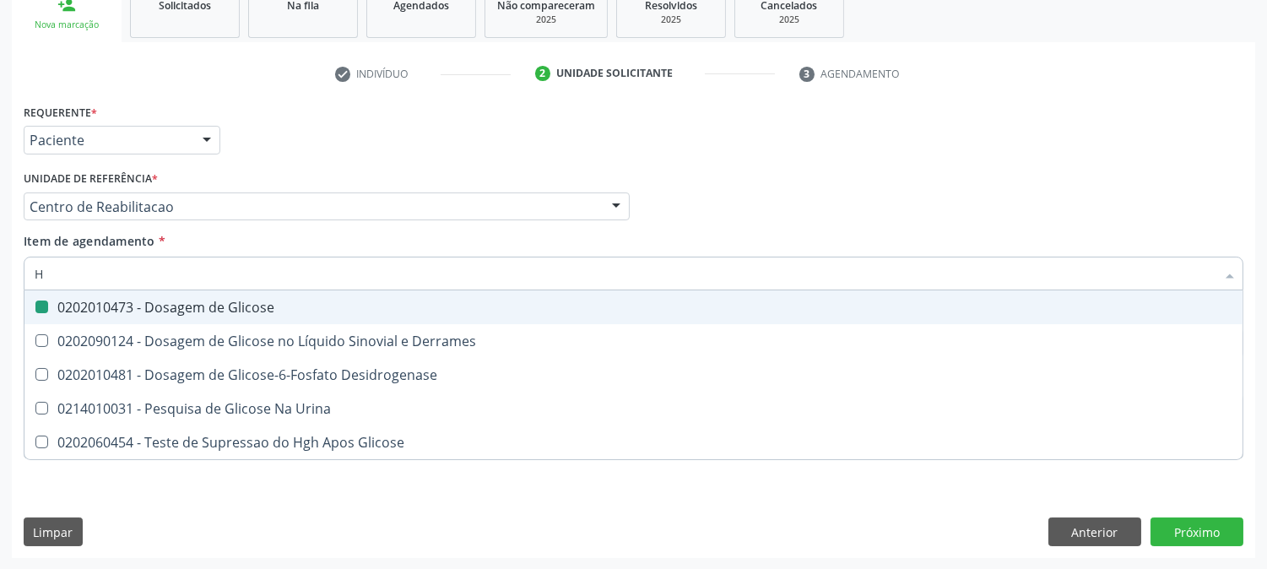
type input "HE"
checkbox Glicose "false"
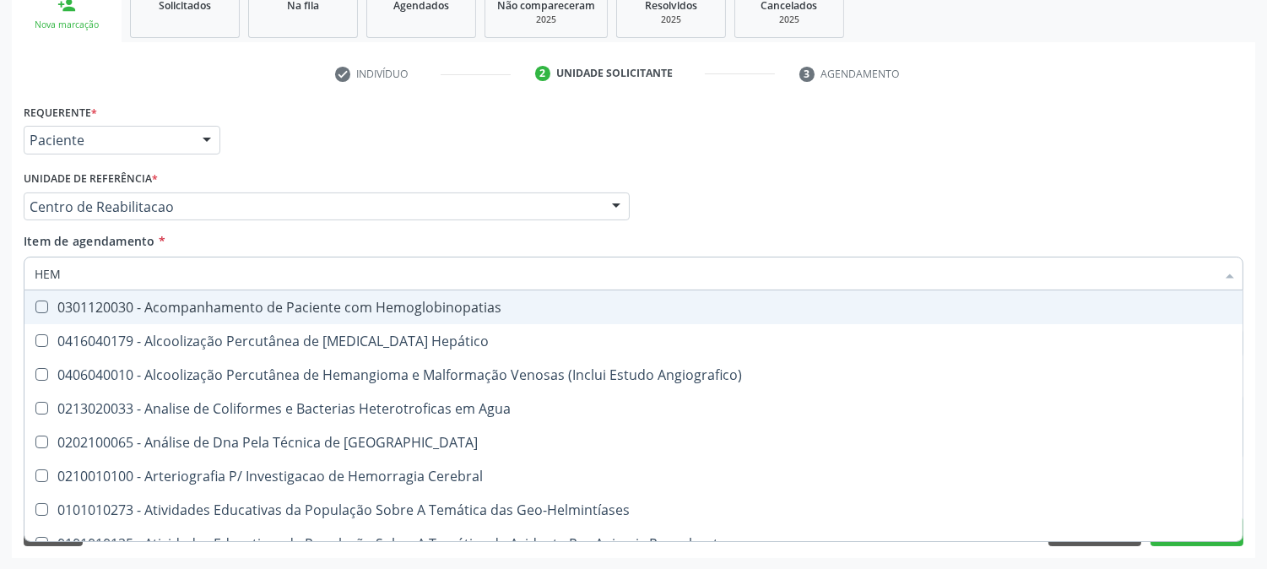
type input "HEMO"
checkbox Hemácias "true"
checkbox II "false"
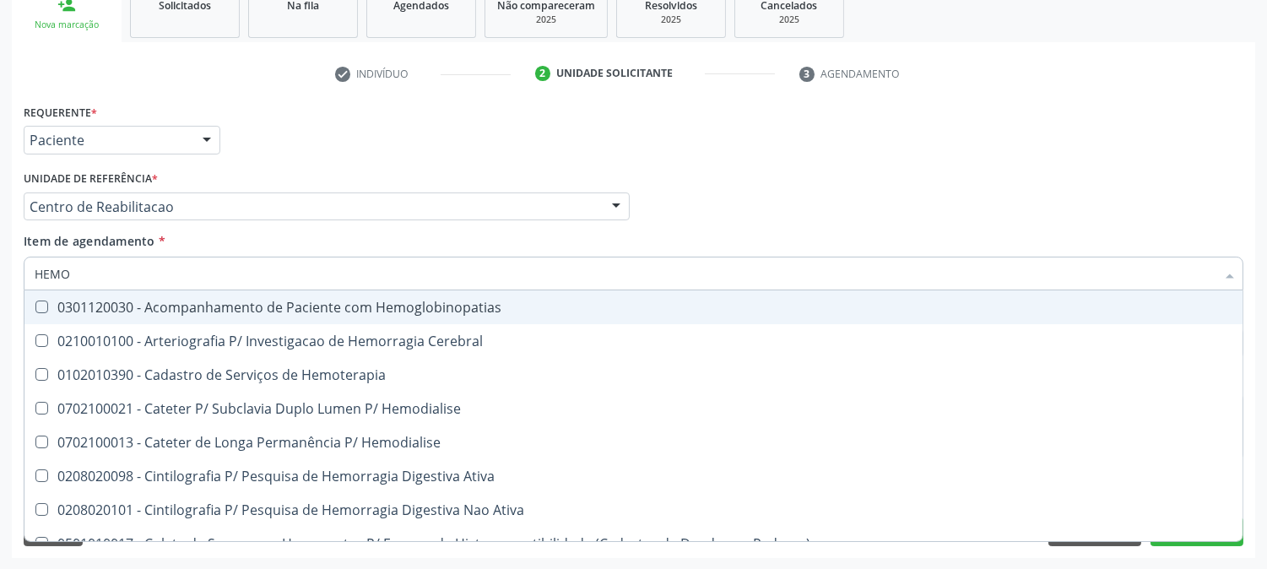
type input "HEMOG"
checkbox Carboxi-Hemoglobina "true"
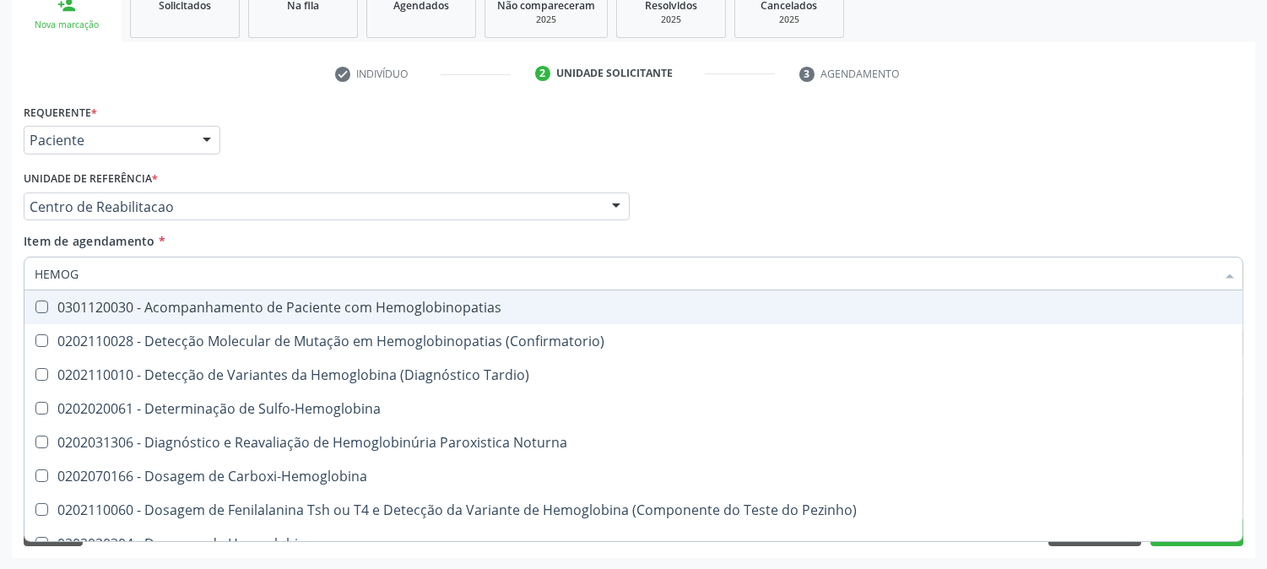
type input "HEMOGL"
checkbox Completo "false"
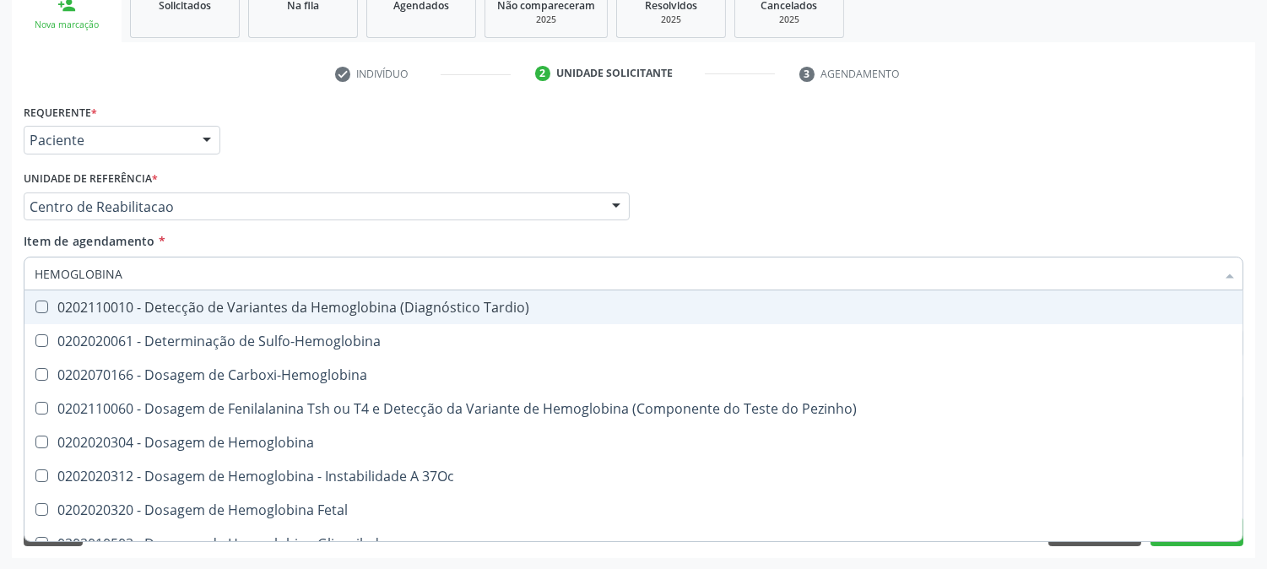
type input "HEMOGLOBINA G"
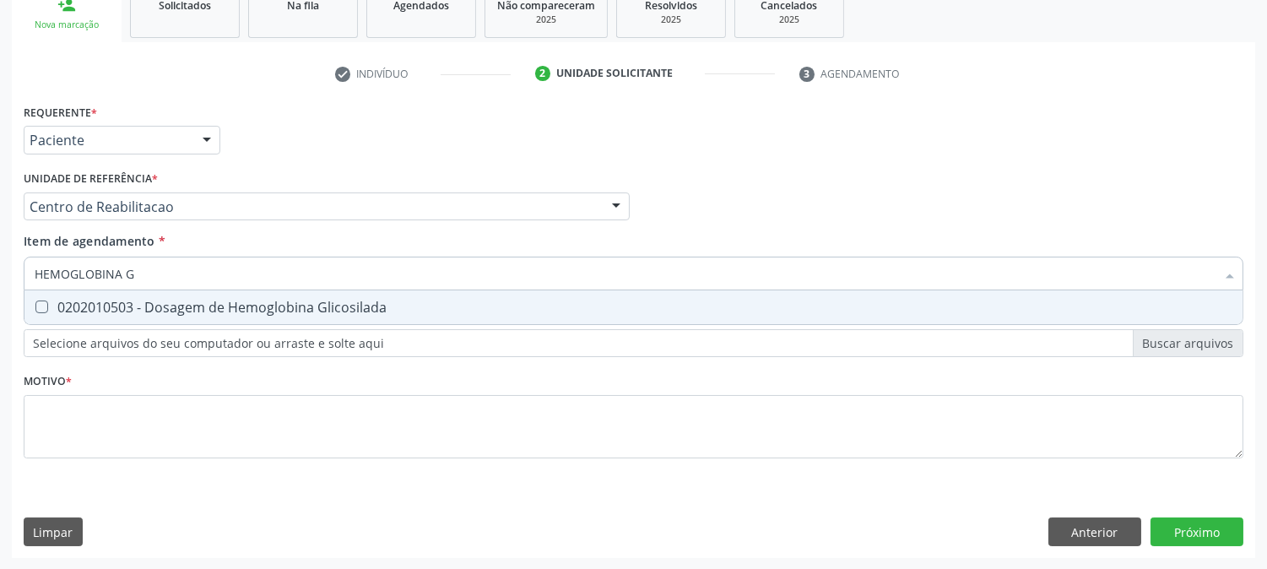
click at [96, 314] on span "0202010503 - Dosagem de Hemoglobina Glicosilada" at bounding box center [633, 307] width 1218 height 34
checkbox Glicosilada "true"
drag, startPoint x: 179, startPoint y: 262, endPoint x: 1, endPoint y: 265, distance: 178.1
click at [1, 265] on div "Acompanhamento Acompanhe a situação das marcações correntes e finalizadas Relat…" at bounding box center [633, 198] width 1267 height 744
type input "TA"
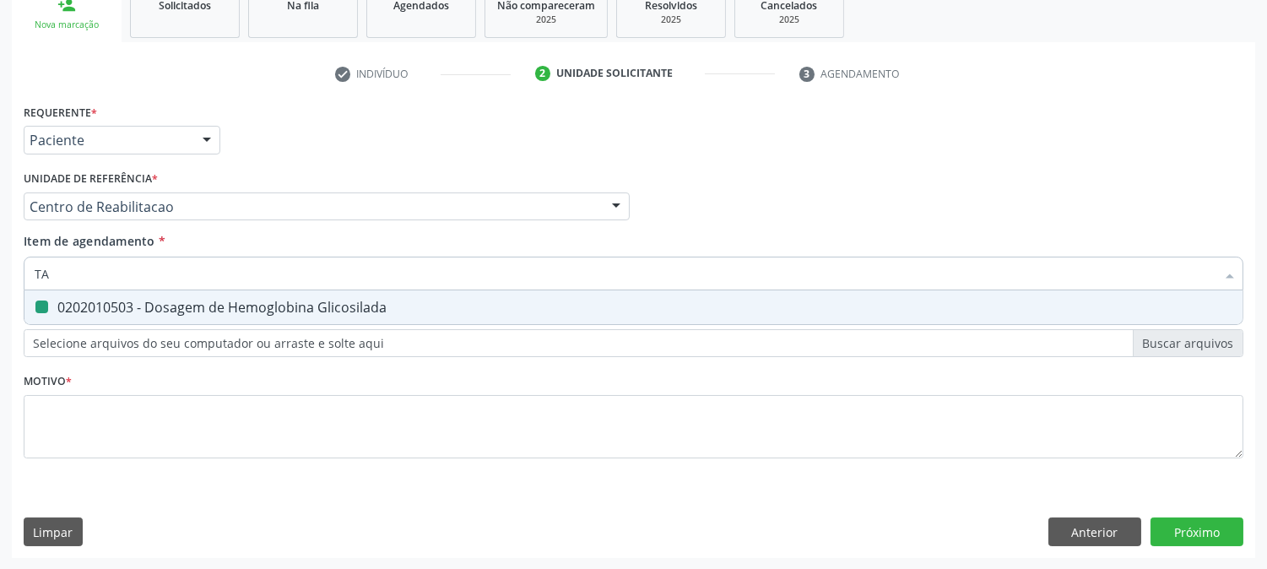
checkbox Glicosilada "false"
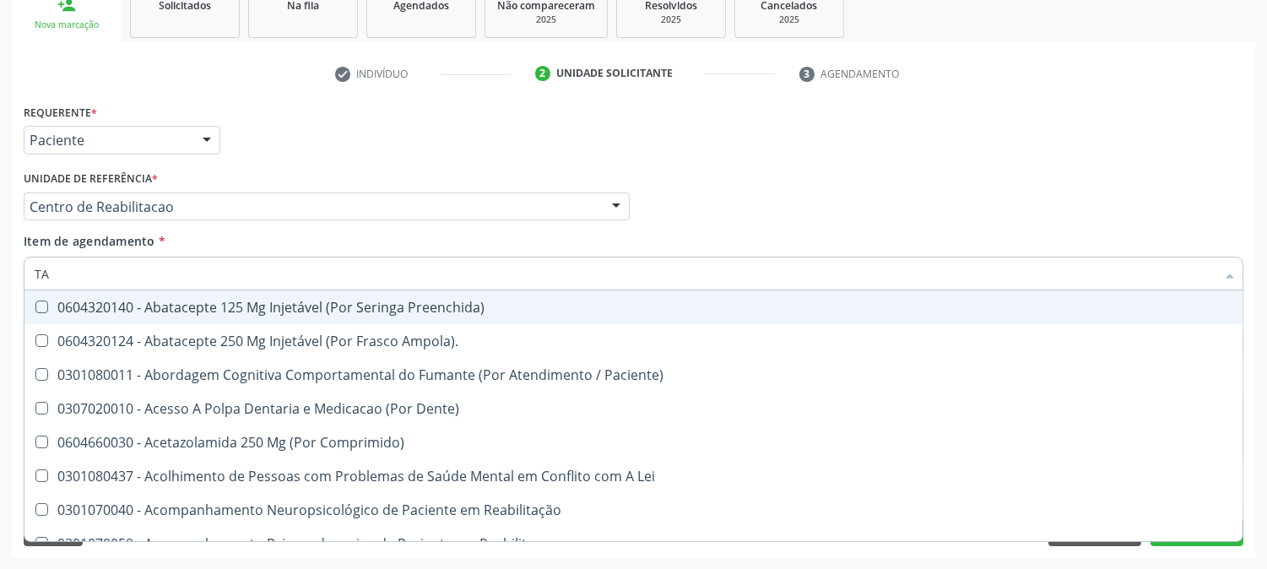
type input "TAP"
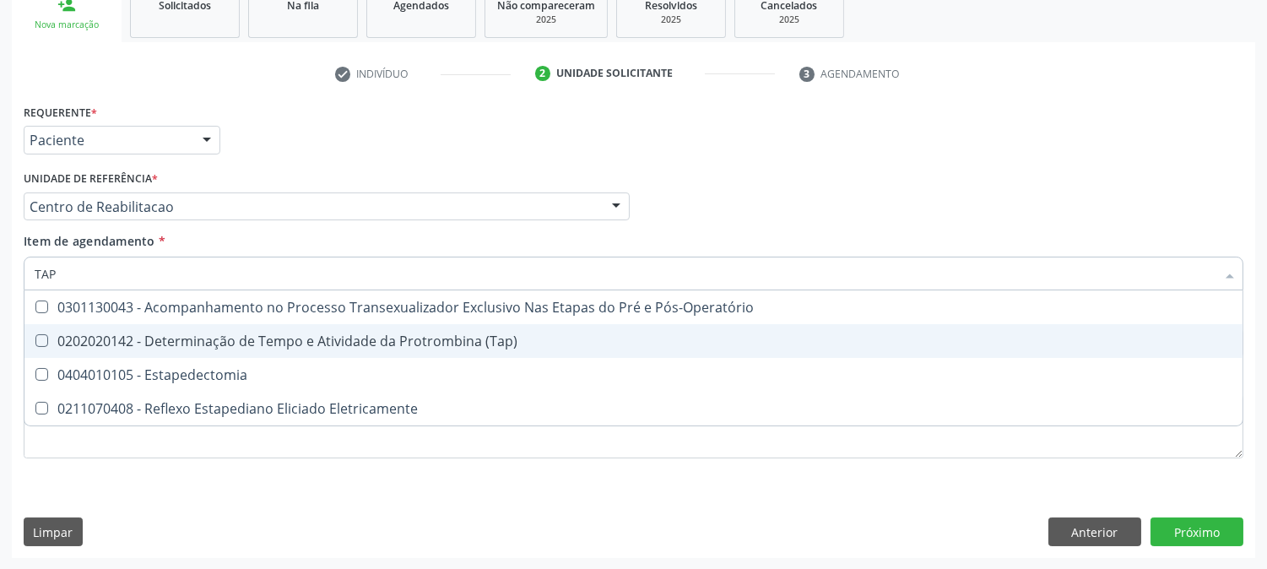
click at [181, 340] on div "0202020142 - Determinação de Tempo e Atividade da Protrombina (Tap)" at bounding box center [634, 341] width 1198 height 14
checkbox \(Tap\) "true"
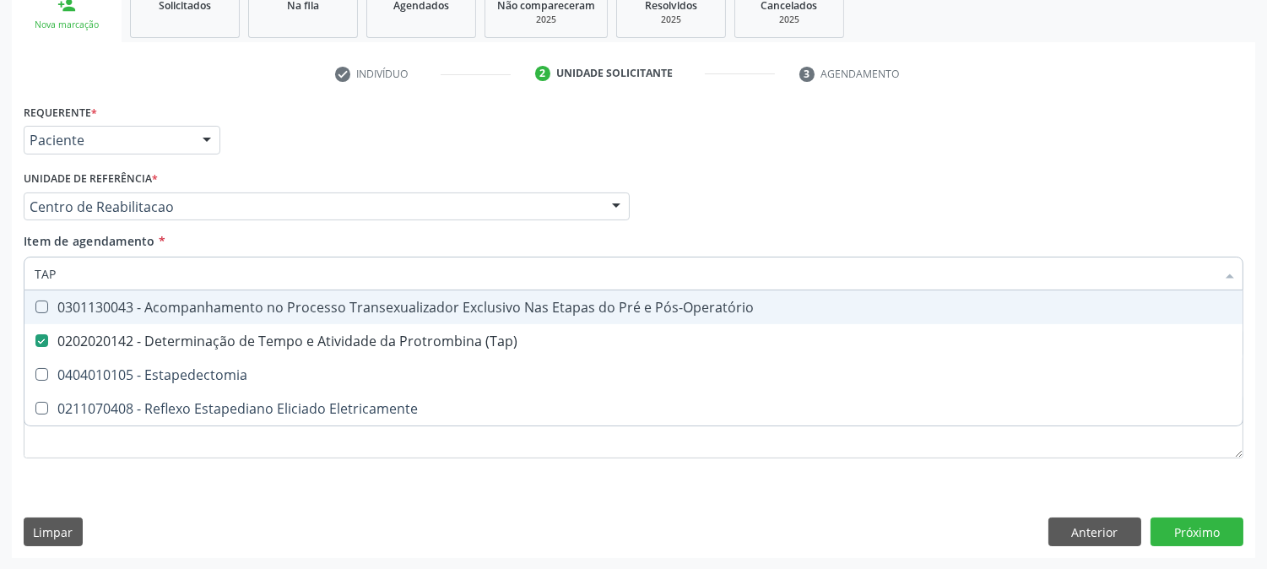
drag, startPoint x: 94, startPoint y: 277, endPoint x: 0, endPoint y: 260, distance: 95.2
click at [0, 260] on div "Acompanhamento Acompanhe a situação das marcações correntes e finalizadas Relat…" at bounding box center [633, 198] width 1267 height 744
type input "TEM"
checkbox \(Tap\) "false"
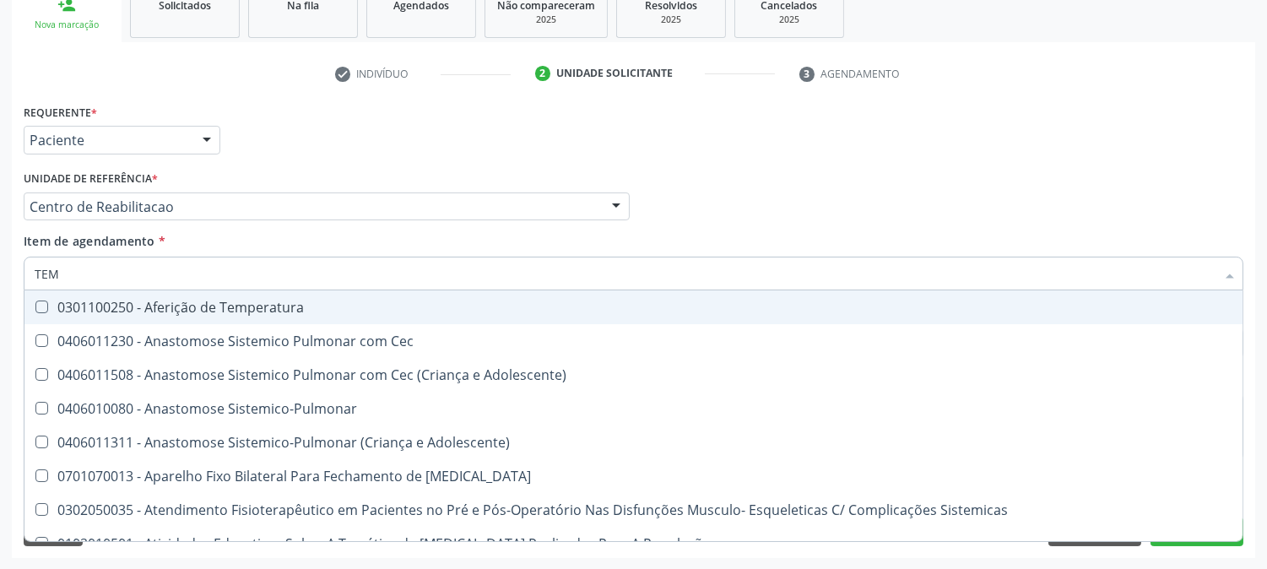
type input "TEMP"
checkbox Visceral\ "true"
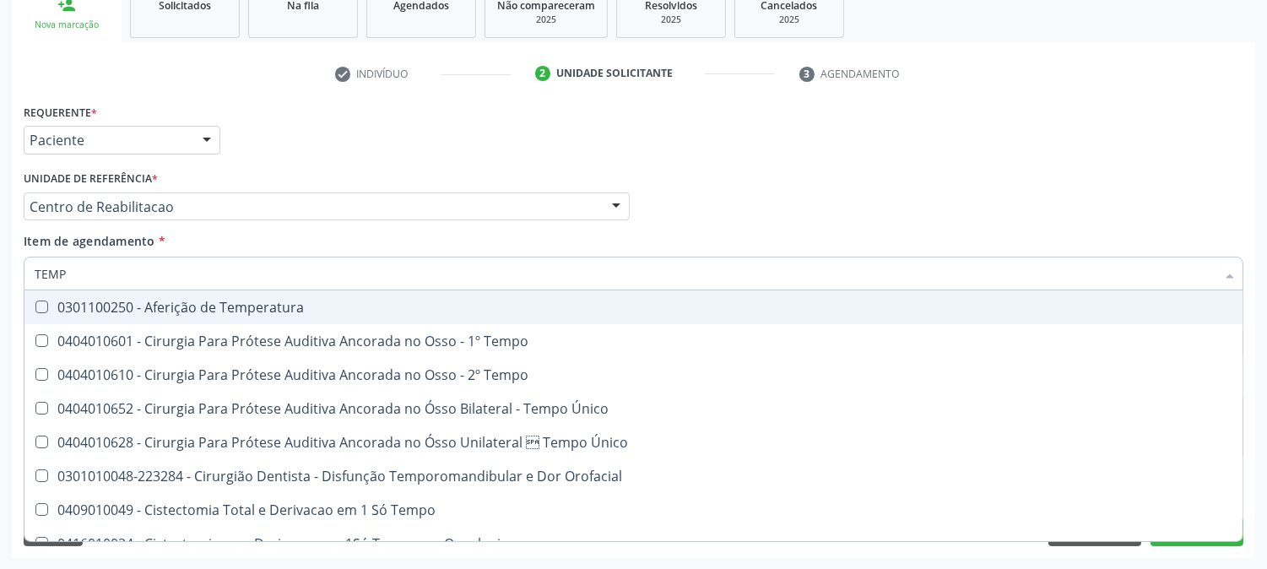
type input "TEMPO"
checkbox Ativada\) "true"
checkbox \(Tap\) "false"
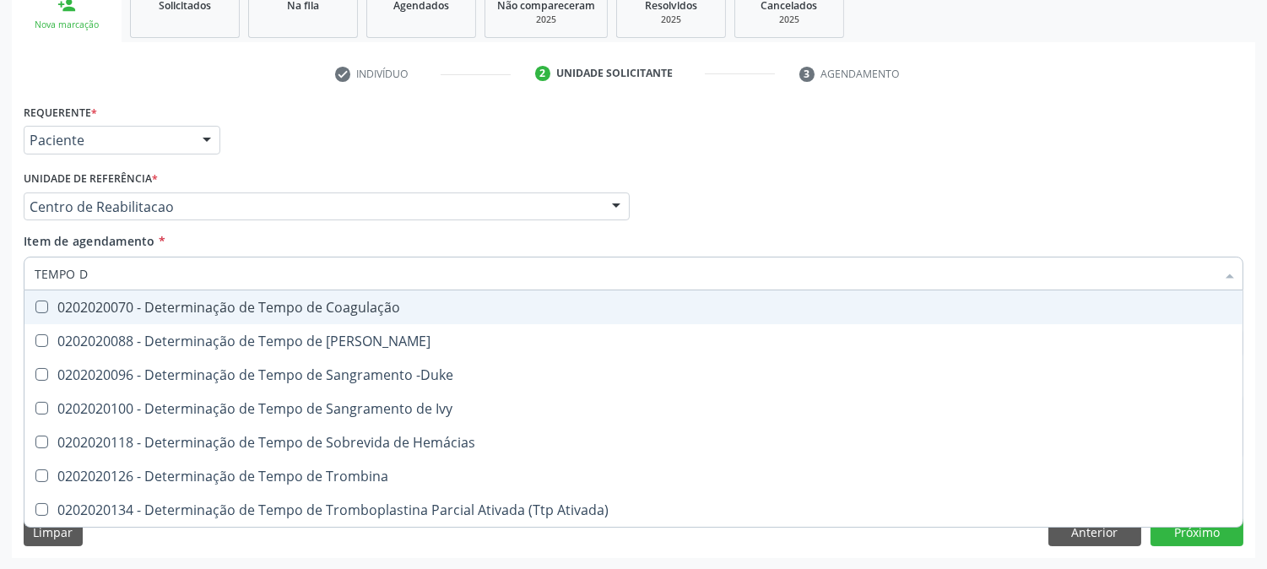
type input "TEMPO DE"
click at [221, 306] on div "0202020070 - Determinação de Tempo de Coagulação" at bounding box center [634, 308] width 1198 height 14
checkbox Coagulação "true"
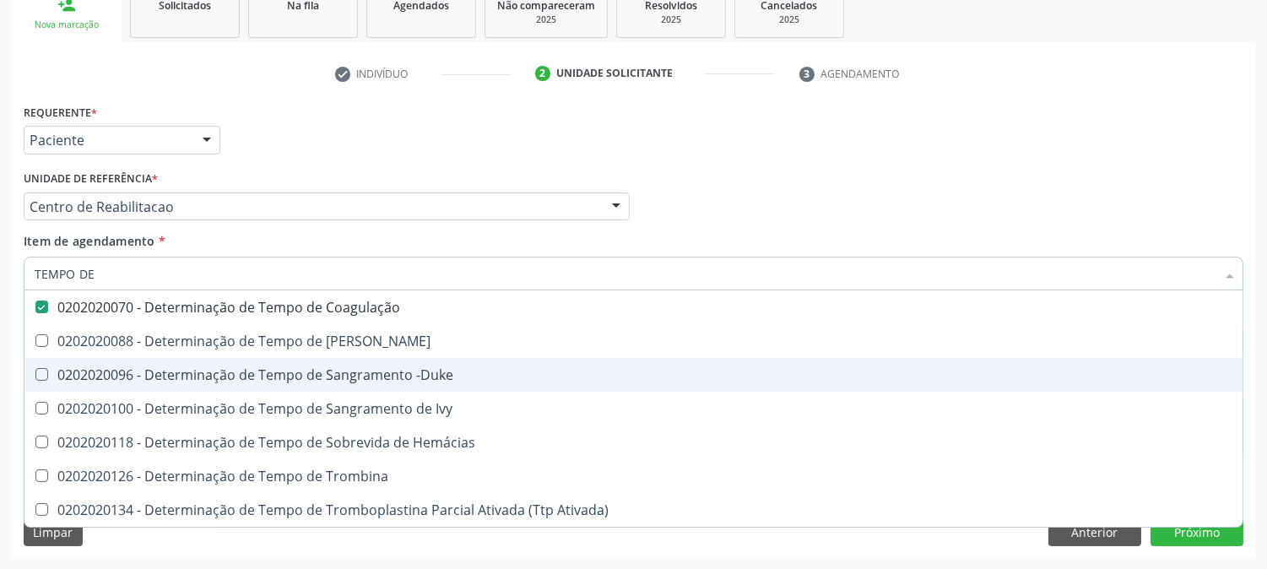
click at [246, 368] on div "0202020096 - Determinação de Tempo de Sangramento -Duke" at bounding box center [634, 375] width 1198 height 14
checkbox -Duke "true"
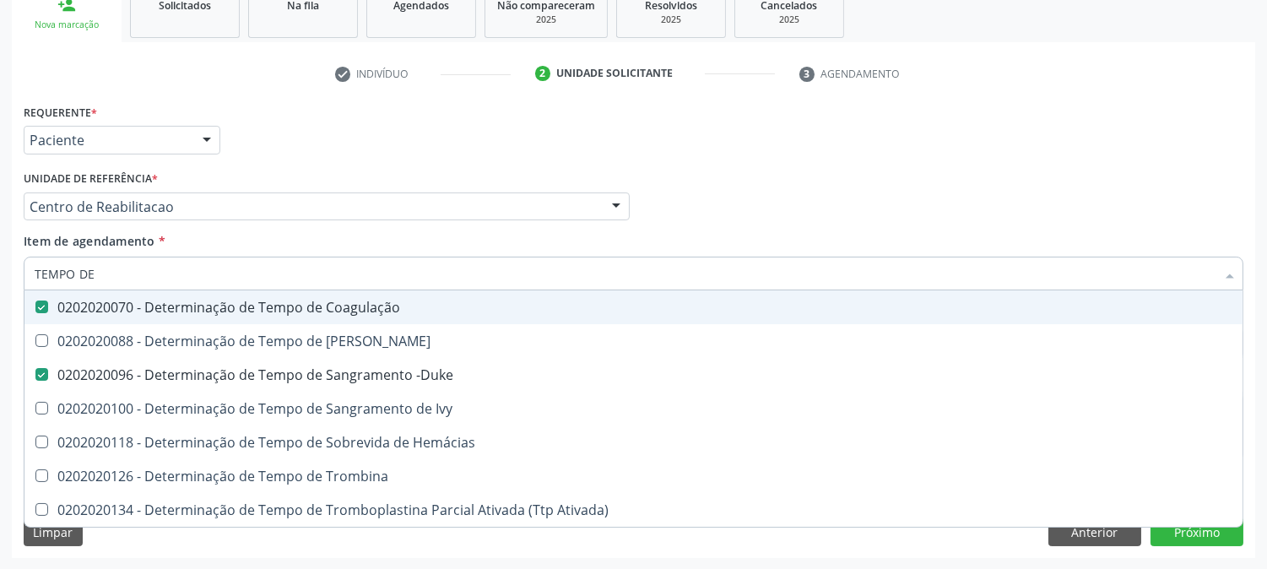
click at [0, 274] on div "Acompanhamento Acompanhe a situação das marcações correntes e finalizadas Relat…" at bounding box center [633, 198] width 1267 height 744
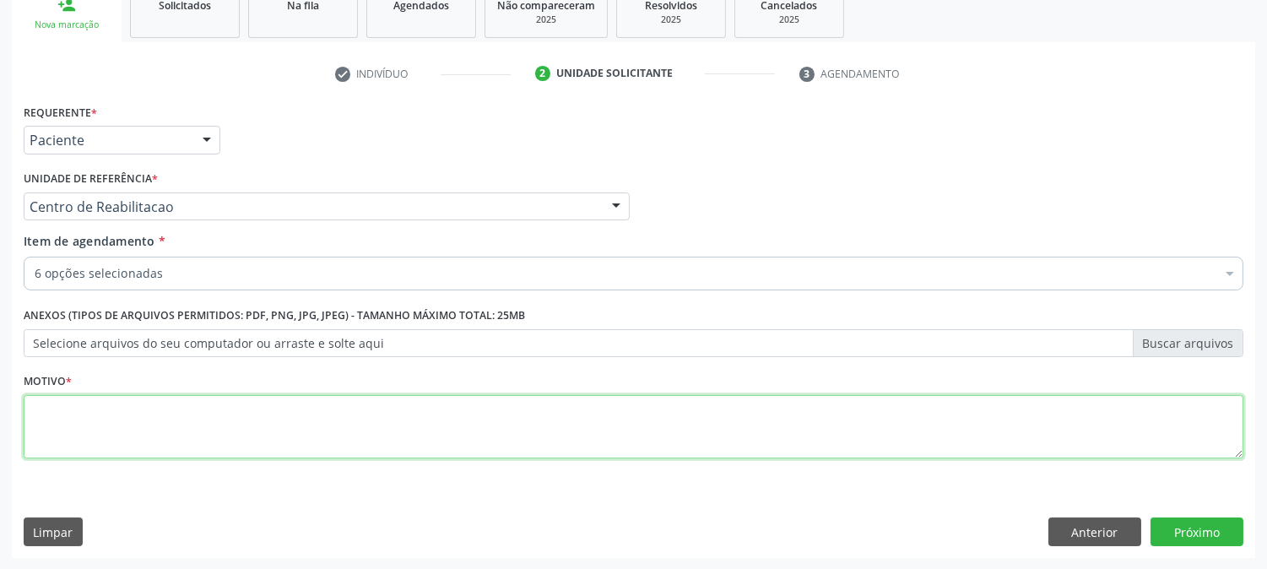
click at [225, 409] on textarea at bounding box center [634, 427] width 1220 height 64
type textarea "."
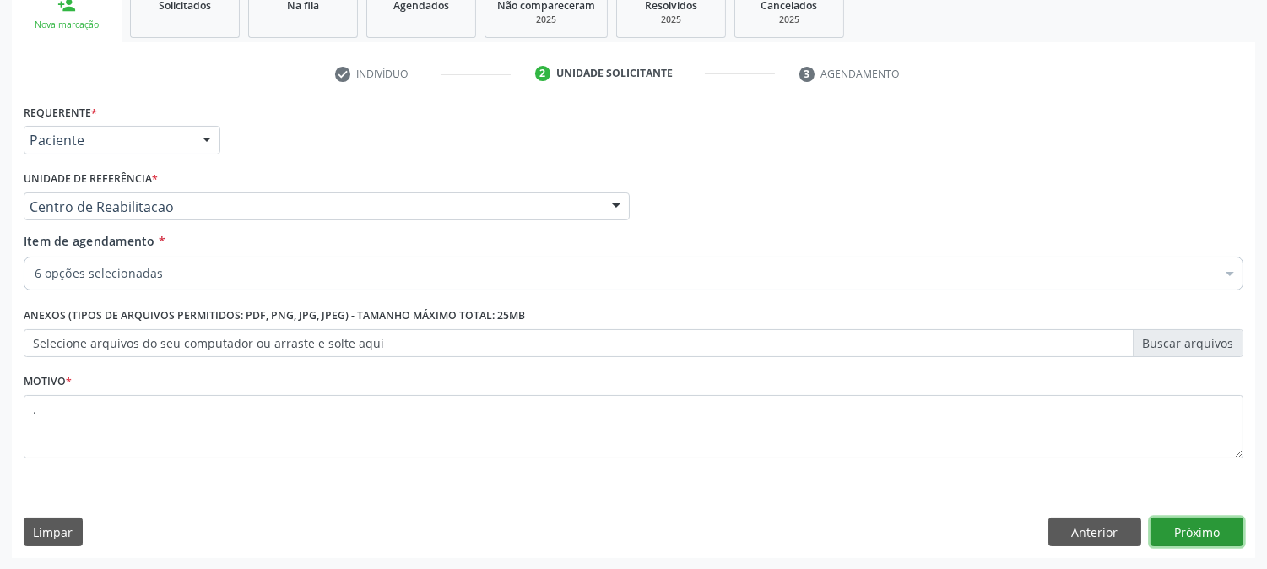
click at [1207, 536] on button "Próximo" at bounding box center [1197, 531] width 93 height 29
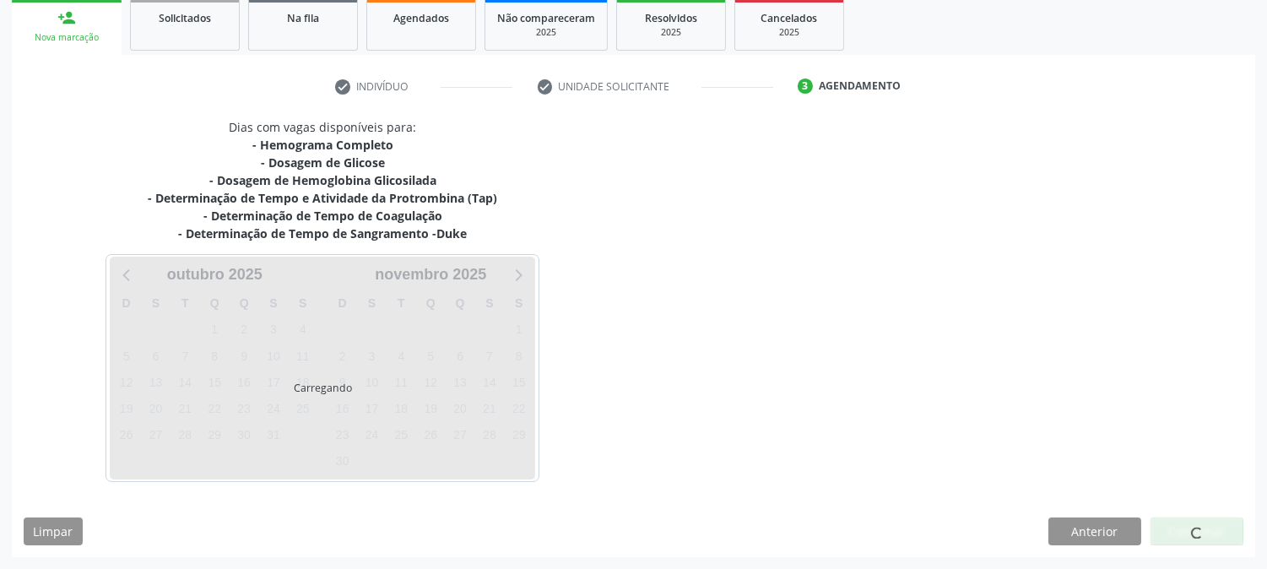
scroll to position [253, 0]
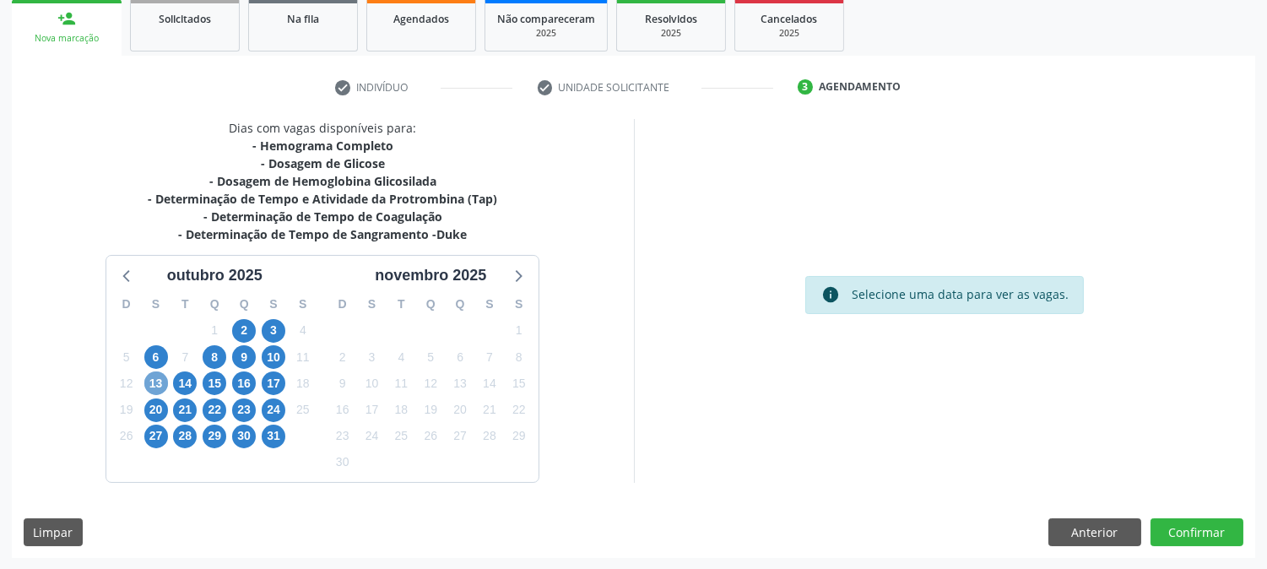
click at [159, 385] on span "13" at bounding box center [156, 383] width 24 height 24
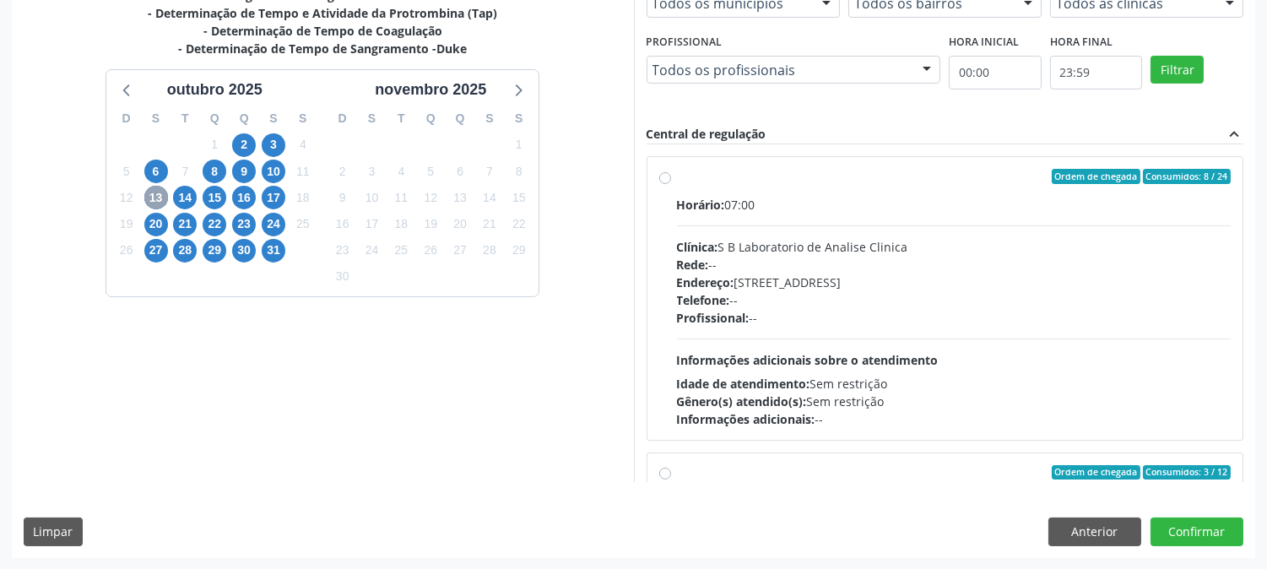
scroll to position [375, 0]
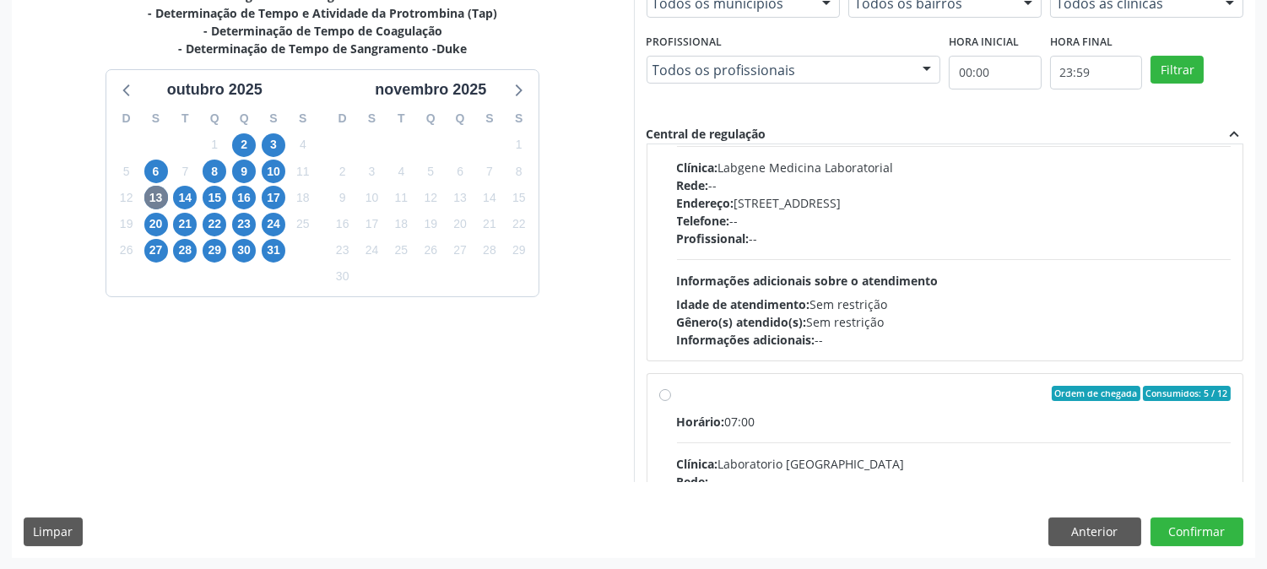
click at [934, 275] on span "Informações adicionais sobre o atendimento" at bounding box center [808, 281] width 262 height 16
click at [671, 106] on input "Ordem de chegada Consumidos: 3 / 12 Horário: 07:00 Clínica: Labgene Medicina La…" at bounding box center [665, 97] width 12 height 15
radio input "true"
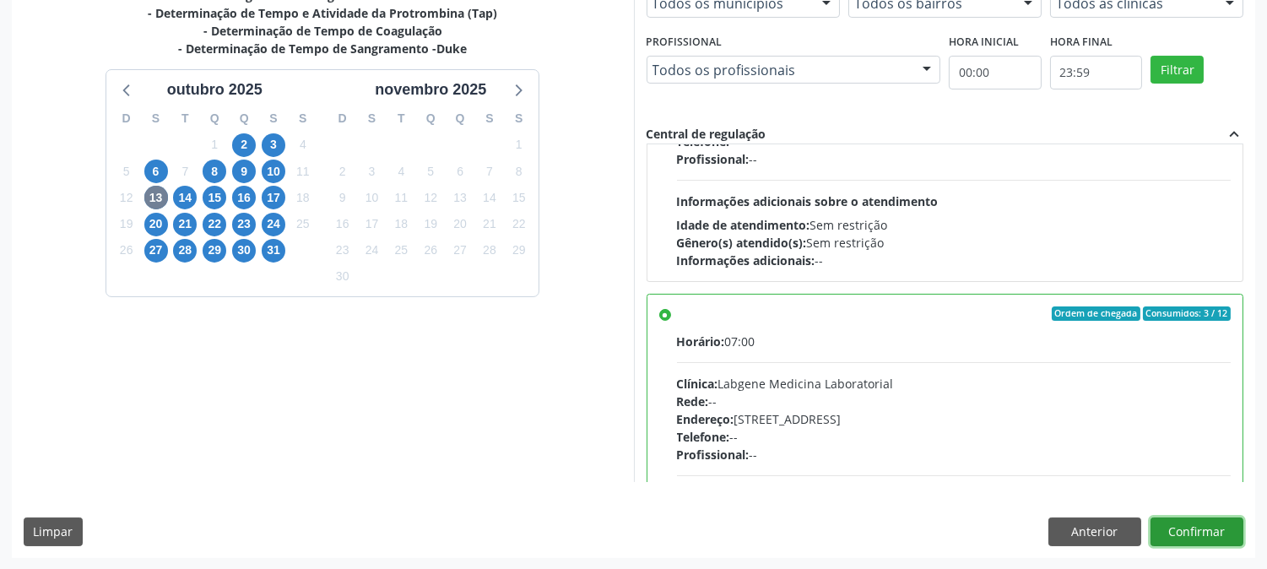
click at [1185, 540] on button "Confirmar" at bounding box center [1197, 531] width 93 height 29
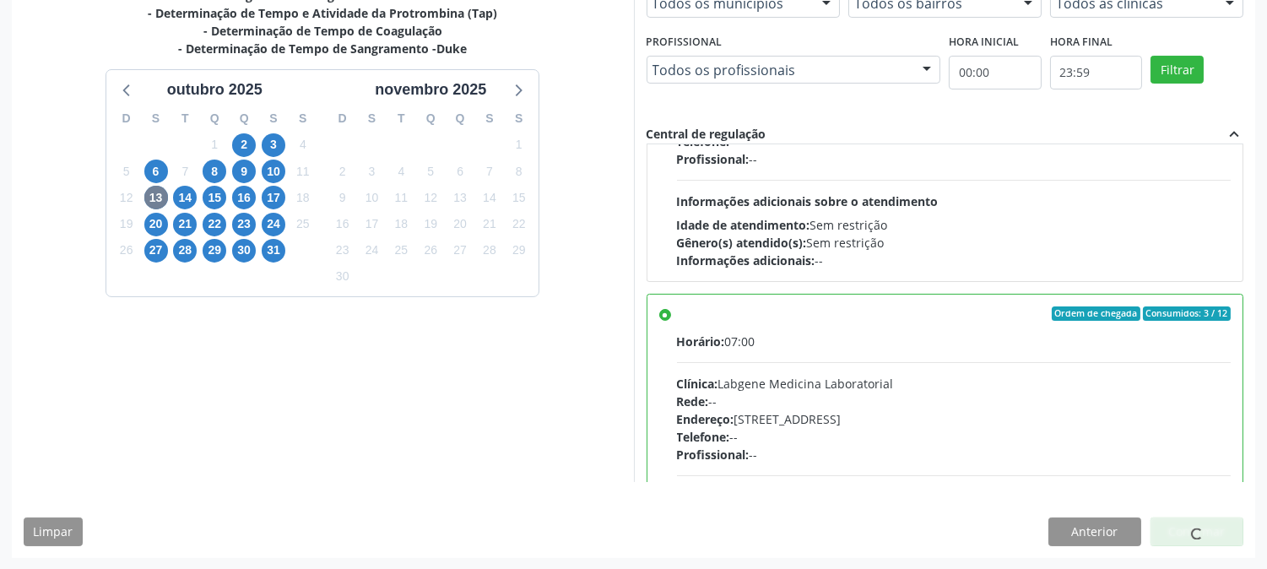
scroll to position [0, 0]
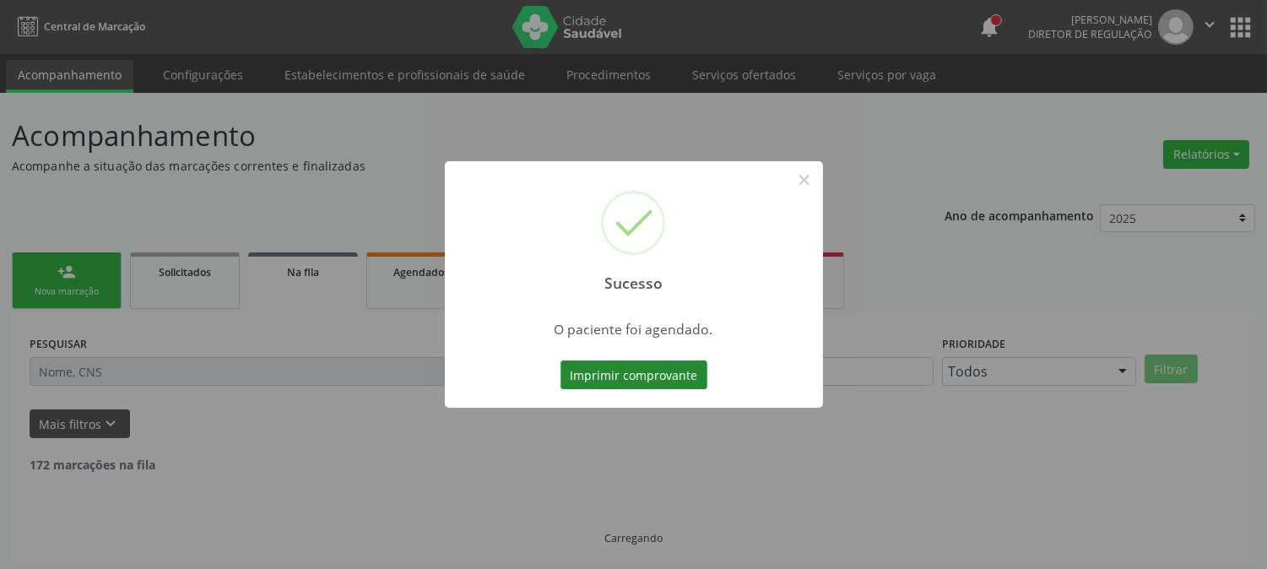
click at [612, 368] on button "Imprimir comprovante" at bounding box center [634, 374] width 147 height 29
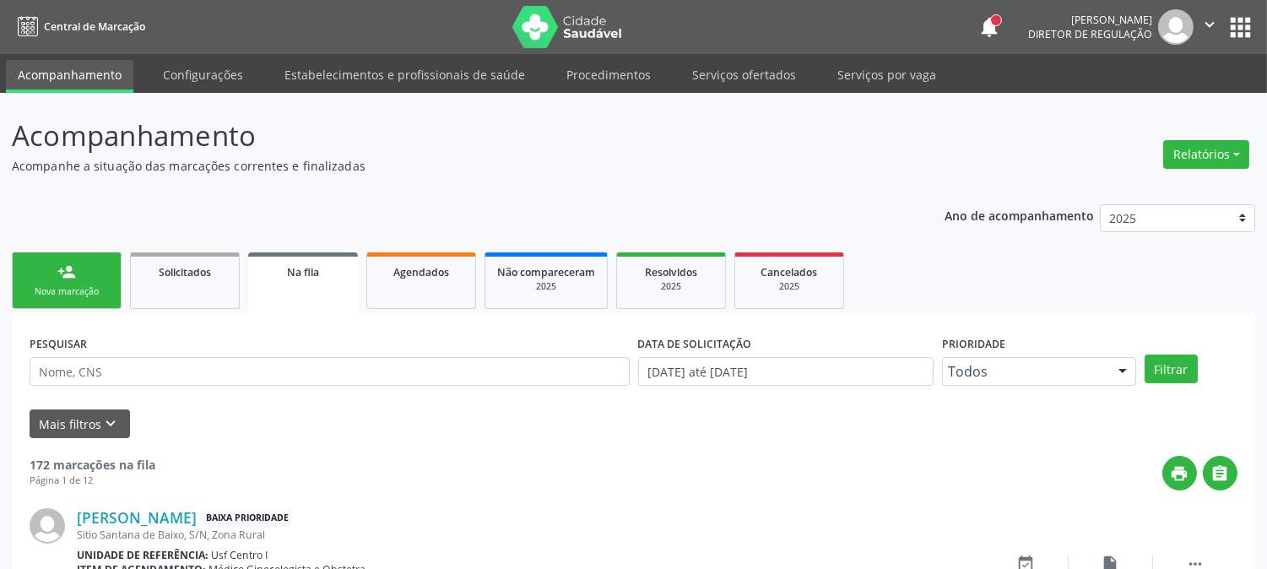
click at [68, 282] on link "person_add Nova marcação" at bounding box center [67, 280] width 110 height 57
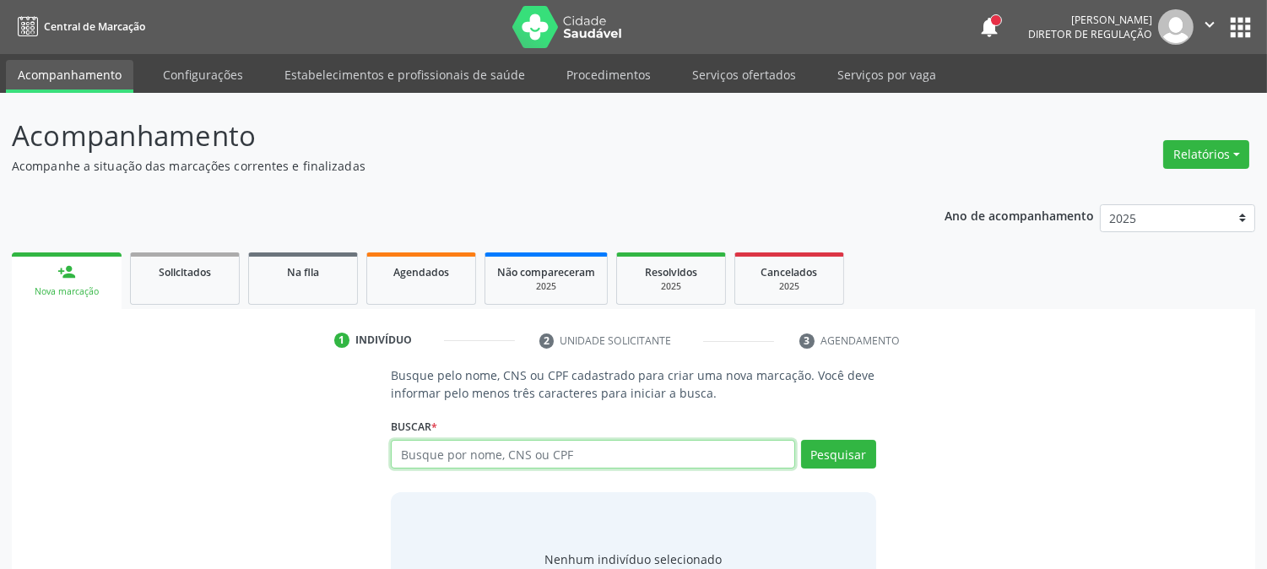
click at [437, 458] on input "text" at bounding box center [593, 454] width 404 height 29
paste input "160 9471 8918 0003"
type input "160 9471 8918 0003"
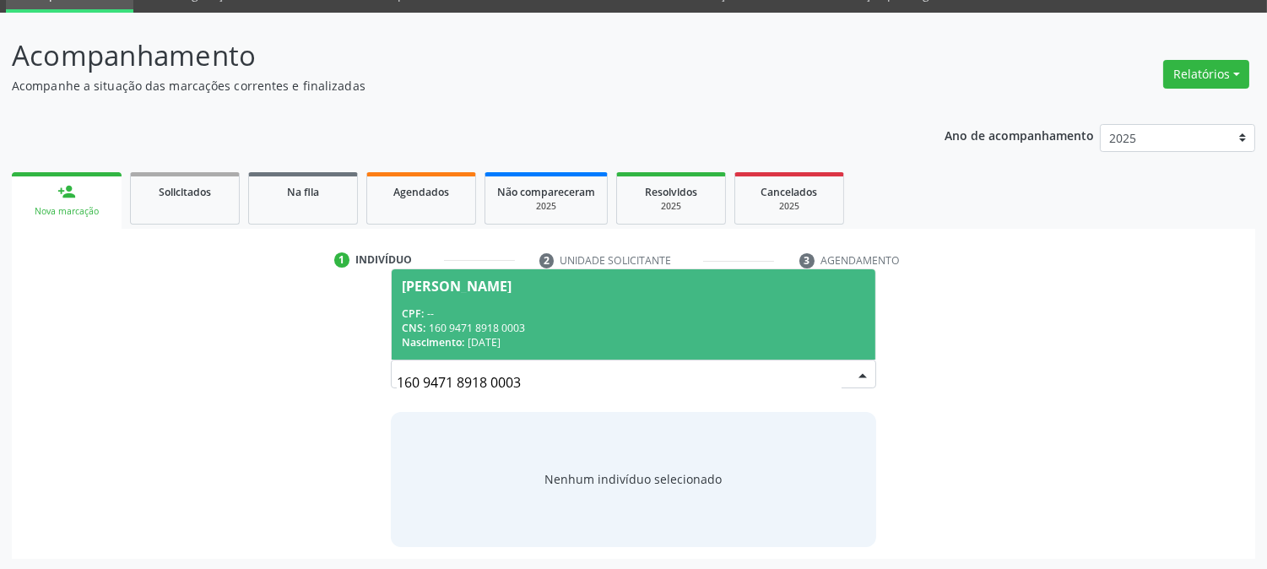
click at [501, 343] on div "Nascimento: [DATE]" at bounding box center [633, 342] width 463 height 14
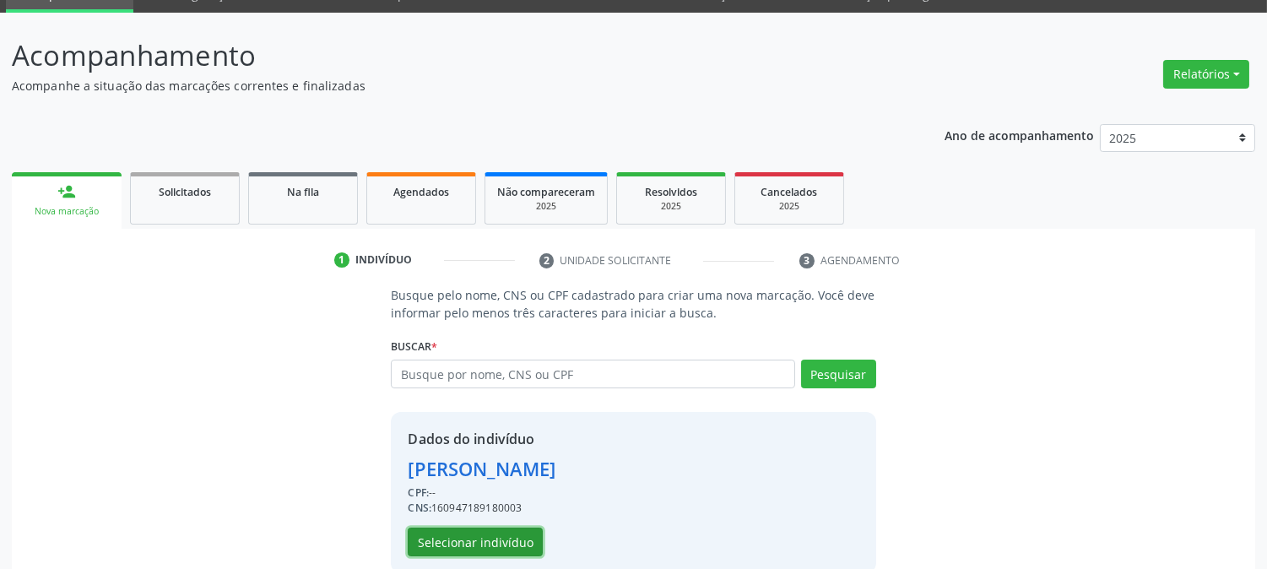
click at [449, 537] on button "Selecionar indivíduo" at bounding box center [475, 542] width 135 height 29
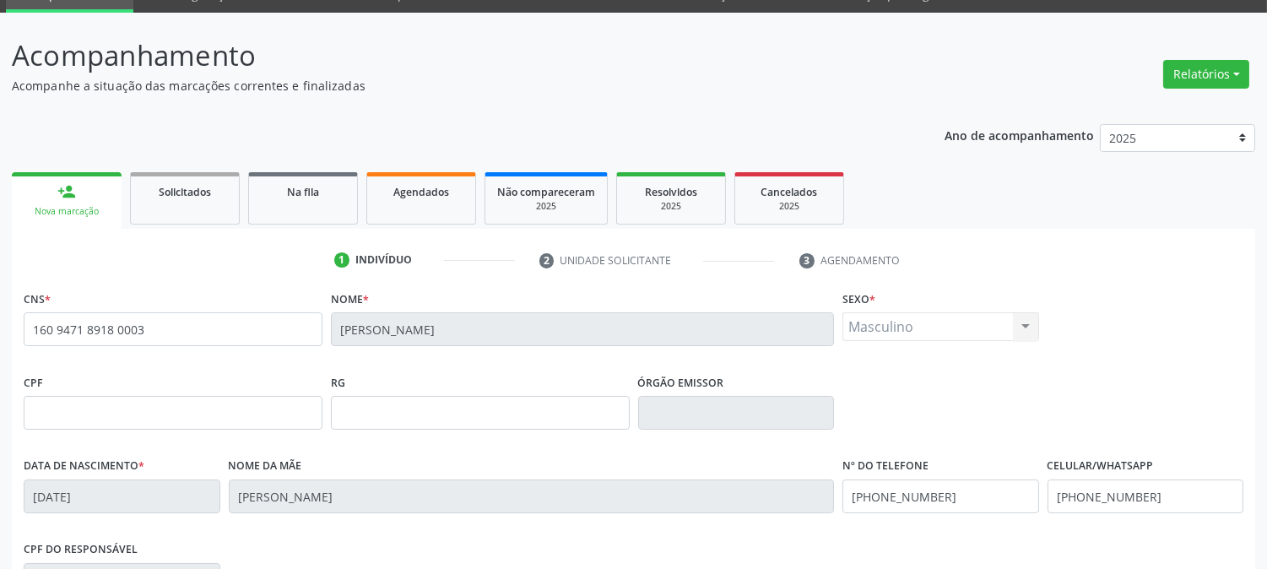
scroll to position [344, 0]
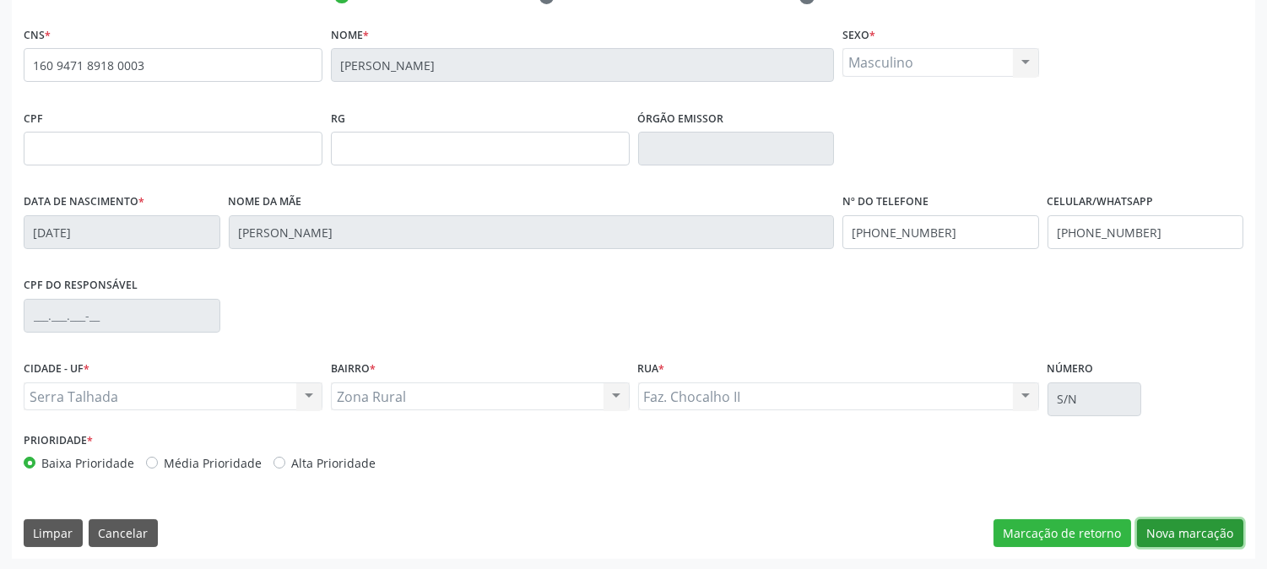
click at [1175, 526] on button "Nova marcação" at bounding box center [1190, 533] width 106 height 29
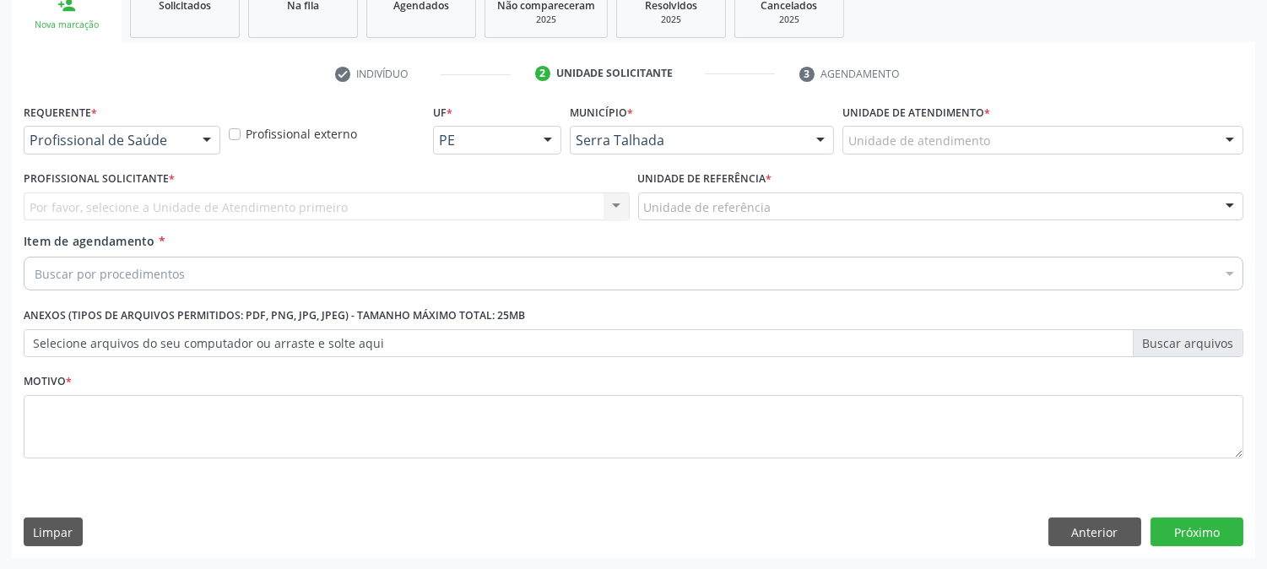
click at [107, 129] on div "Profissional de Saúde" at bounding box center [122, 140] width 197 height 29
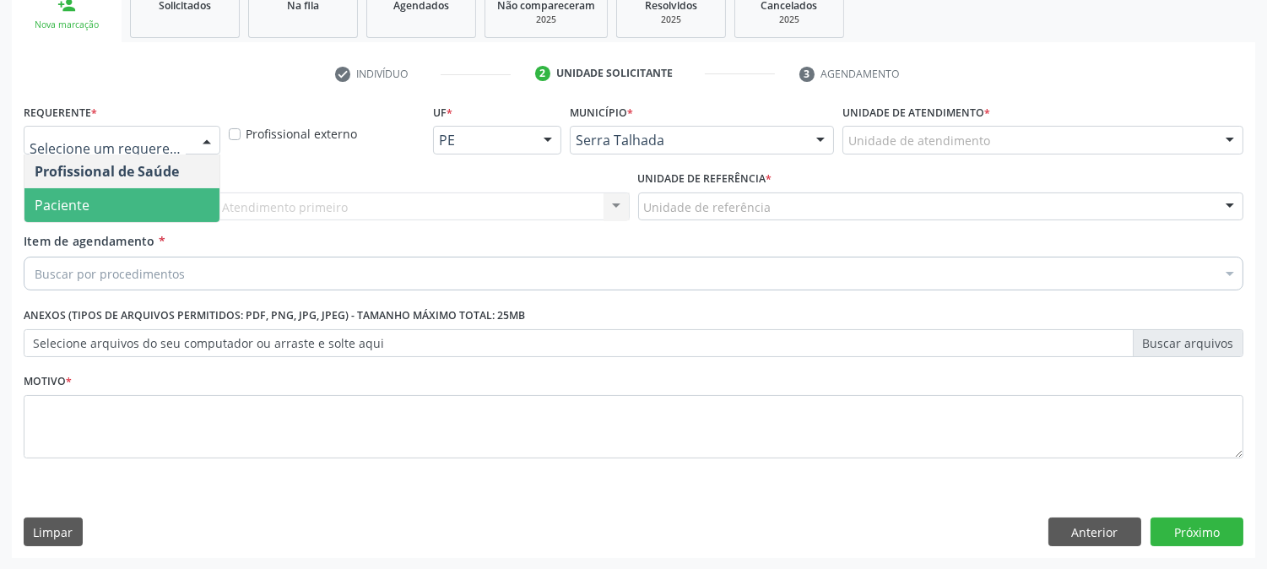
click at [106, 199] on span "Paciente" at bounding box center [121, 205] width 195 height 34
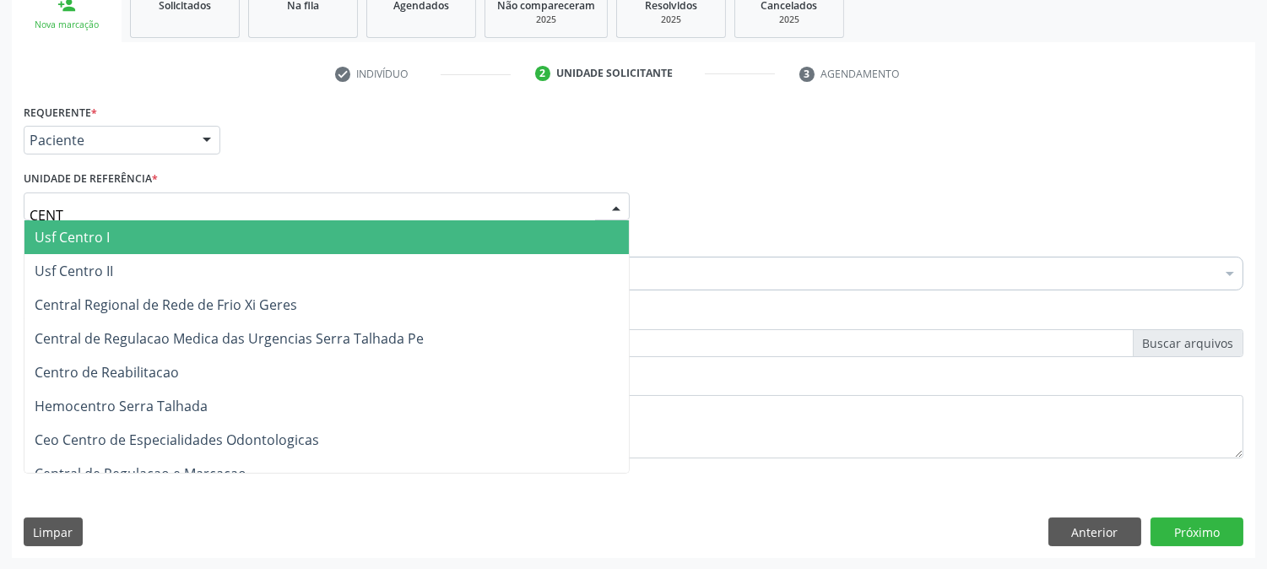
type input "CENTR"
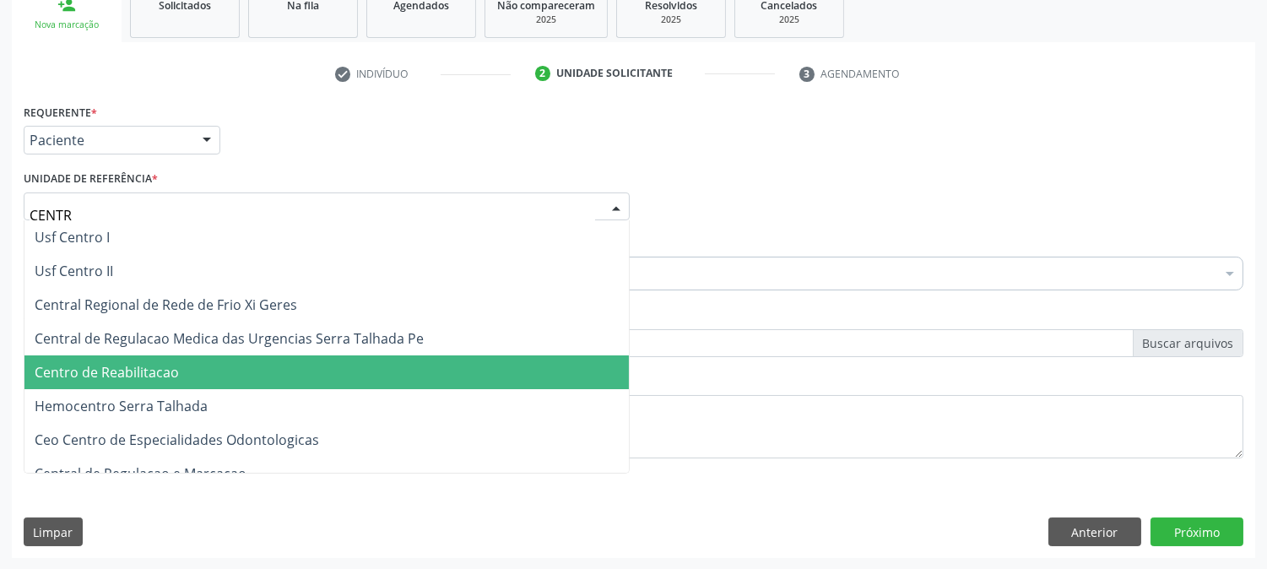
click at [128, 363] on span "Centro de Reabilitacao" at bounding box center [107, 372] width 144 height 19
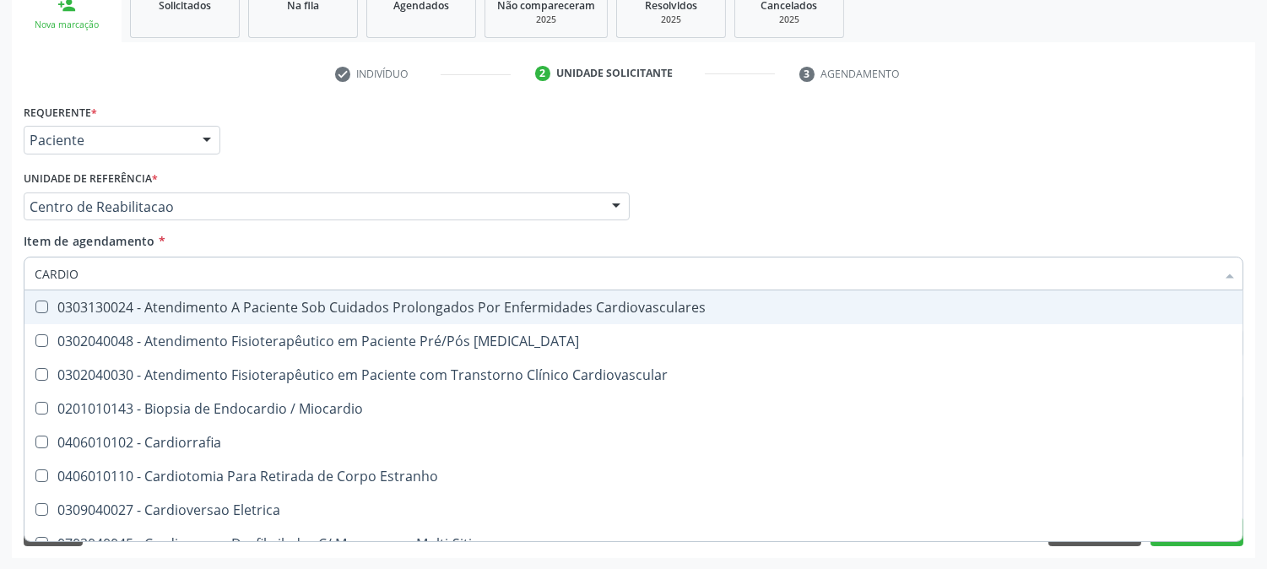
type input "CARDIOL"
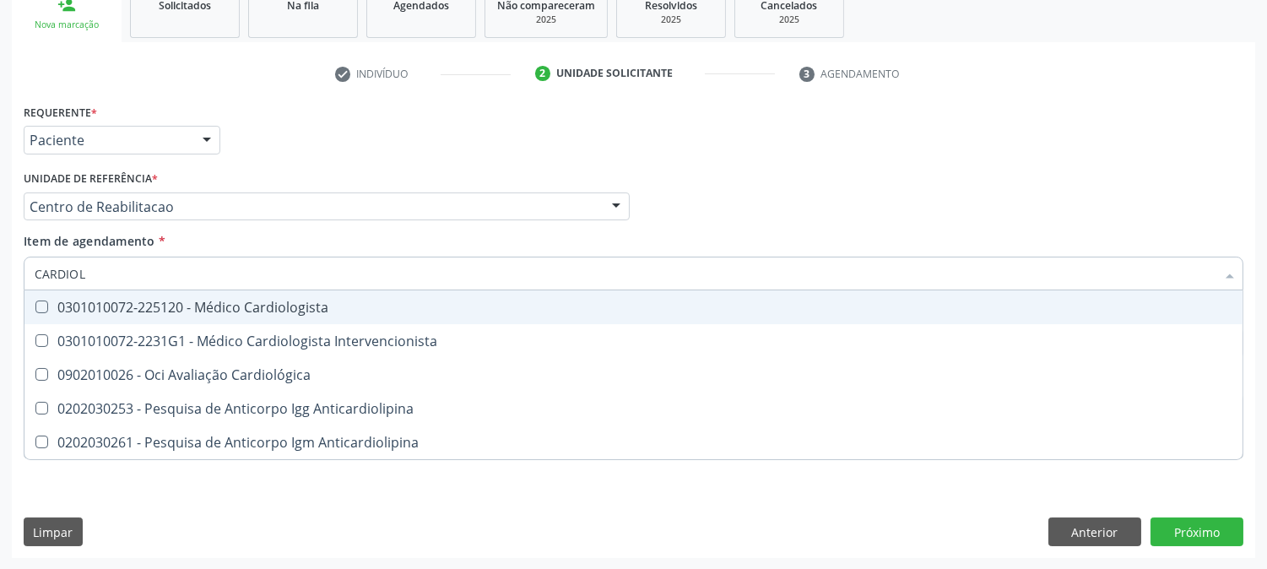
click at [144, 315] on span "0301010072-225120 - Médico Cardiologista" at bounding box center [633, 307] width 1218 height 34
checkbox Cardiologista "true"
click at [0, 305] on div "Acompanhamento Acompanhe a situação das marcações correntes e finalizadas Relat…" at bounding box center [633, 198] width 1267 height 744
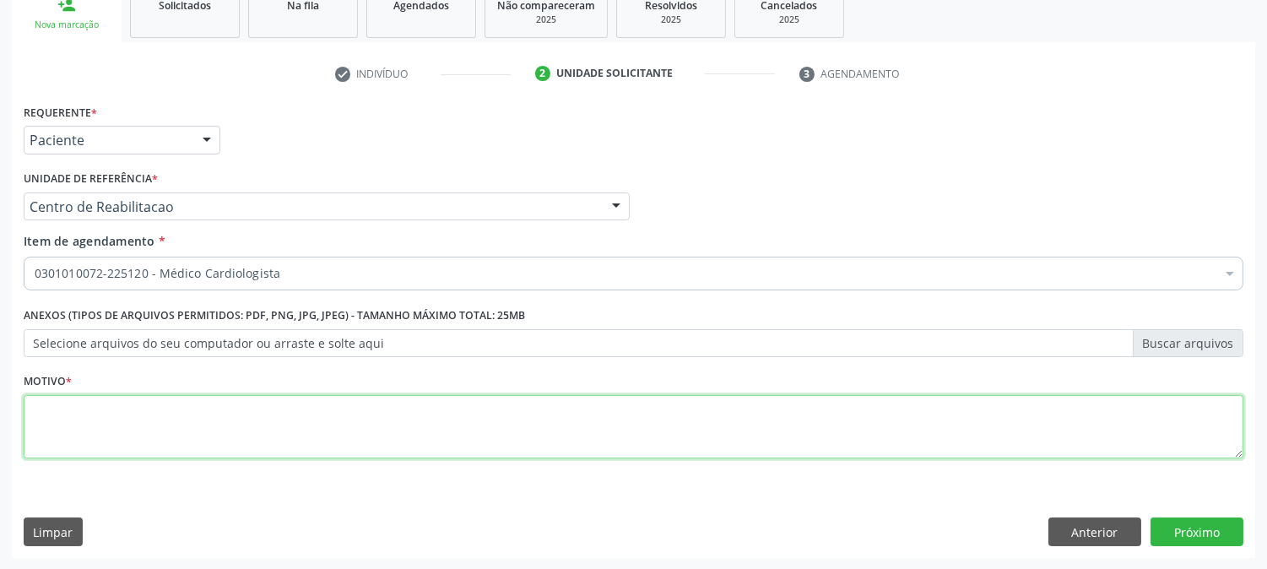
click at [245, 422] on textarea at bounding box center [634, 427] width 1220 height 64
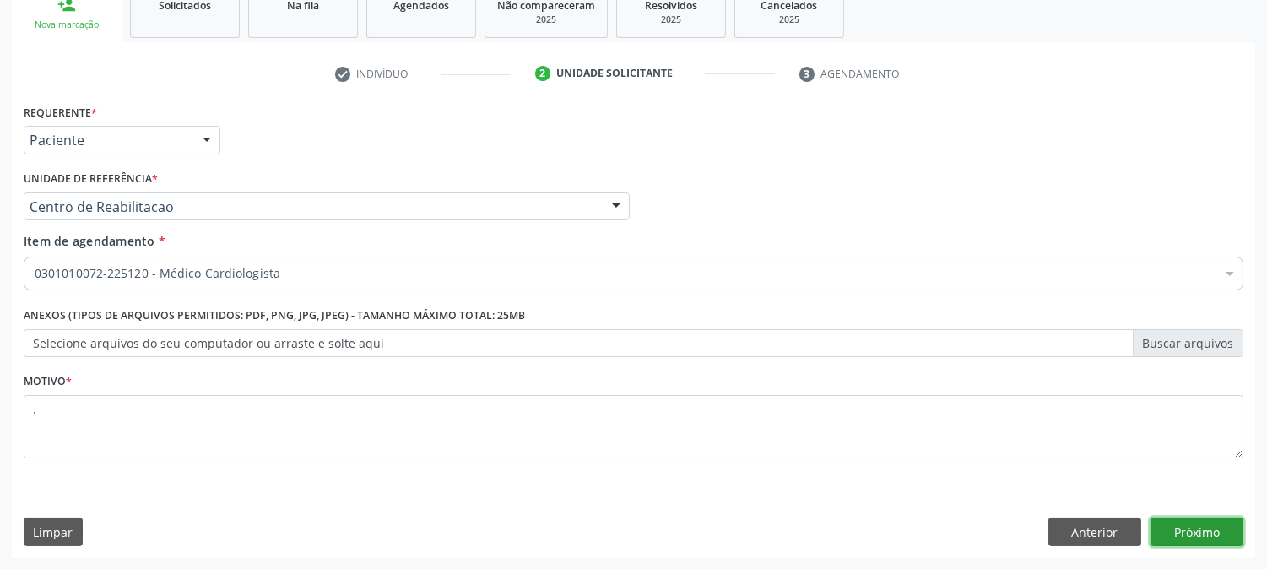
click at [1189, 525] on button "Próximo" at bounding box center [1197, 531] width 93 height 29
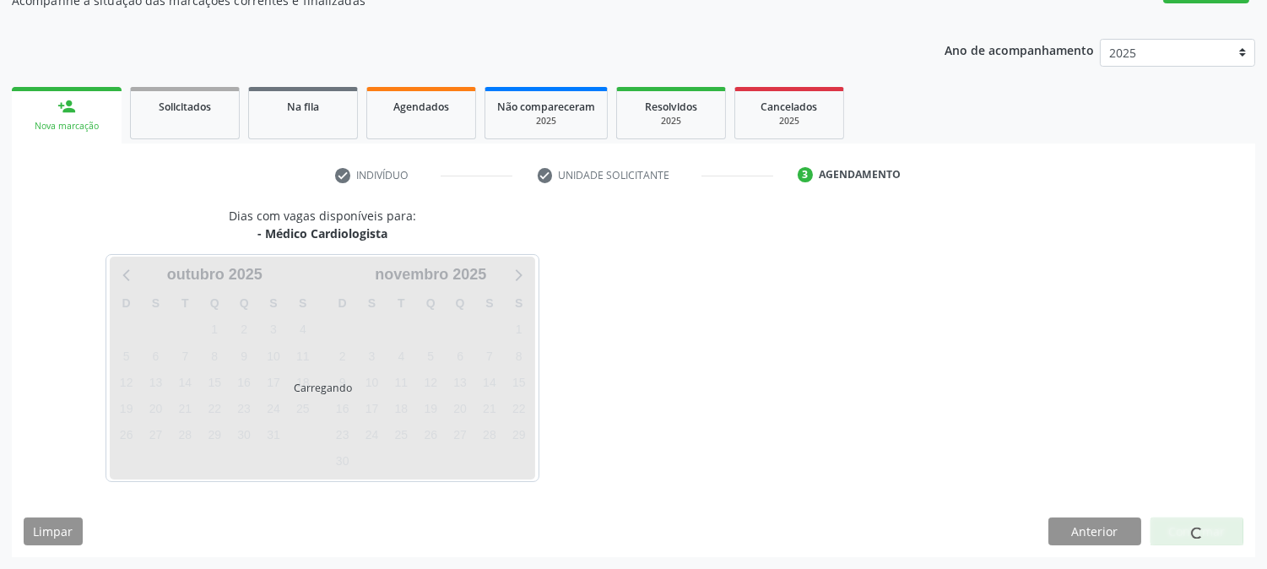
scroll to position [165, 0]
click at [1189, 525] on div at bounding box center [1197, 532] width 93 height 29
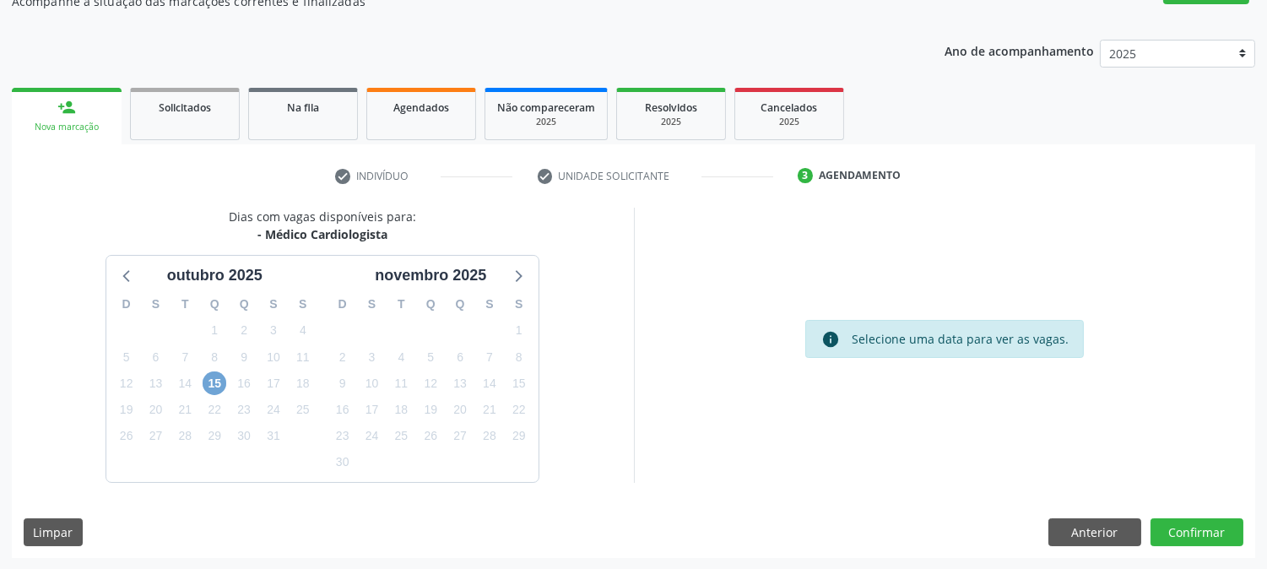
click at [206, 377] on span "15" at bounding box center [215, 383] width 24 height 24
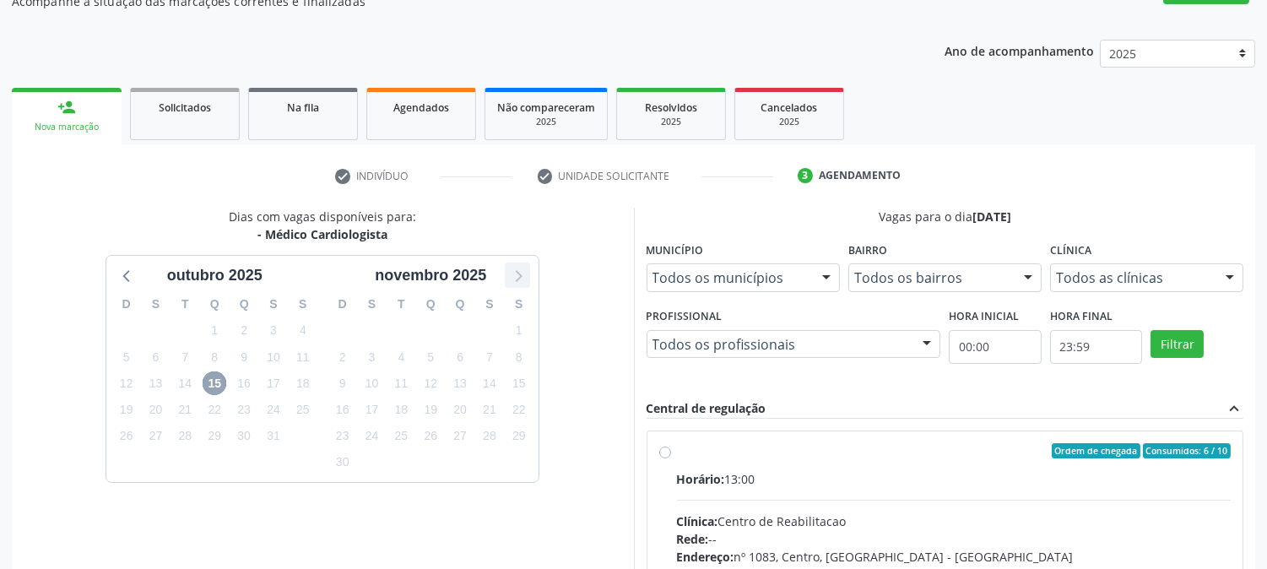
scroll to position [409, 0]
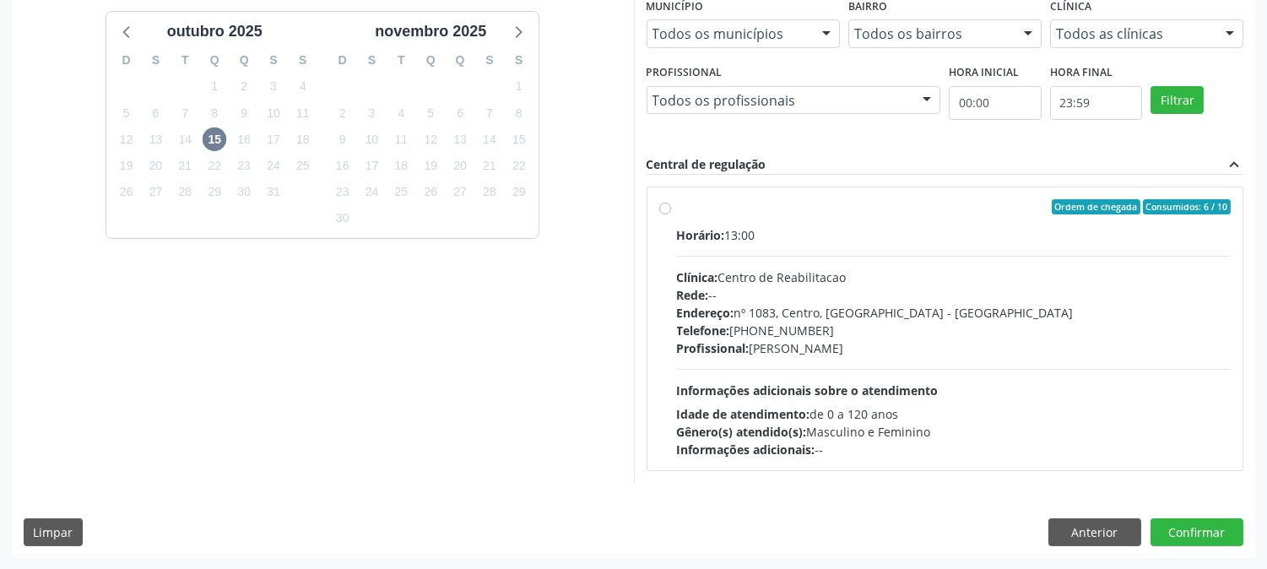
click at [1119, 444] on div "Informações adicionais: --" at bounding box center [954, 450] width 555 height 18
click at [671, 214] on input "Ordem de chegada Consumidos: 6 / 10 Horário: 13:00 Clínica: Centro de Reabilita…" at bounding box center [665, 206] width 12 height 15
radio input "true"
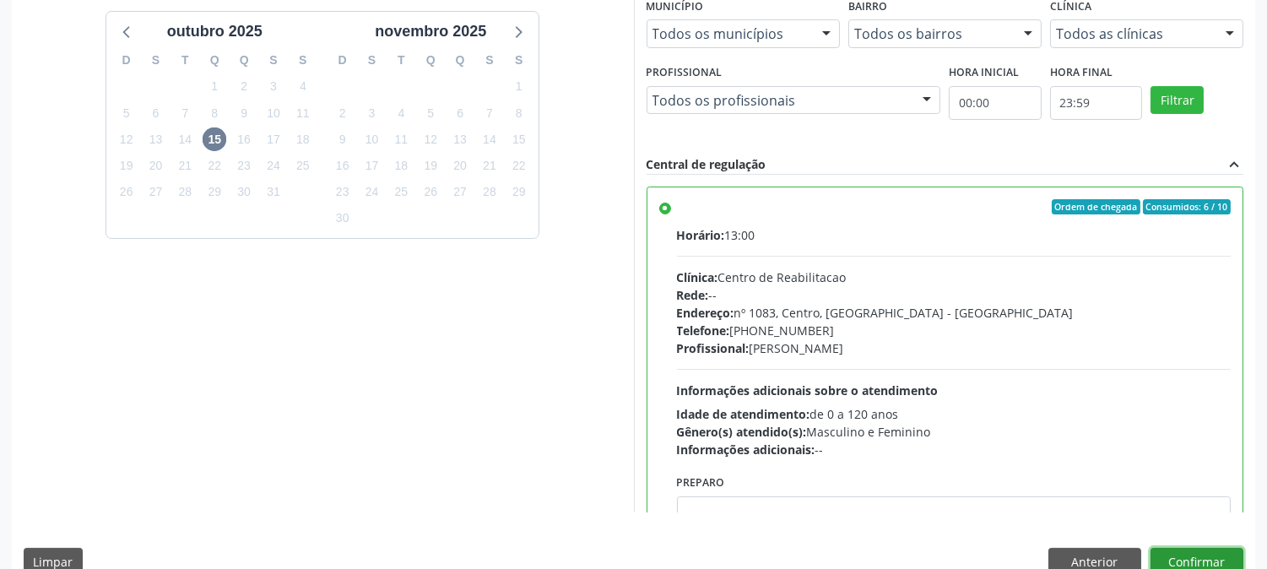
click at [1197, 555] on button "Confirmar" at bounding box center [1197, 562] width 93 height 29
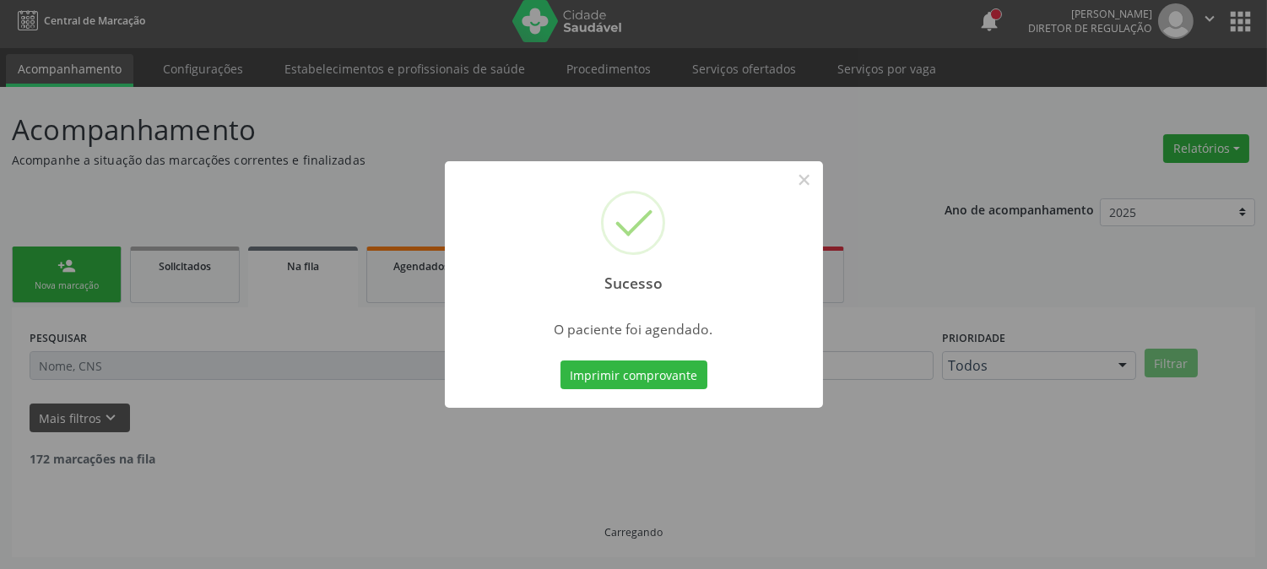
scroll to position [0, 0]
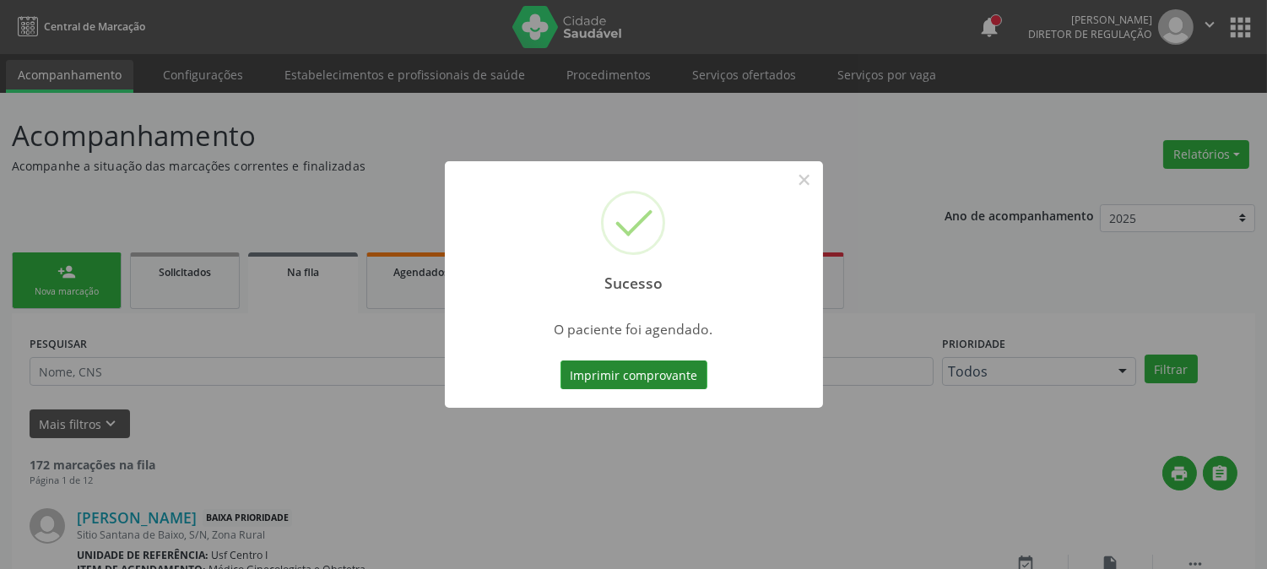
click at [658, 374] on button "Imprimir comprovante" at bounding box center [634, 374] width 147 height 29
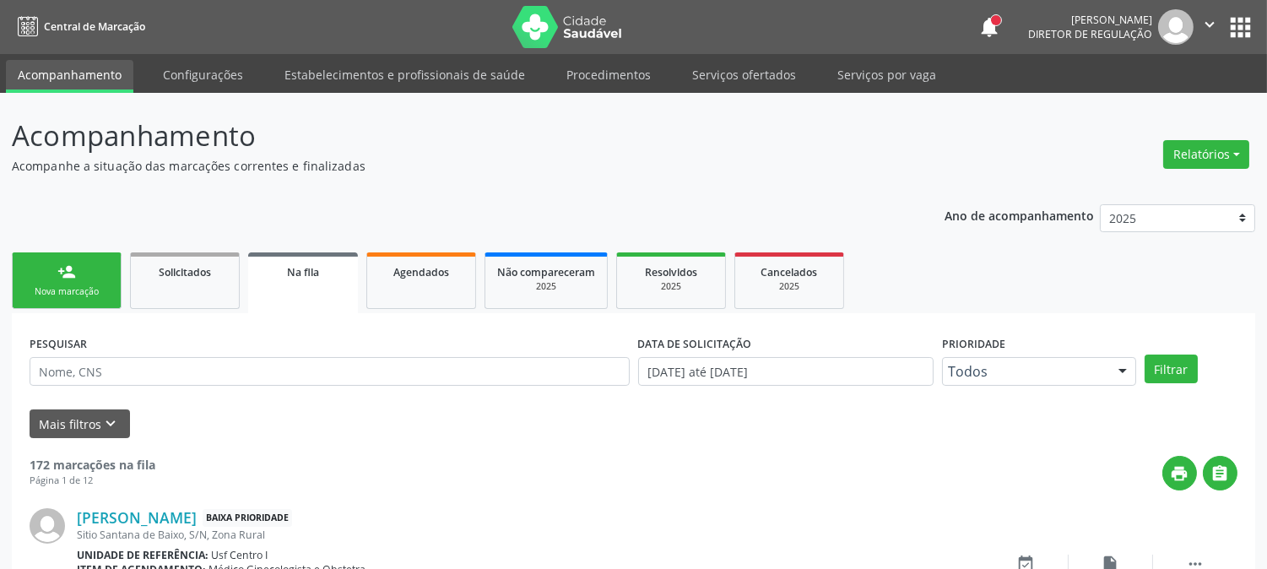
click at [62, 283] on link "person_add Nova marcação" at bounding box center [67, 280] width 110 height 57
click at [87, 290] on div "Nova marcação" at bounding box center [66, 291] width 84 height 13
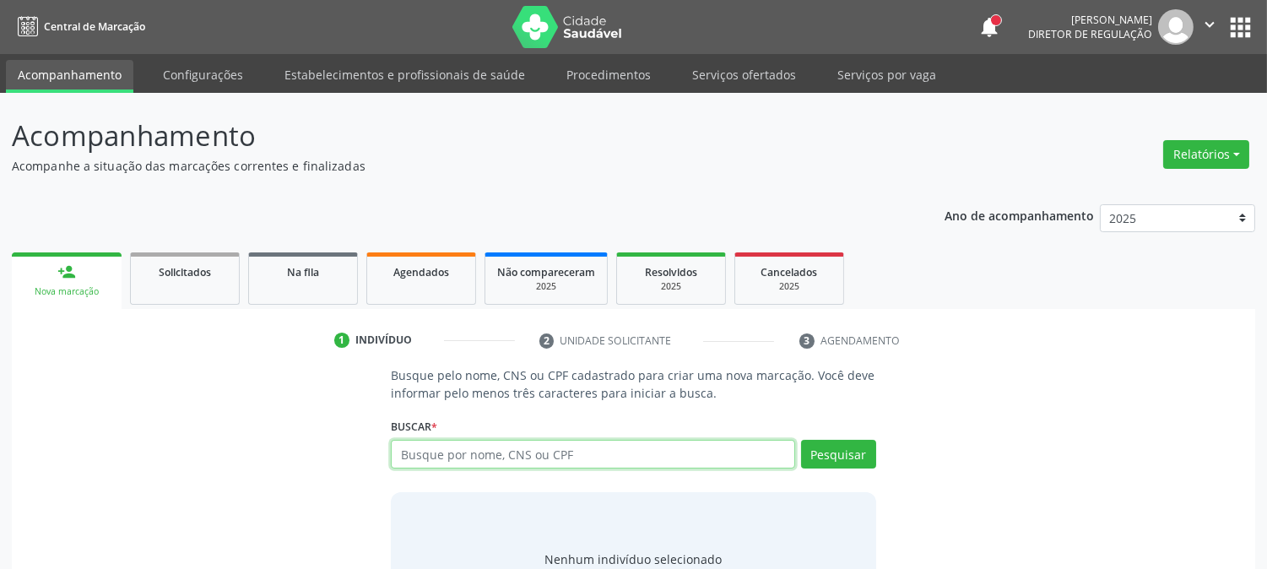
click at [608, 444] on input "text" at bounding box center [593, 454] width 404 height 29
type input "705003684526156"
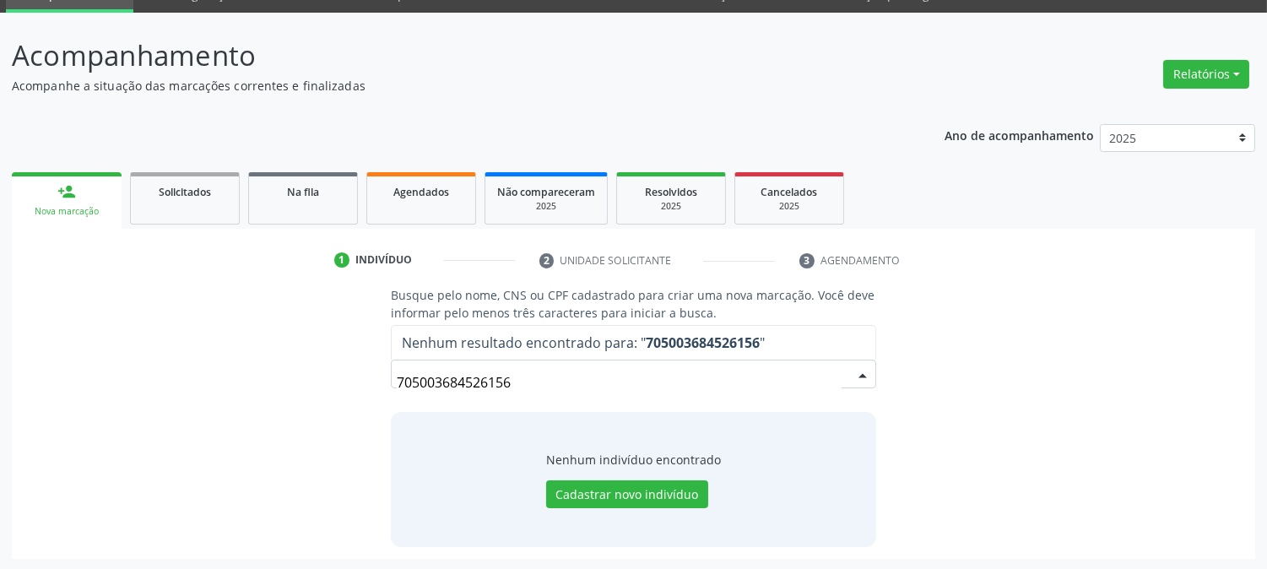
drag, startPoint x: 512, startPoint y: 374, endPoint x: 324, endPoint y: 412, distance: 191.2
click at [330, 381] on div "Busque pelo nome, CNS ou CPF cadastrado para criar uma nova marcação. Você deve…" at bounding box center [634, 416] width 1220 height 260
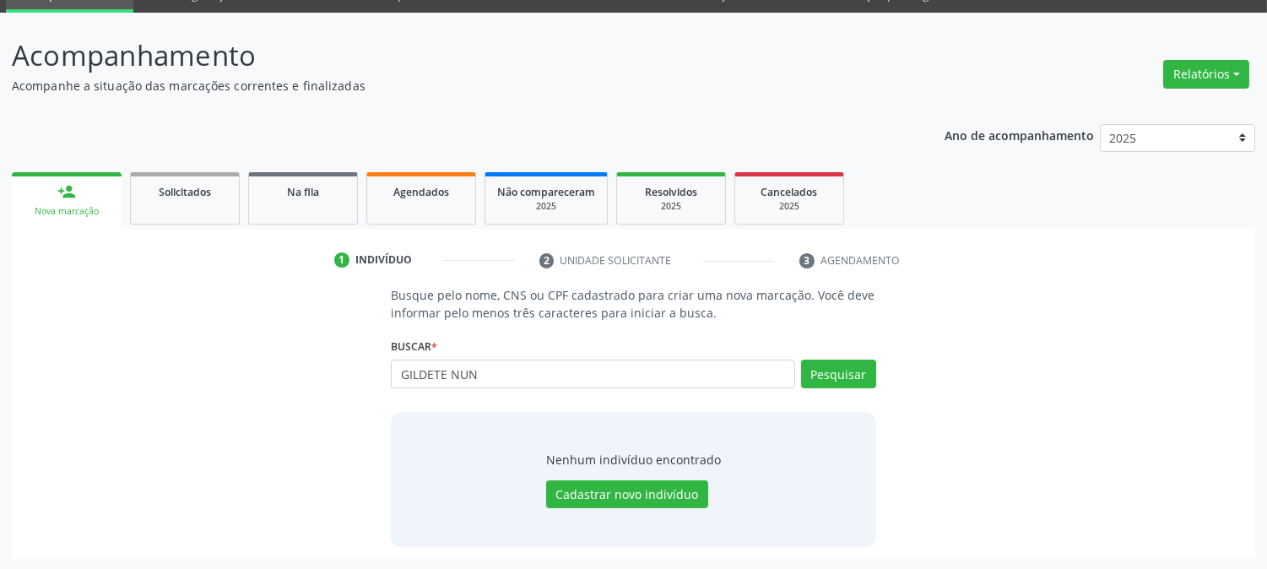
type input "GILDETE NUN"
click at [604, 480] on button "Cadastrar novo indivíduo" at bounding box center [627, 494] width 162 height 29
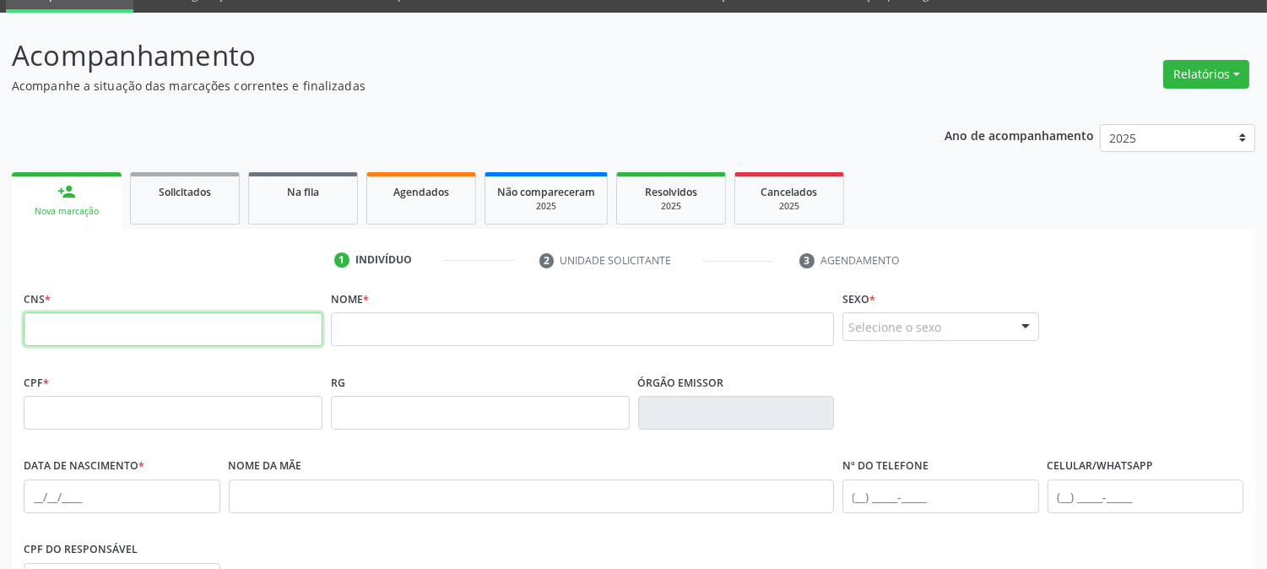
click at [236, 336] on input "text" at bounding box center [173, 329] width 299 height 34
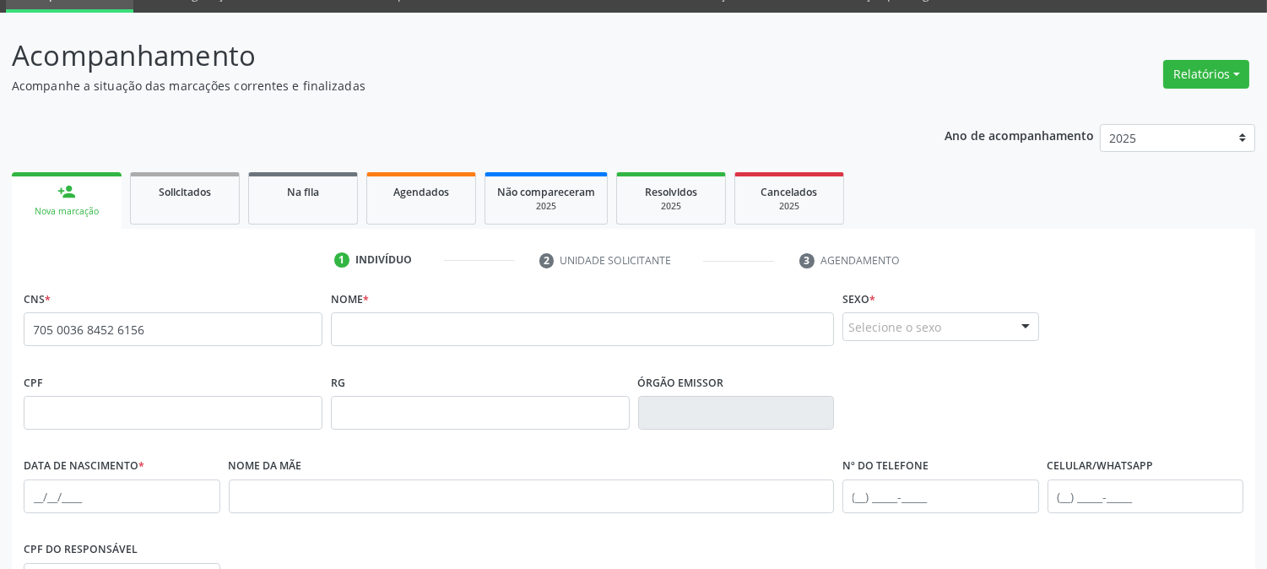
type input "705 0036 8452 6156"
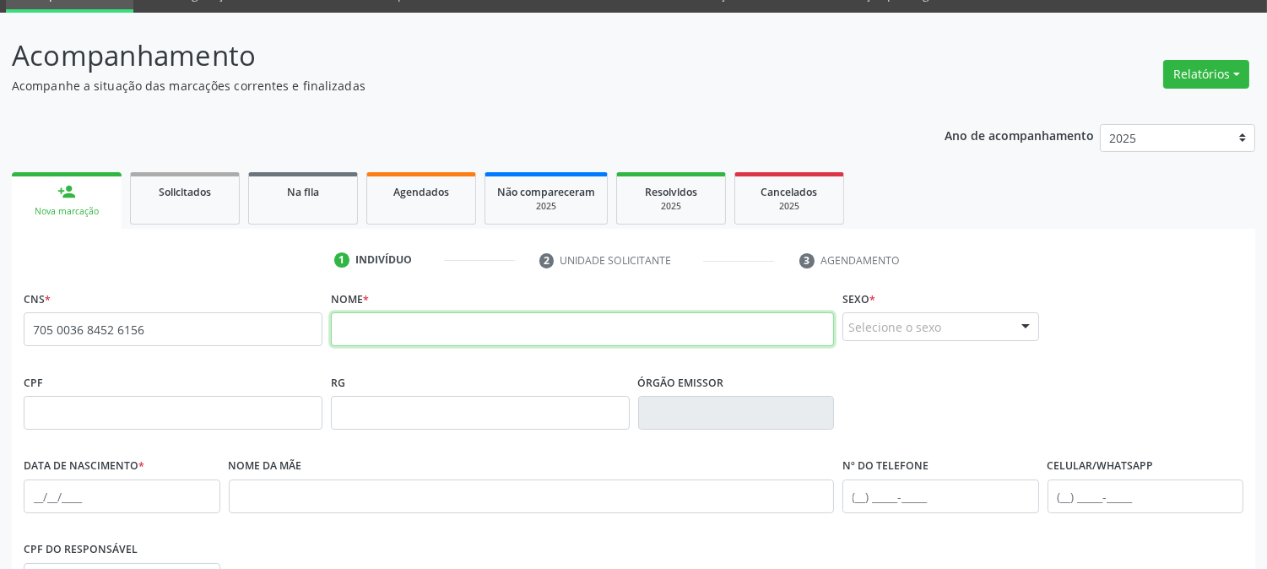
click at [420, 322] on input "text" at bounding box center [582, 329] width 503 height 34
type input "GILDETE [PERSON_NAME]"
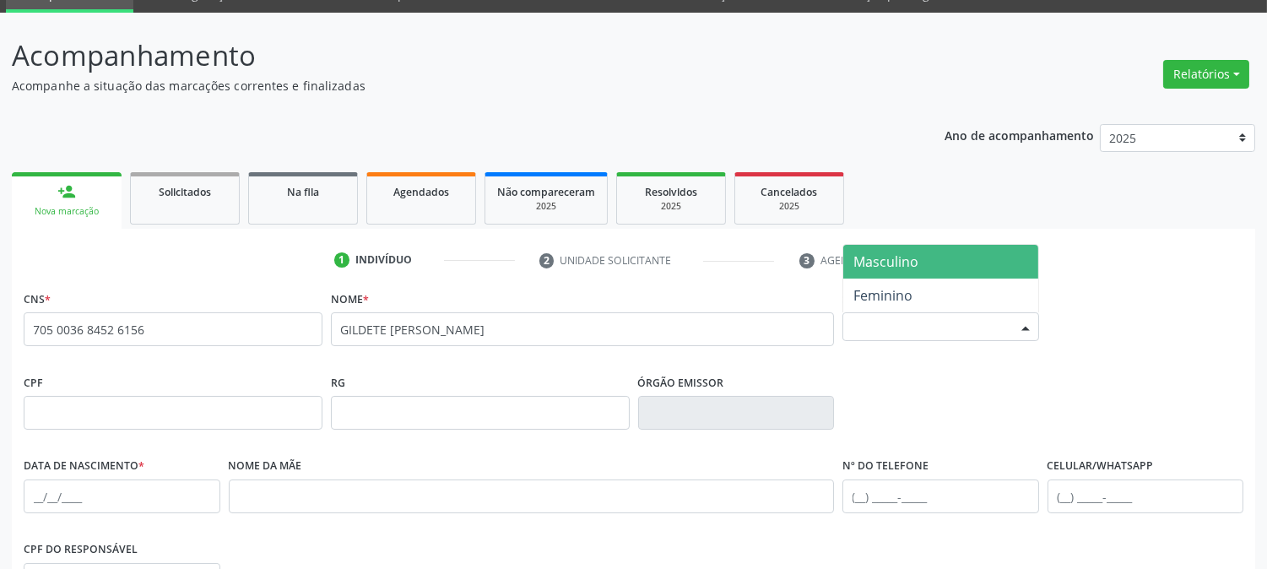
click at [930, 318] on div "Selecione o sexo" at bounding box center [940, 326] width 197 height 29
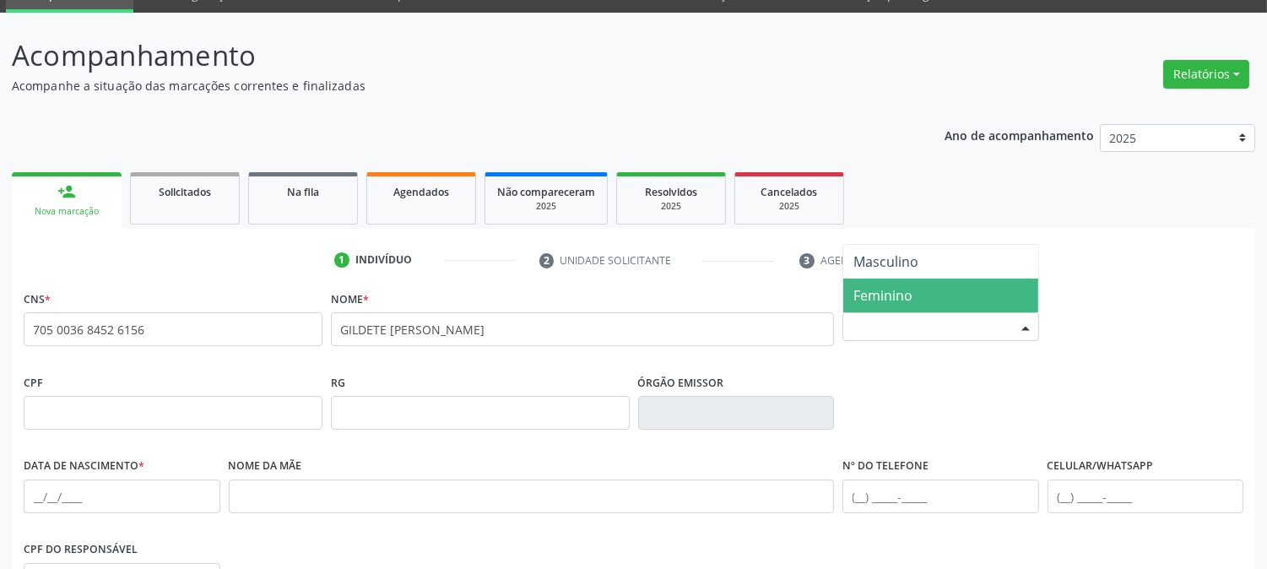
click at [906, 299] on span "Feminino" at bounding box center [882, 295] width 59 height 19
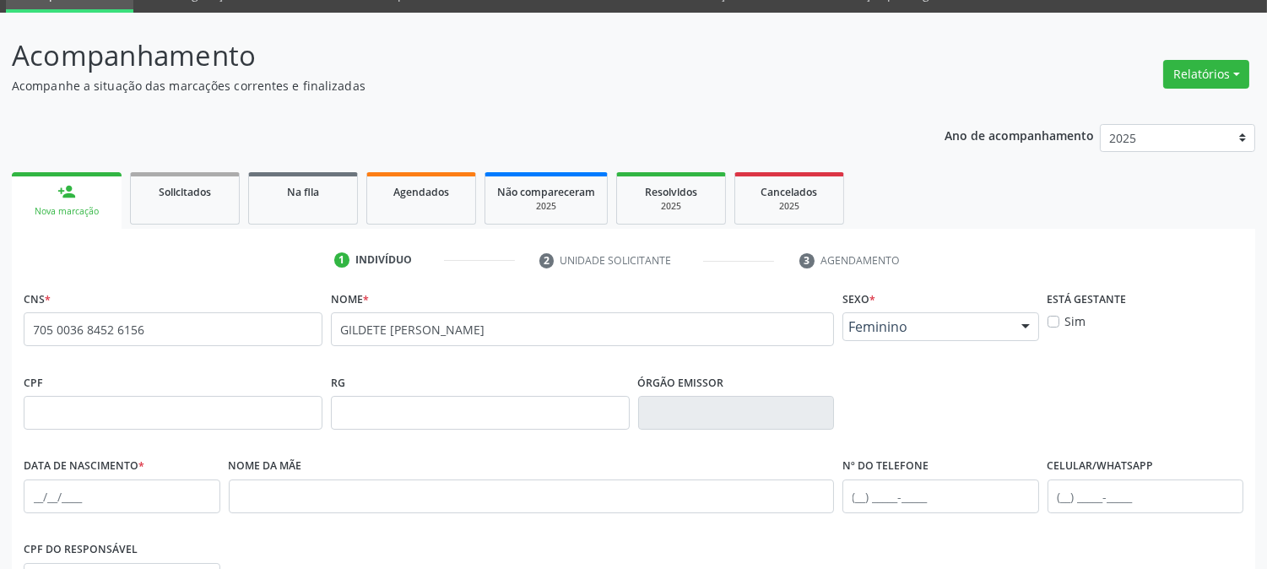
scroll to position [174, 0]
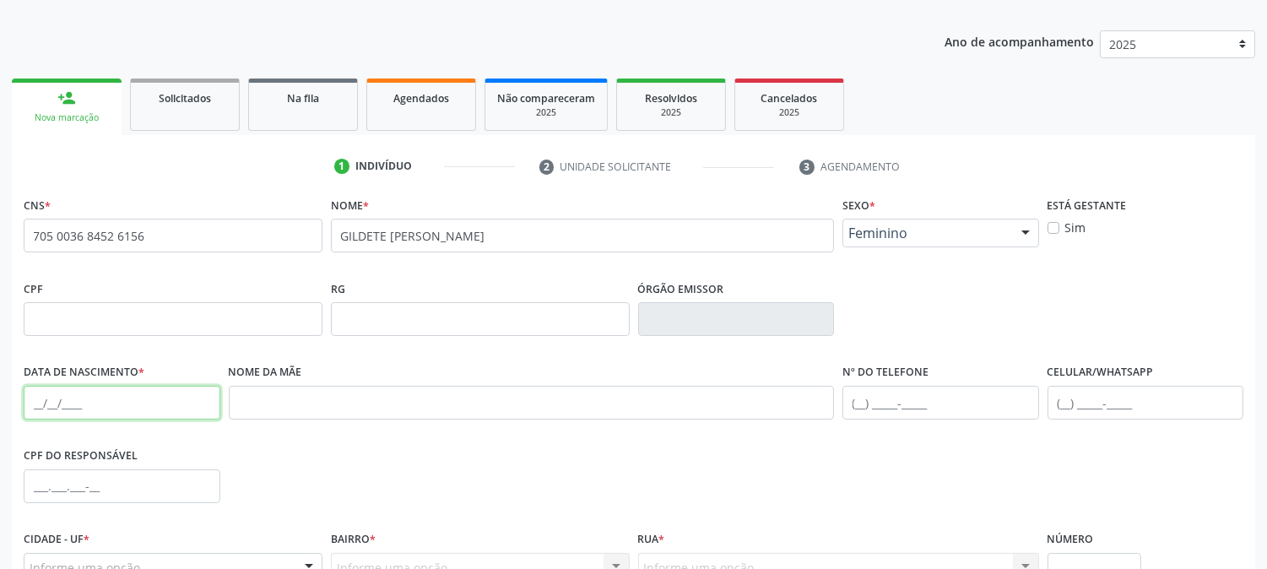
click at [32, 400] on input "text" at bounding box center [122, 403] width 197 height 34
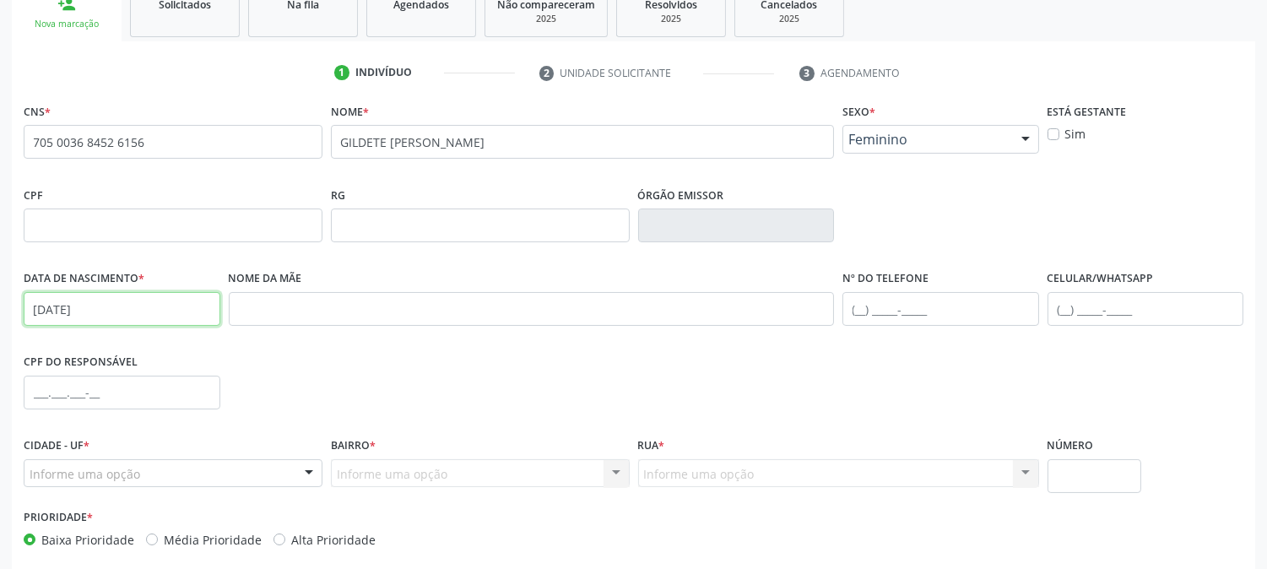
scroll to position [344, 0]
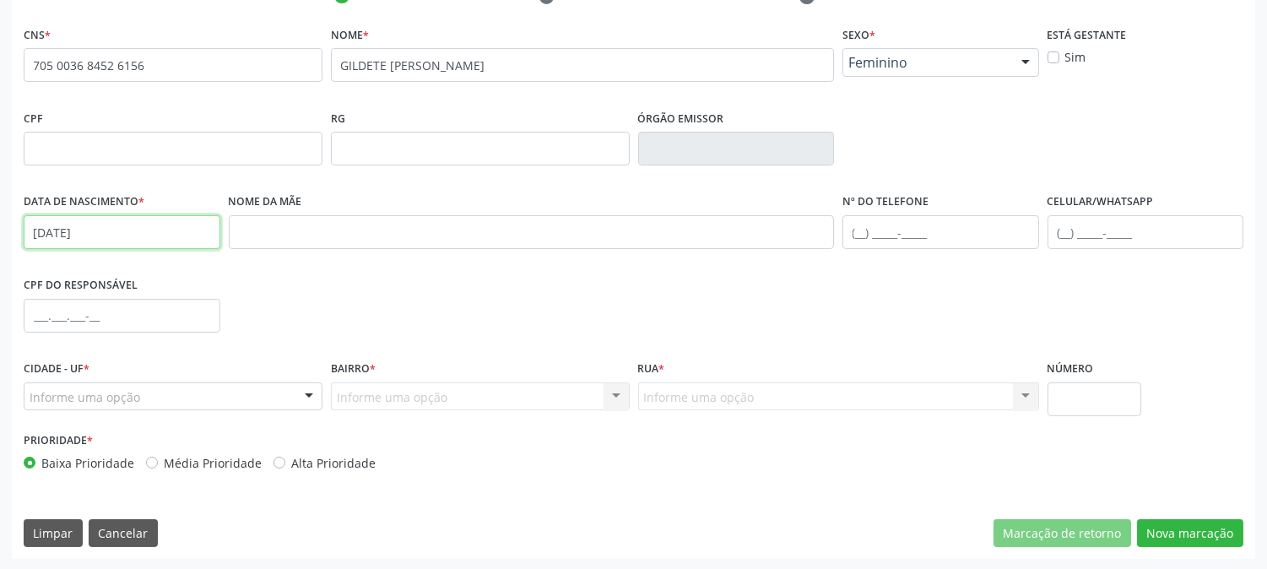
type input "[DATE]"
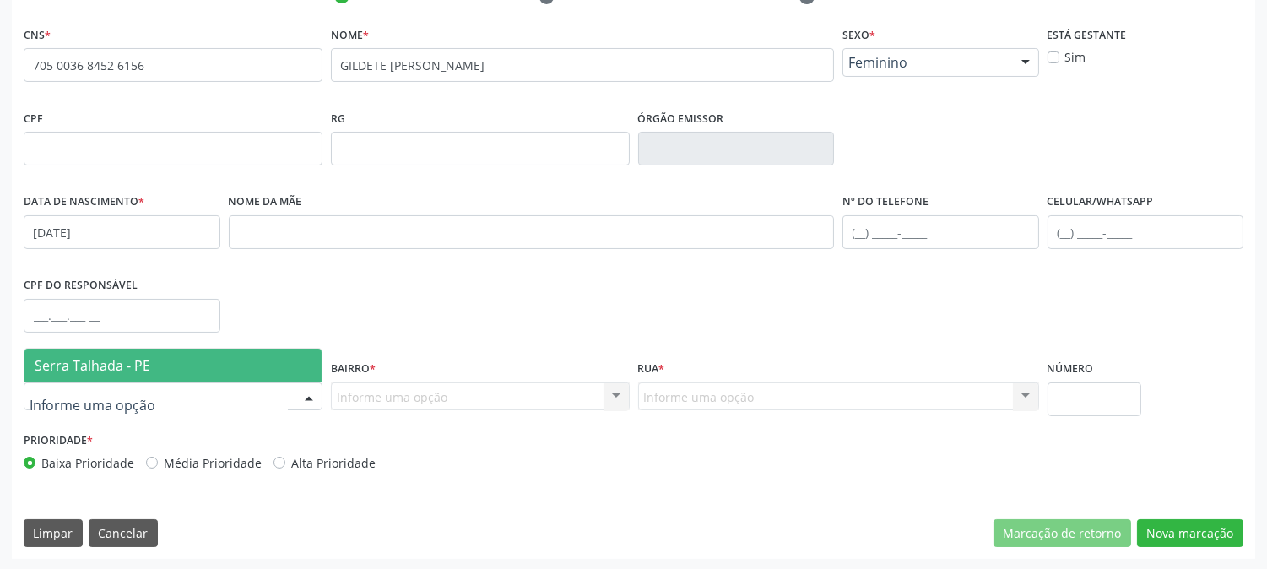
click at [62, 378] on span "Serra Talhada - PE" at bounding box center [172, 366] width 297 height 34
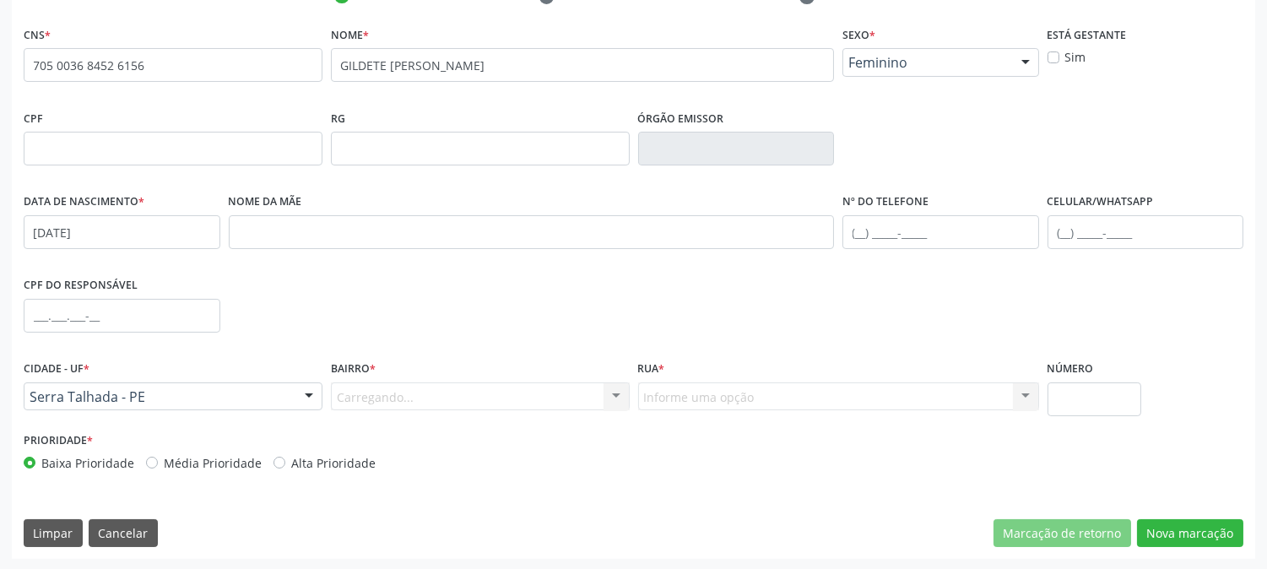
click at [72, 366] on span "Serra Talhada - PE" at bounding box center [95, 365] width 121 height 19
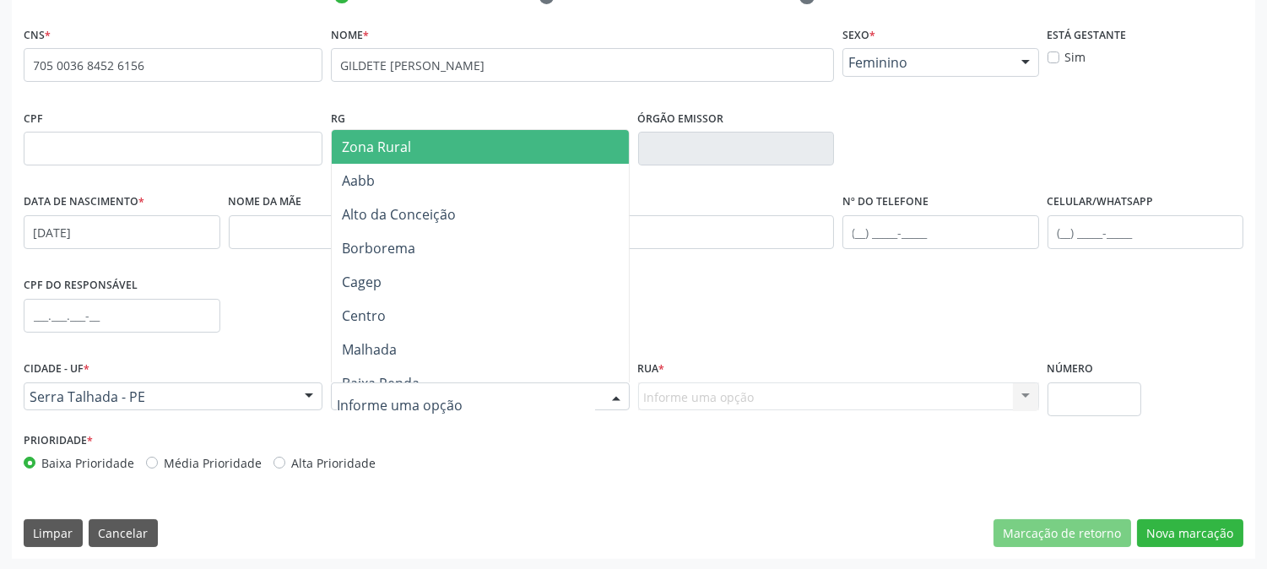
type input "Z"
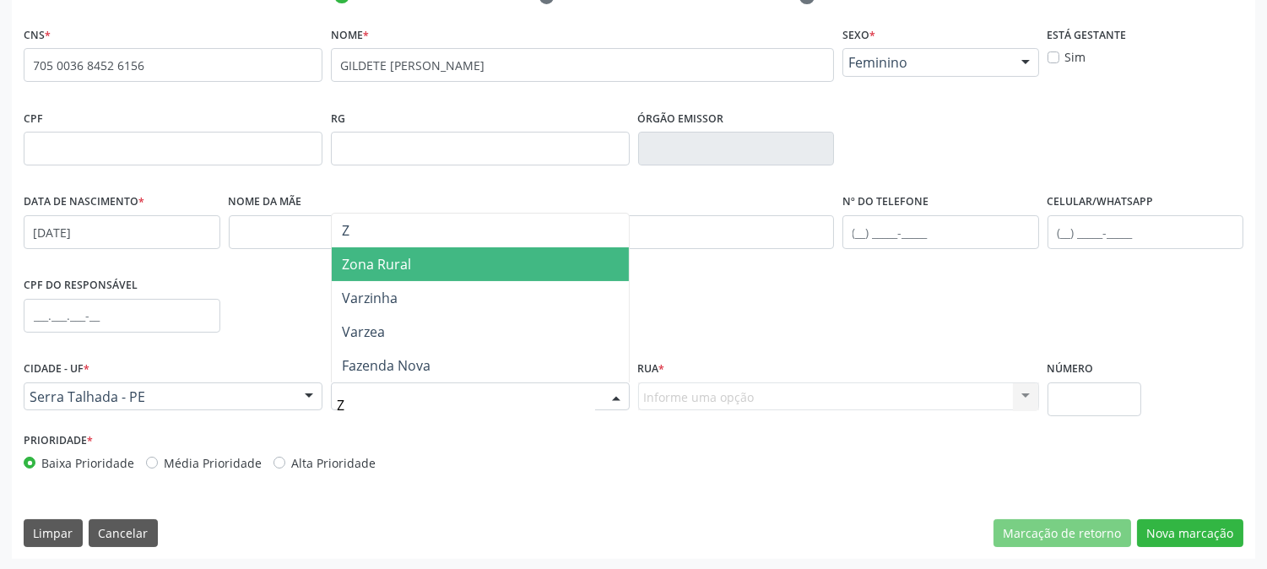
click at [428, 274] on span "Zona Rural" at bounding box center [480, 264] width 297 height 34
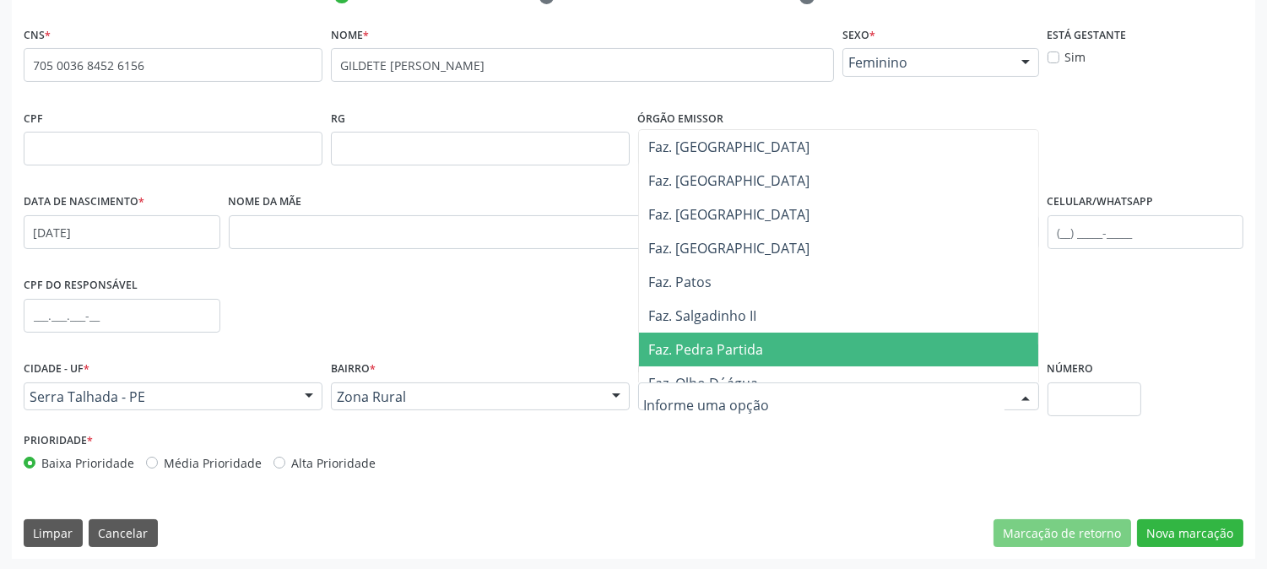
scroll to position [281, 0]
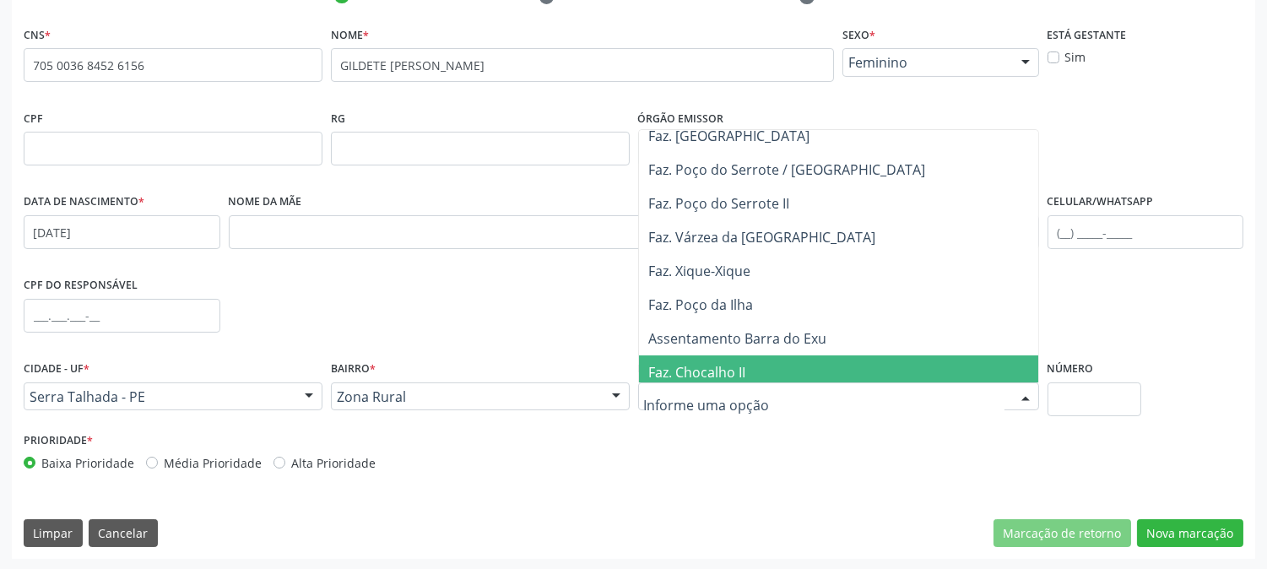
click at [761, 360] on span "Faz. Chocalho II" at bounding box center [838, 372] width 399 height 34
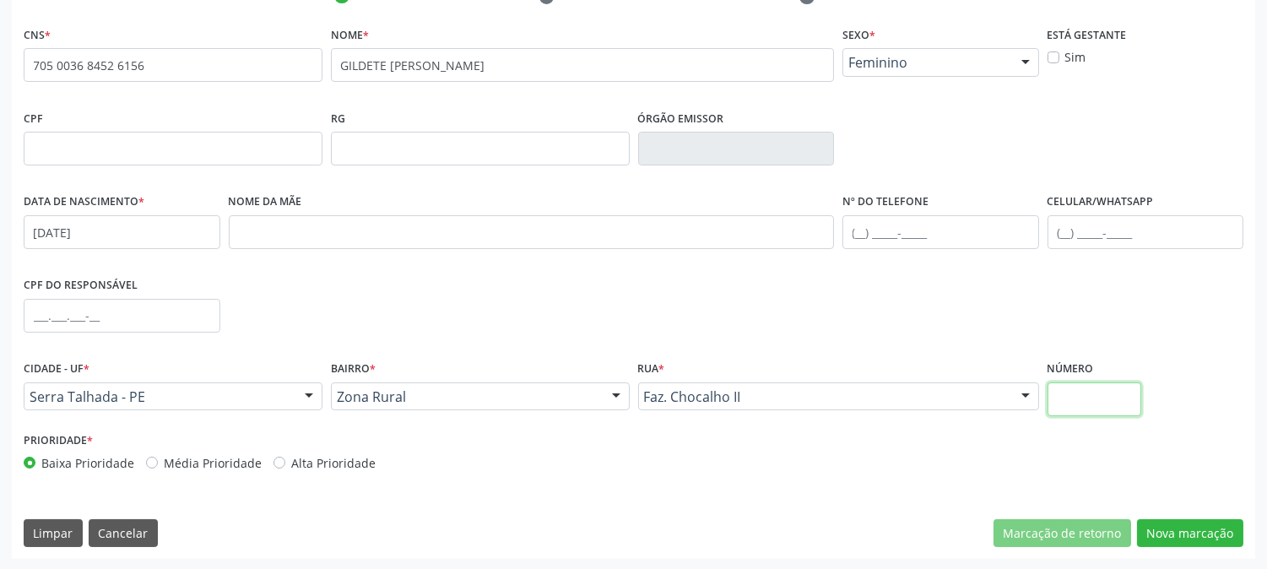
click at [1059, 390] on input "text" at bounding box center [1095, 399] width 94 height 34
type input "SN"
click at [1151, 525] on button "Nova marcação" at bounding box center [1190, 533] width 106 height 29
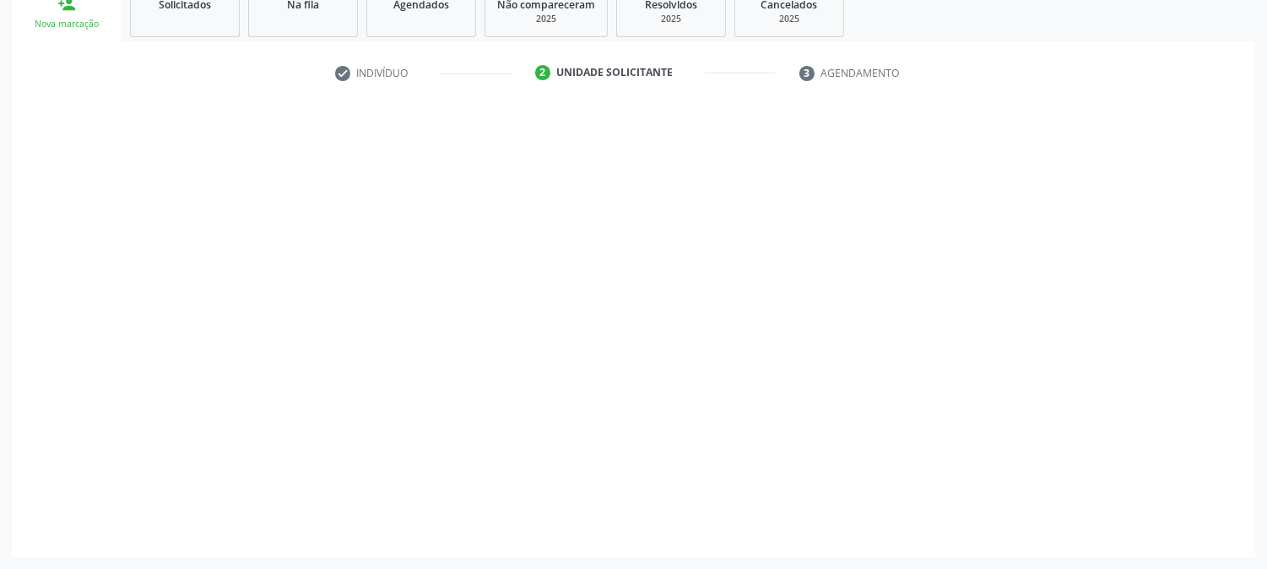
scroll to position [267, 0]
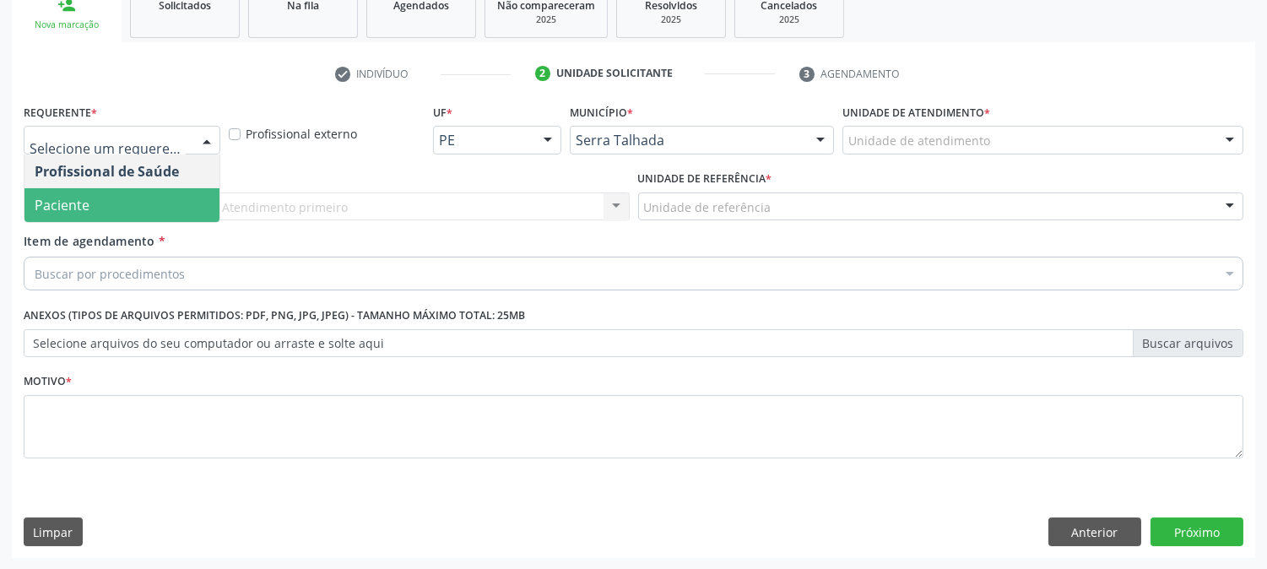
click at [114, 200] on span "Paciente" at bounding box center [121, 205] width 195 height 34
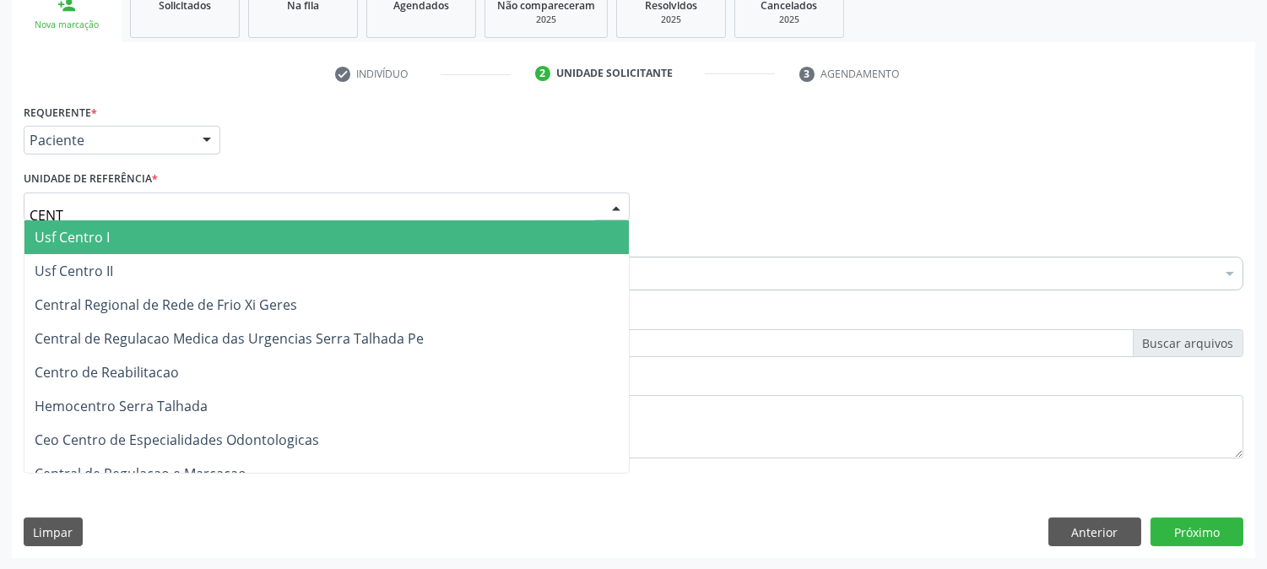
type input "CENTR"
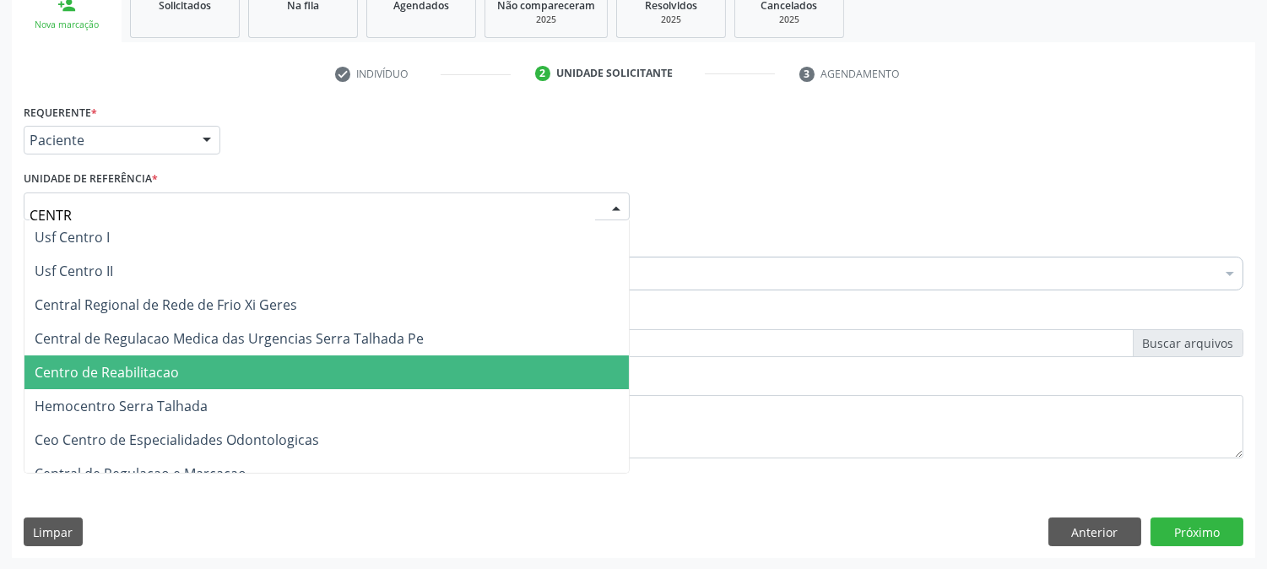
click at [153, 369] on span "Centro de Reabilitacao" at bounding box center [107, 372] width 144 height 19
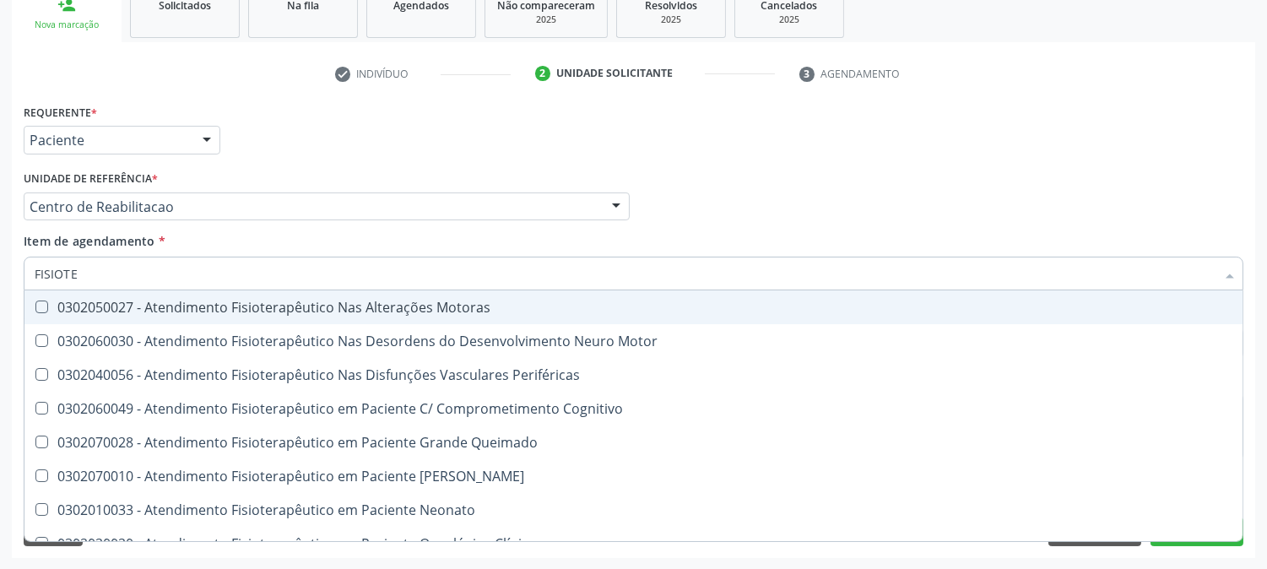
type input "FISIOTER"
click at [148, 306] on div "0302050027 - Atendimento Fisioterapêutico Nas Alterações Motoras" at bounding box center [634, 308] width 1198 height 14
checkbox Motoras "true"
click at [0, 308] on div "Acompanhamento Acompanhe a situação das marcações correntes e finalizadas Relat…" at bounding box center [633, 198] width 1267 height 744
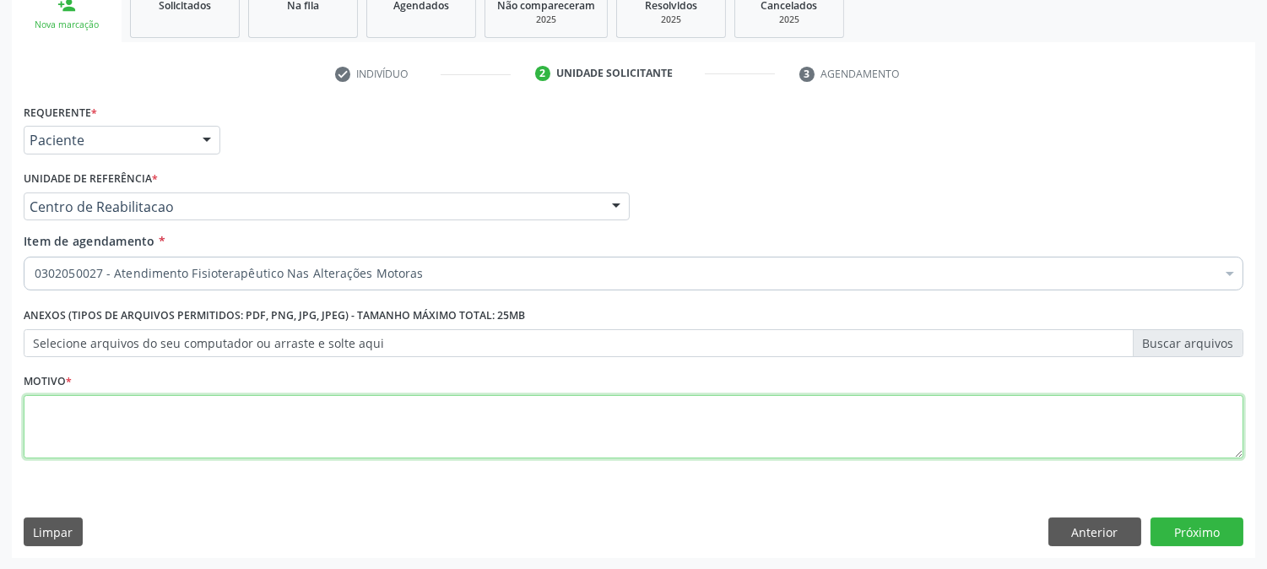
click at [469, 426] on textarea at bounding box center [634, 427] width 1220 height 64
type textarea "."
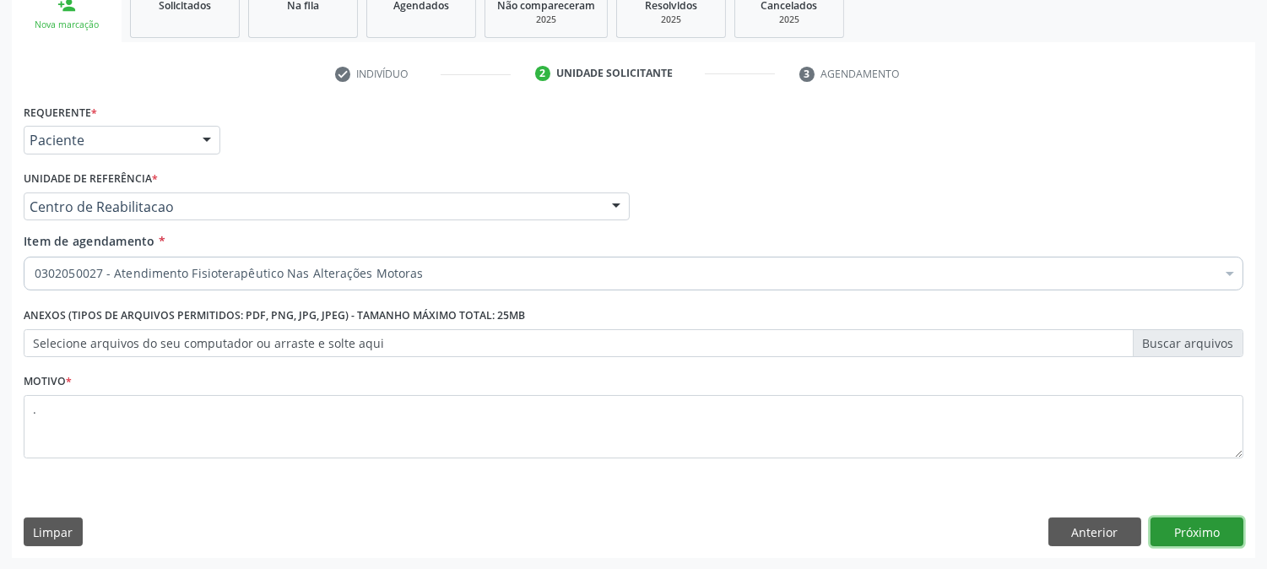
click at [1178, 534] on button "Próximo" at bounding box center [1197, 531] width 93 height 29
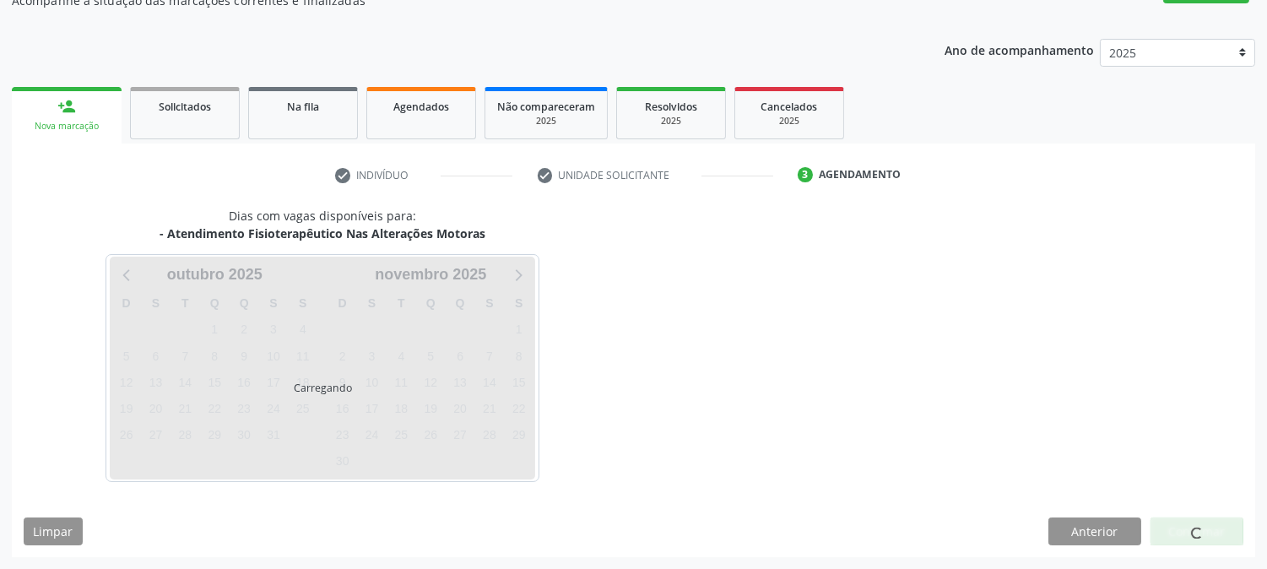
scroll to position [165, 0]
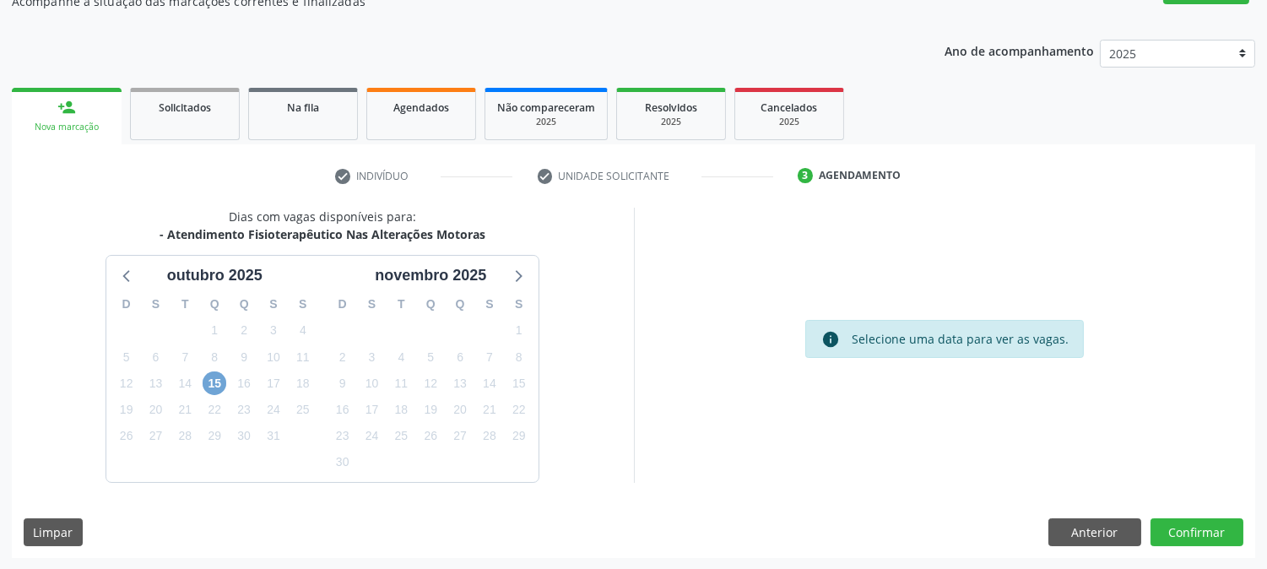
click at [213, 383] on span "15" at bounding box center [215, 383] width 24 height 24
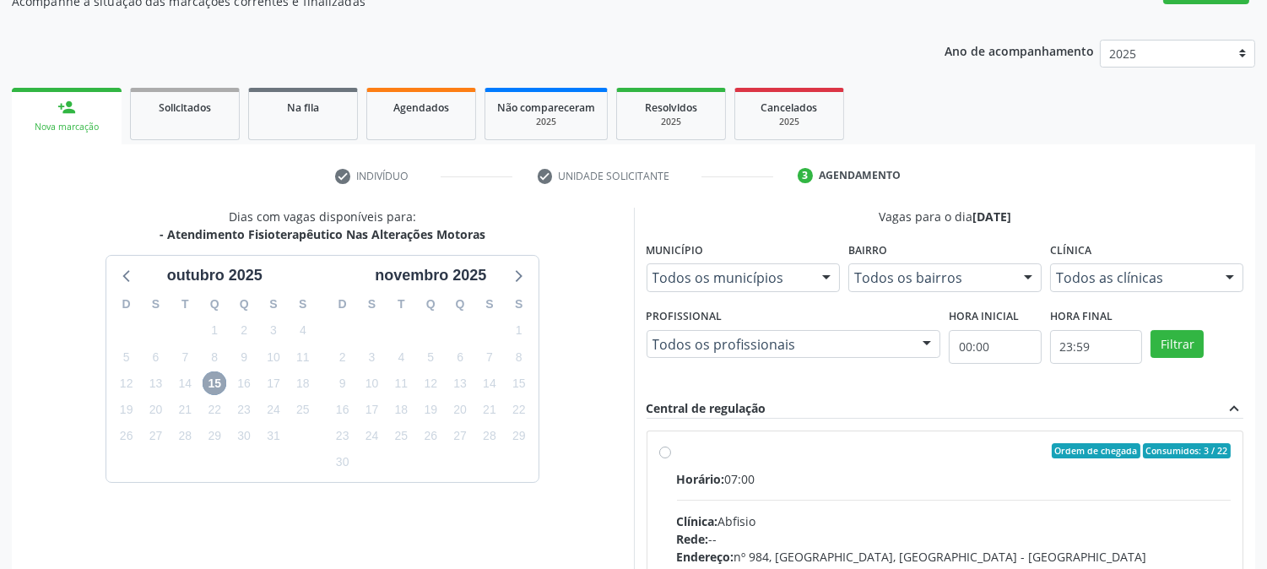
scroll to position [409, 0]
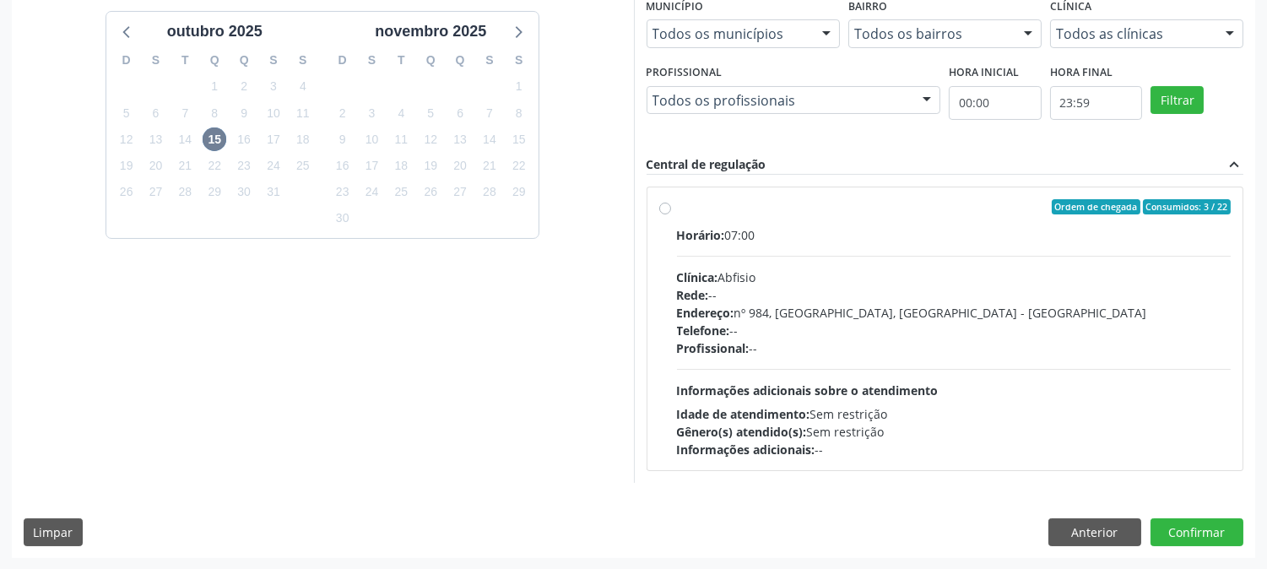
click at [896, 291] on div "Rede: --" at bounding box center [954, 295] width 555 height 18
click at [671, 214] on input "Ordem de chegada Consumidos: 3 / 22 Horário: 07:00 Clínica: Abfisio Rede: -- En…" at bounding box center [665, 206] width 12 height 15
radio input "true"
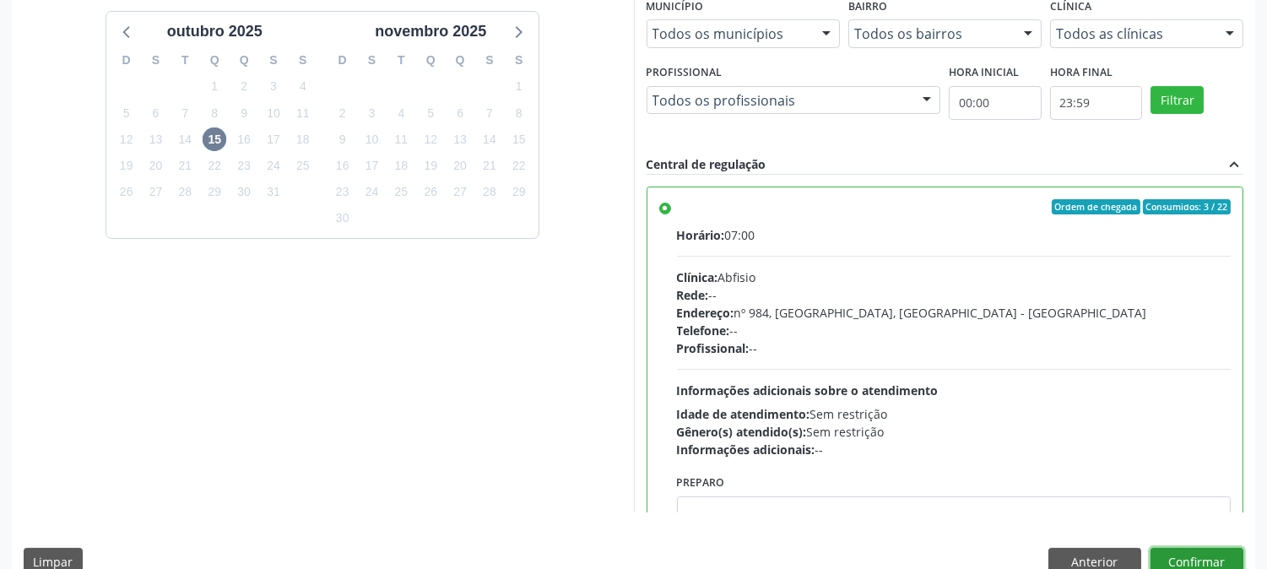
click at [1167, 552] on button "Confirmar" at bounding box center [1197, 562] width 93 height 29
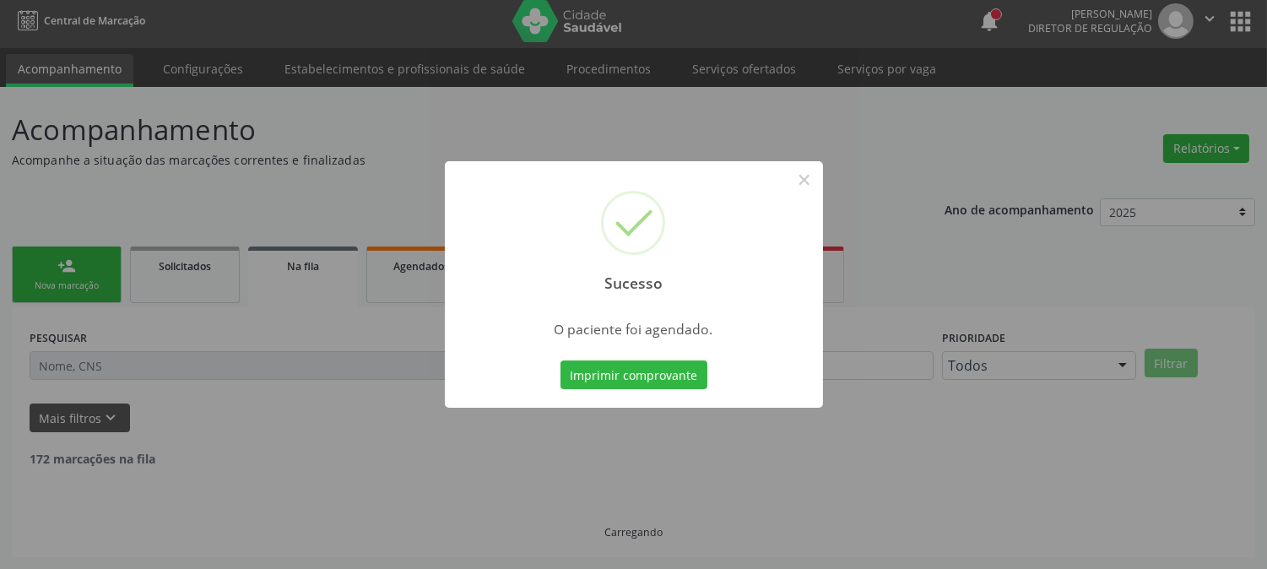
scroll to position [0, 0]
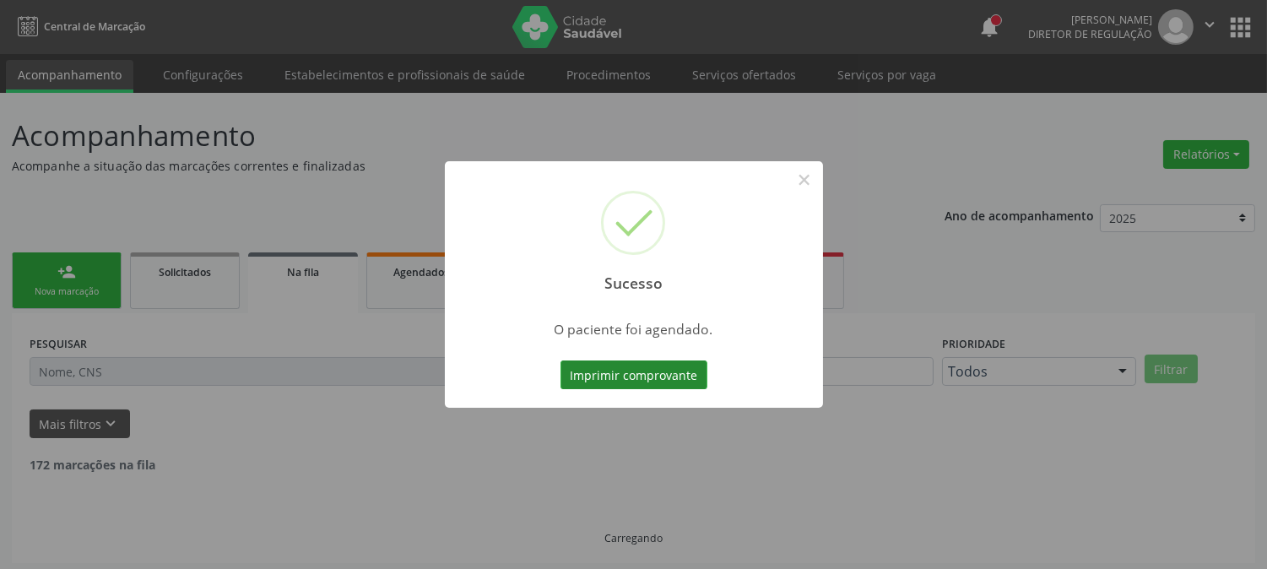
click at [622, 364] on button "Imprimir comprovante" at bounding box center [634, 374] width 147 height 29
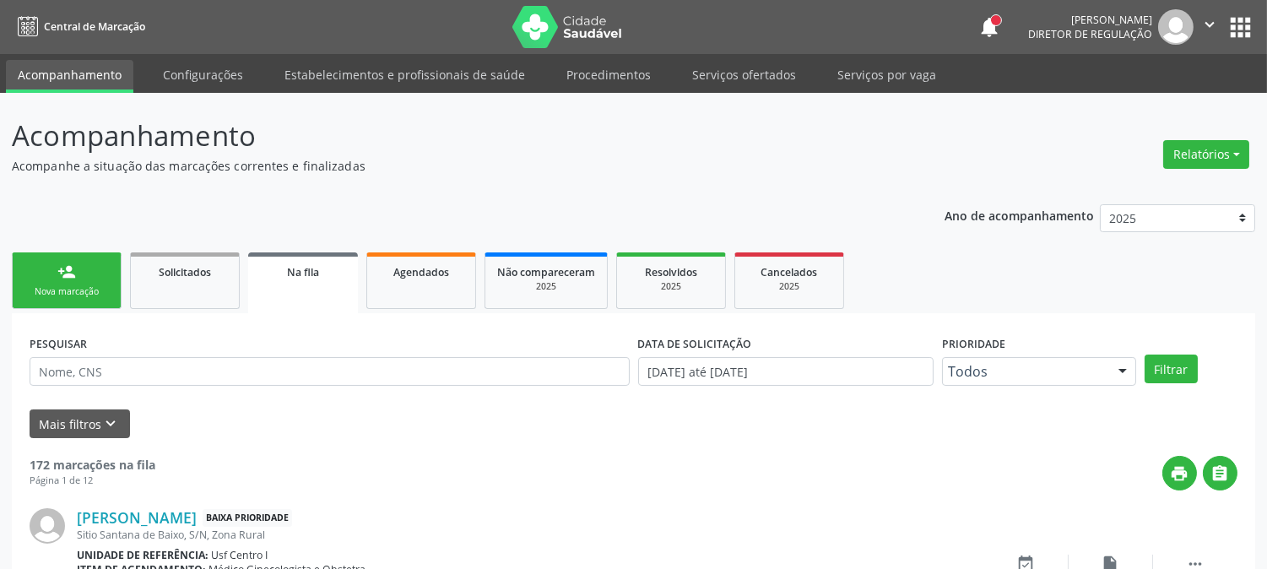
click at [81, 282] on link "person_add Nova marcação" at bounding box center [67, 280] width 110 height 57
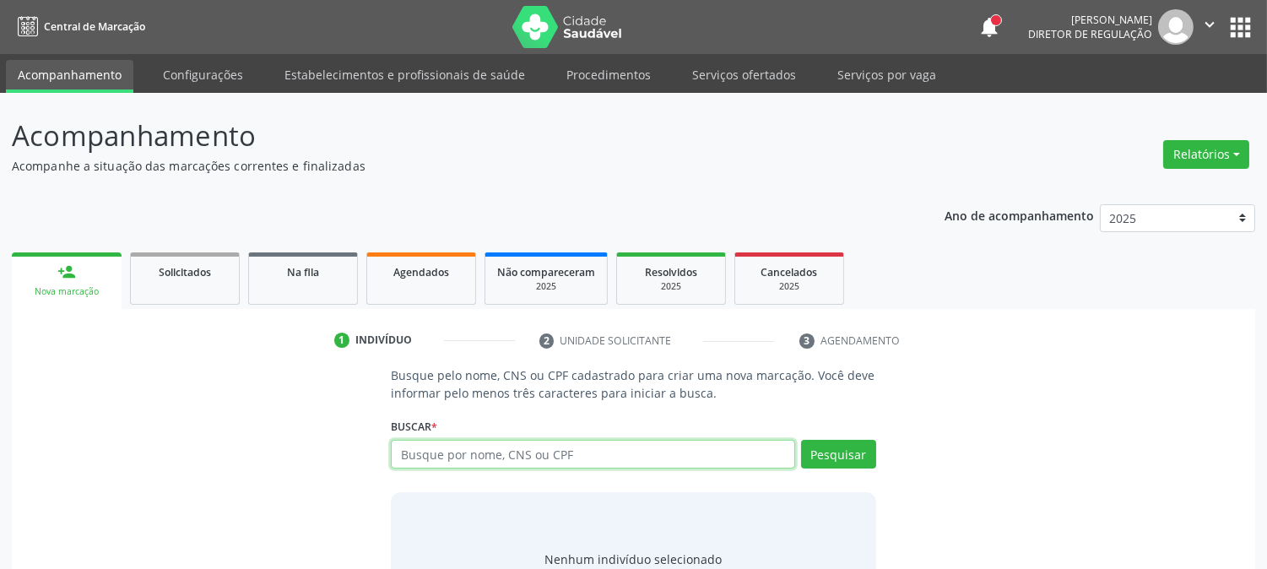
click at [436, 465] on input "text" at bounding box center [593, 454] width 404 height 29
type input "cassiano xavi"
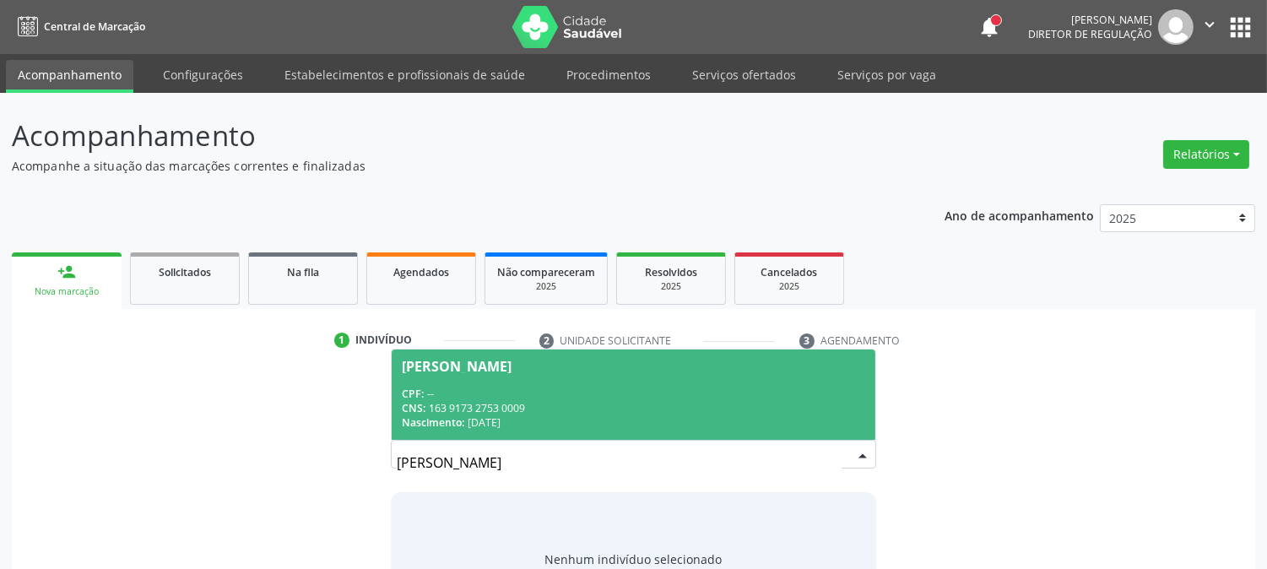
click at [425, 409] on span "CNS:" at bounding box center [414, 408] width 24 height 14
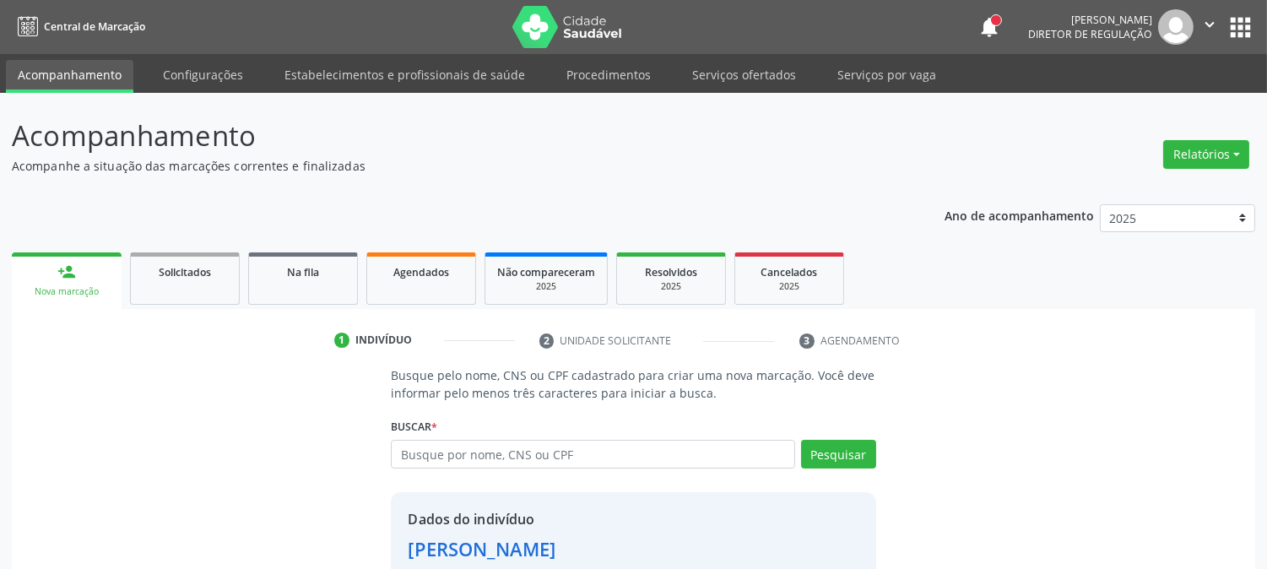
scroll to position [106, 0]
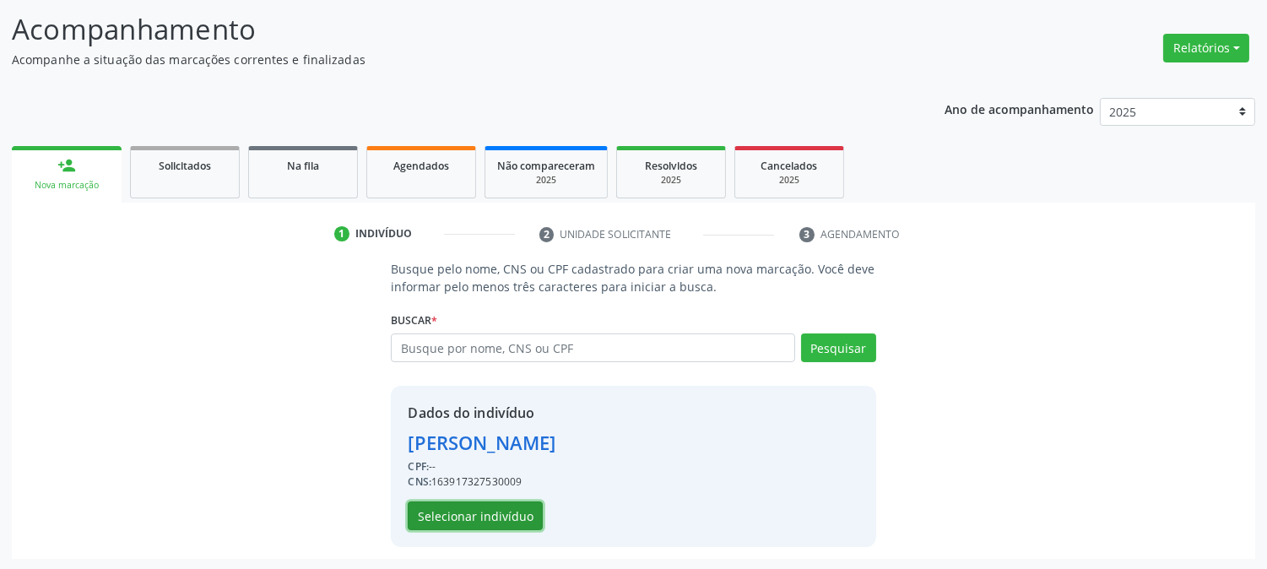
click at [496, 521] on button "Selecionar indivíduo" at bounding box center [475, 515] width 135 height 29
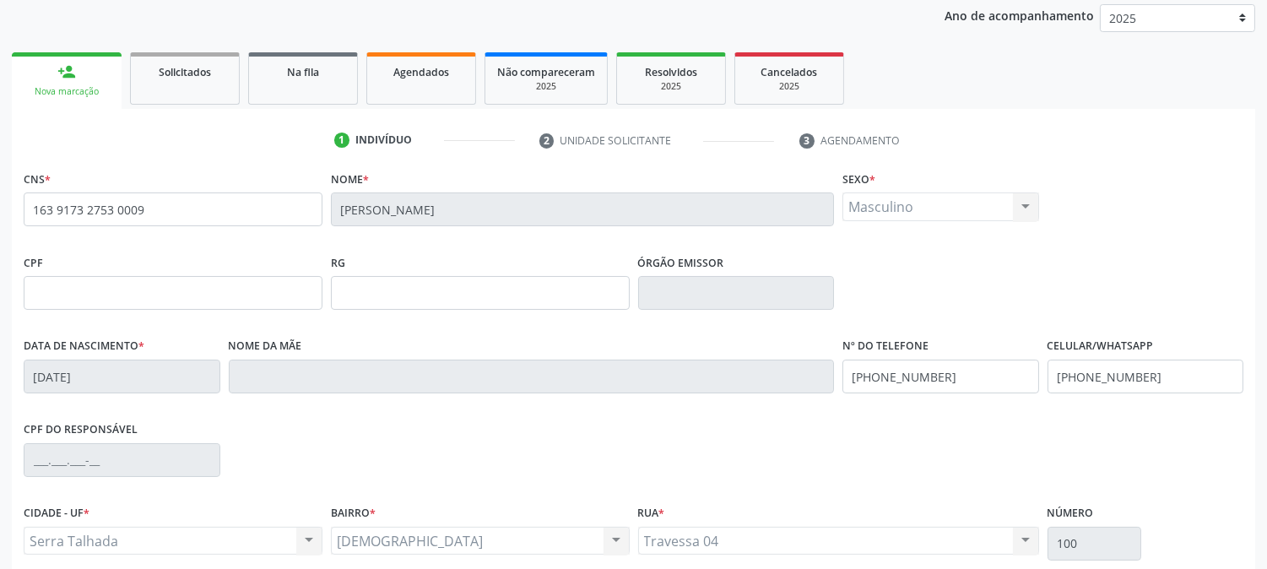
scroll to position [344, 0]
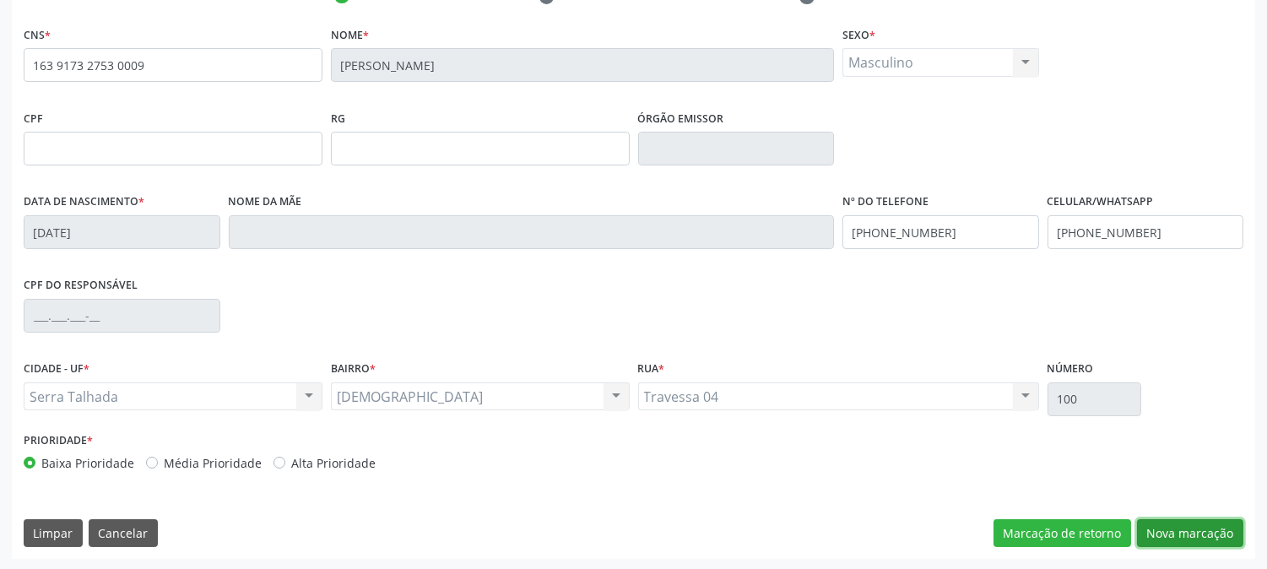
click at [1182, 520] on button "Nova marcação" at bounding box center [1190, 533] width 106 height 29
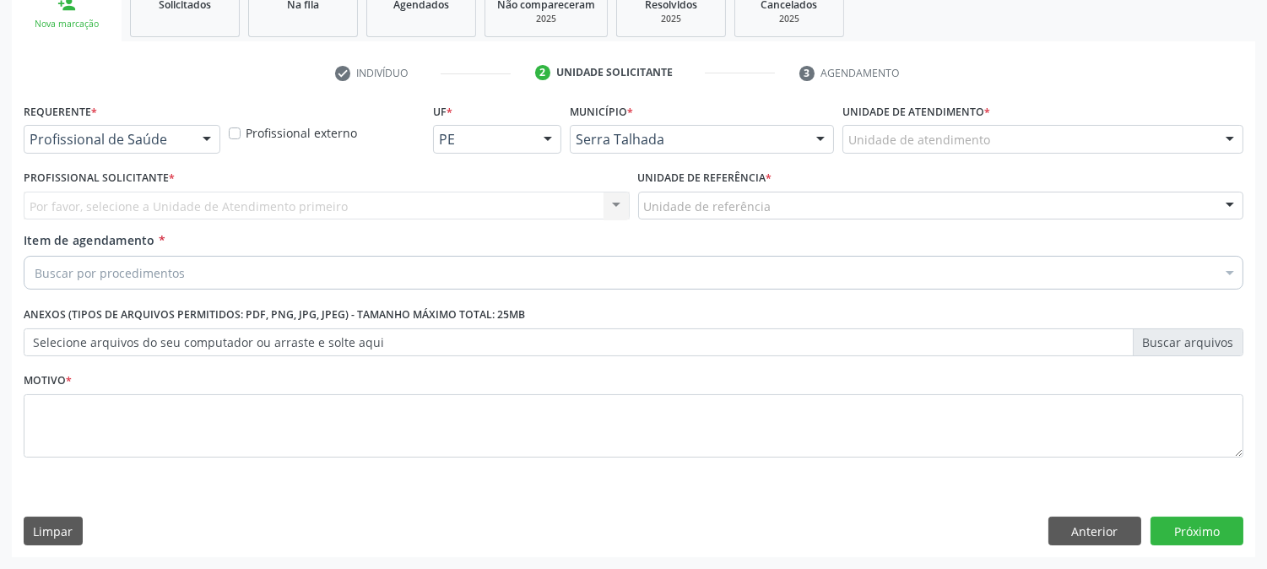
scroll to position [267, 0]
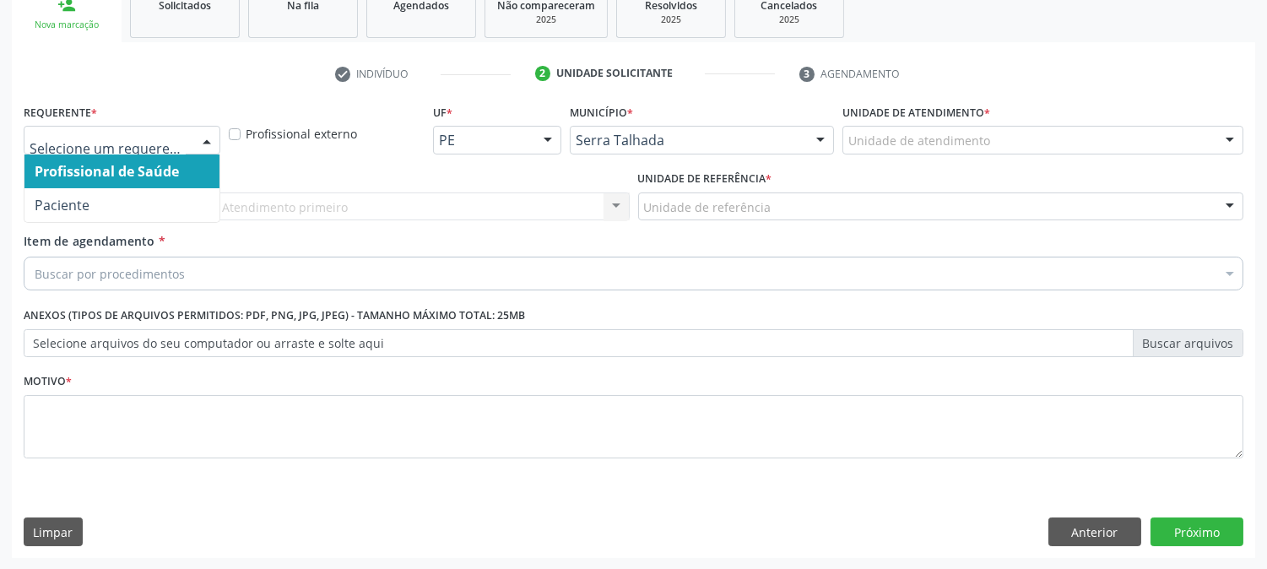
click at [196, 144] on div at bounding box center [206, 141] width 25 height 29
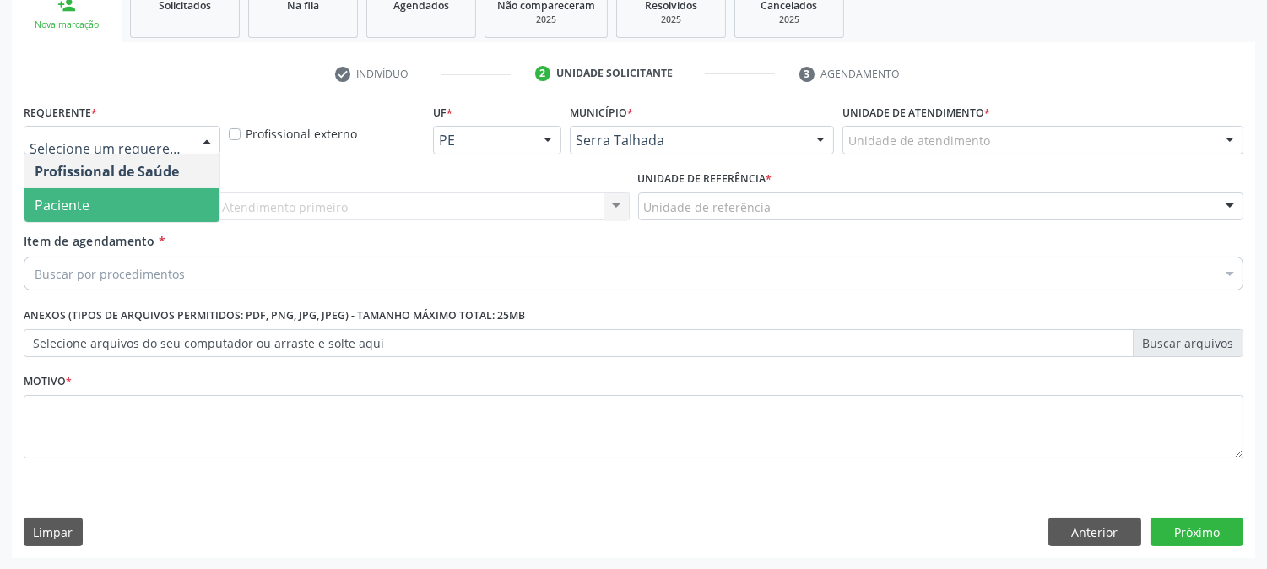
click at [169, 204] on span "Paciente" at bounding box center [121, 205] width 195 height 34
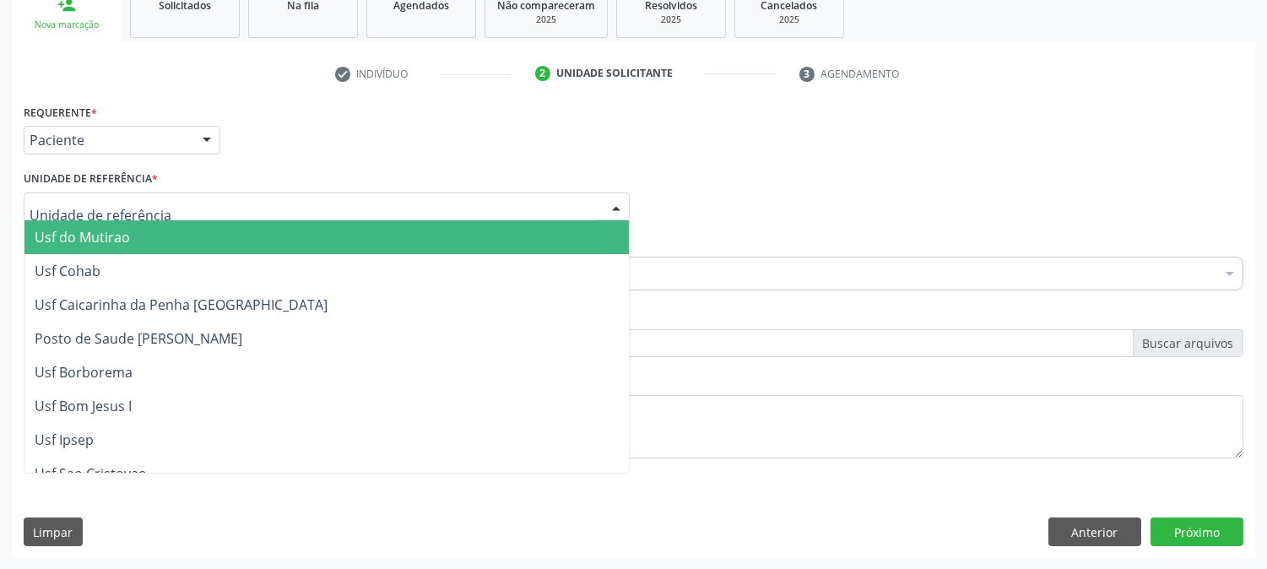
click at [169, 204] on div at bounding box center [327, 206] width 606 height 29
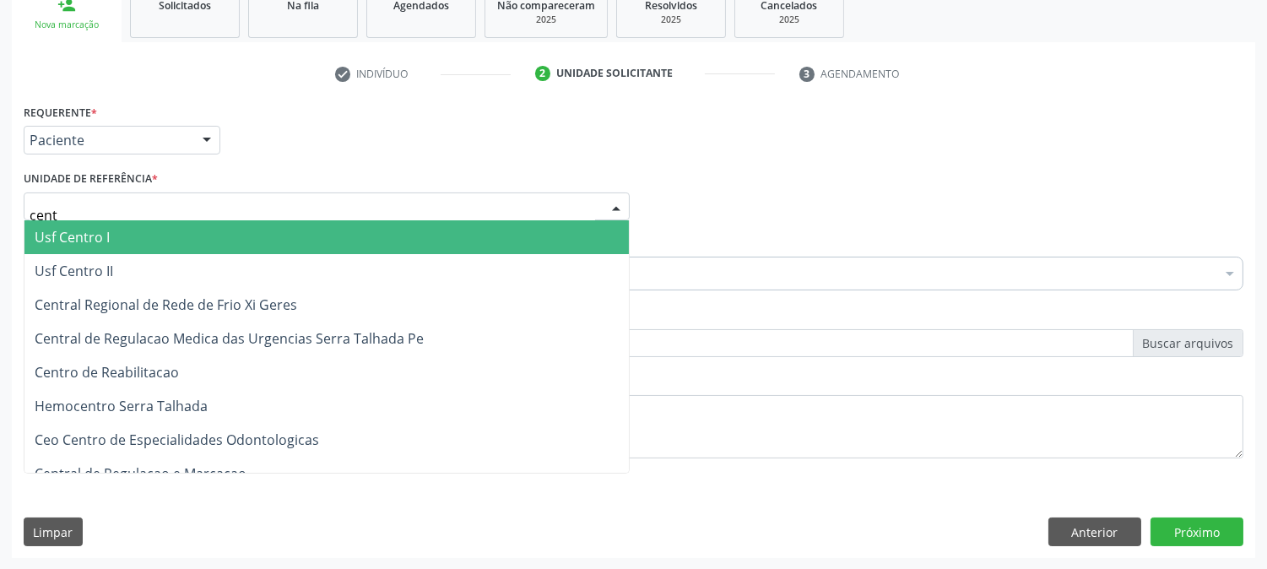
type input "centr"
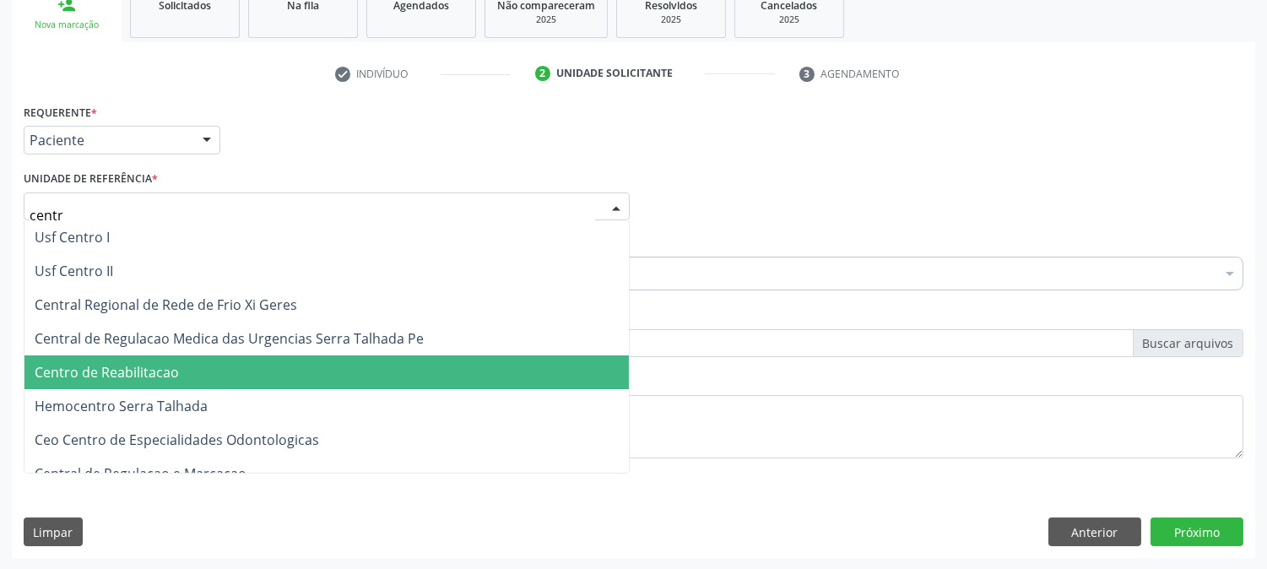
click at [139, 364] on span "Centro de Reabilitacao" at bounding box center [107, 372] width 144 height 19
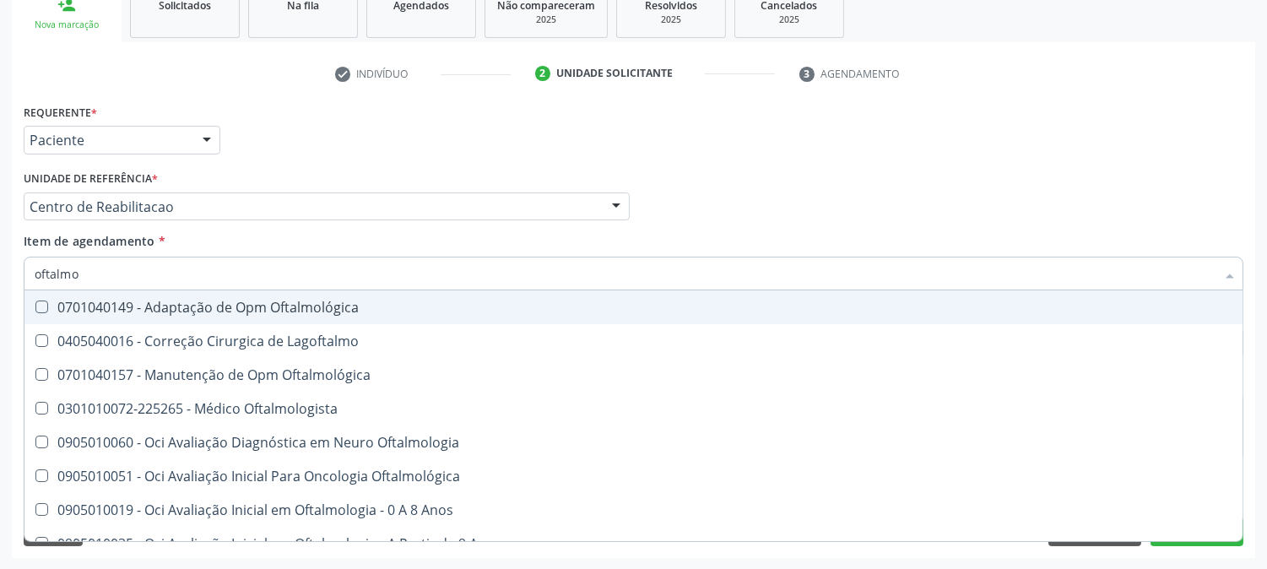
type input "oftalmol"
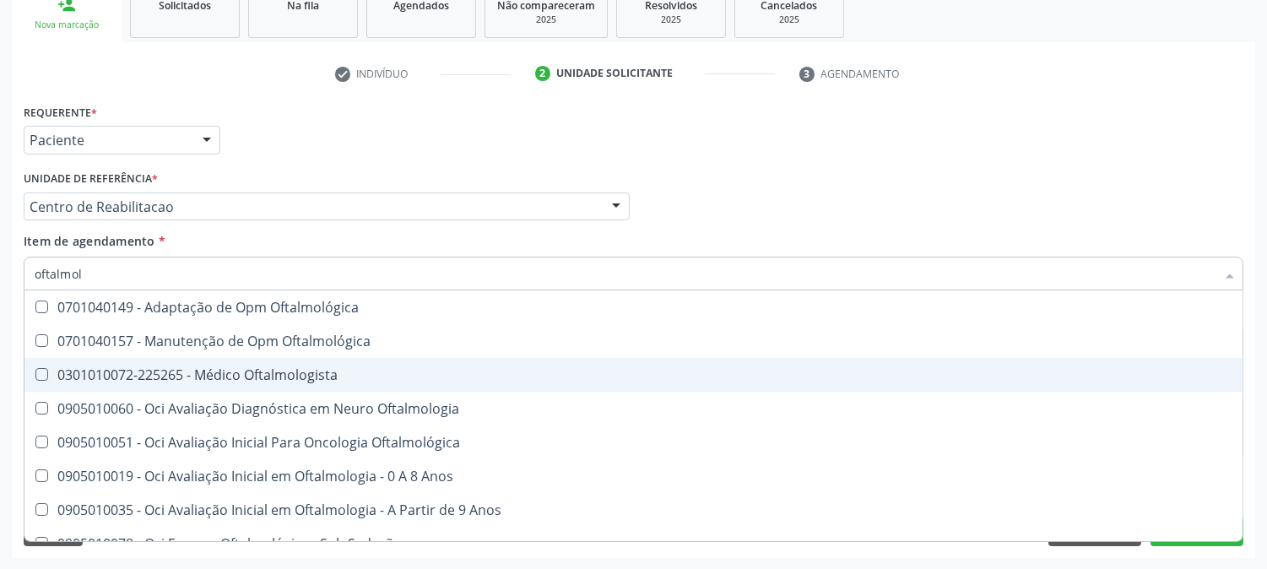
click at [154, 368] on div "0301010072-225265 - Médico Oftalmologista" at bounding box center [634, 375] width 1198 height 14
checkbox Oftalmologista "true"
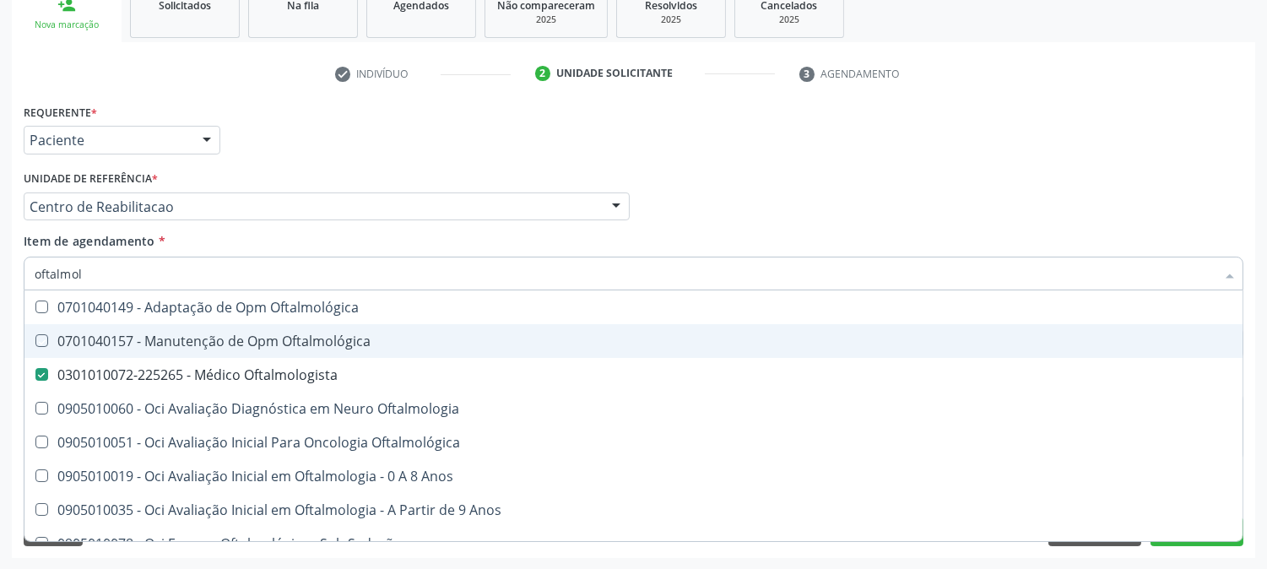
click at [0, 314] on div "Acompanhamento Acompanhe a situação das marcações correntes e finalizadas Relat…" at bounding box center [633, 198] width 1267 height 744
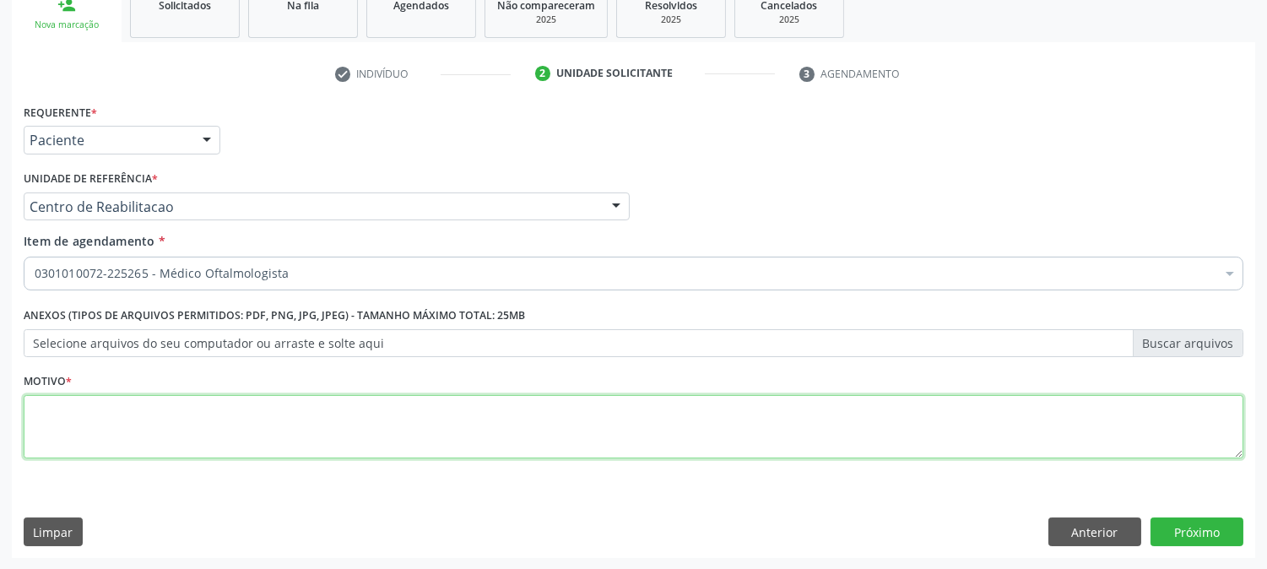
click at [187, 439] on textarea at bounding box center [634, 427] width 1220 height 64
type textarea "."
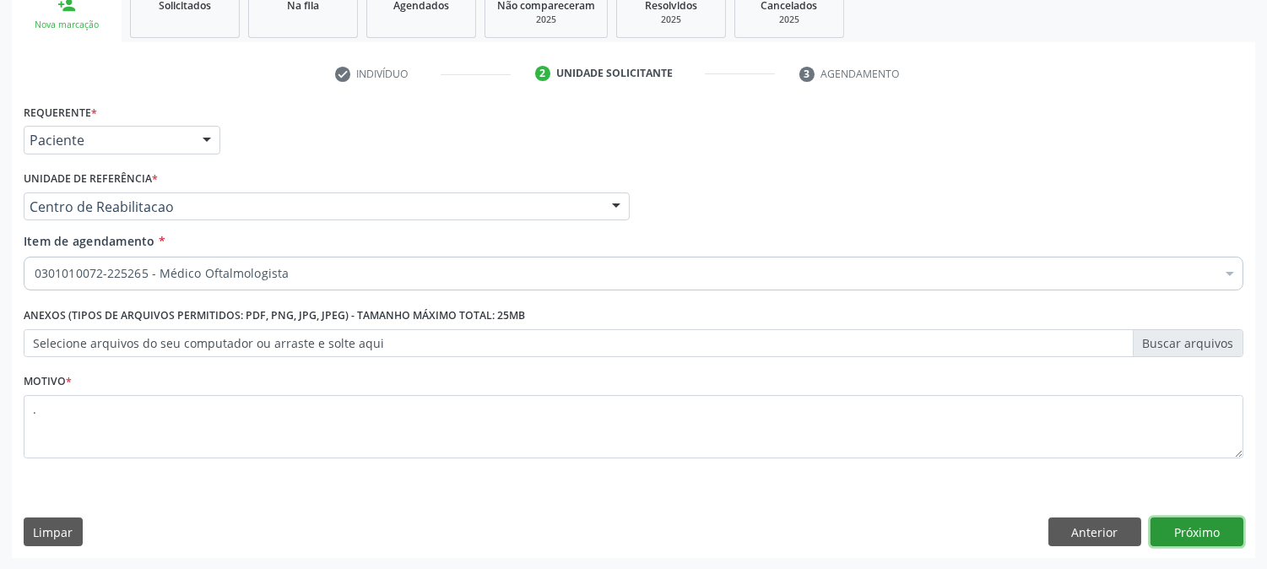
click at [1191, 526] on button "Próximo" at bounding box center [1197, 531] width 93 height 29
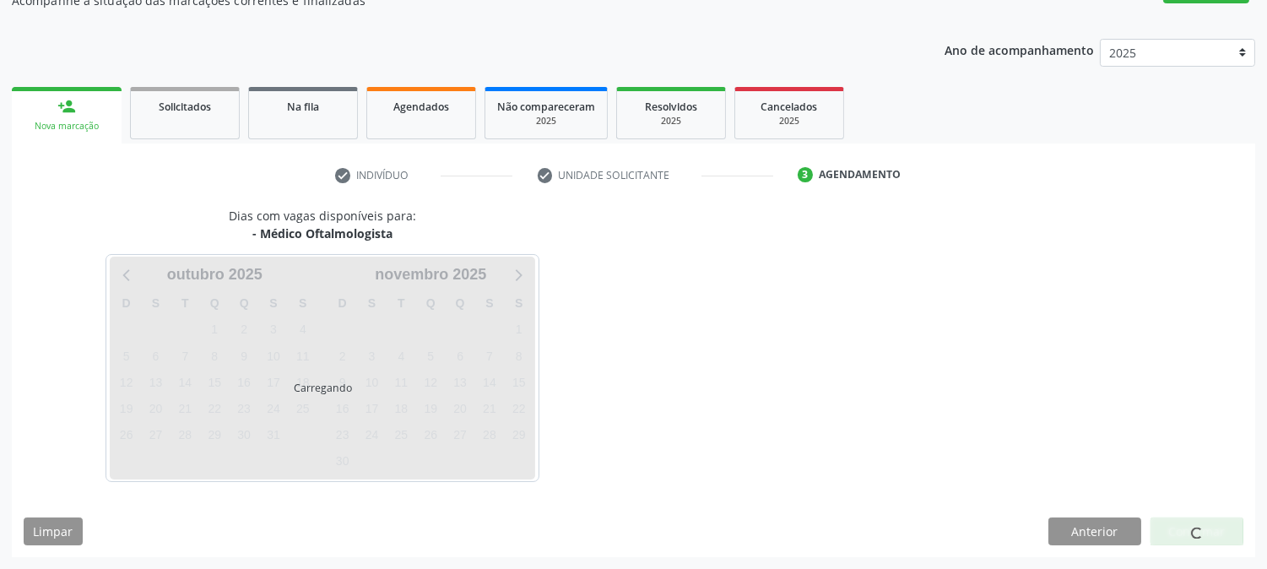
scroll to position [165, 0]
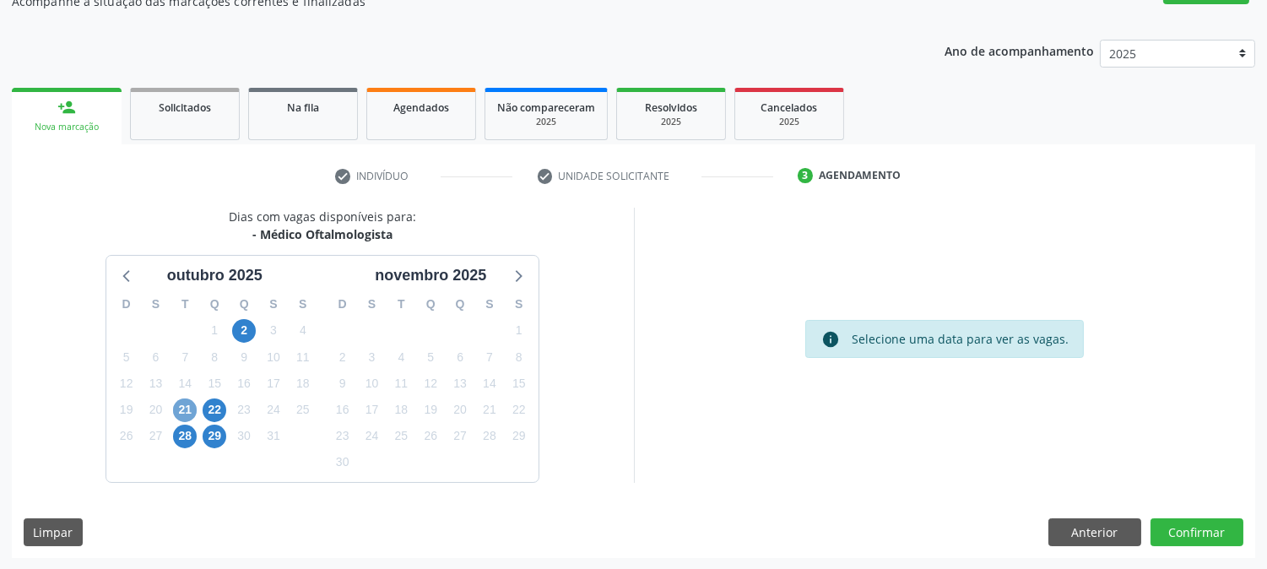
click at [182, 409] on span "21" at bounding box center [185, 410] width 24 height 24
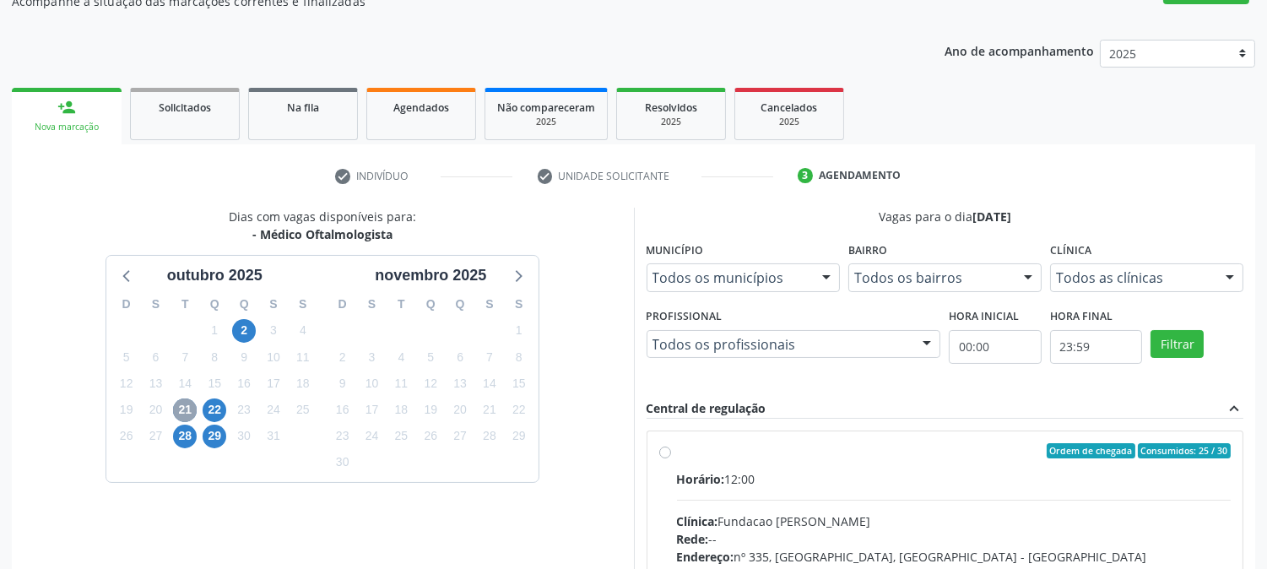
scroll to position [409, 0]
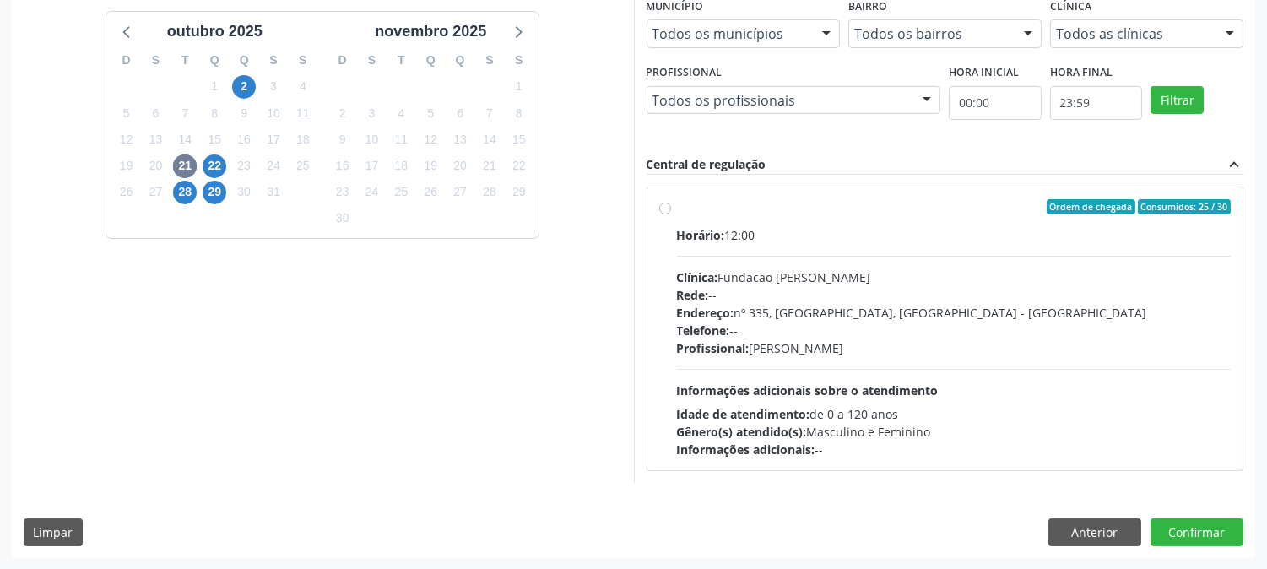
click at [918, 385] on span "Informações adicionais sobre o atendimento" at bounding box center [808, 390] width 262 height 16
click at [671, 214] on input "Ordem de chegada Consumidos: 25 / 30 Horário: 12:00 Clínica: Fundacao Altino Ve…" at bounding box center [665, 206] width 12 height 15
radio input "true"
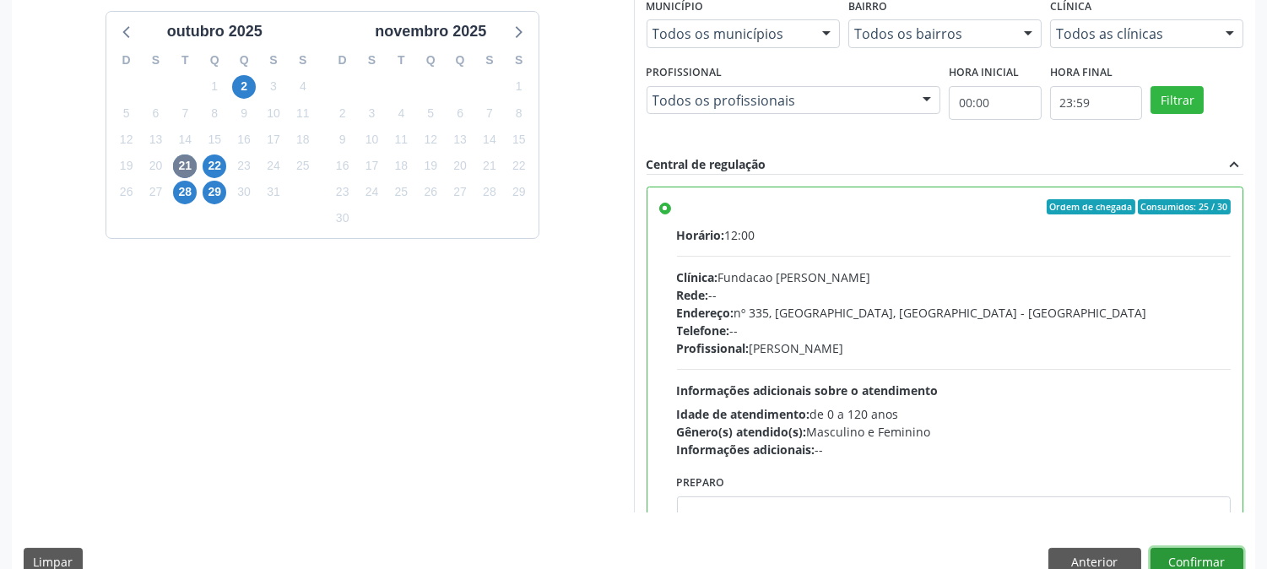
click at [1169, 548] on button "Confirmar" at bounding box center [1197, 562] width 93 height 29
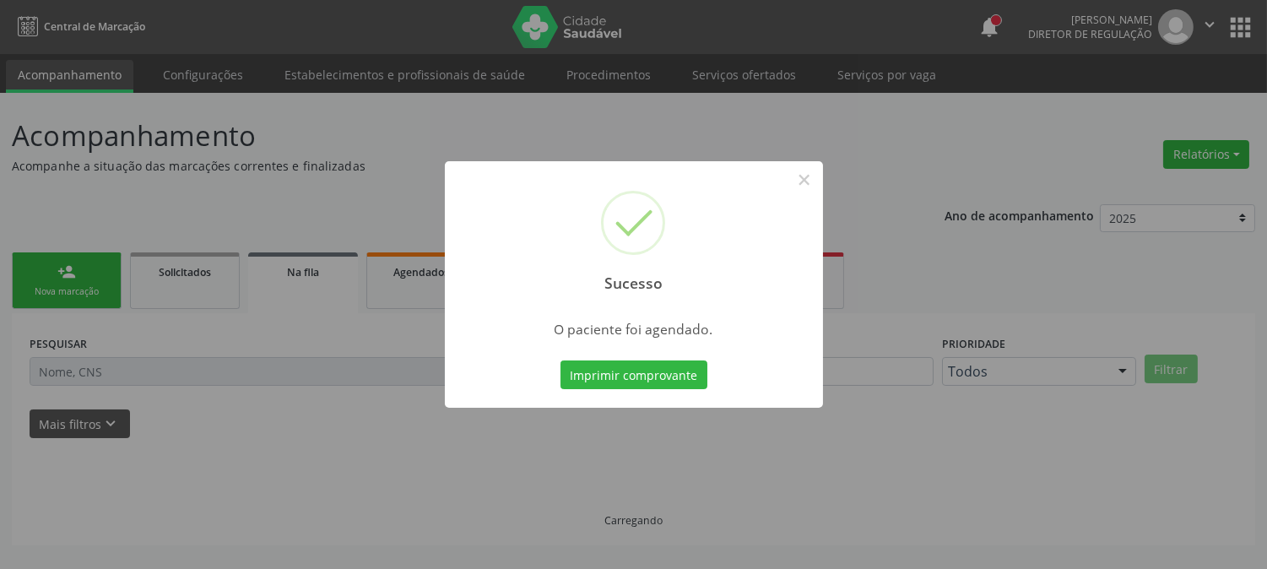
scroll to position [0, 0]
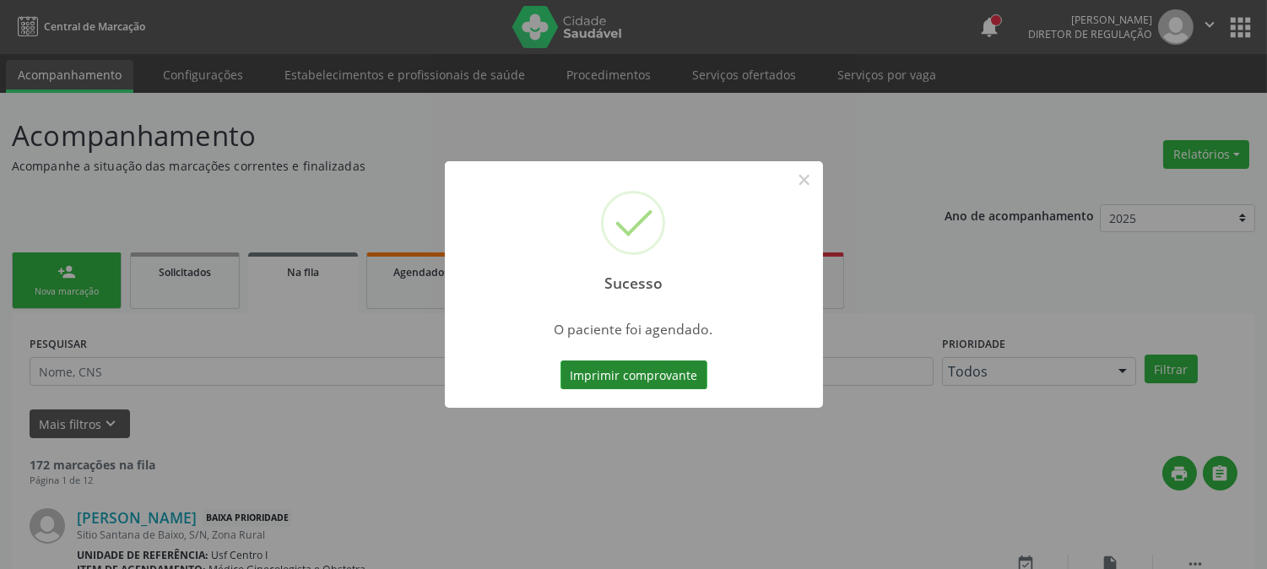
click at [642, 373] on button "Imprimir comprovante" at bounding box center [634, 374] width 147 height 29
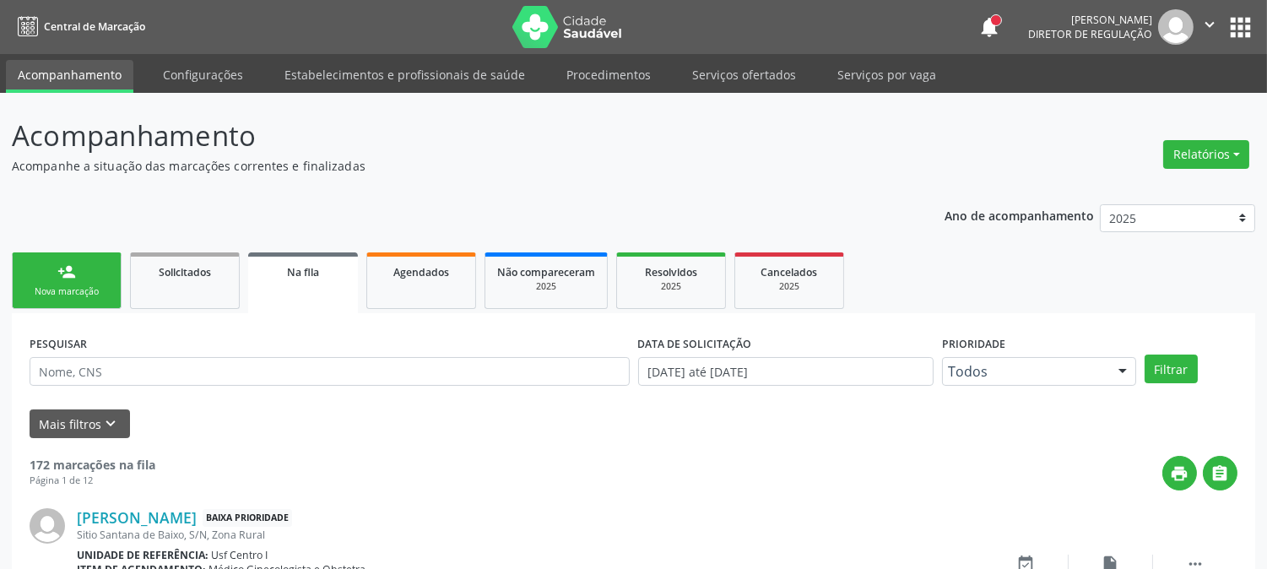
click at [70, 300] on link "person_add Nova marcação" at bounding box center [67, 280] width 110 height 57
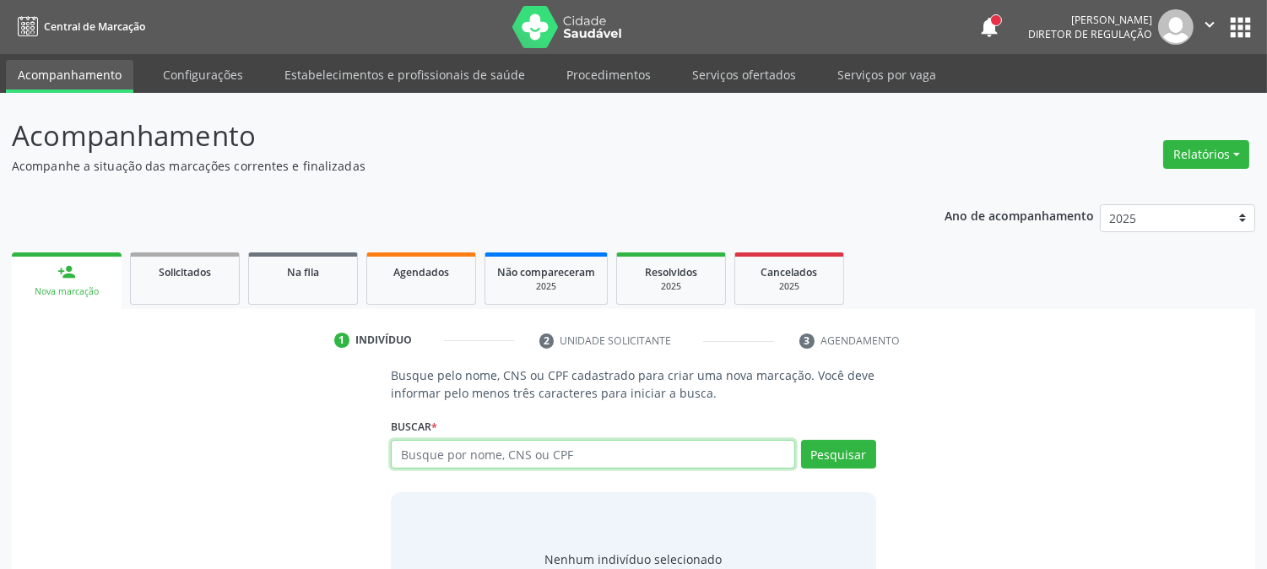
click at [424, 448] on input "text" at bounding box center [593, 454] width 404 height 29
type input "898003412637043"
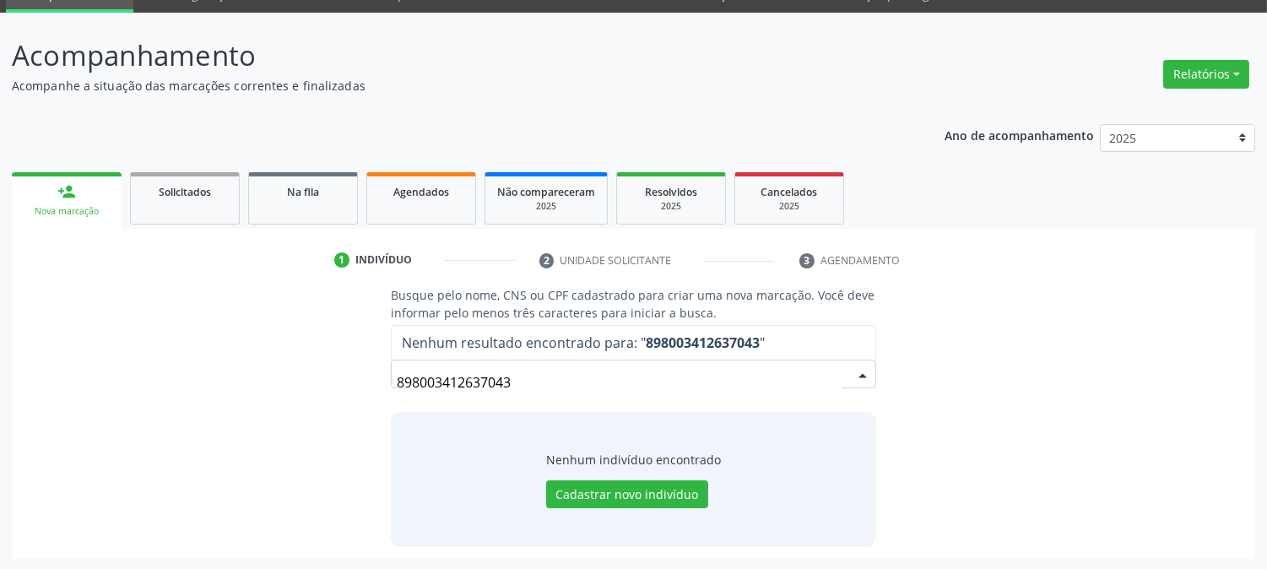
drag, startPoint x: 516, startPoint y: 377, endPoint x: 325, endPoint y: 392, distance: 191.3
click at [327, 386] on div "Busque pelo nome, CNS ou CPF cadastrado para criar uma nova marcação. Você deve…" at bounding box center [634, 416] width 1220 height 260
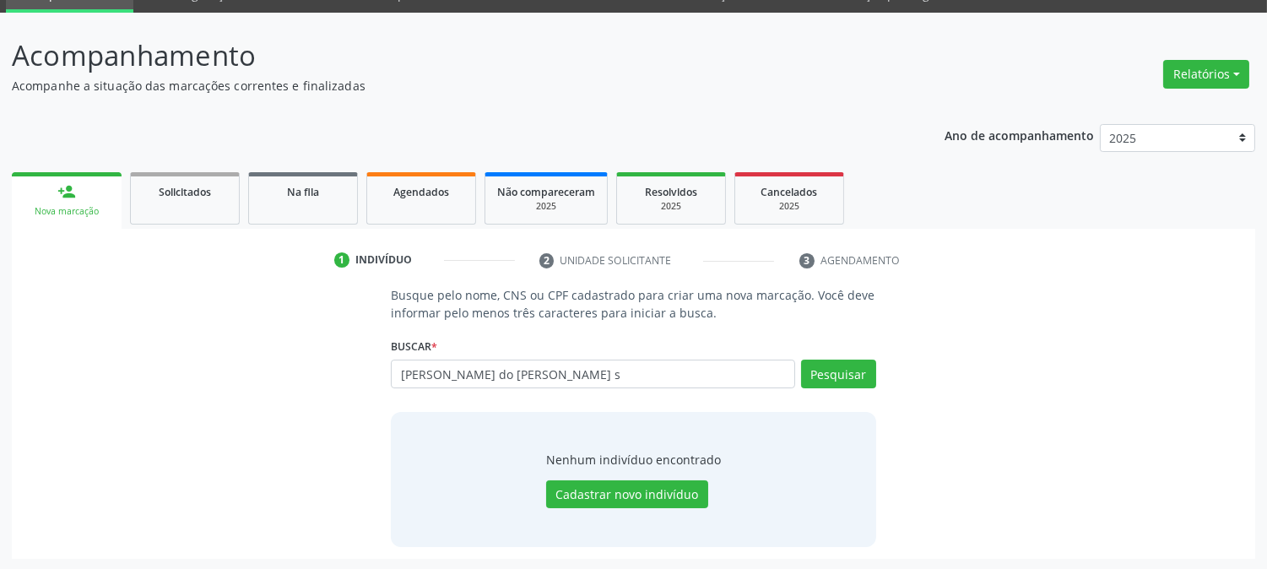
type input "maria do carmo lima s"
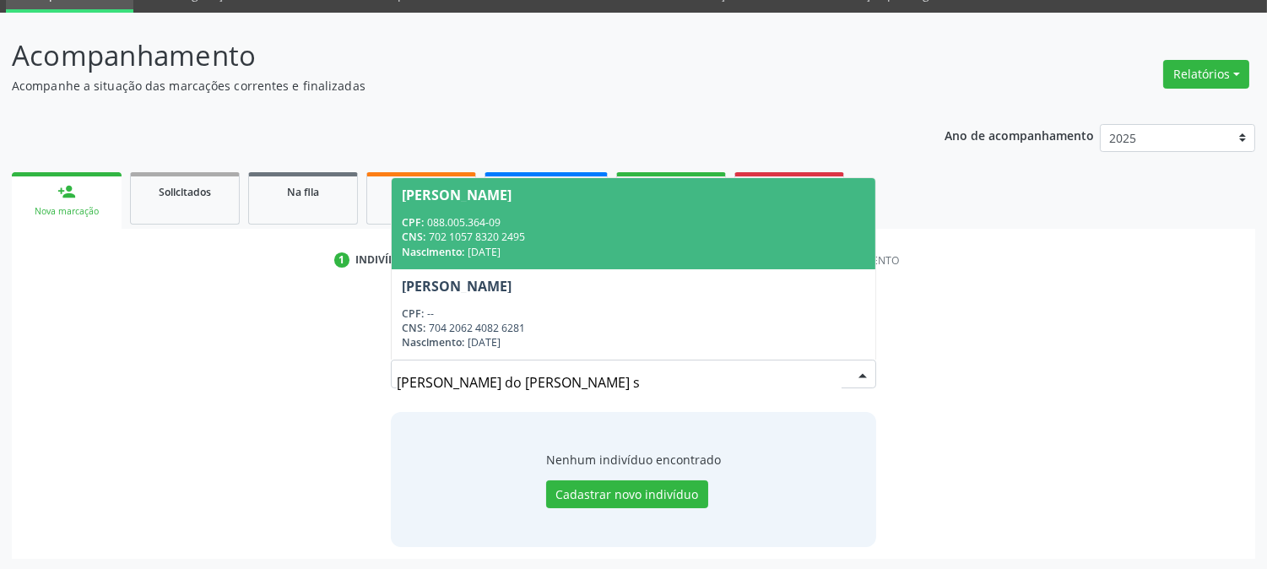
click at [495, 255] on div "Nascimento: 04/05/1983" at bounding box center [633, 252] width 463 height 14
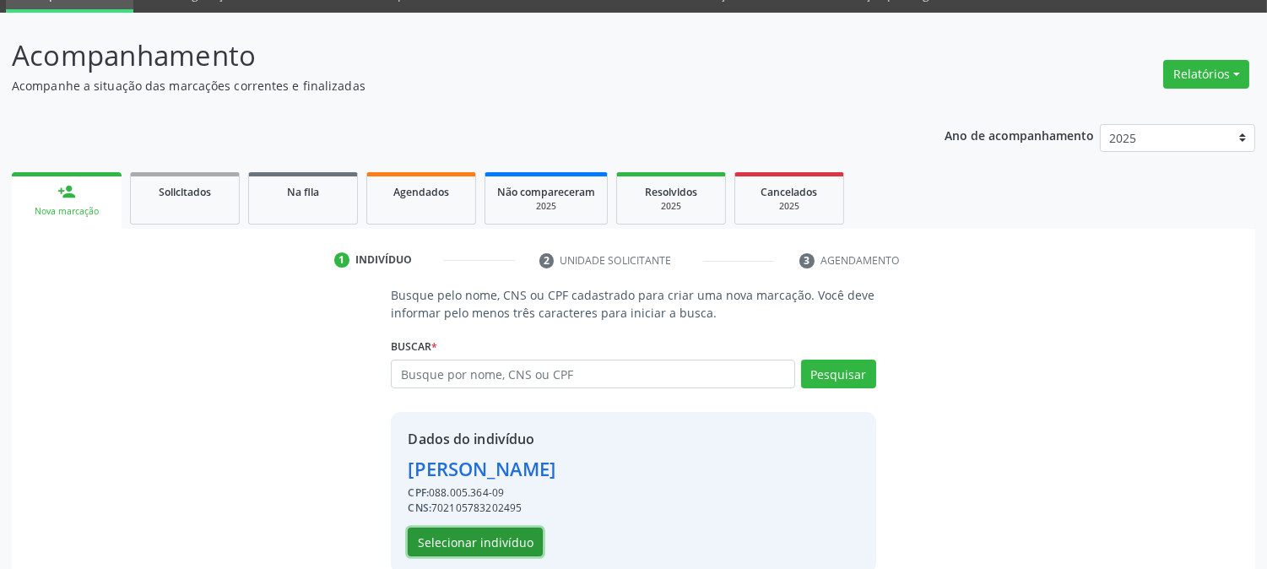
click at [457, 533] on button "Selecionar indivíduo" at bounding box center [475, 542] width 135 height 29
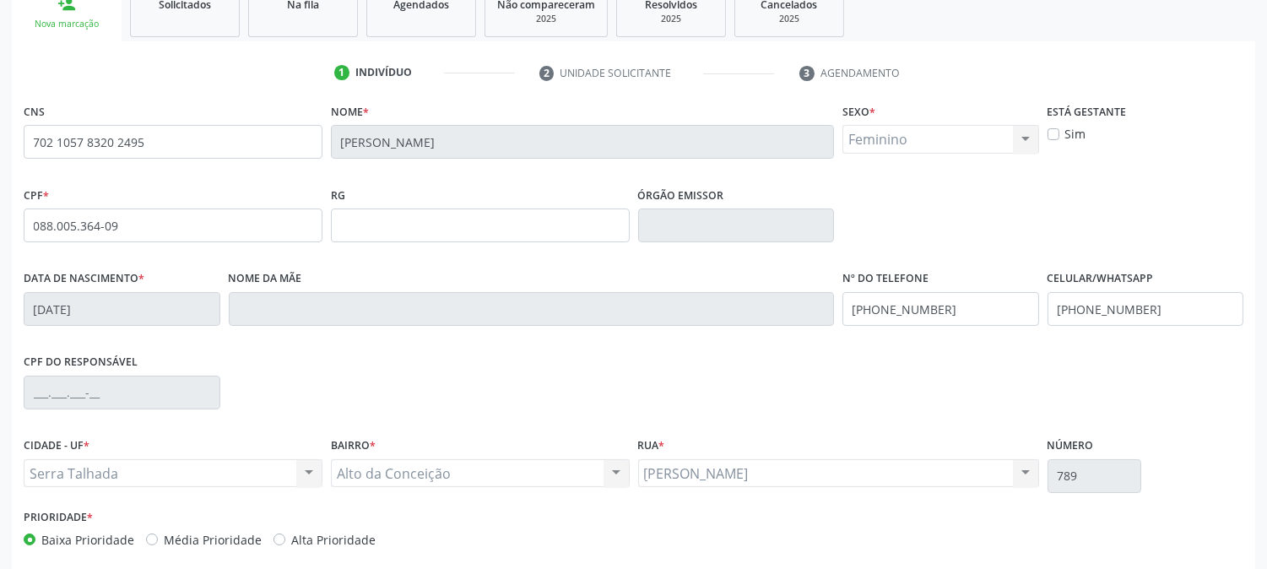
scroll to position [344, 0]
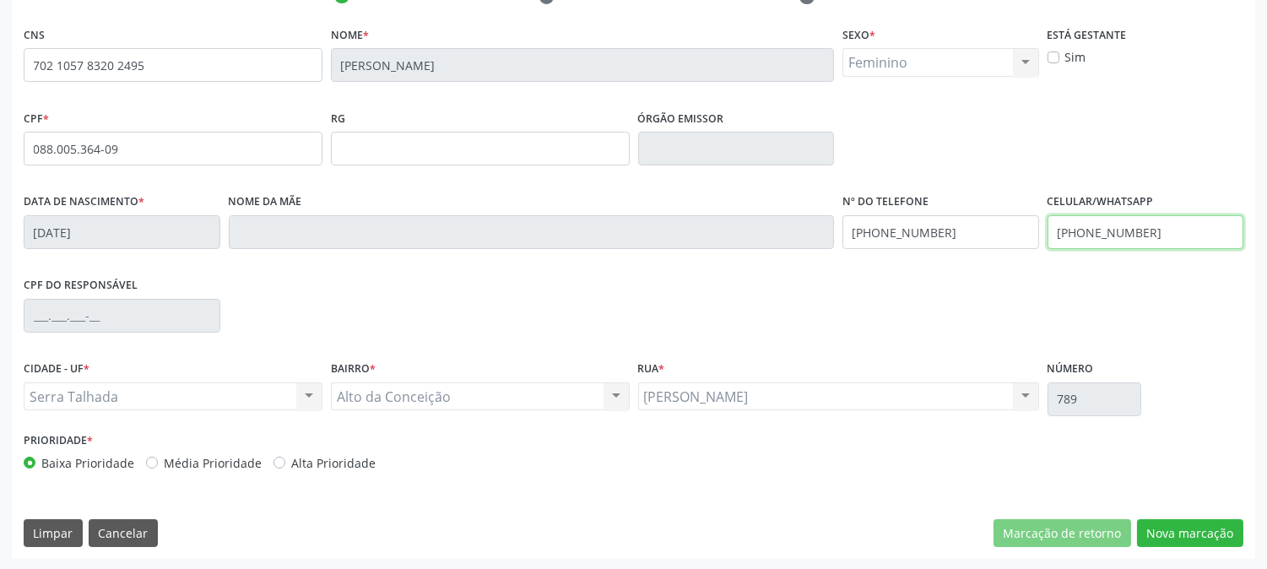
drag, startPoint x: 1154, startPoint y: 240, endPoint x: 942, endPoint y: 242, distance: 211.9
click at [947, 241] on div "Data de nascimento * 04/05/1983 Nome da mãe Nº do Telefone (87) 99935-4549 Celu…" at bounding box center [633, 231] width 1228 height 84
click at [820, 230] on div "Data de nascimento * 04/05/1983 Nome da mãe Nº do Telefone (87) 99935-4549 Celu…" at bounding box center [633, 231] width 1228 height 84
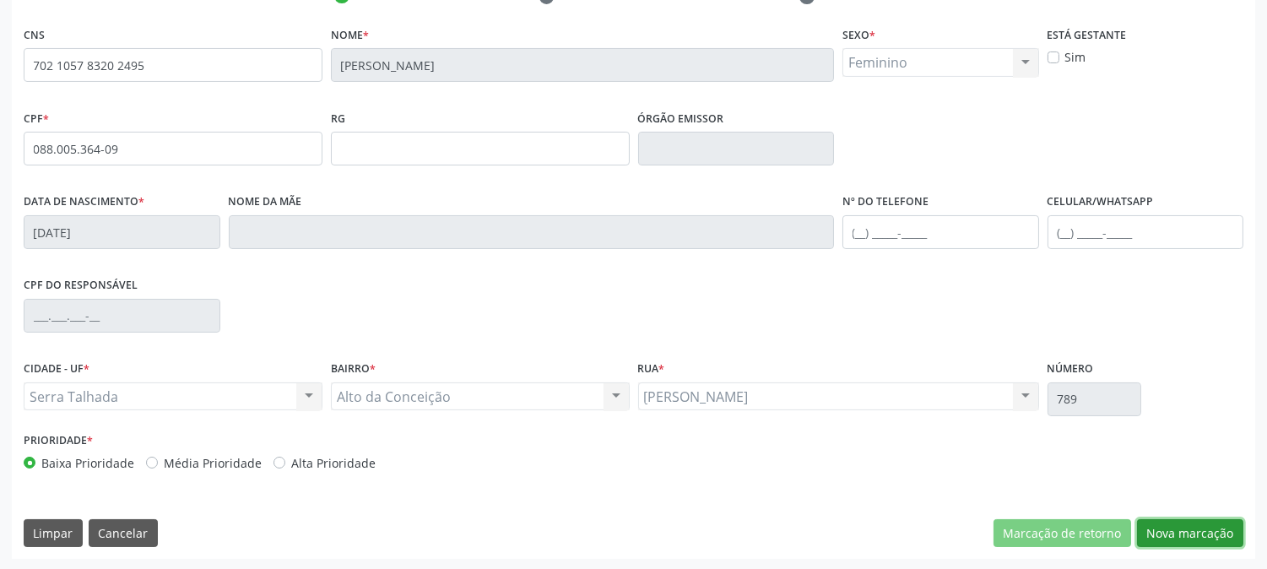
click at [1205, 523] on button "Nova marcação" at bounding box center [1190, 533] width 106 height 29
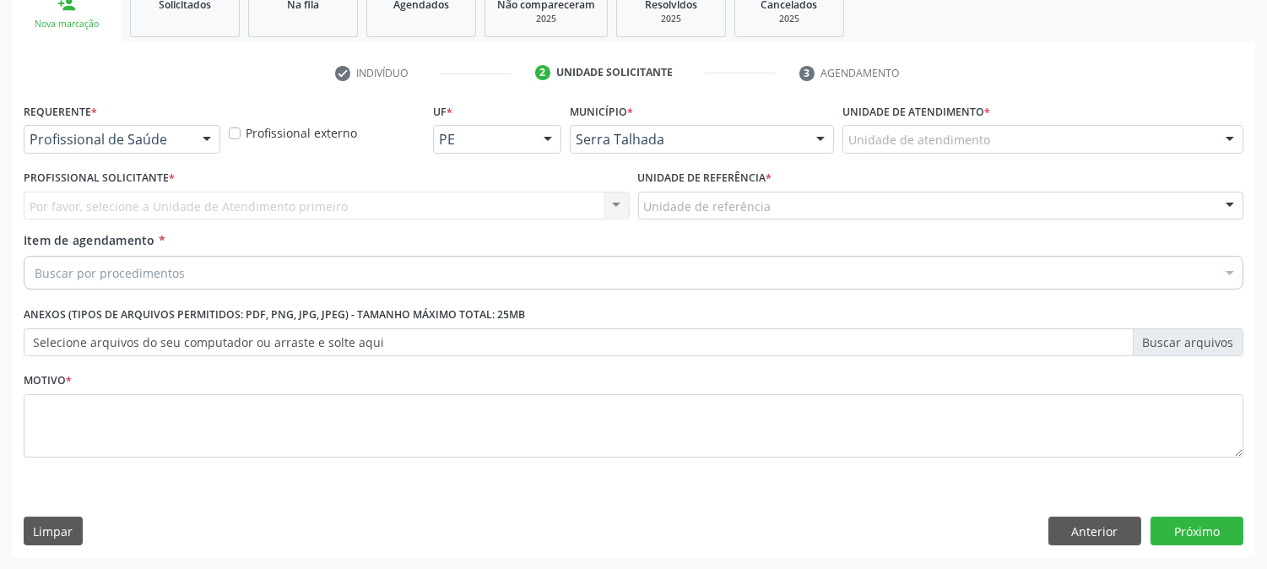
scroll to position [267, 0]
click at [201, 148] on div at bounding box center [206, 141] width 25 height 29
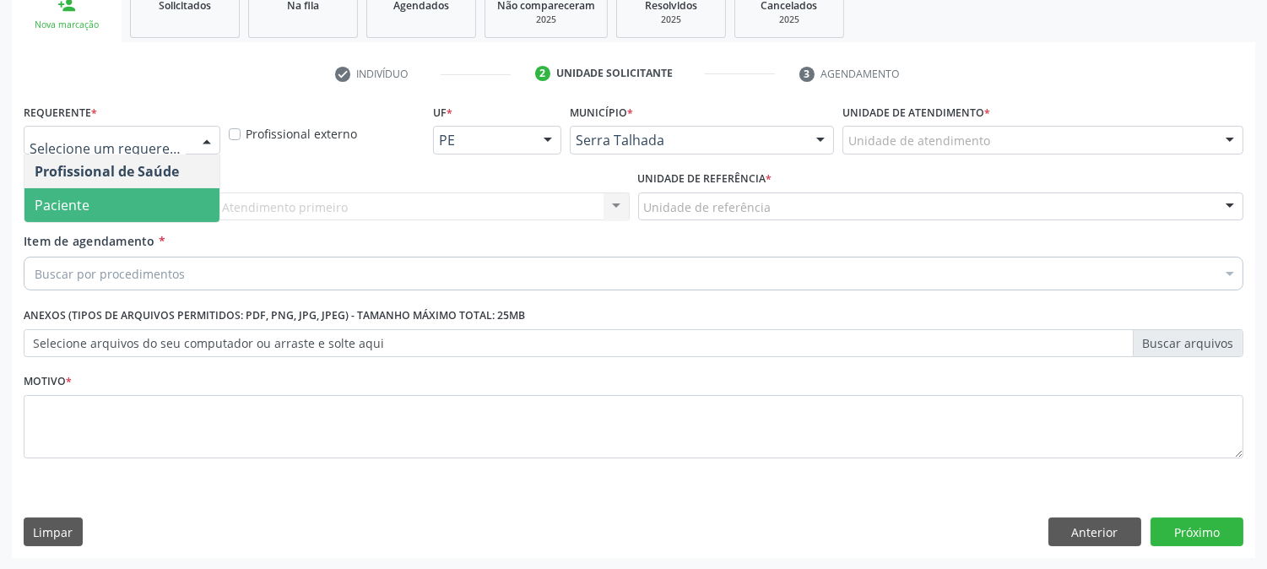
click at [177, 191] on span "Paciente" at bounding box center [121, 205] width 195 height 34
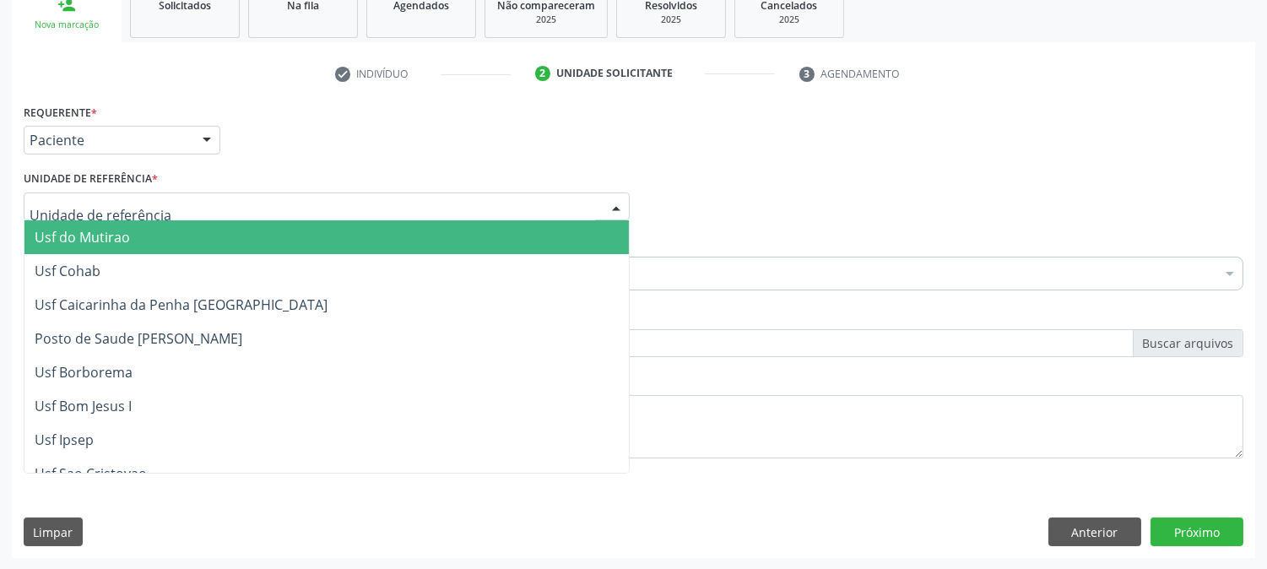
click at [165, 208] on div at bounding box center [327, 206] width 606 height 29
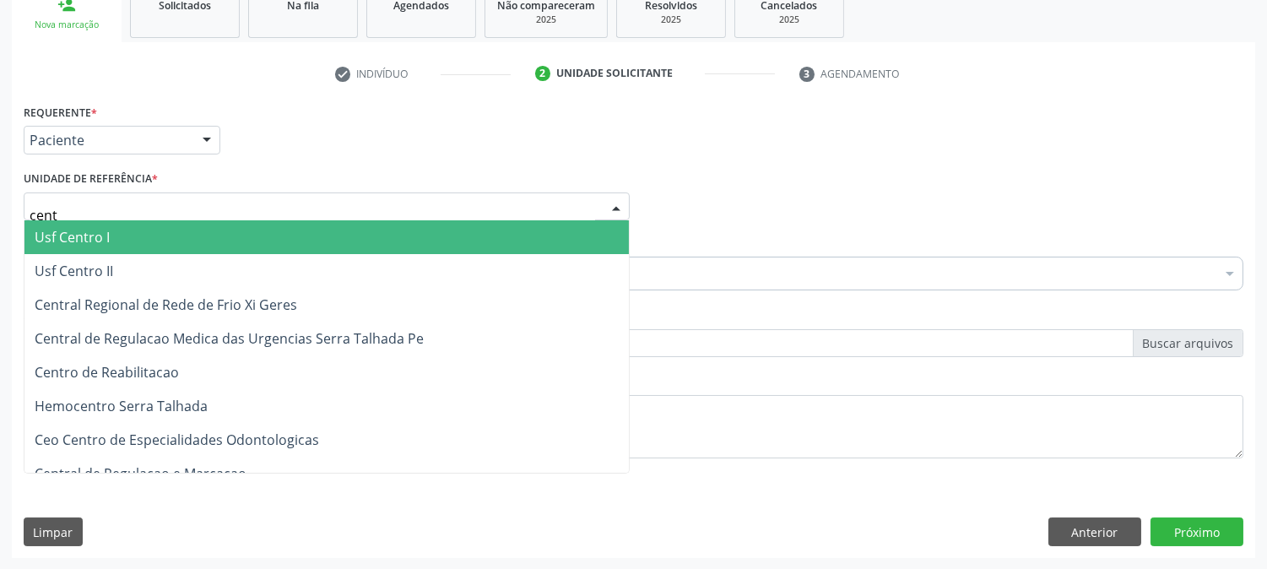
type input "centr"
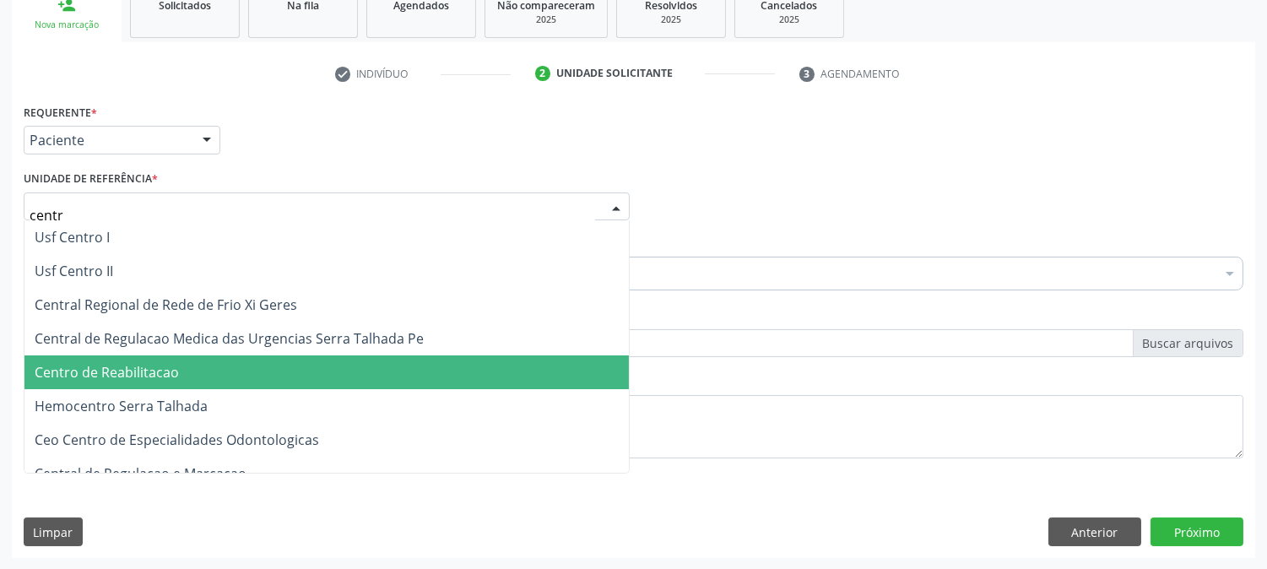
click at [172, 355] on span "Centro de Reabilitacao" at bounding box center [326, 372] width 604 height 34
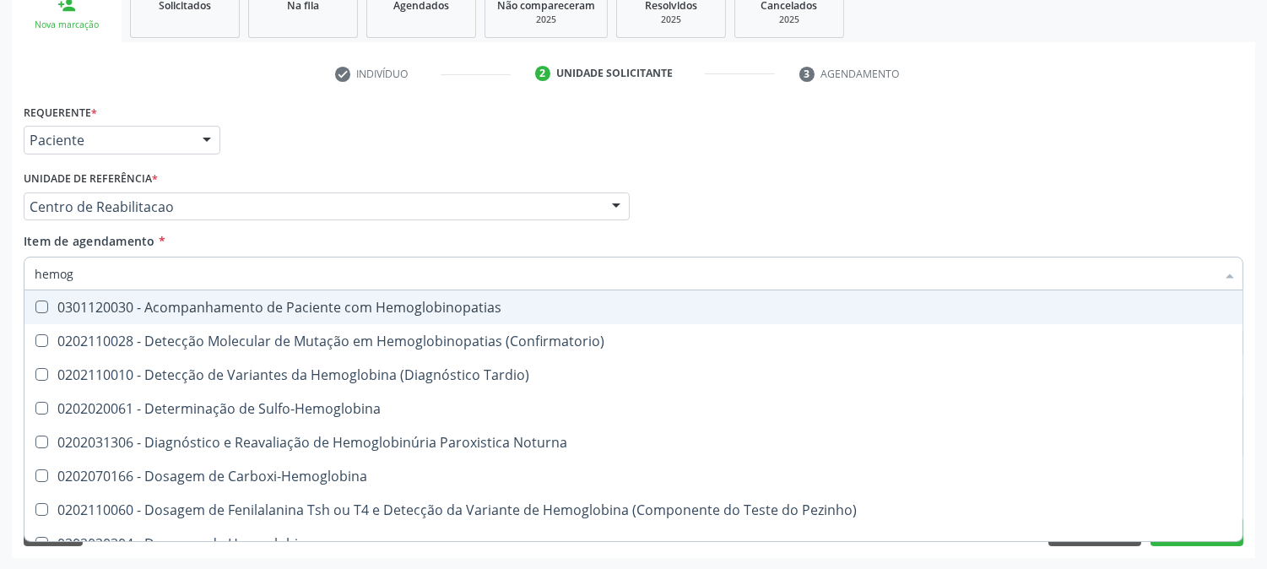
type input "hemogr"
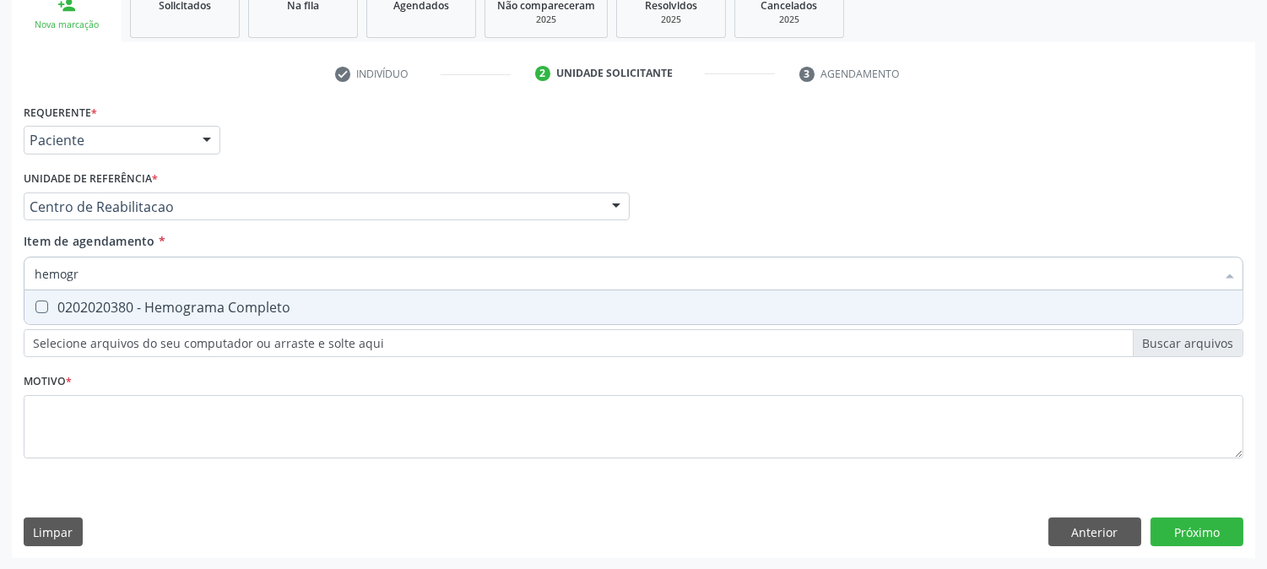
click at [110, 306] on div "0202020380 - Hemograma Completo" at bounding box center [634, 308] width 1198 height 14
checkbox Completo "true"
drag, startPoint x: 59, startPoint y: 284, endPoint x: 3, endPoint y: 294, distance: 56.5
click at [3, 294] on div "Acompanhamento Acompanhe a situação das marcações correntes e finalizadas Relat…" at bounding box center [633, 198] width 1267 height 744
type input "c"
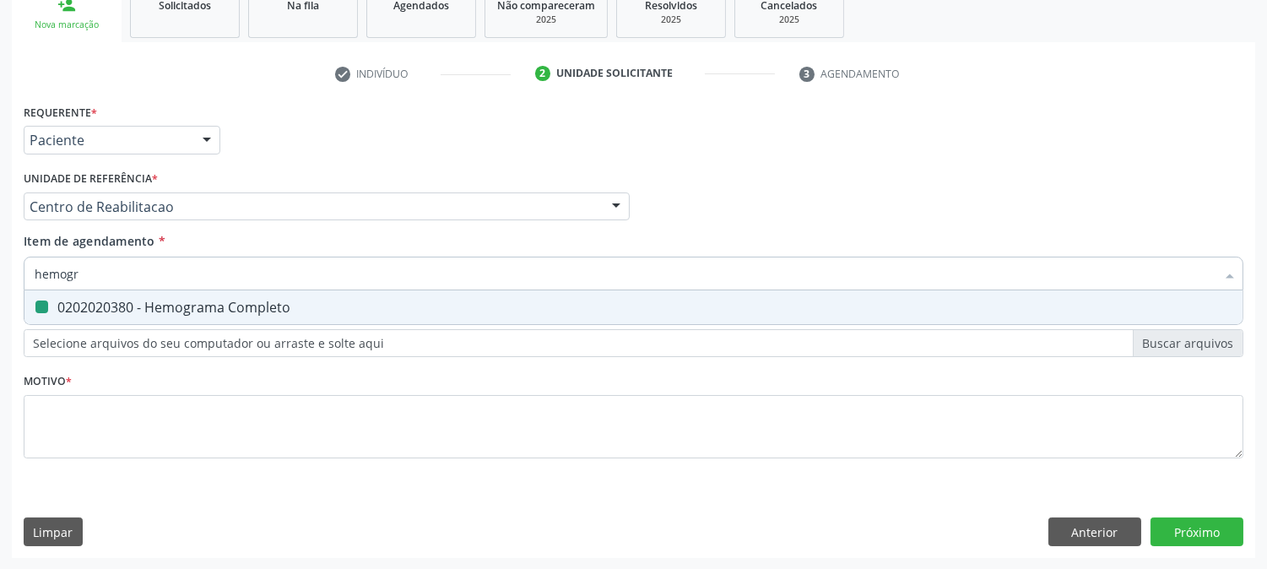
checkbox Completo "false"
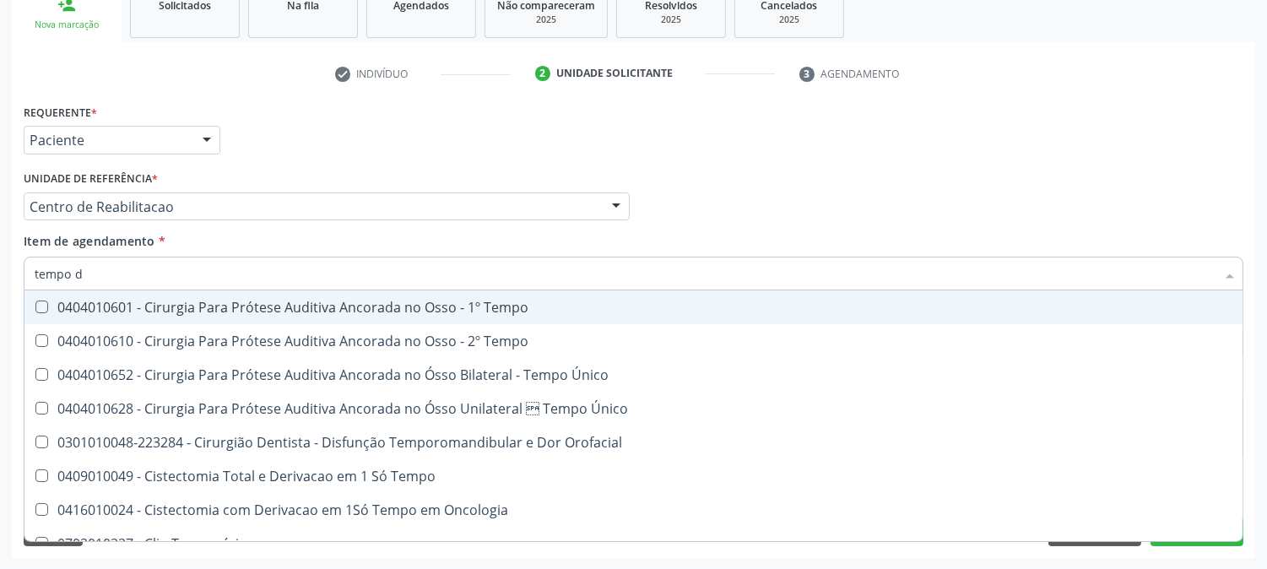
type input "tempo de"
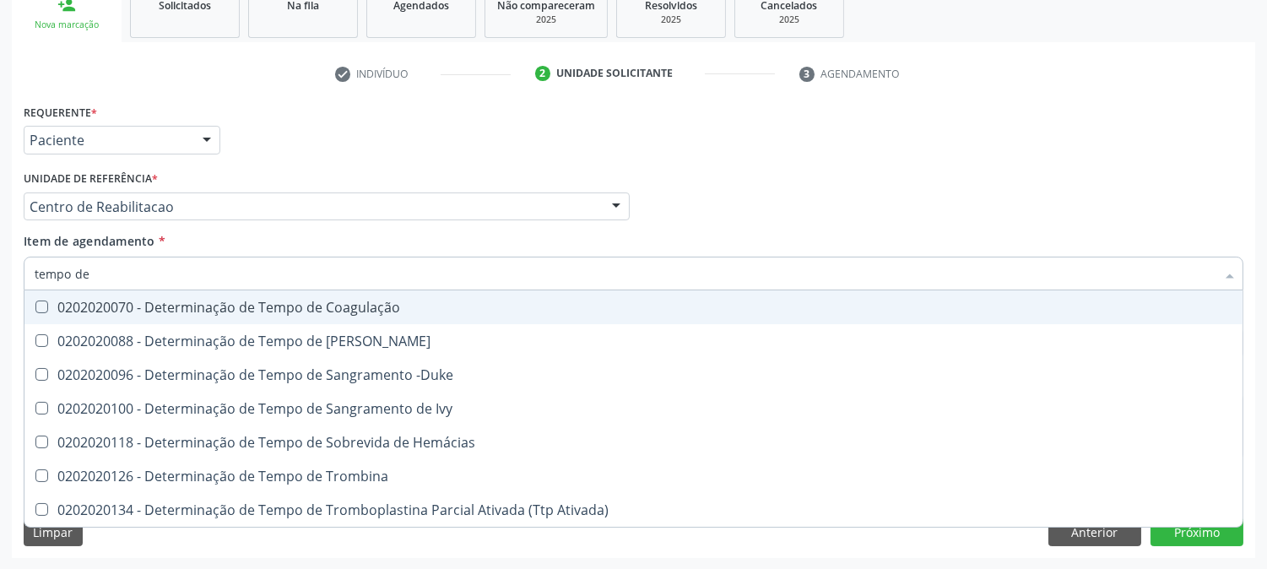
click at [106, 315] on span "0202020070 - Determinação de Tempo de Coagulação" at bounding box center [633, 307] width 1218 height 34
checkbox Coagulação "true"
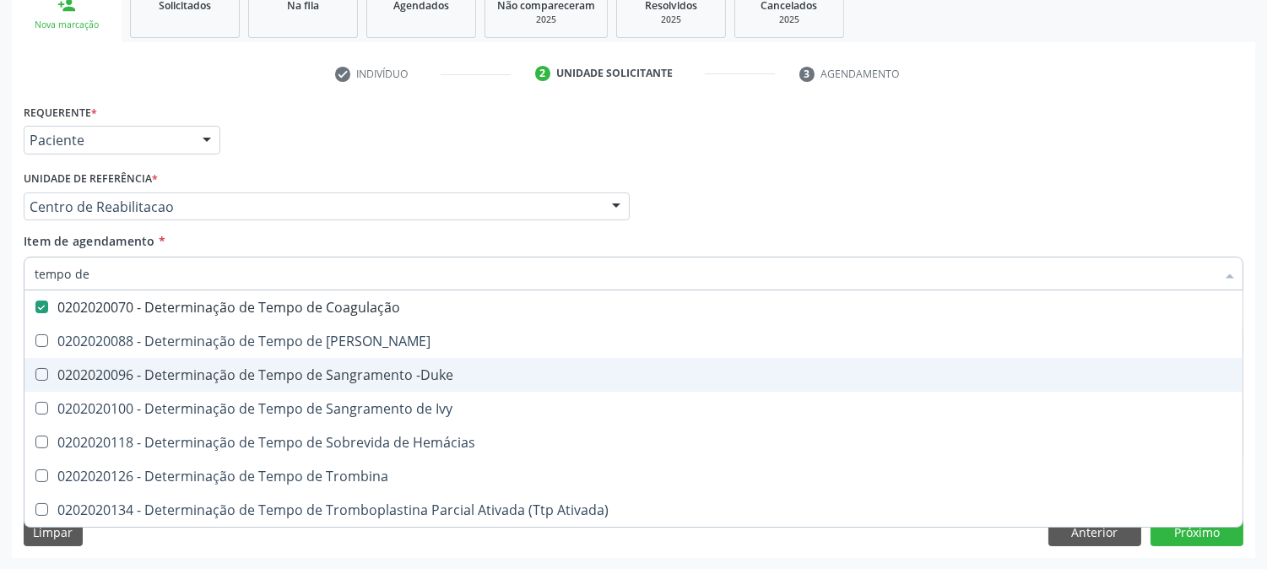
click at [111, 368] on div "0202020096 - Determinação de Tempo de Sangramento -Duke" at bounding box center [634, 375] width 1198 height 14
checkbox -Duke "true"
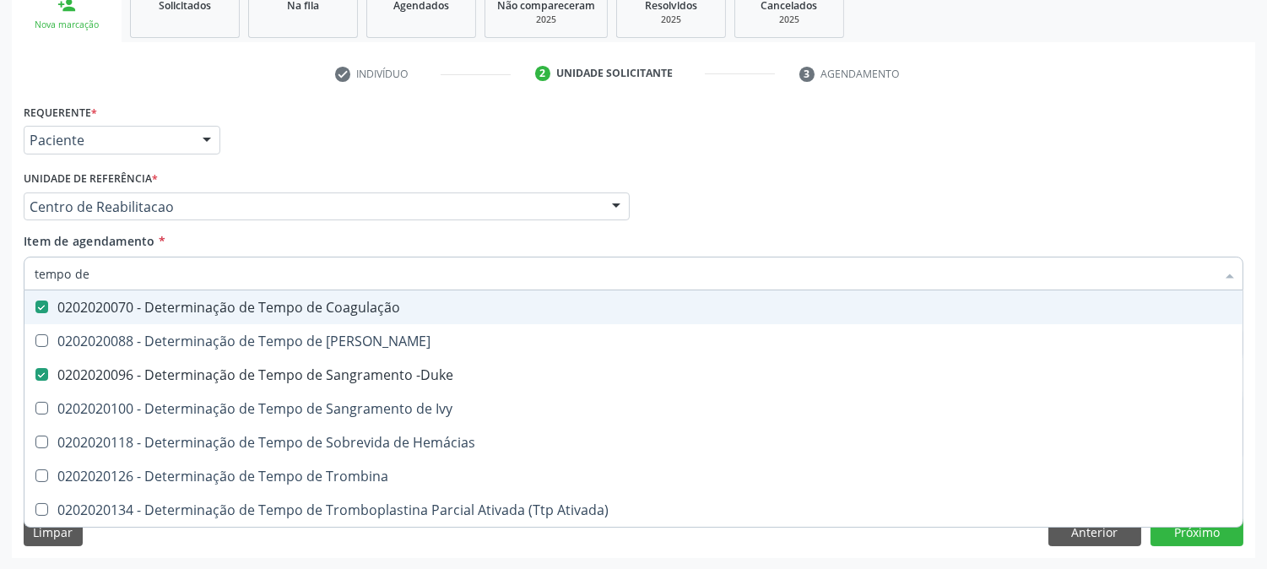
drag, startPoint x: 107, startPoint y: 272, endPoint x: 0, endPoint y: 271, distance: 107.2
click at [0, 271] on div "Acompanhamento Acompanhe a situação das marcações correntes e finalizadas Relat…" at bounding box center [633, 198] width 1267 height 744
type input "ta"
checkbox Coagulação "false"
checkbox -Duke "false"
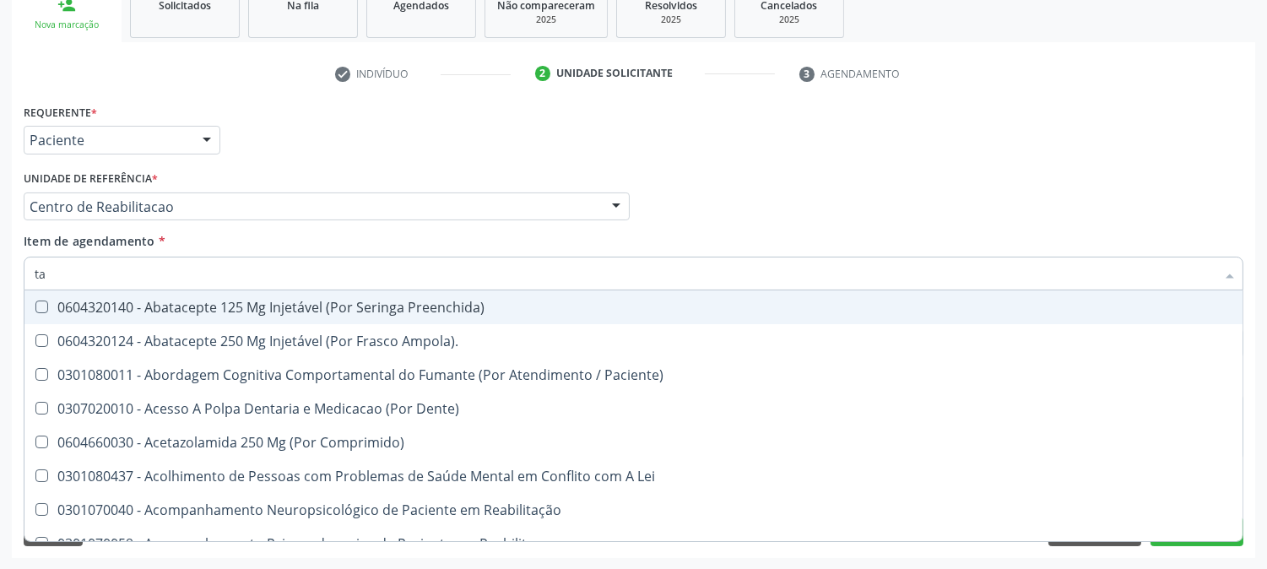
type input "tap"
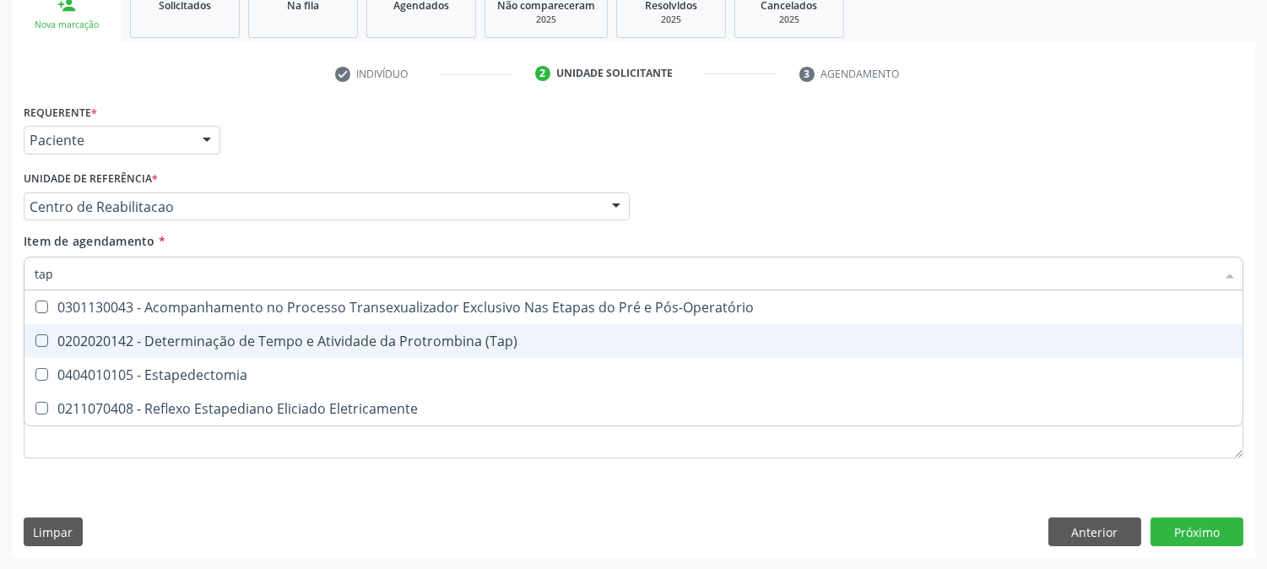
click at [78, 340] on div "0202020142 - Determinação de Tempo e Atividade da Protrombina (Tap)" at bounding box center [634, 341] width 1198 height 14
checkbox \(Tap\) "true"
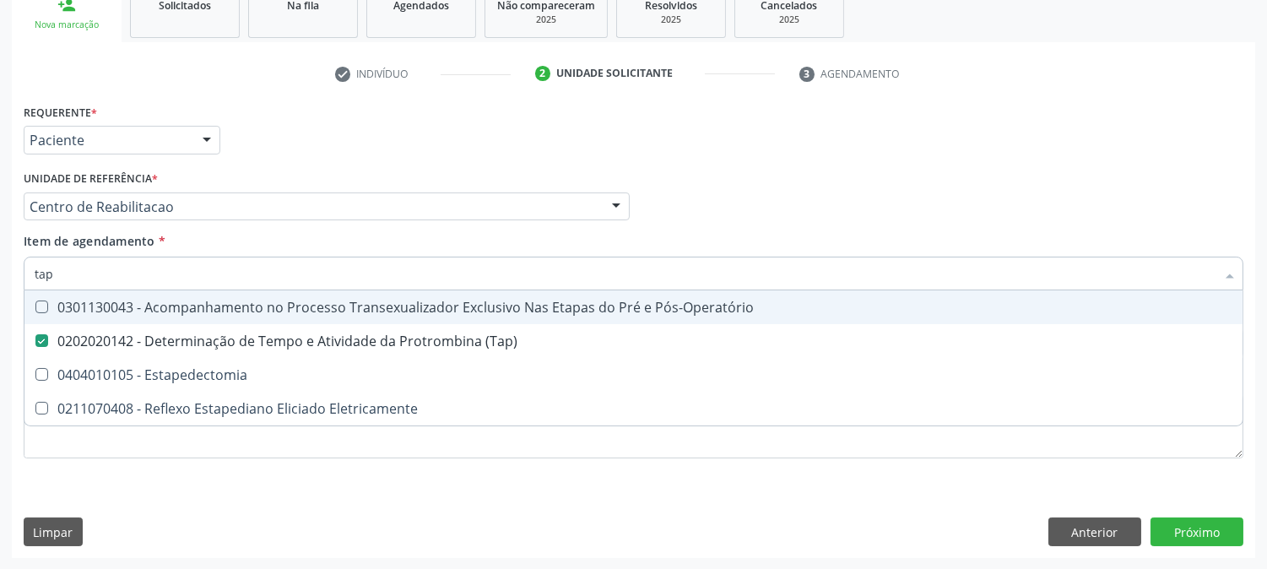
drag, startPoint x: 62, startPoint y: 279, endPoint x: 0, endPoint y: 275, distance: 61.7
click at [0, 275] on div "Acompanhamento Acompanhe a situação das marcações correntes e finalizadas Relat…" at bounding box center [633, 198] width 1267 height 744
type input "ur"
checkbox \(Tap\) "false"
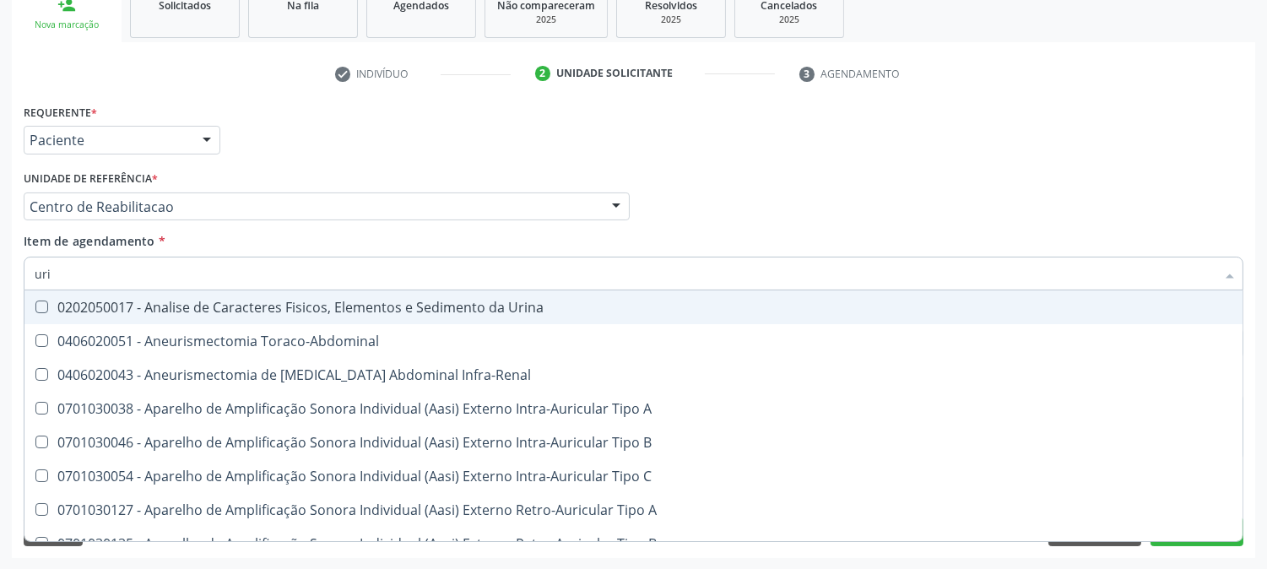
type input "urin"
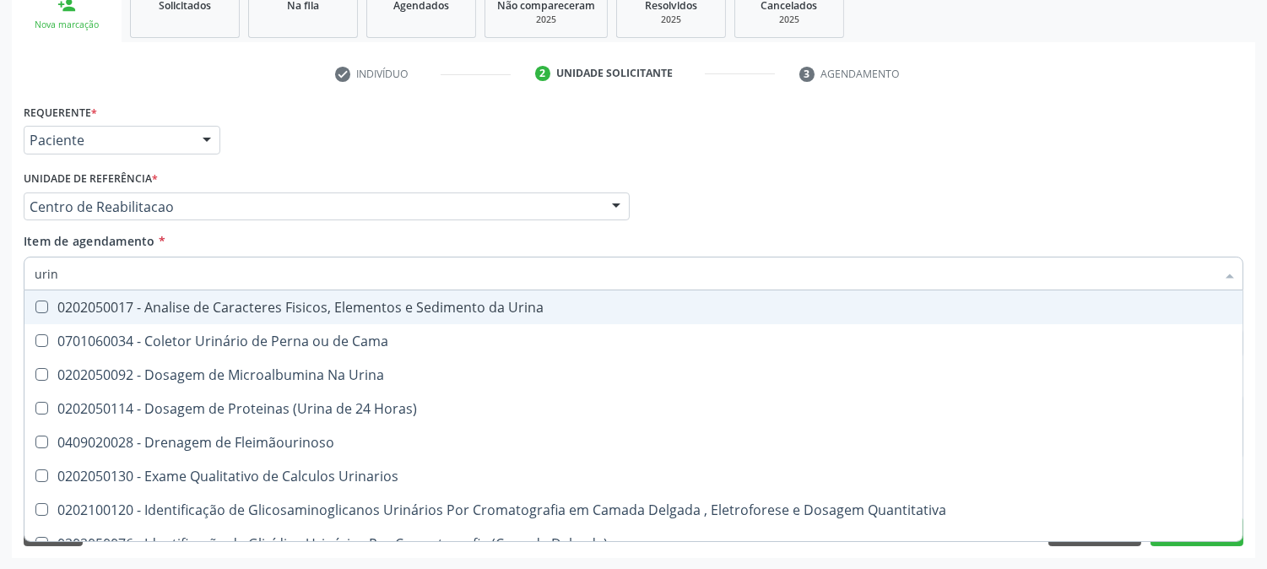
click at [56, 302] on div "0202050017 - Analise de Caracteres Fisicos, Elementos e Sedimento da Urina" at bounding box center [634, 308] width 1198 height 14
checkbox Urina "true"
drag, startPoint x: 61, startPoint y: 280, endPoint x: 0, endPoint y: 288, distance: 61.3
click at [0, 288] on div "Acompanhamento Acompanhe a situação das marcações correntes e finalizadas Relat…" at bounding box center [633, 198] width 1267 height 744
type input "bi"
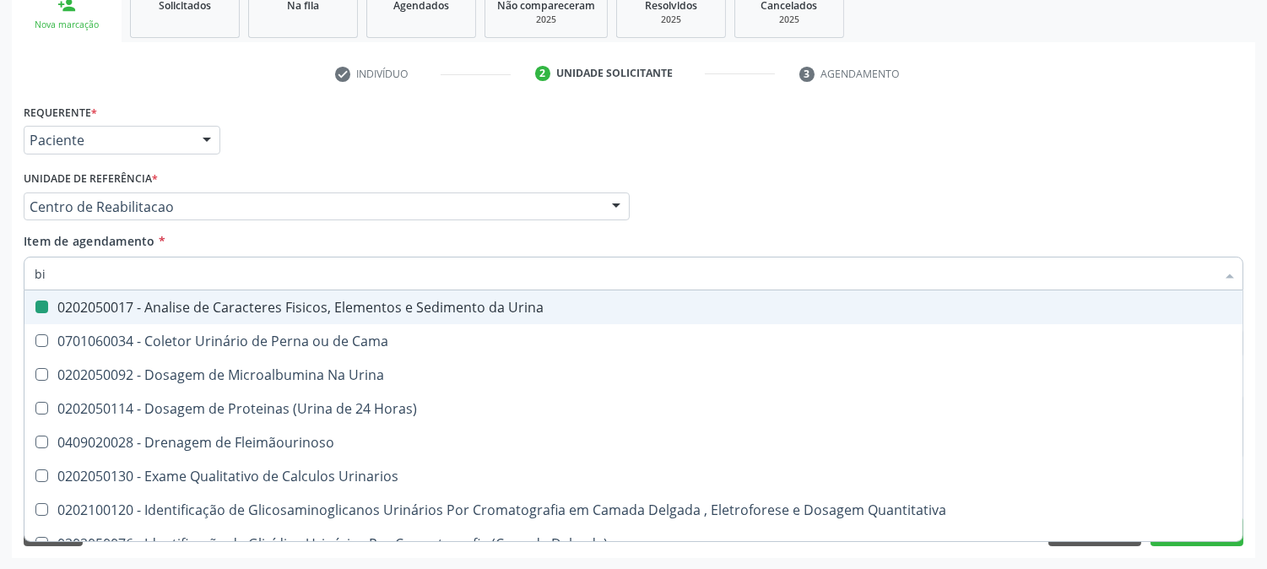
checkbox Urina "false"
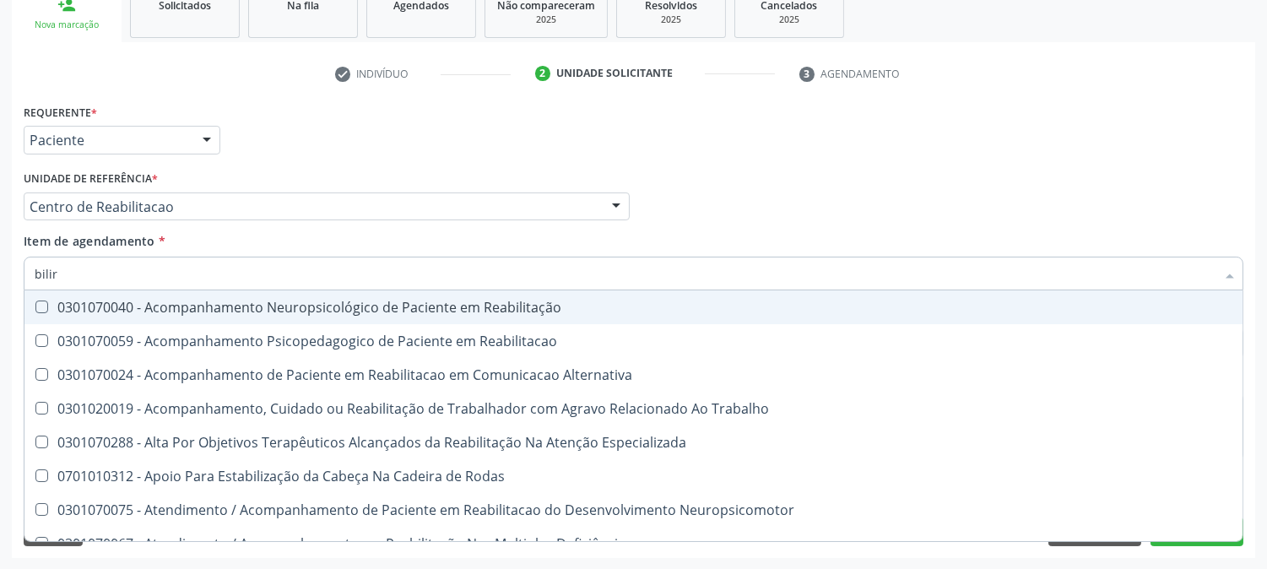
type input "bilirr"
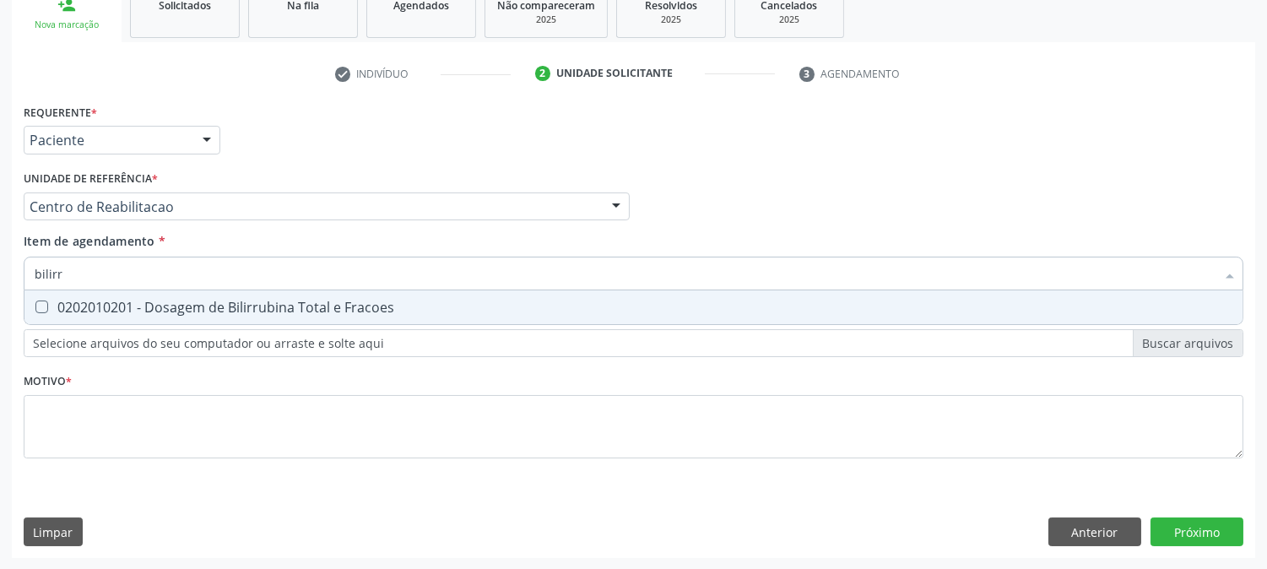
click at [39, 301] on Fracoes at bounding box center [41, 307] width 13 height 13
click at [35, 301] on Fracoes "checkbox" at bounding box center [29, 306] width 11 height 11
checkbox Fracoes "true"
drag, startPoint x: 71, startPoint y: 280, endPoint x: 0, endPoint y: 281, distance: 70.9
click at [0, 281] on div "Acompanhamento Acompanhe a situação das marcações correntes e finalizadas Relat…" at bounding box center [633, 198] width 1267 height 744
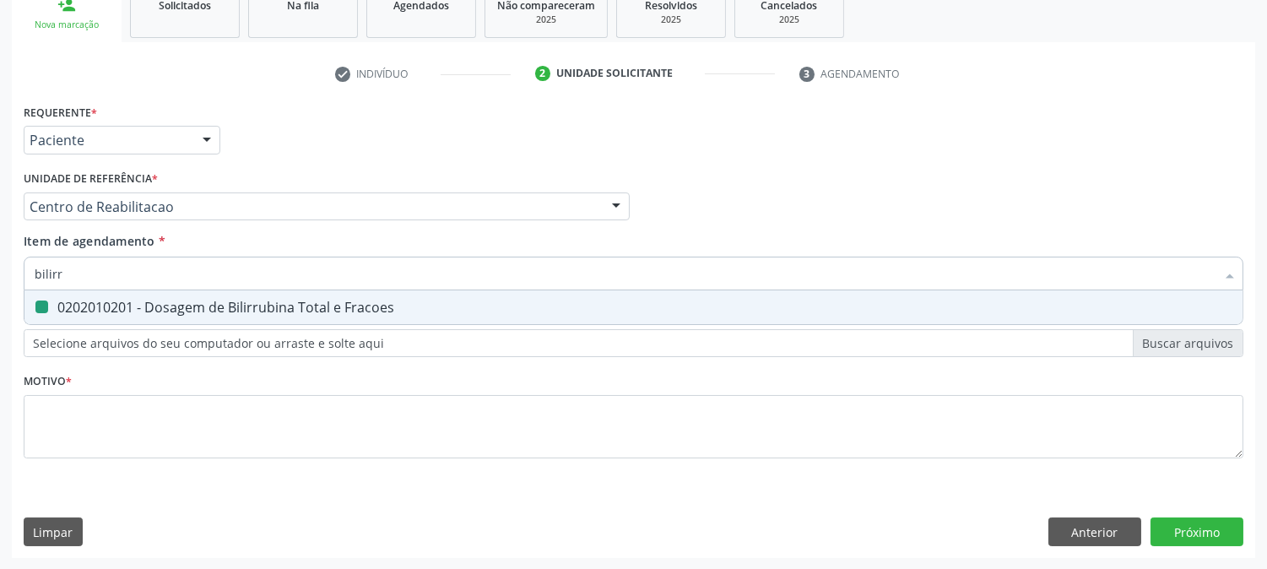
type input "g"
checkbox Fracoes "false"
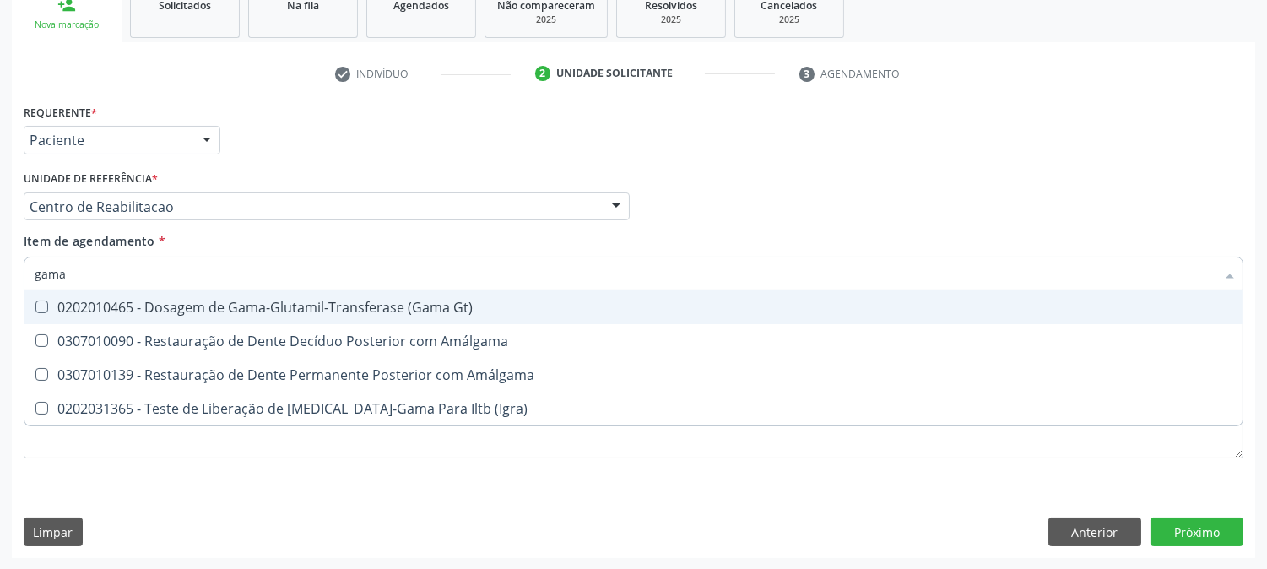
type input "gama"
click at [192, 302] on div "0202010465 - Dosagem de Gama-Glutamil-Transferase (Gama Gt)" at bounding box center [634, 308] width 1198 height 14
checkbox Gt\) "true"
drag, startPoint x: 97, startPoint y: 281, endPoint x: 6, endPoint y: 275, distance: 91.4
click at [6, 275] on div "Acompanhamento Acompanhe a situação das marcações correntes e finalizadas Relat…" at bounding box center [633, 198] width 1267 height 744
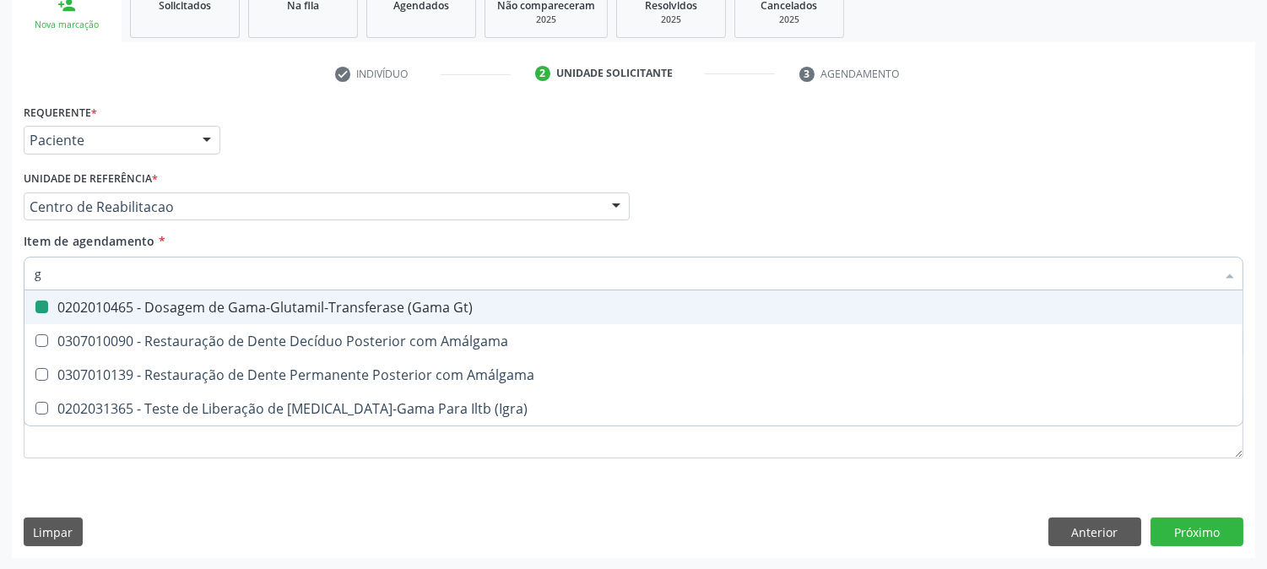
type input "gl"
checkbox Gt\) "false"
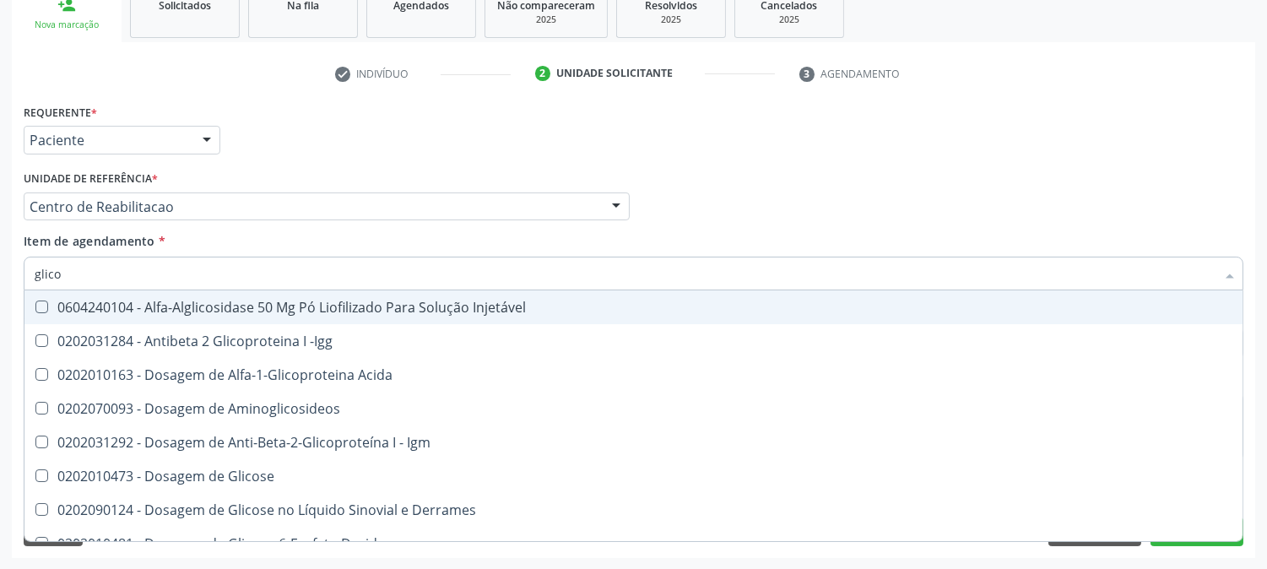
type input "glicos"
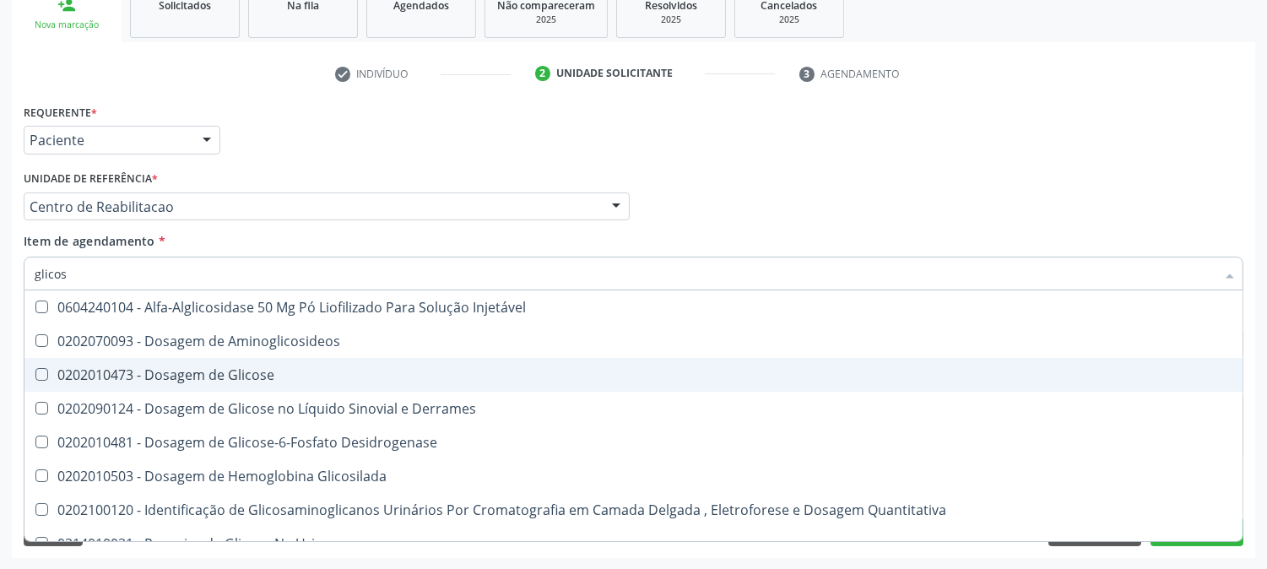
click at [146, 376] on div "0202010473 - Dosagem de Glicose" at bounding box center [634, 375] width 1198 height 14
checkbox Glicose "true"
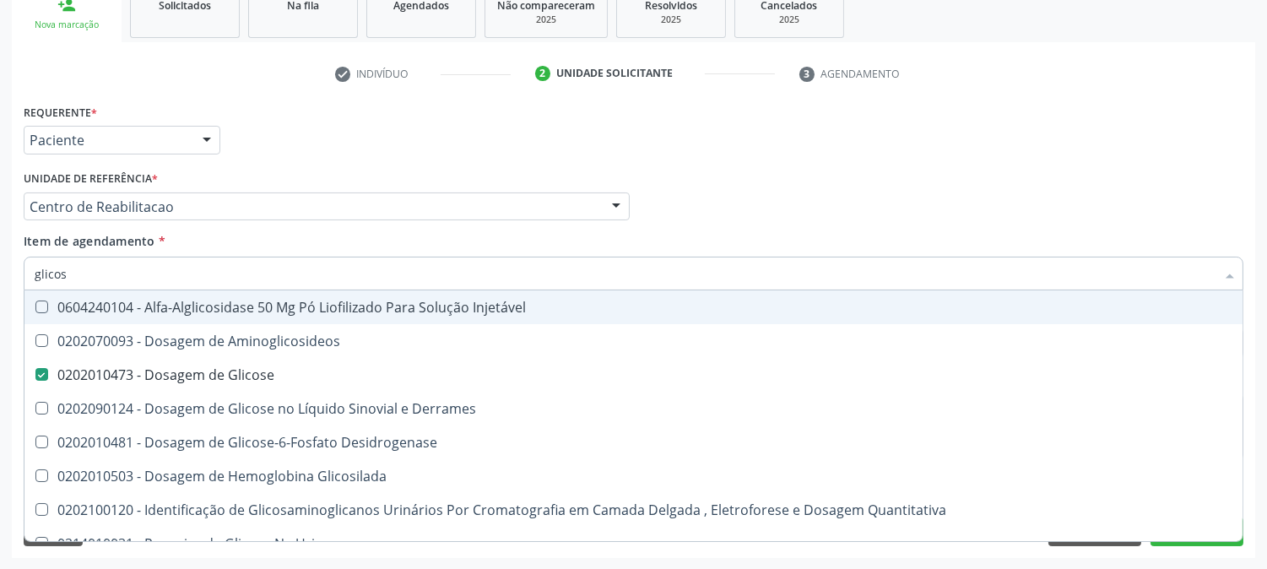
drag, startPoint x: 71, startPoint y: 277, endPoint x: 0, endPoint y: 280, distance: 71.0
click at [0, 280] on div "Acompanhamento Acompanhe a situação das marcações correntes e finalizadas Relat…" at bounding box center [633, 198] width 1267 height 744
type input "cr"
checkbox Glicose "false"
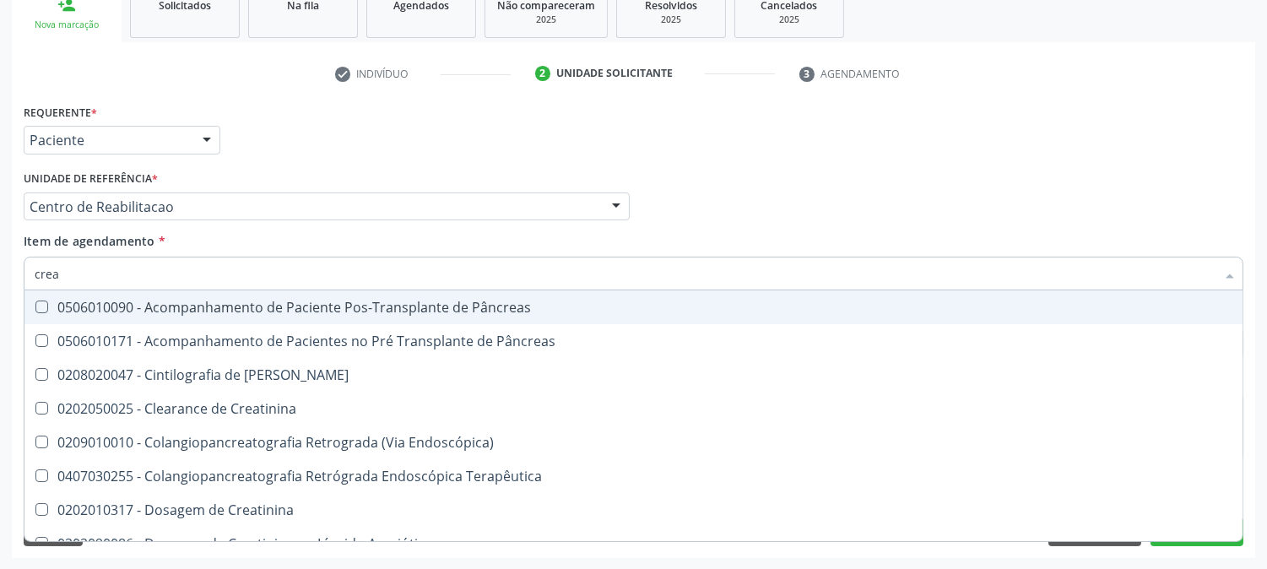
type input "creat"
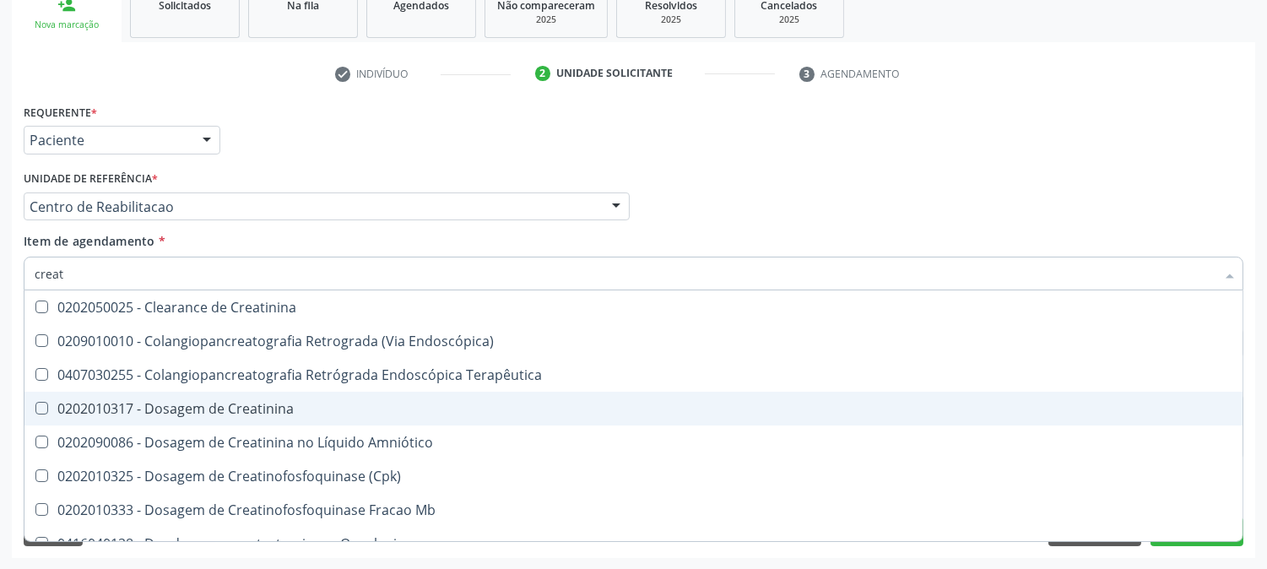
click at [95, 418] on span "0202010317 - Dosagem de Creatinina" at bounding box center [633, 409] width 1218 height 34
checkbox Creatinina "true"
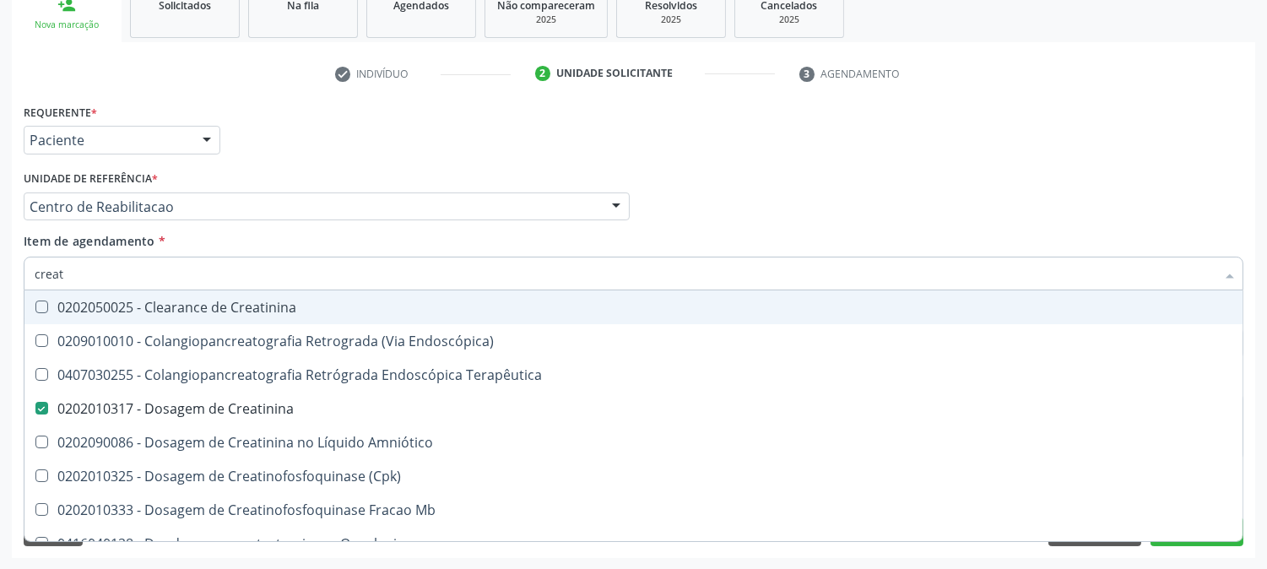
drag, startPoint x: 60, startPoint y: 274, endPoint x: 0, endPoint y: 266, distance: 60.4
click at [0, 266] on div "Acompanhamento Acompanhe a situação das marcações correntes e finalizadas Relat…" at bounding box center [633, 198] width 1267 height 744
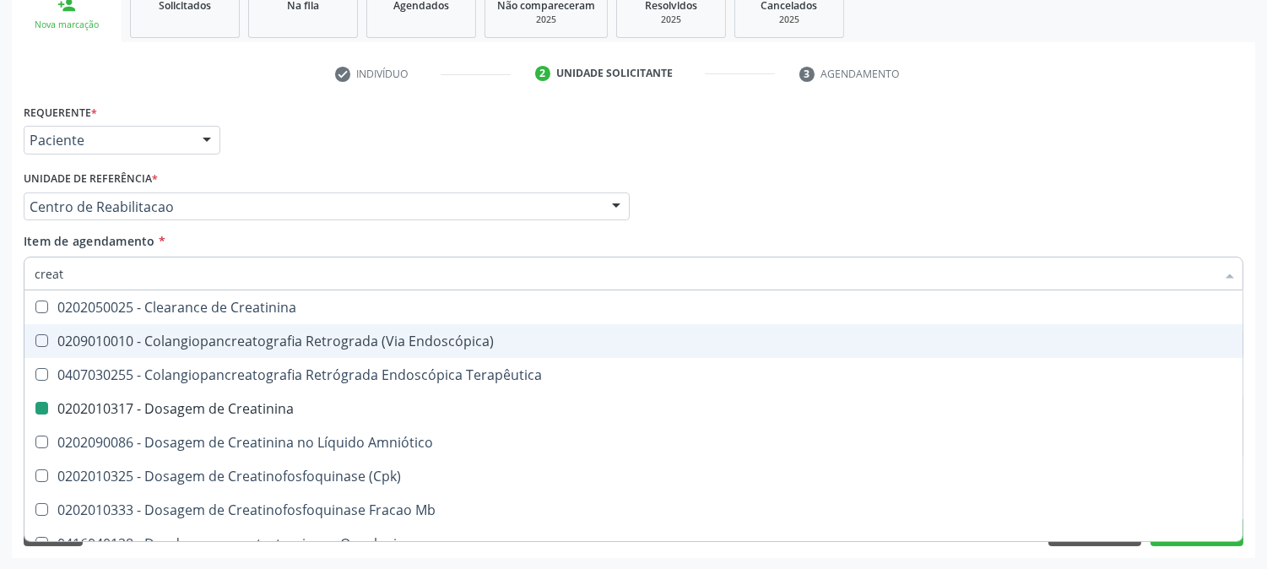
type input "u"
checkbox Creatinina "false"
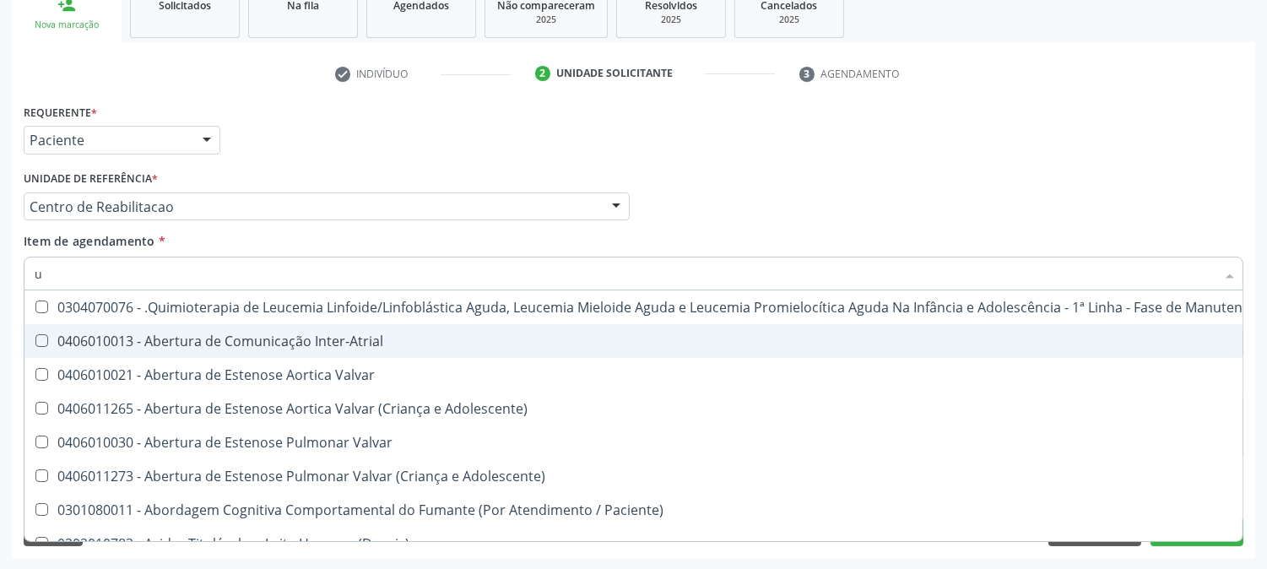
type input "ur"
checkbox Diálise "true"
checkbox Urina "false"
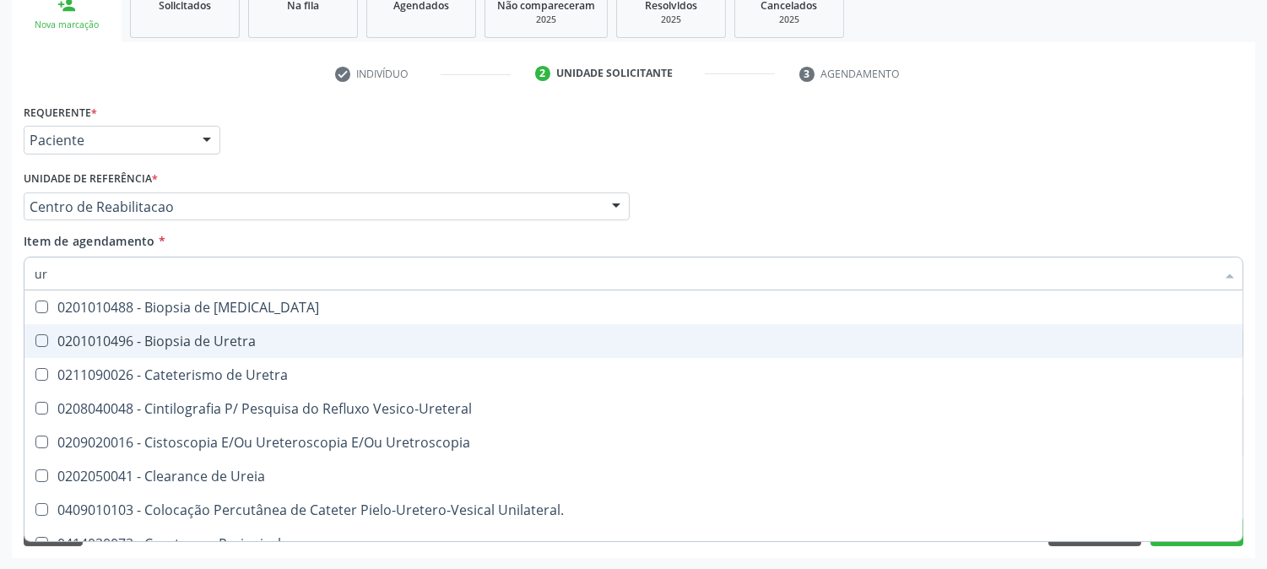
type input "ure"
checkbox Peri-Uretral "false"
type input "urei"
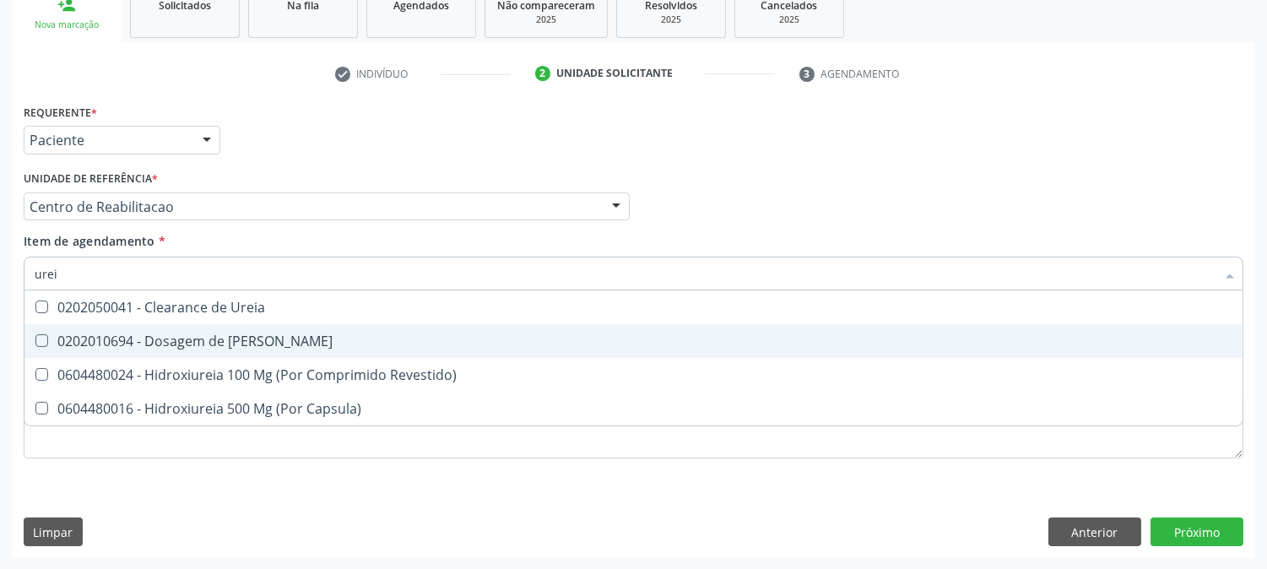
click at [150, 339] on div "0202010694 - Dosagem de [PERSON_NAME]" at bounding box center [634, 341] width 1198 height 14
checkbox Ureia "true"
drag, startPoint x: 26, startPoint y: 274, endPoint x: 0, endPoint y: 274, distance: 26.2
click at [0, 274] on div "Acompanhamento Acompanhe a situação das marcações correntes e finalizadas Relat…" at bounding box center [633, 198] width 1267 height 744
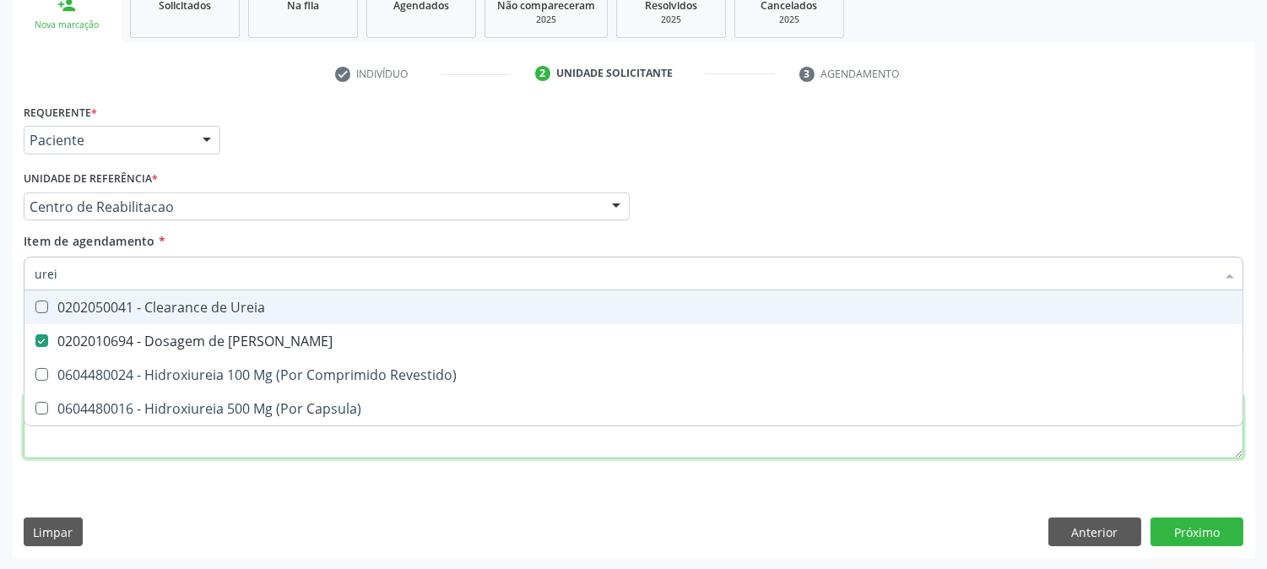
click at [51, 447] on div "Requerente * Paciente Profissional de Saúde Paciente Nenhum resultado encontrad…" at bounding box center [634, 291] width 1220 height 382
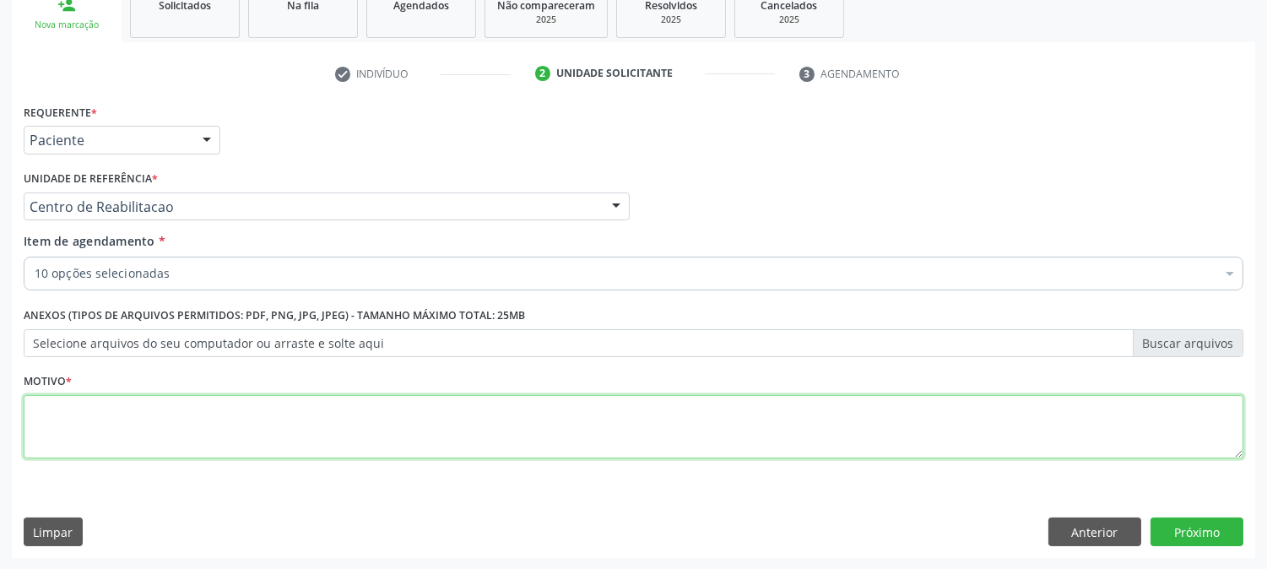
checkbox Coagulação "true"
checkbox -Duke "true"
type textarea "."
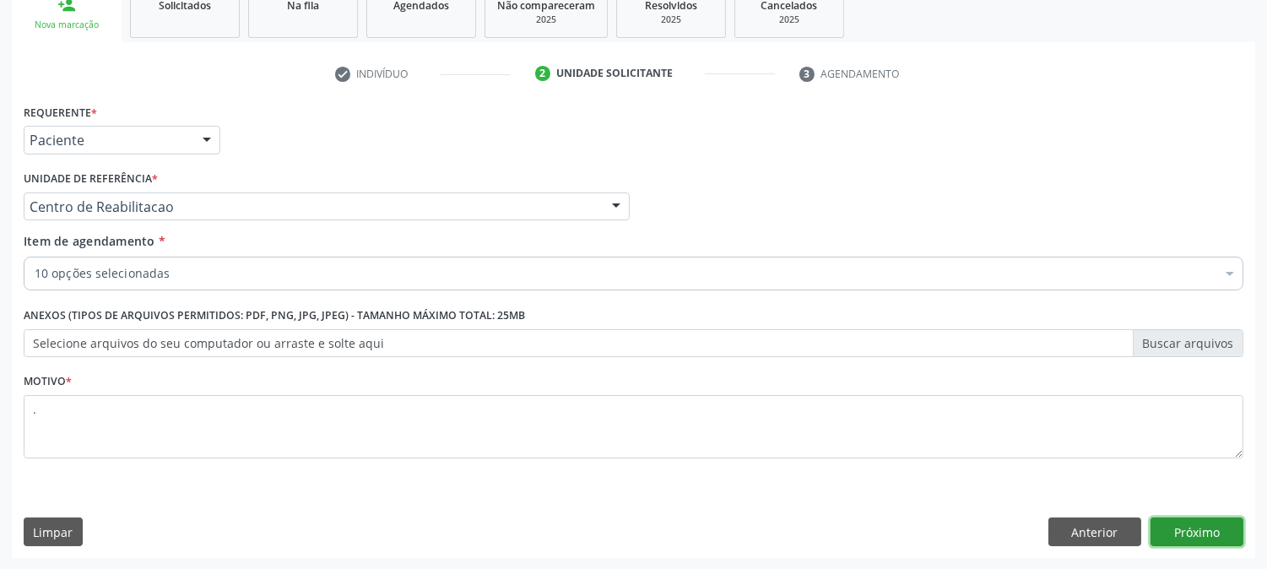
click at [1197, 536] on button "Próximo" at bounding box center [1197, 531] width 93 height 29
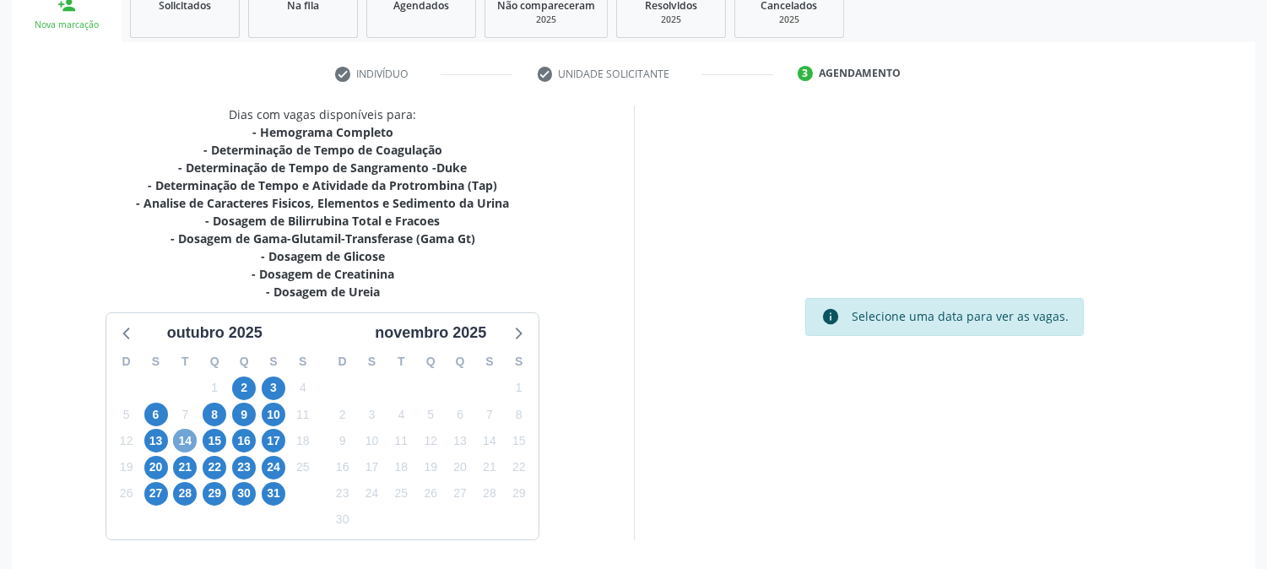
click at [181, 439] on span "14" at bounding box center [185, 441] width 24 height 24
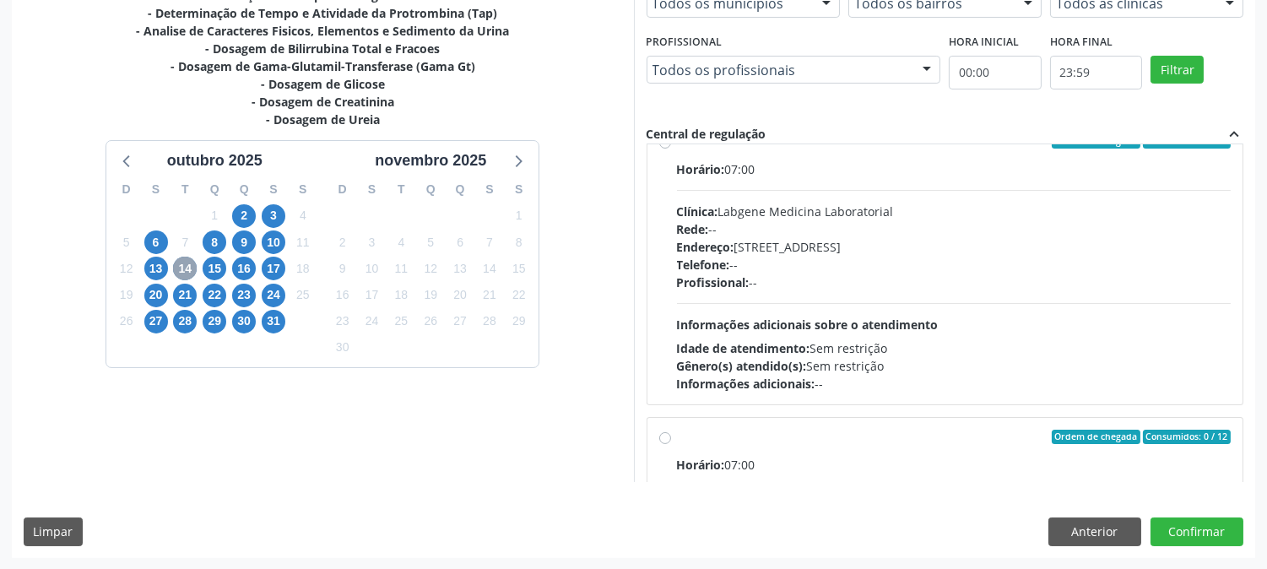
scroll to position [1313, 0]
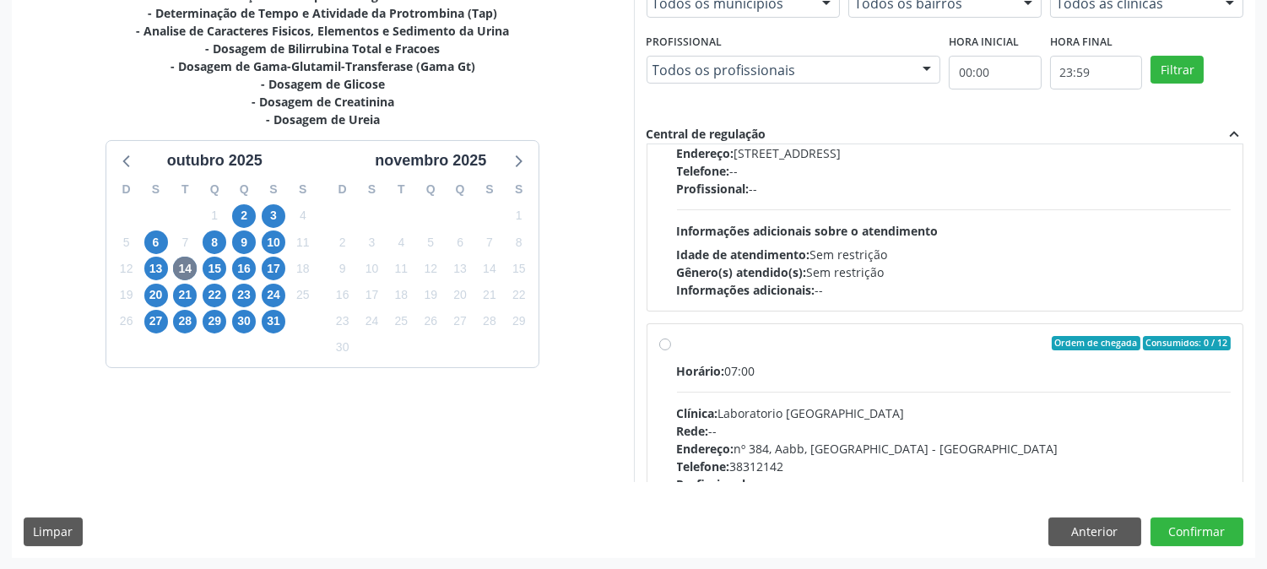
click at [865, 272] on div "Gênero(s) atendido(s): Sem restrição" at bounding box center [954, 272] width 555 height 18
click at [671, 55] on input "Ordem de chegada Consumidos: 0 / 12 Horário: 07:00 Clínica: Labgene Medicina La…" at bounding box center [665, 47] width 12 height 15
radio input "true"
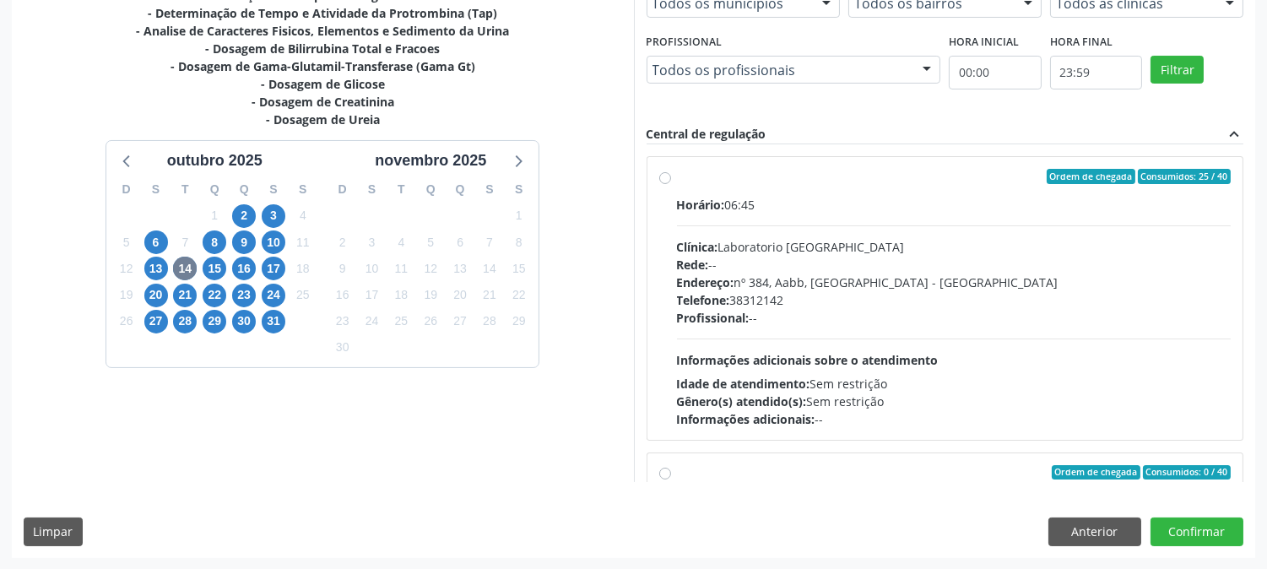
scroll to position [94, 0]
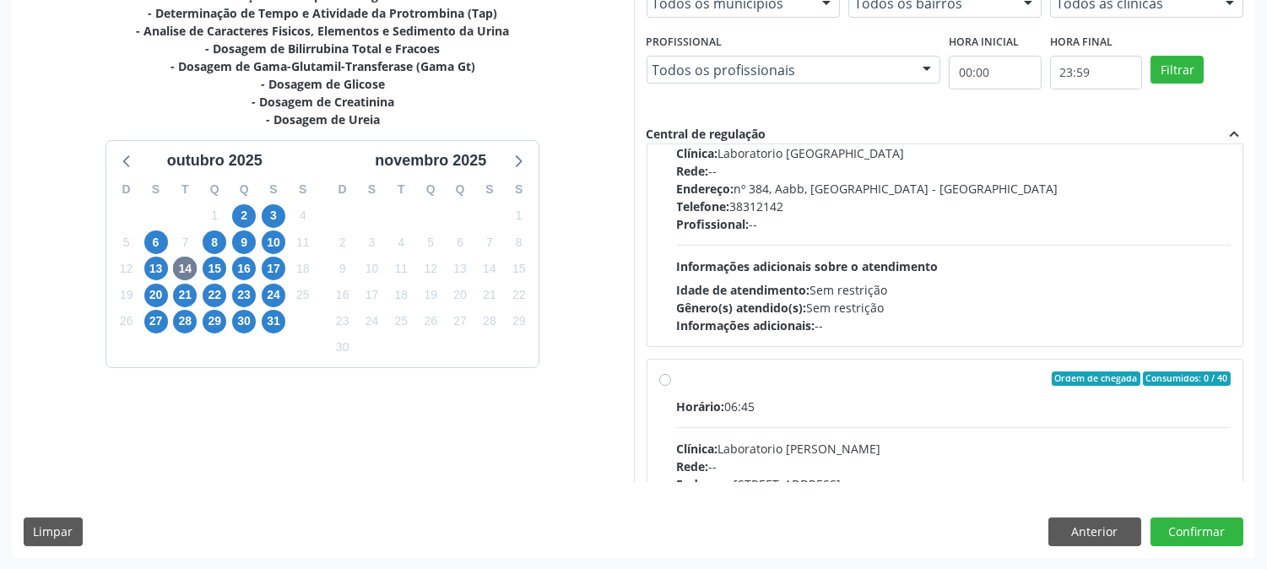
click at [977, 229] on div "Profissional: --" at bounding box center [954, 224] width 555 height 18
click at [671, 90] on input "Ordem de chegada Consumidos: 25 / 40 Horário: 06:45 Clínica: Laboratorio Sao Fr…" at bounding box center [665, 82] width 12 height 15
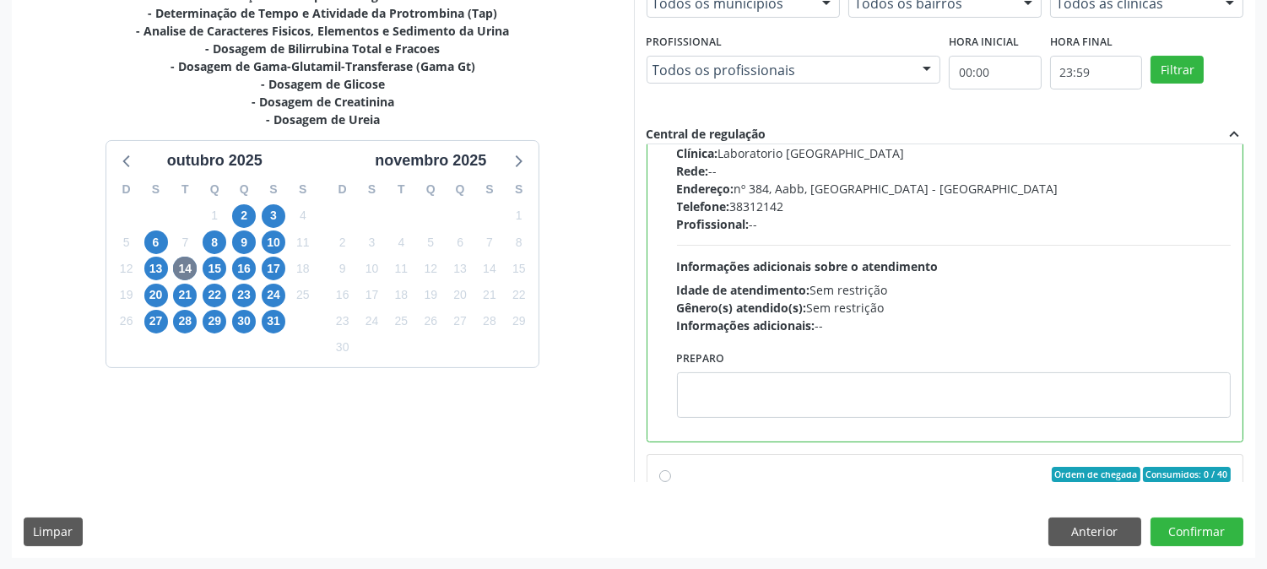
radio input "true"
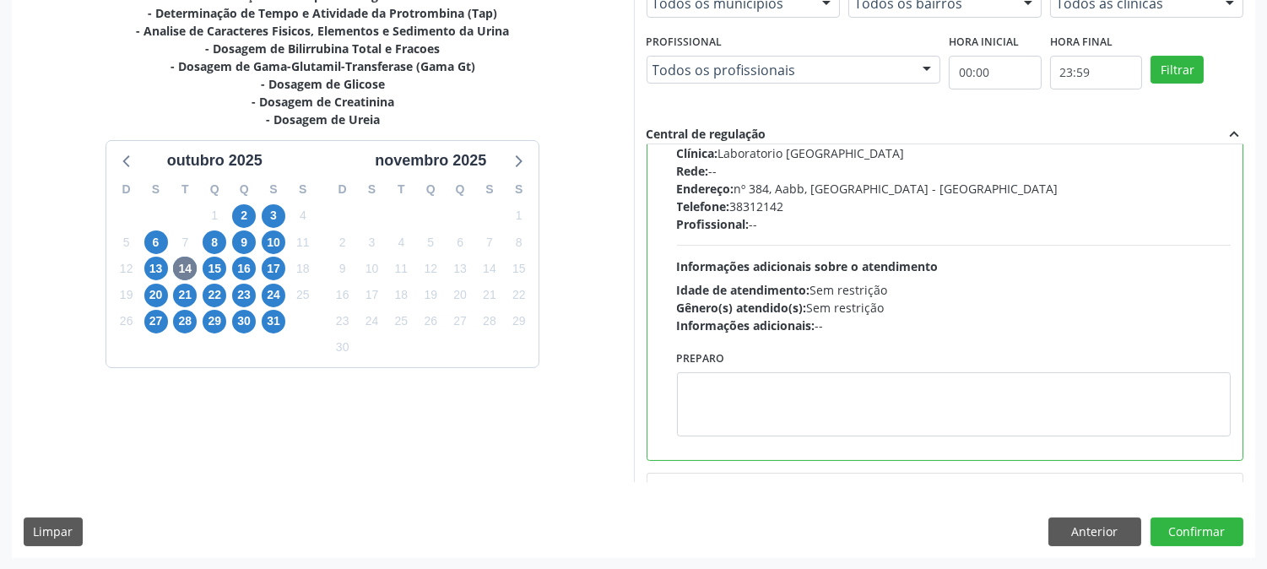
scroll to position [0, 0]
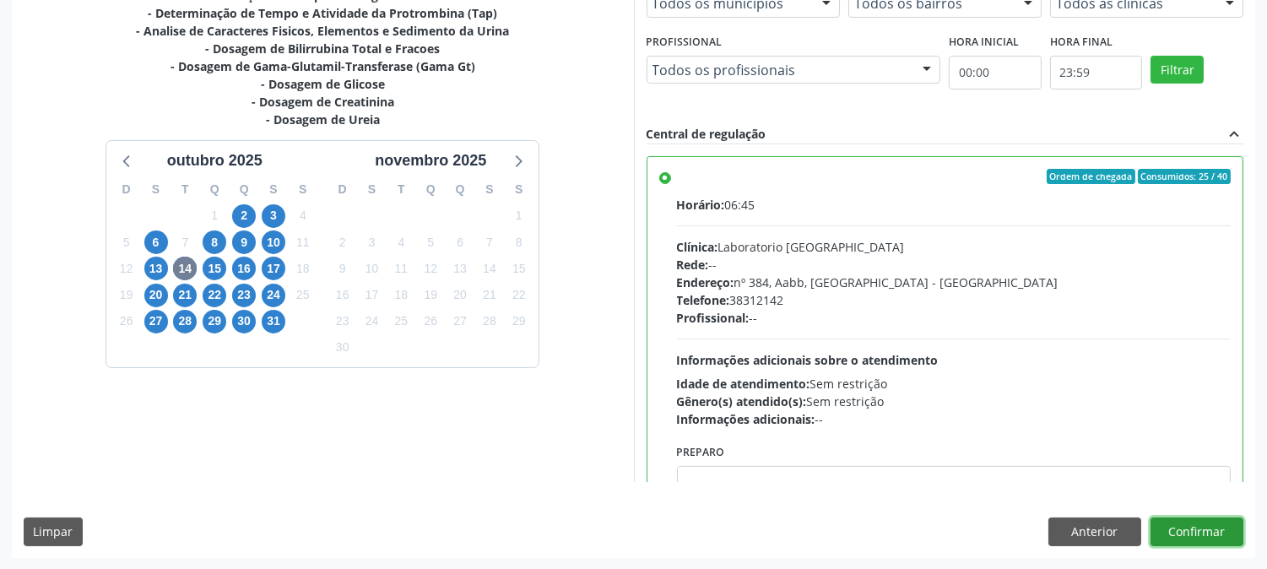
click at [1162, 530] on button "Confirmar" at bounding box center [1197, 531] width 93 height 29
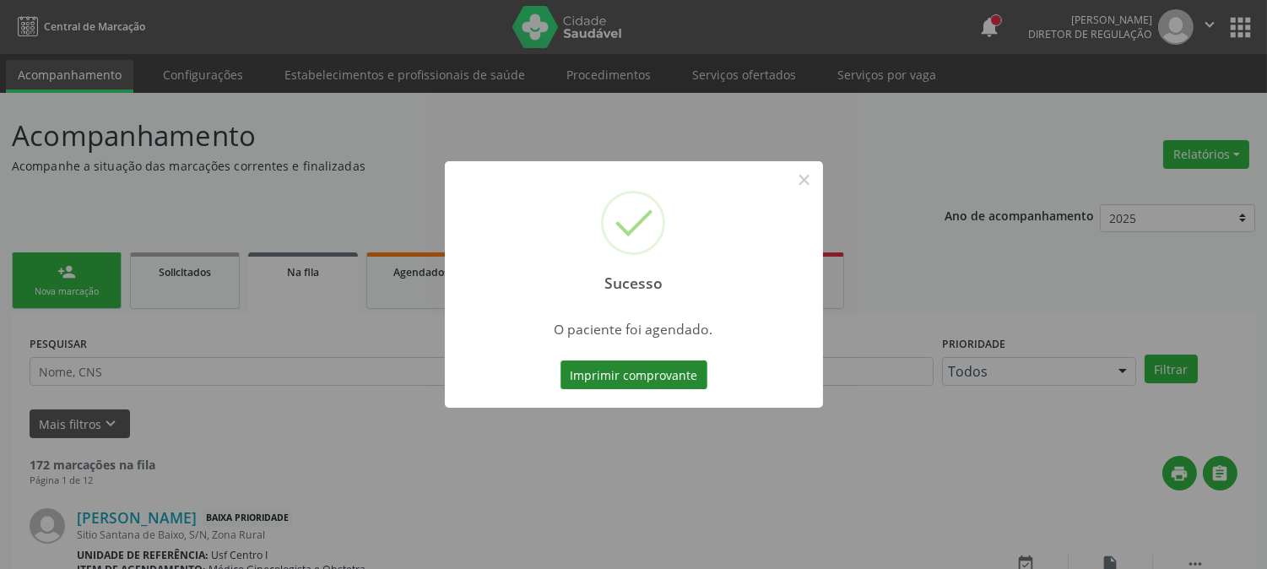
click at [647, 365] on button "Imprimir comprovante" at bounding box center [634, 374] width 147 height 29
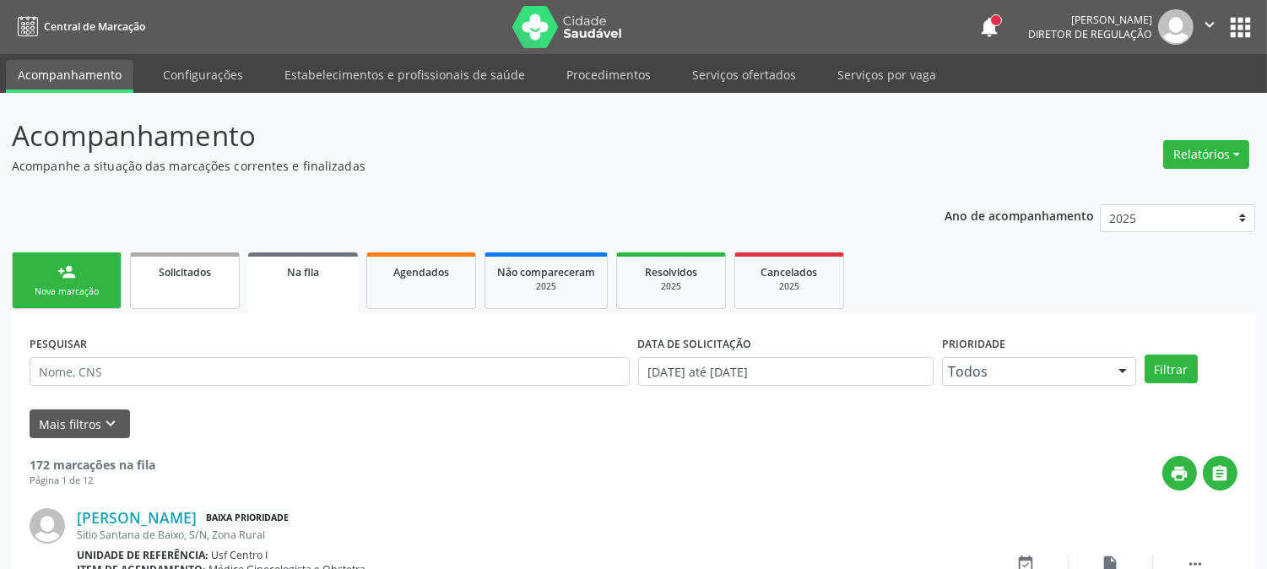
drag, startPoint x: 70, startPoint y: 292, endPoint x: 146, endPoint y: 290, distance: 76.0
click at [70, 292] on div "Nova marcação" at bounding box center [66, 291] width 84 height 13
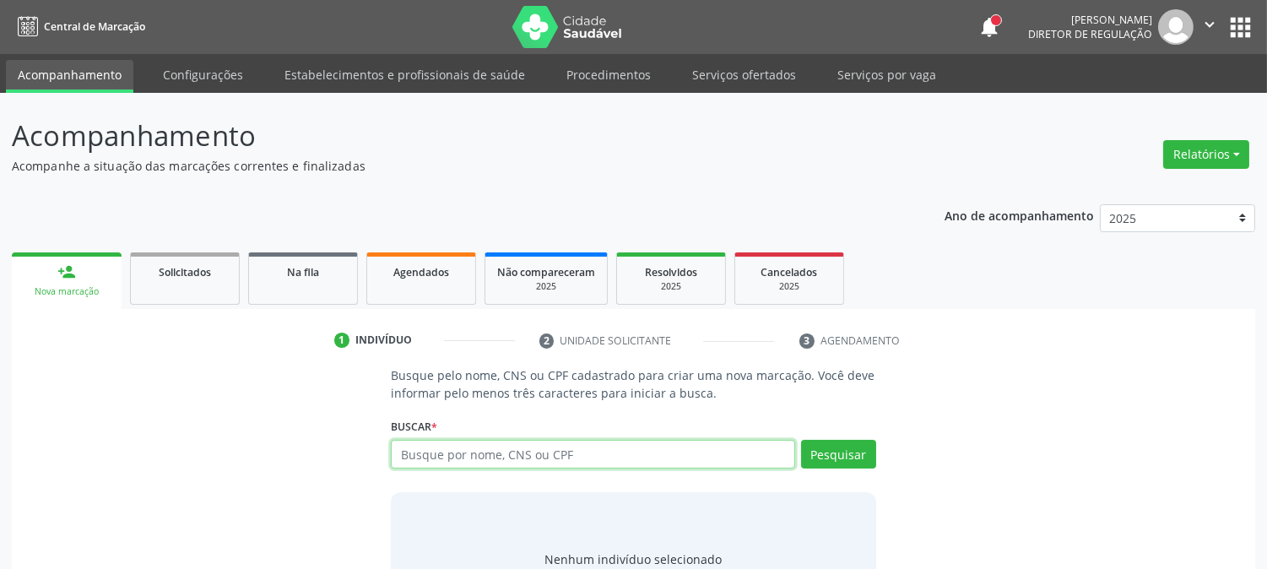
click at [485, 459] on input "text" at bounding box center [593, 454] width 404 height 29
type input "joberval de bar"
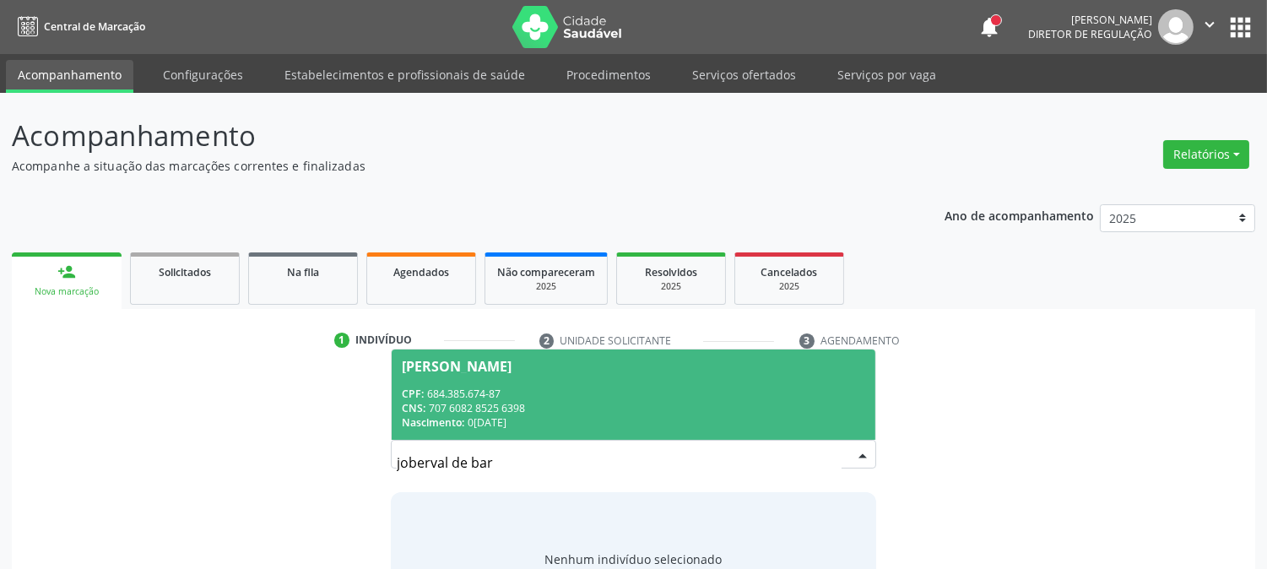
click at [492, 419] on div "Nascimento: 04/10/1967" at bounding box center [633, 422] width 463 height 14
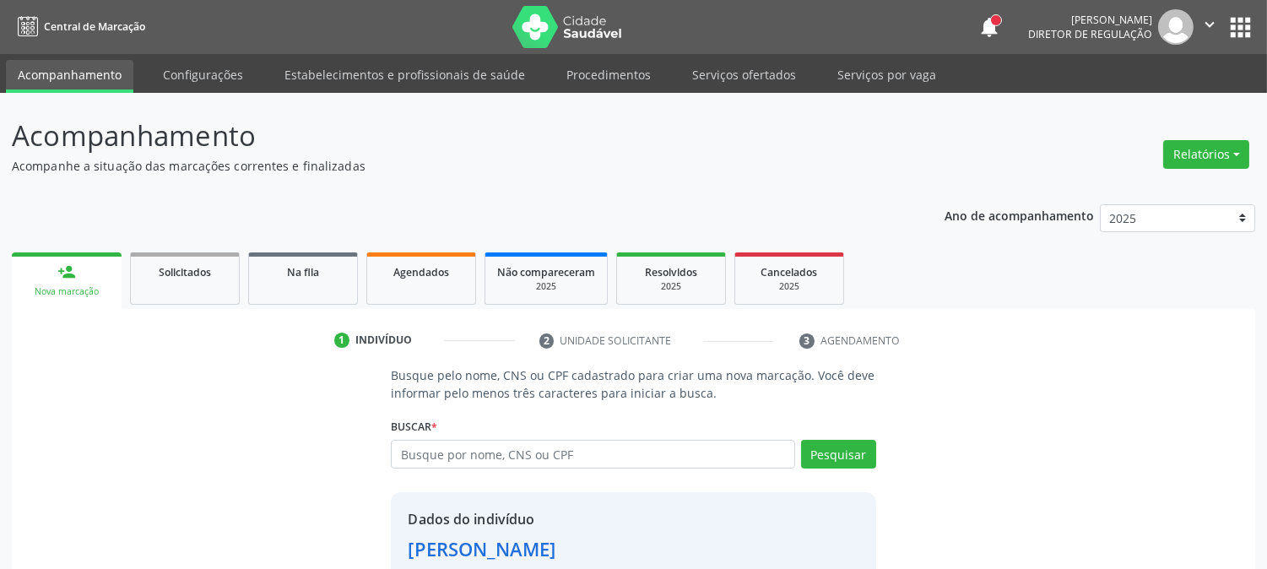
scroll to position [106, 0]
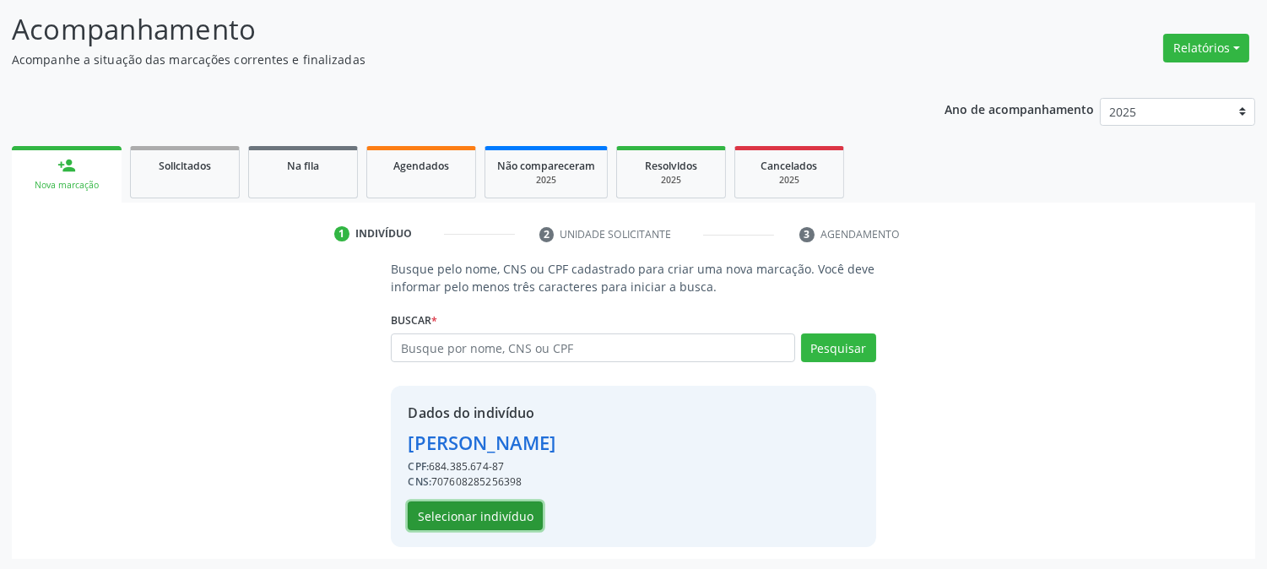
click at [506, 509] on button "Selecionar indivíduo" at bounding box center [475, 515] width 135 height 29
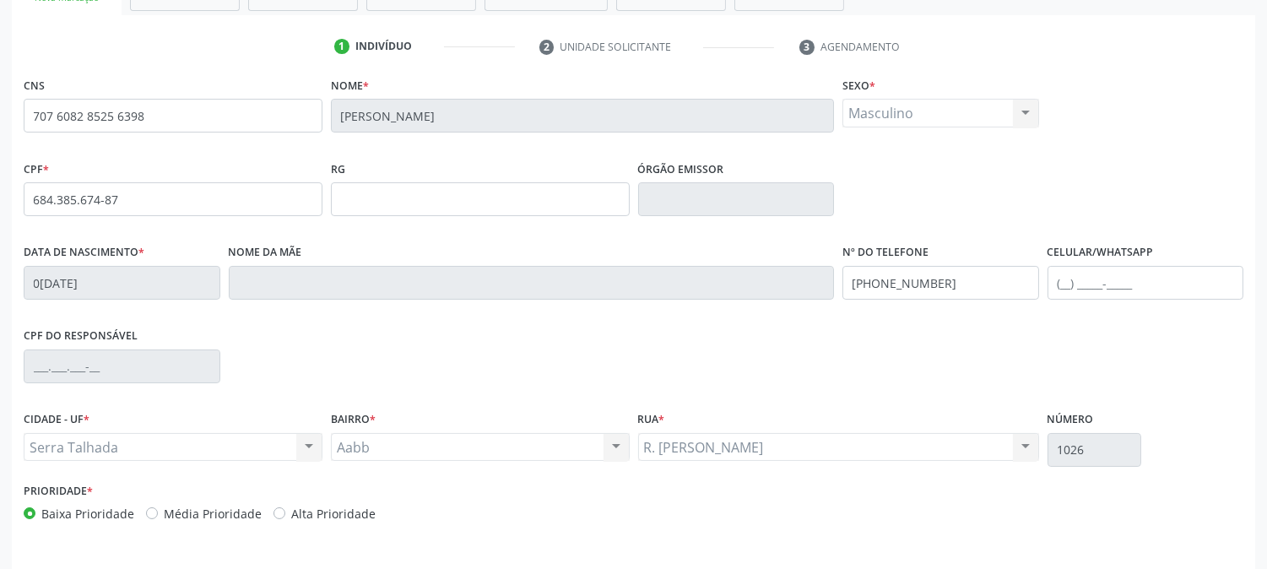
scroll to position [344, 0]
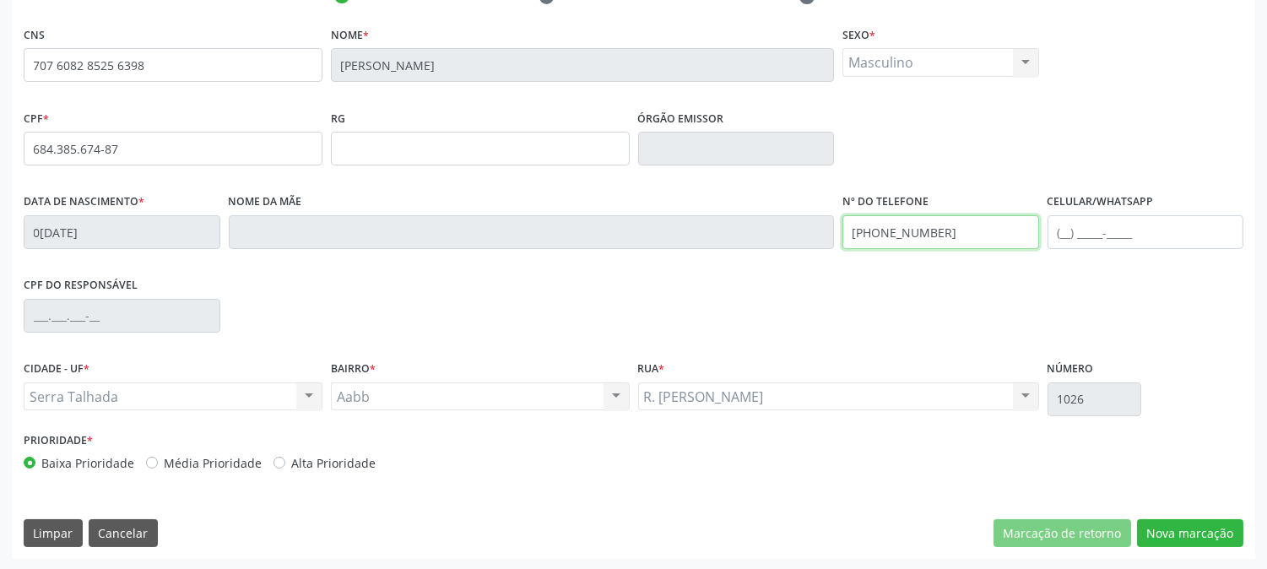
click at [783, 246] on div "Data de nascimento * 04/10/1967 Nome da mãe Nº do Telefone (87) 99602-9420 Celu…" at bounding box center [633, 231] width 1228 height 84
click at [865, 257] on fieldset "Nº do Telefone" at bounding box center [940, 225] width 197 height 72
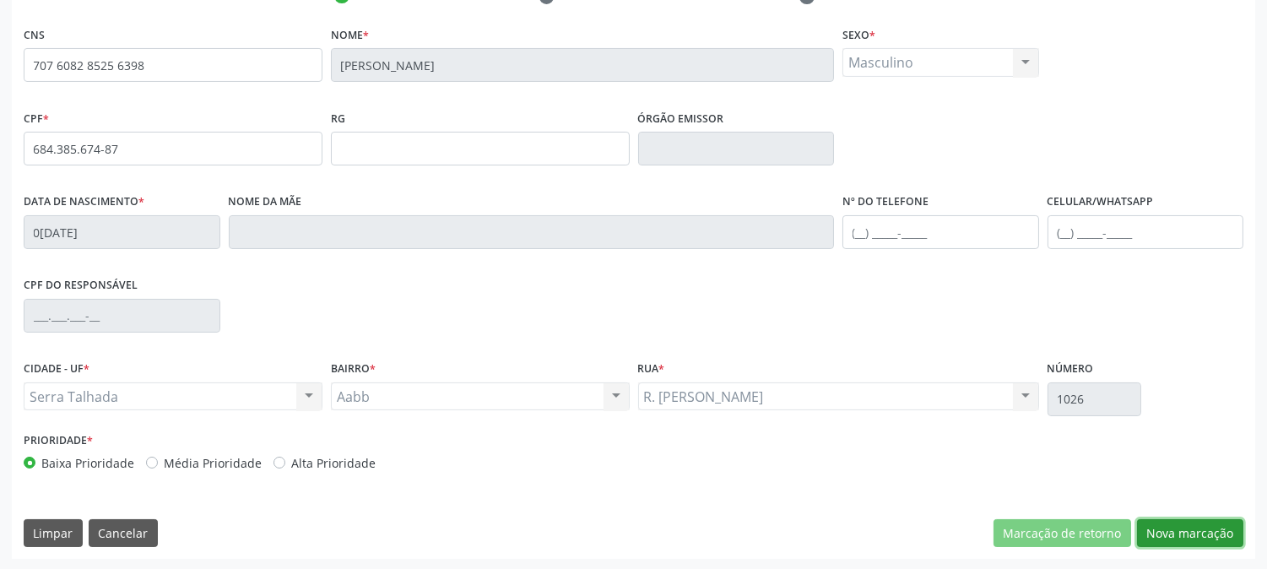
click at [1216, 530] on button "Nova marcação" at bounding box center [1190, 533] width 106 height 29
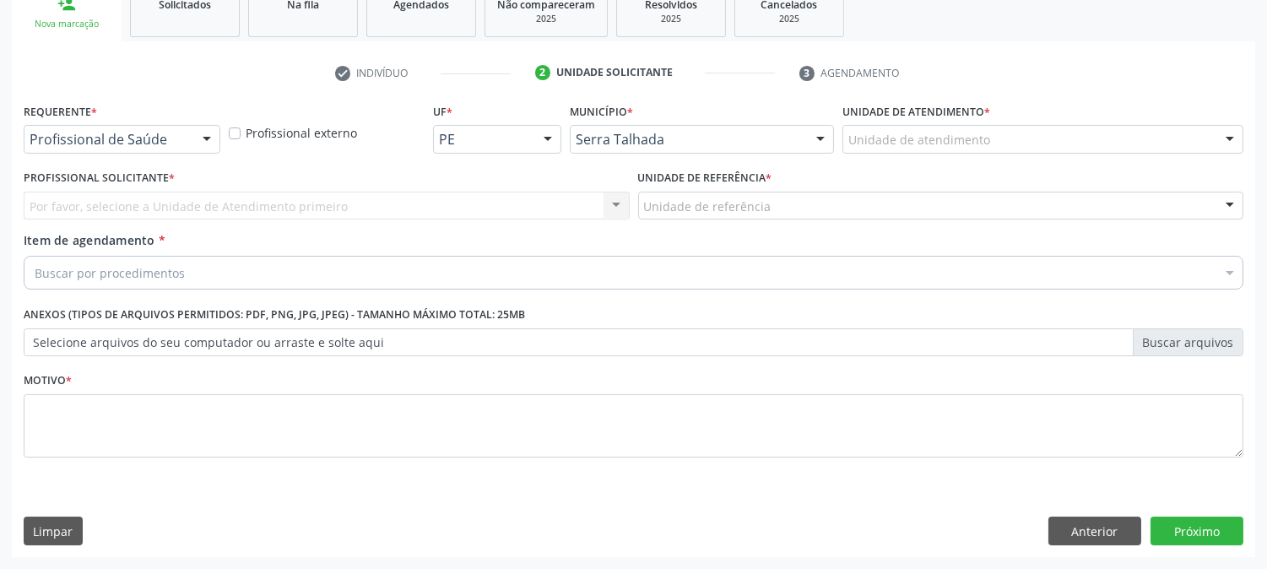
scroll to position [267, 0]
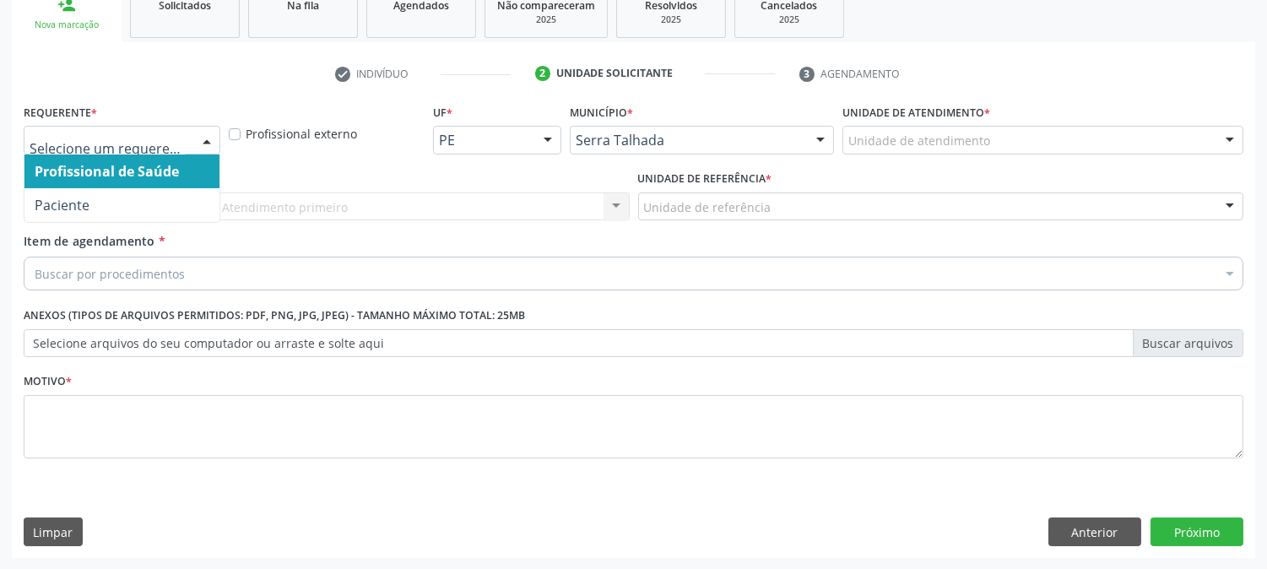
click at [198, 144] on div at bounding box center [206, 141] width 25 height 29
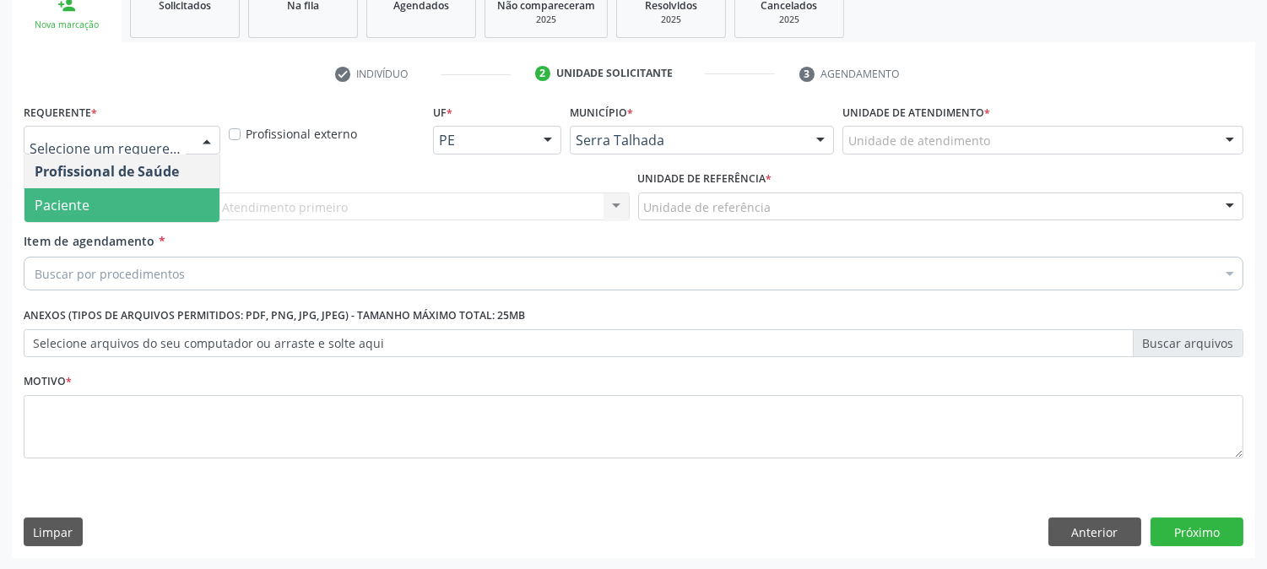
click at [146, 218] on span "Paciente" at bounding box center [121, 205] width 195 height 34
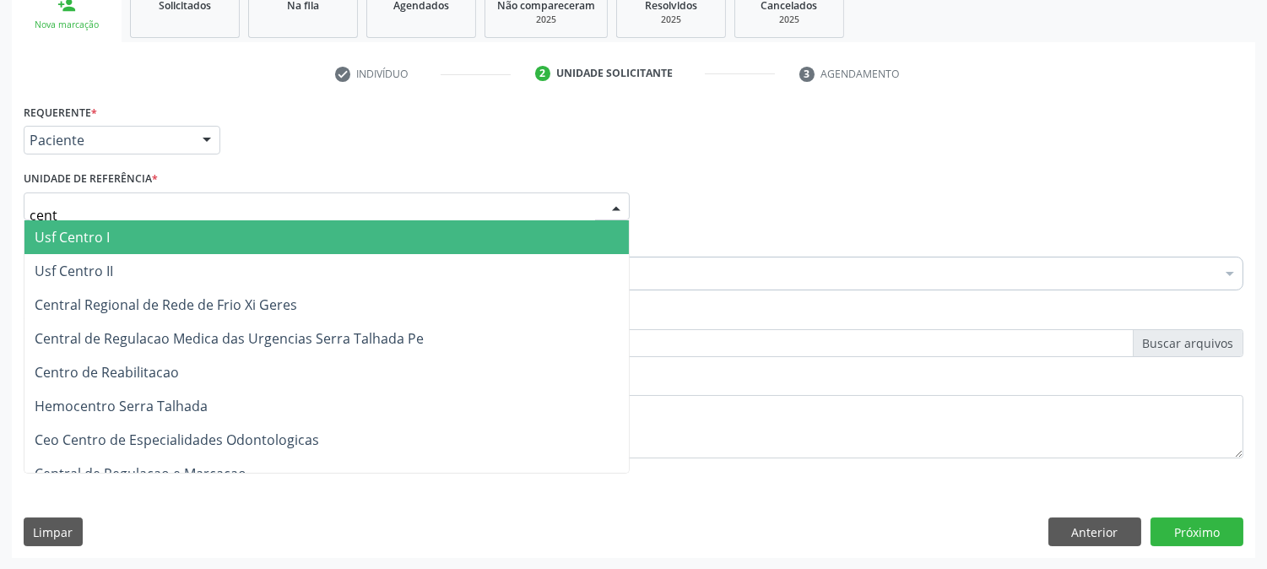
type input "centr"
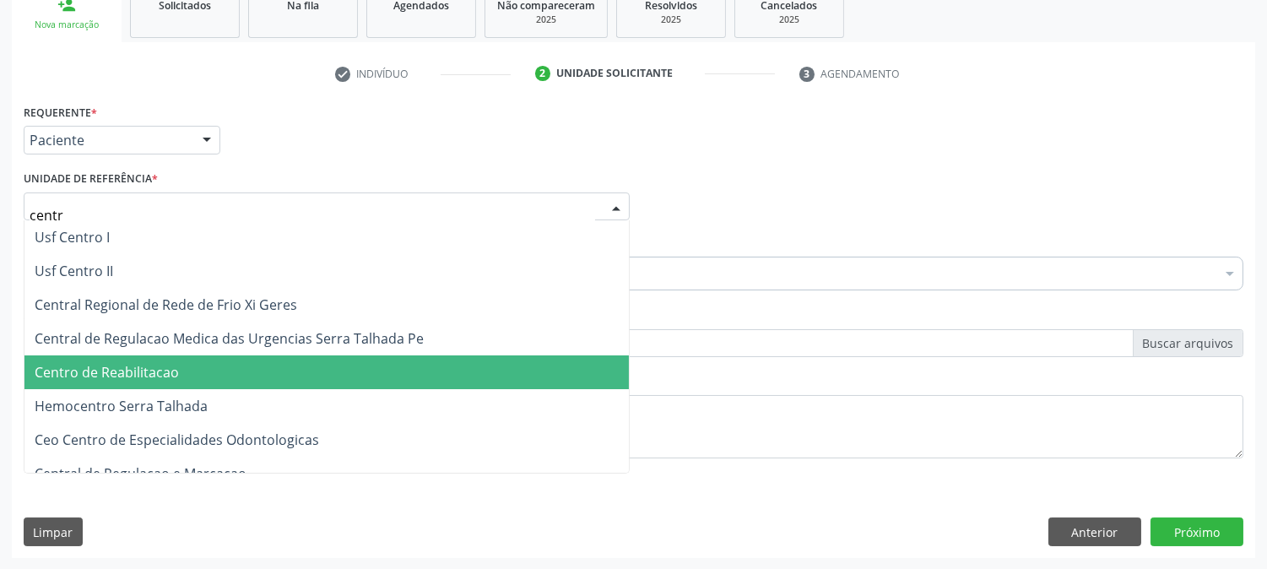
click at [152, 382] on span "Centro de Reabilitacao" at bounding box center [326, 372] width 604 height 34
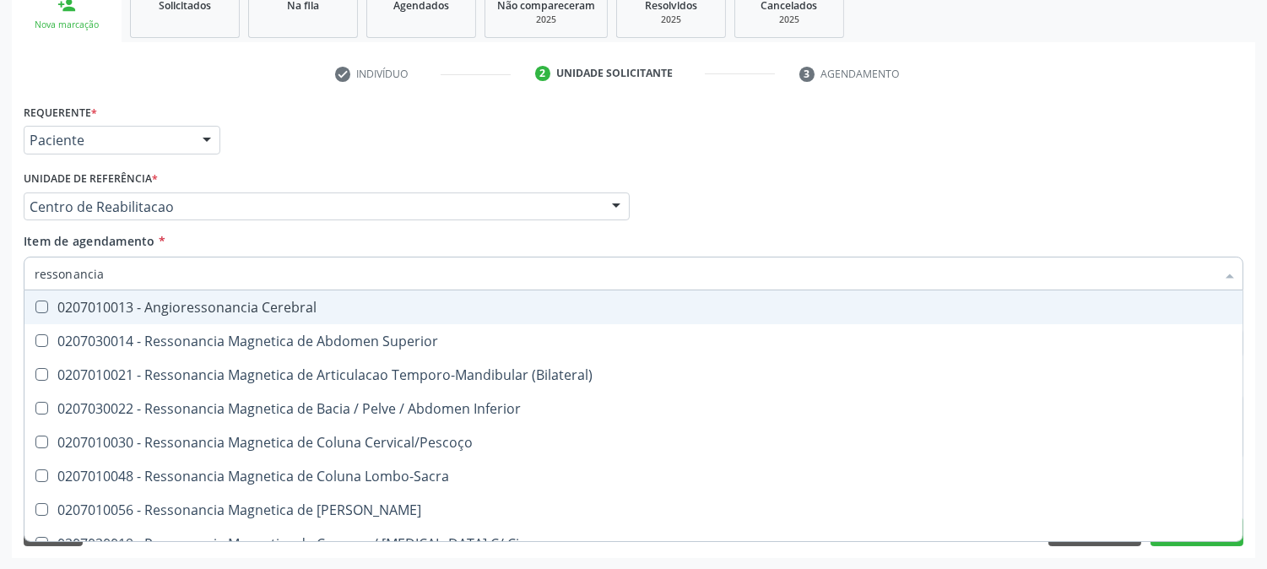
type input "ressonancia m"
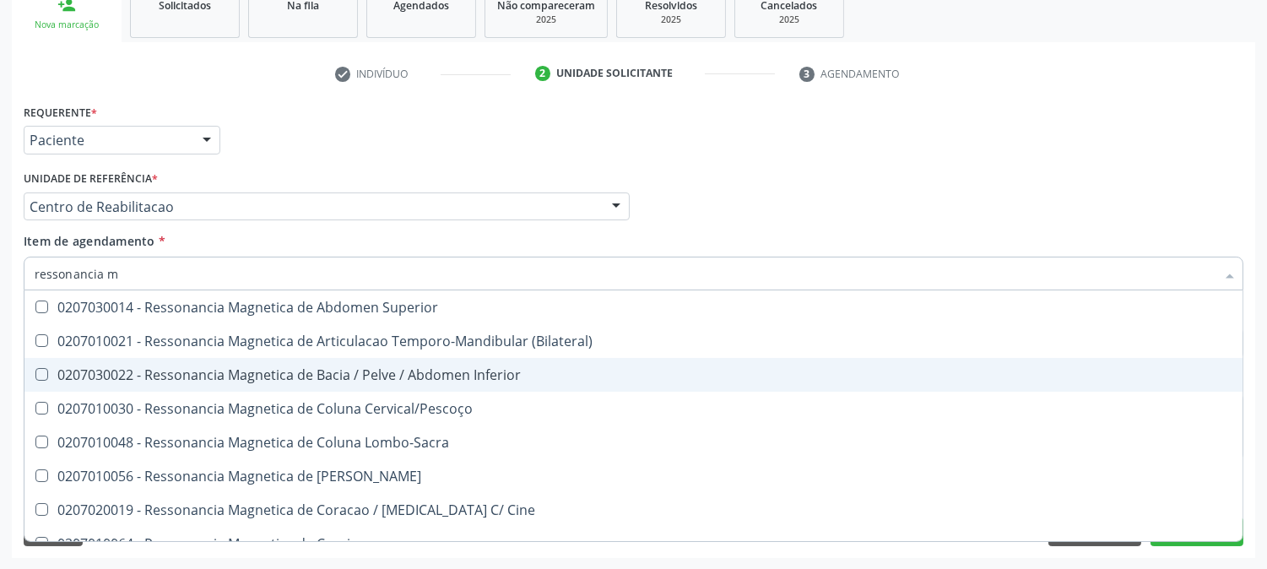
scroll to position [94, 0]
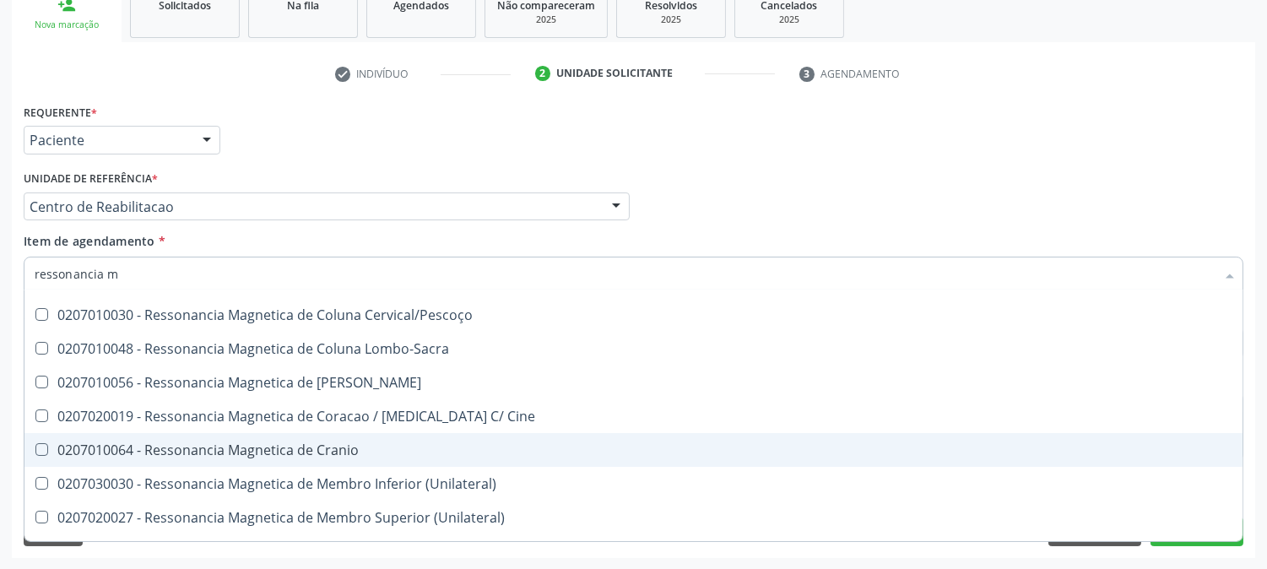
click at [274, 443] on div "0207010064 - Ressonancia Magnetica de Cranio" at bounding box center [634, 450] width 1198 height 14
checkbox Cranio "true"
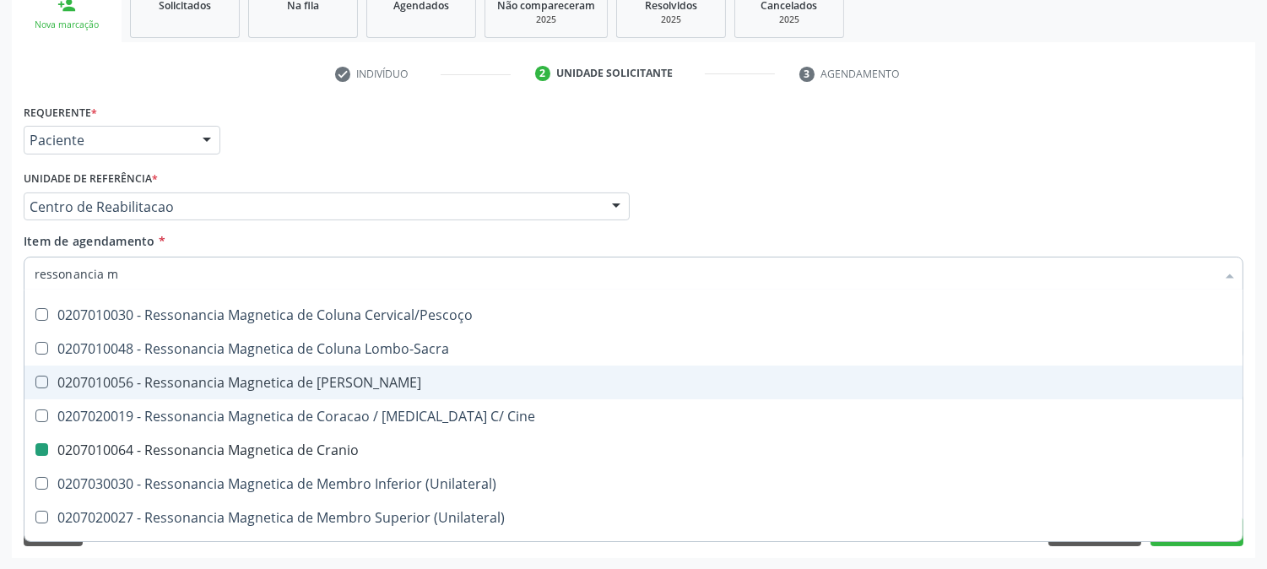
click at [0, 351] on div "Acompanhamento Acompanhe a situação das marcações correntes e finalizadas Relat…" at bounding box center [633, 198] width 1267 height 744
checkbox \(Bilateral\) "true"
checkbox Cranio "false"
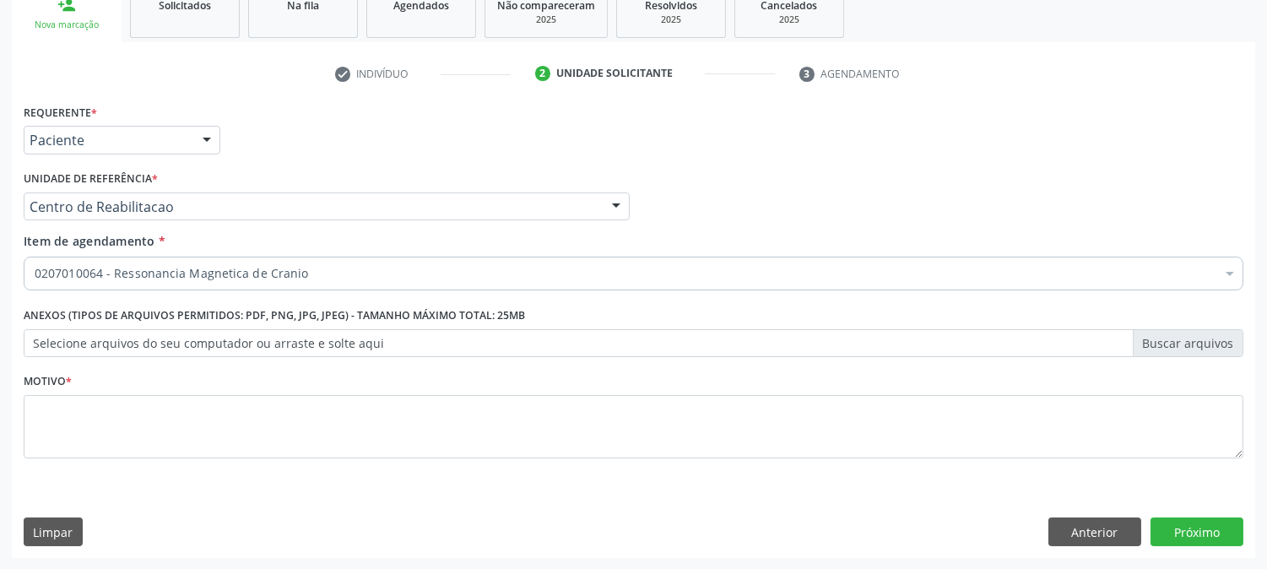
scroll to position [0, 0]
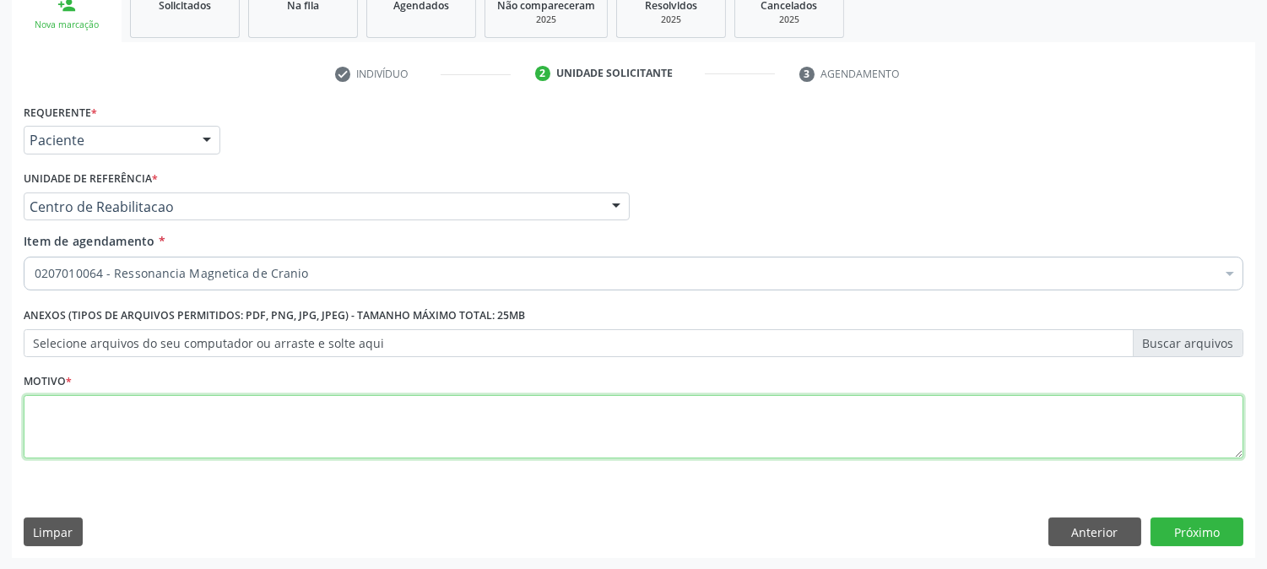
click at [192, 431] on textarea at bounding box center [634, 427] width 1220 height 64
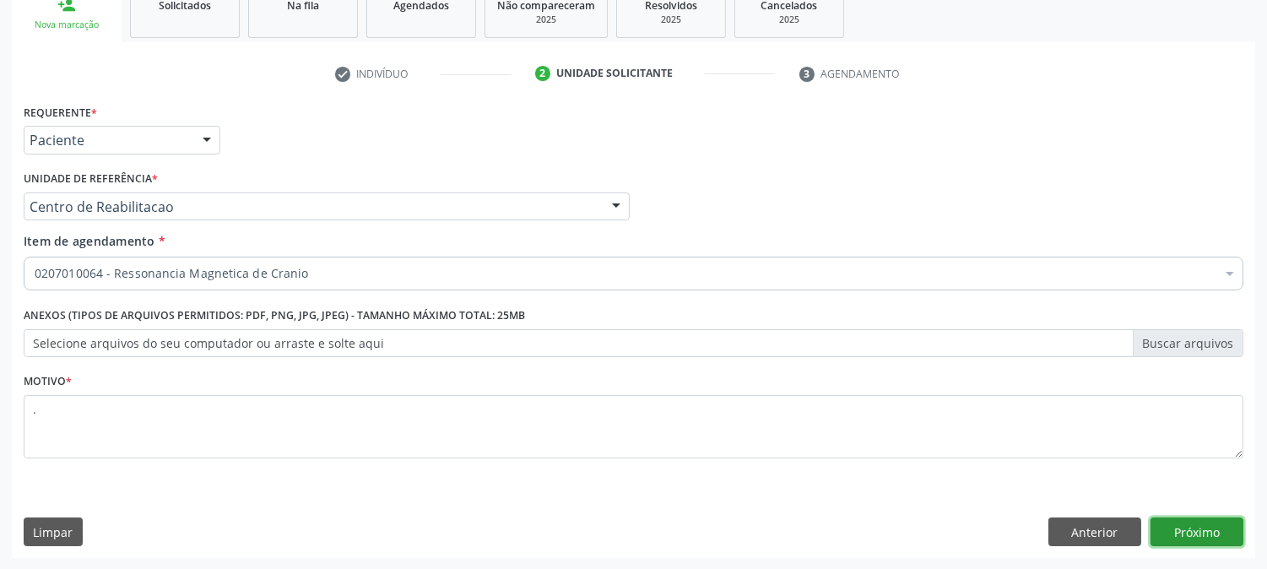
click at [1196, 523] on button "Próximo" at bounding box center [1197, 531] width 93 height 29
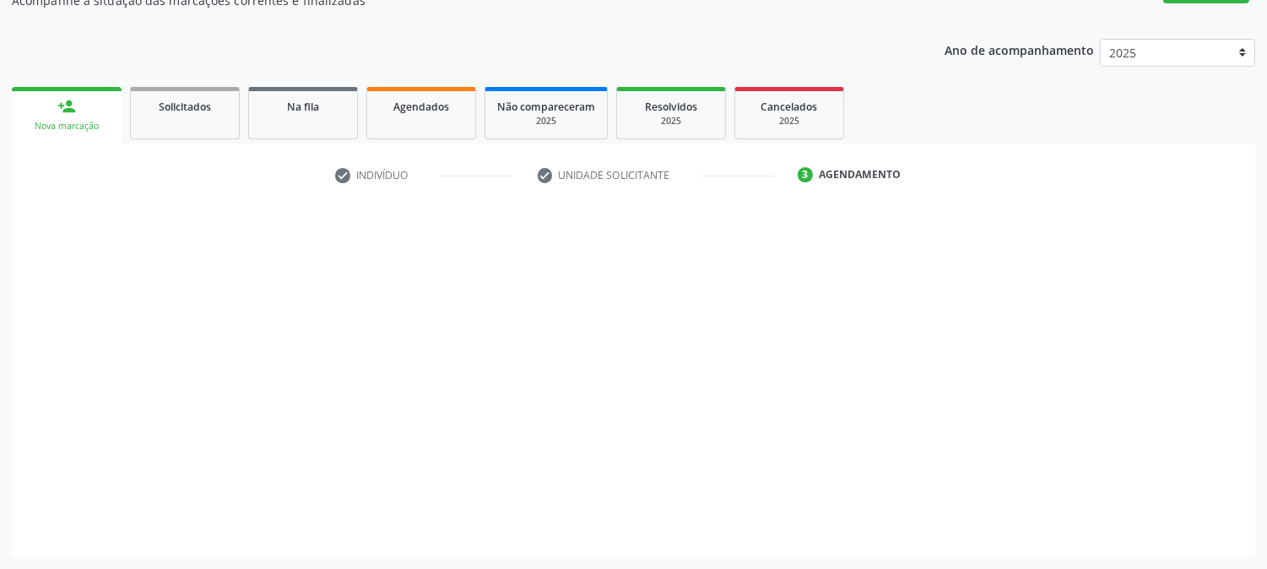
scroll to position [165, 0]
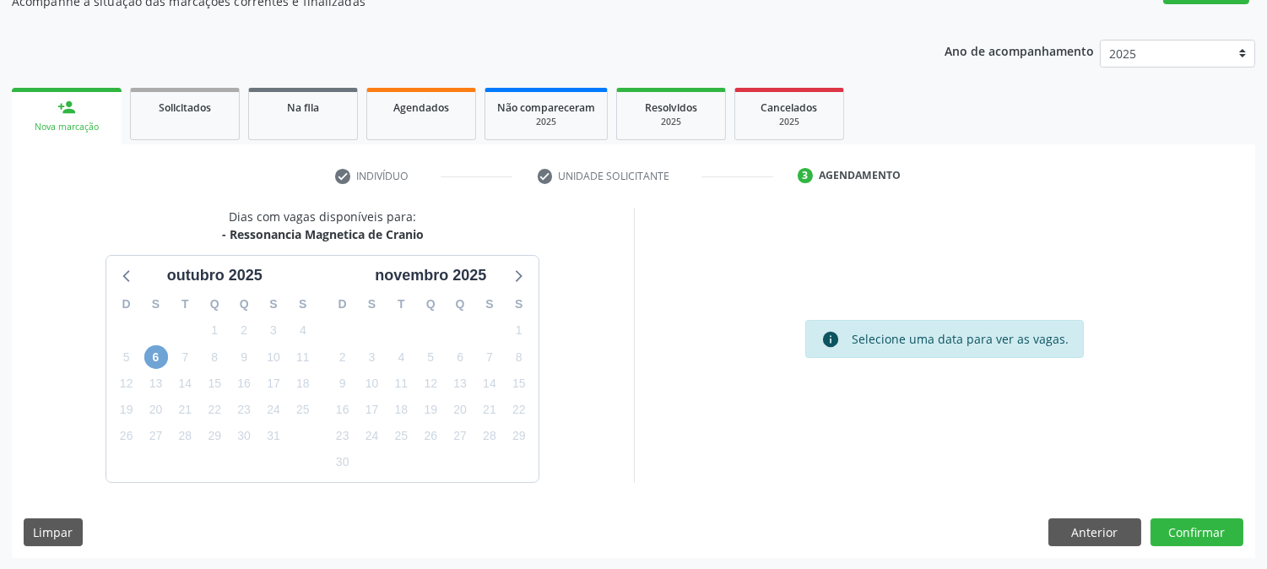
click at [149, 350] on span "6" at bounding box center [156, 357] width 24 height 24
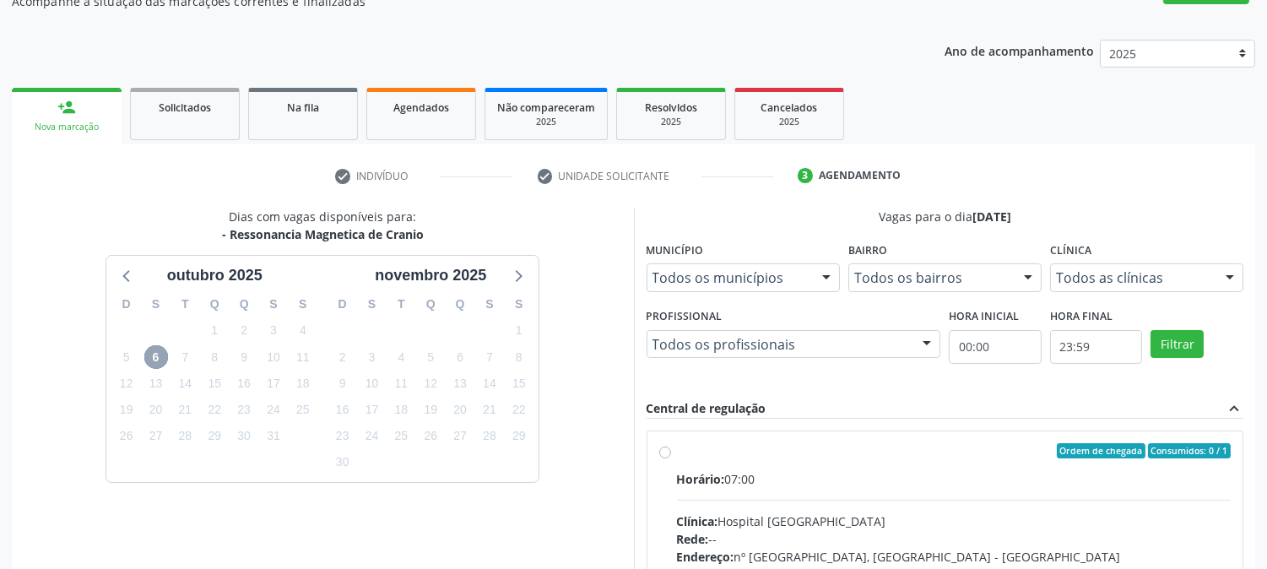
scroll to position [409, 0]
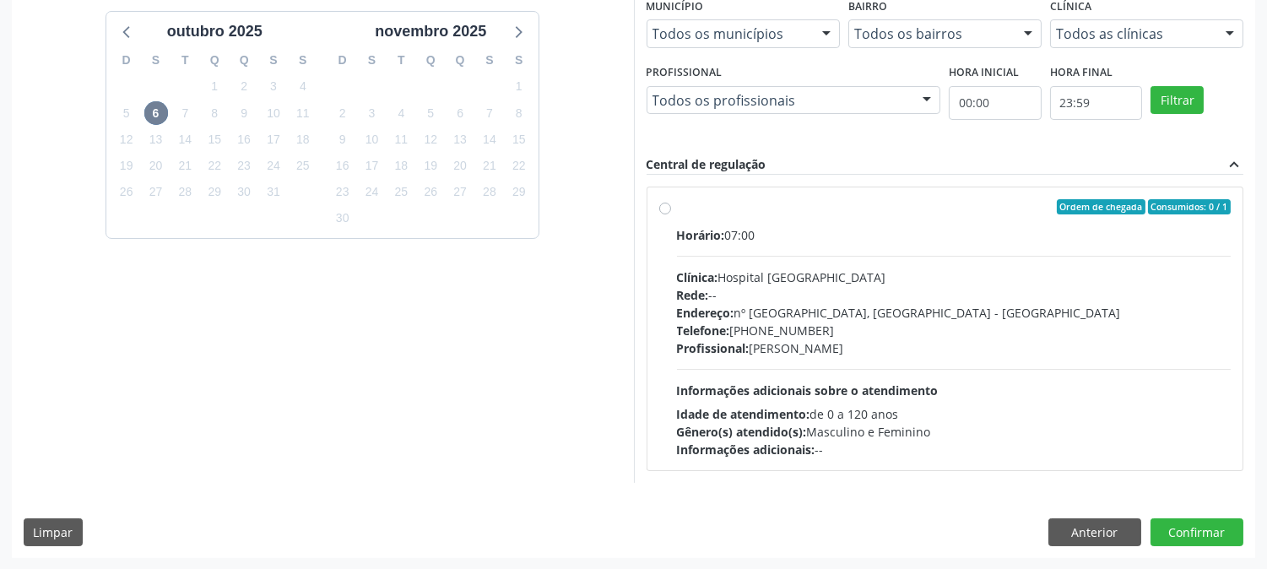
click at [811, 390] on span "Informações adicionais sobre o atendimento" at bounding box center [808, 390] width 262 height 16
click at [671, 214] on input "Ordem de chegada Consumidos: 0 / 1 Horário: 07:00 Clínica: Hospital Santa Marta…" at bounding box center [665, 206] width 12 height 15
radio input "true"
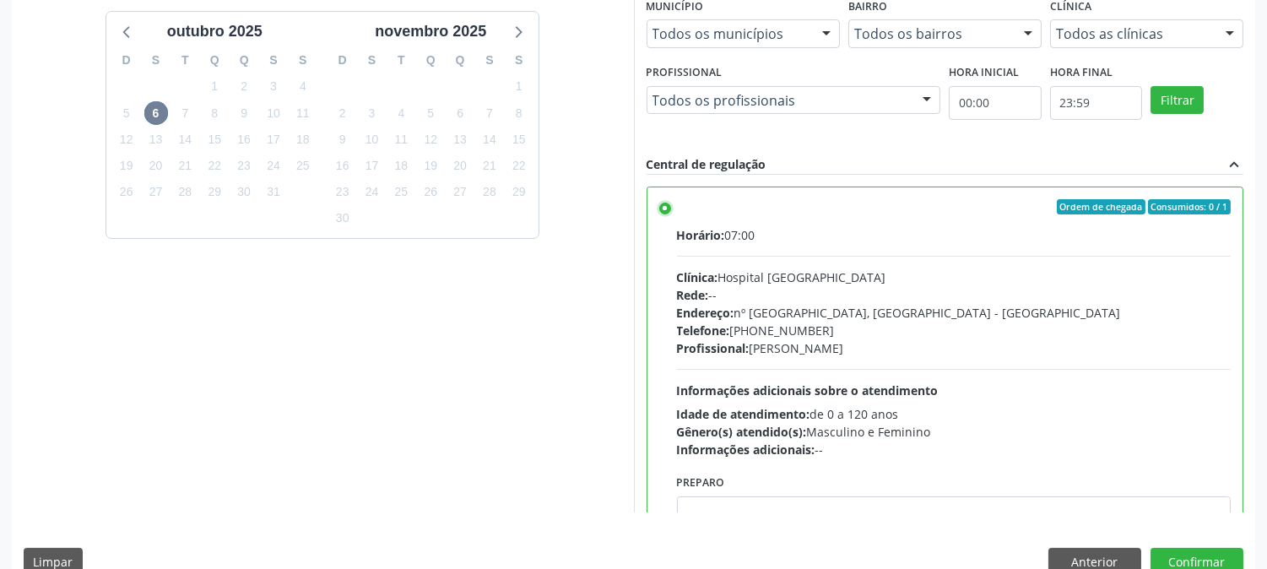
scroll to position [83, 0]
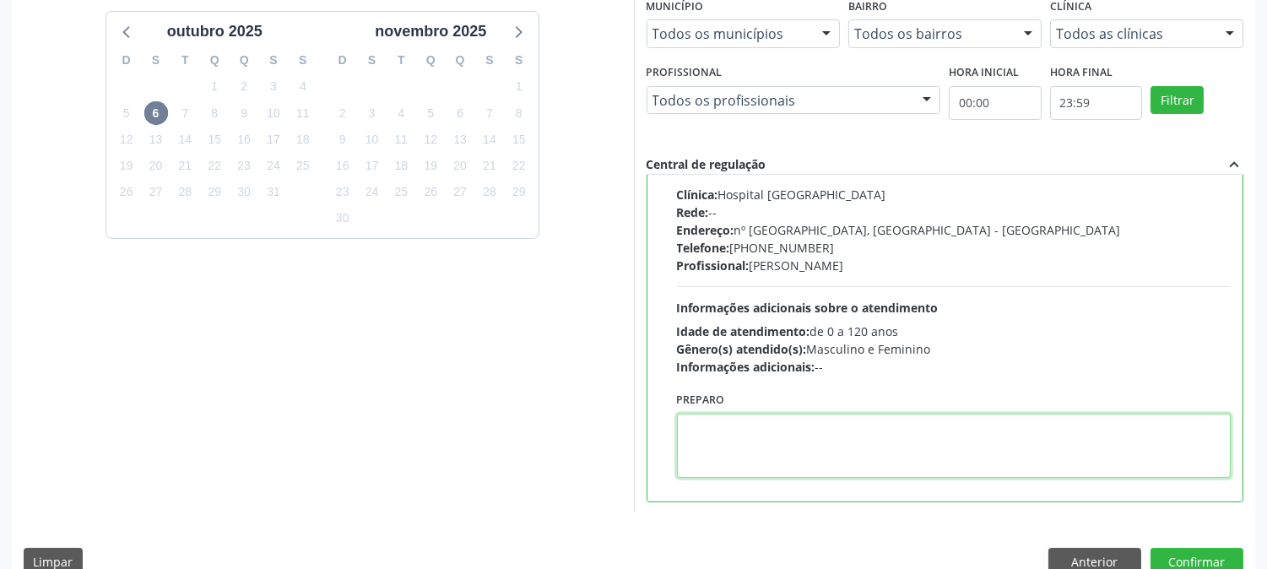
click at [811, 441] on textarea at bounding box center [954, 446] width 555 height 64
type textarea "sem contraste"
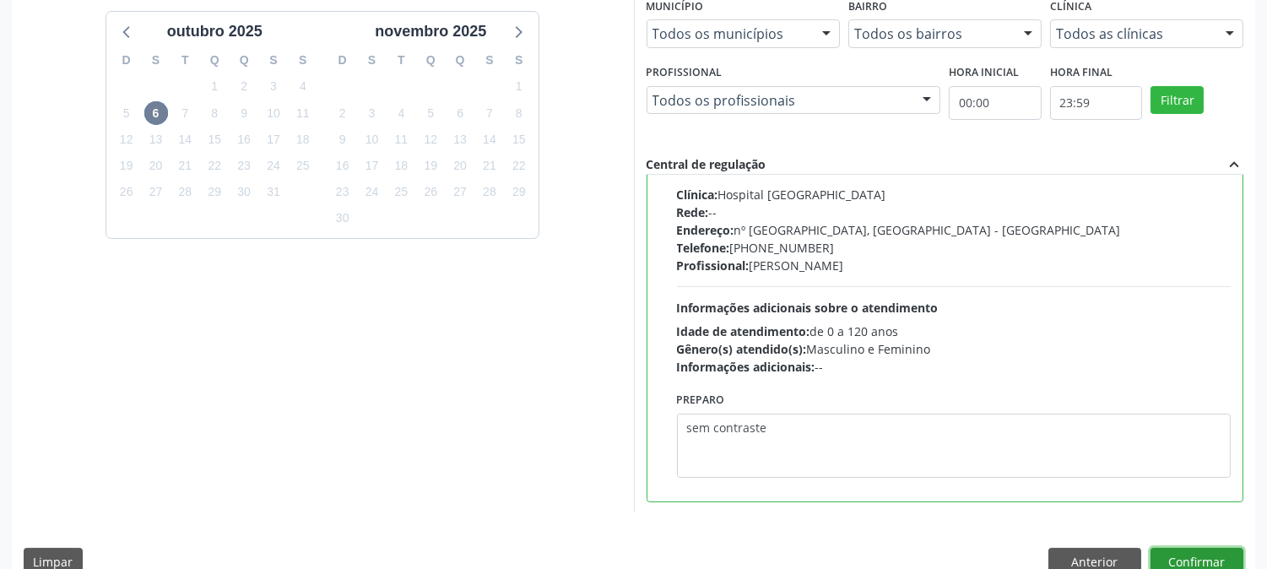
click at [1193, 561] on button "Confirmar" at bounding box center [1197, 562] width 93 height 29
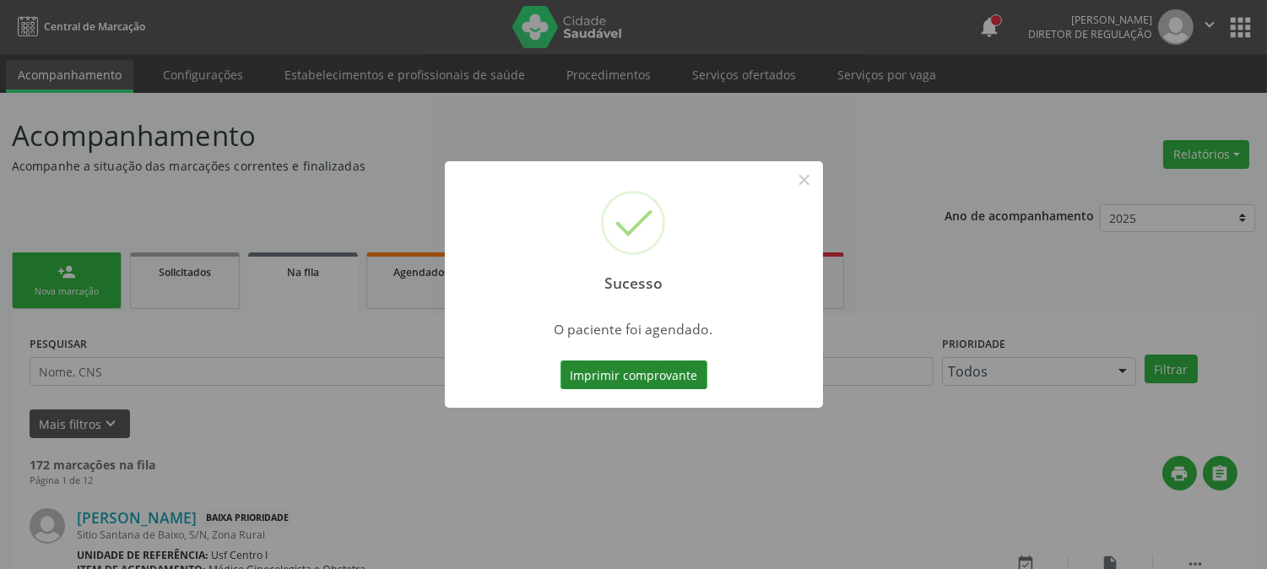
click at [646, 372] on button "Imprimir comprovante" at bounding box center [634, 374] width 147 height 29
